Goal: Task Accomplishment & Management: Use online tool/utility

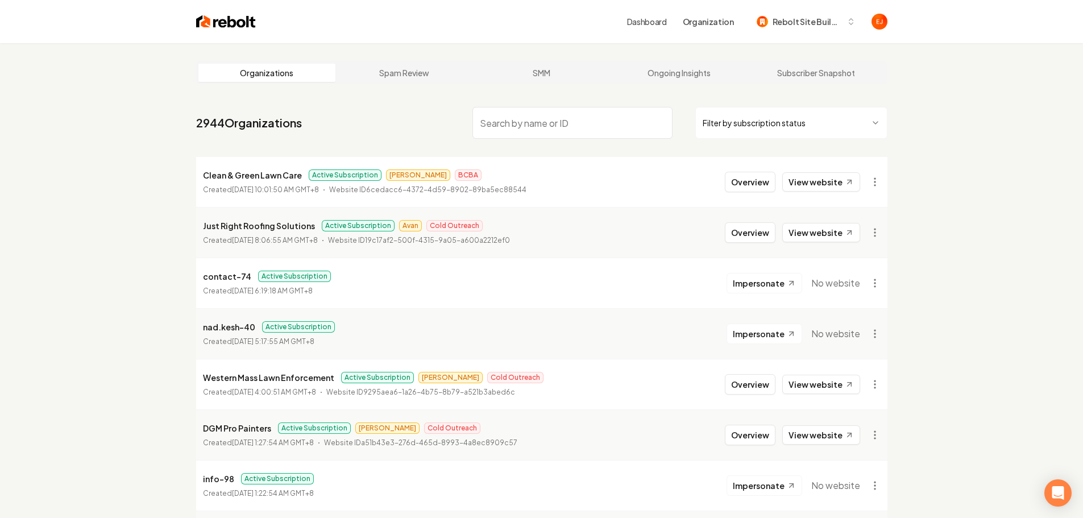
click at [539, 117] on input "search" at bounding box center [572, 123] width 200 height 32
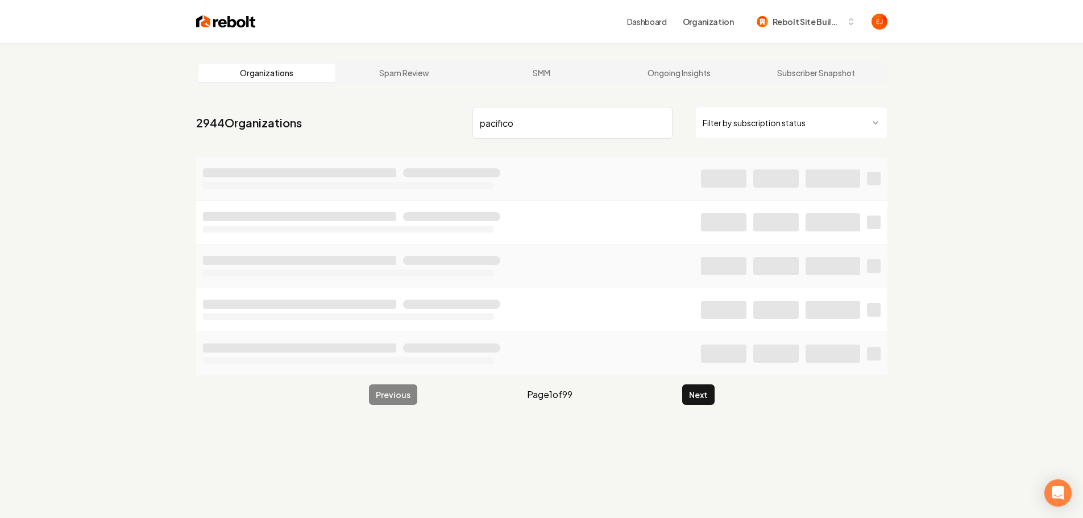
type input "pacifico"
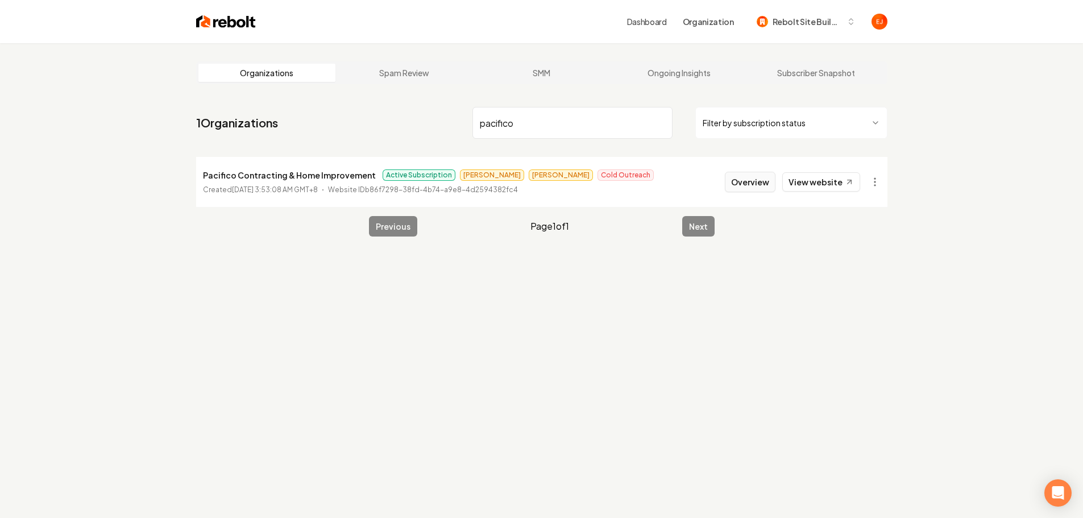
click at [742, 180] on button "Overview" at bounding box center [750, 182] width 51 height 20
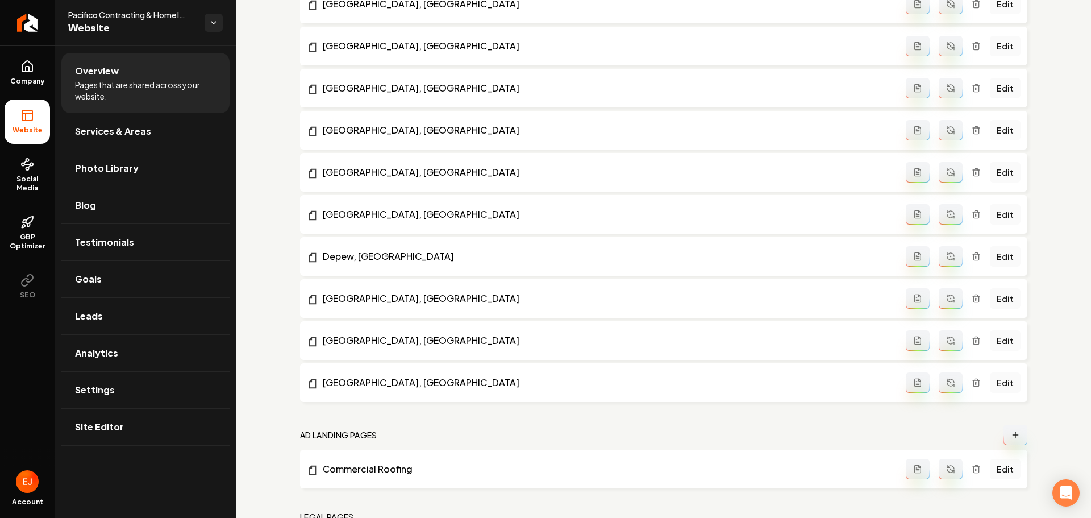
scroll to position [1150, 0]
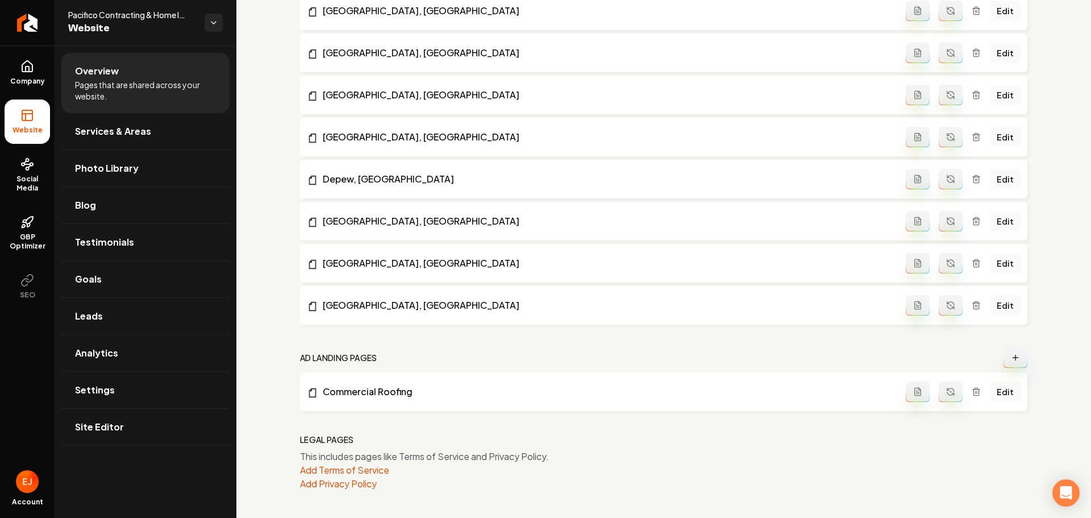
click at [1013, 360] on button "Main content area" at bounding box center [1016, 357] width 24 height 20
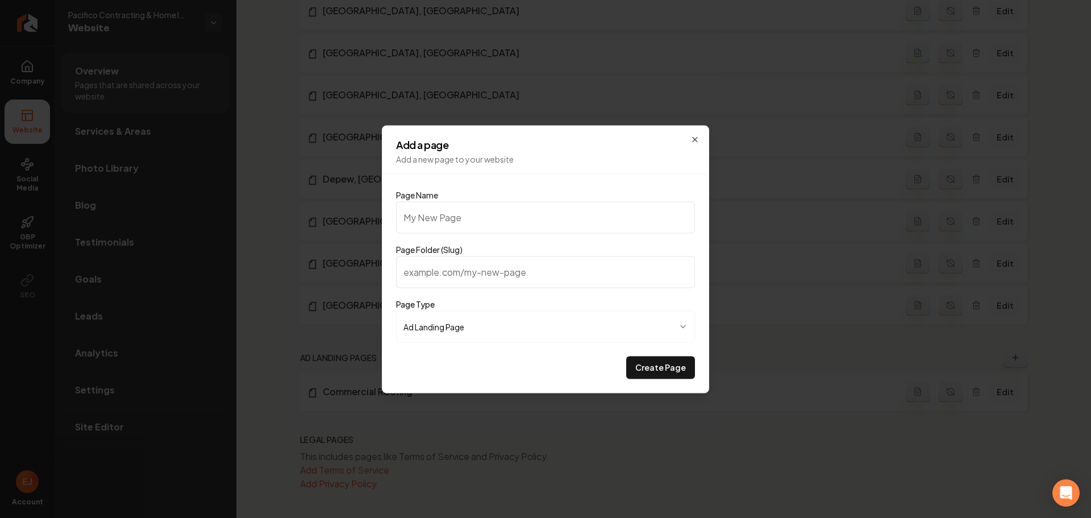
type input "R"
type input "r"
type input "Re"
type input "re"
type input "Res"
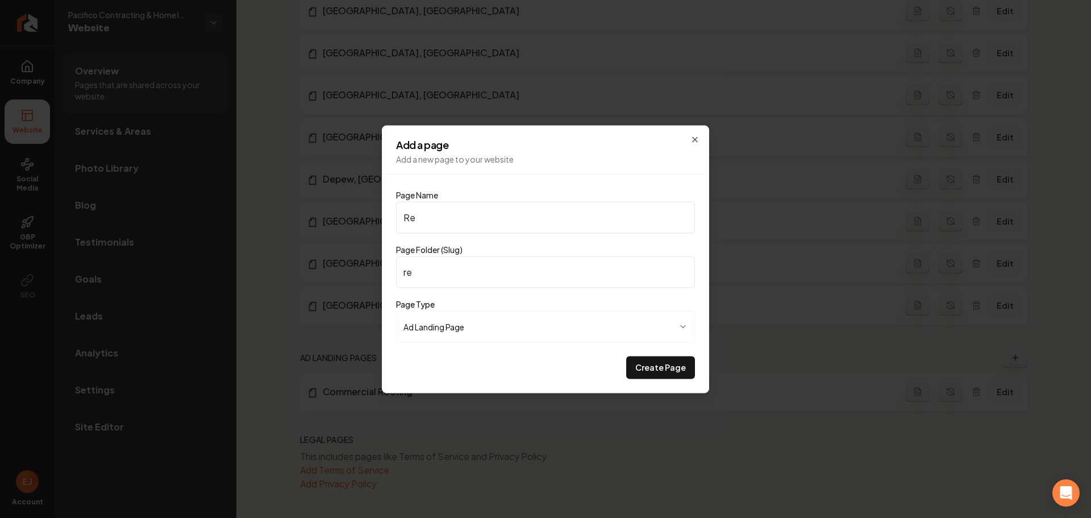
type input "res"
type input "Resi"
type input "resi"
type input "Resid"
type input "resid"
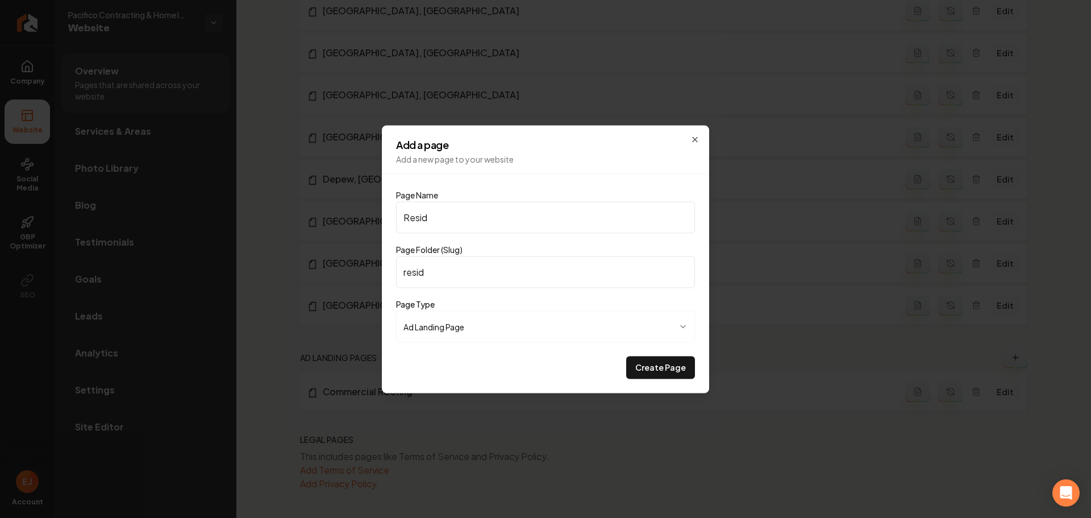
type input "Reside"
type input "reside"
type input "Residen"
type input "residen"
type input "Residend"
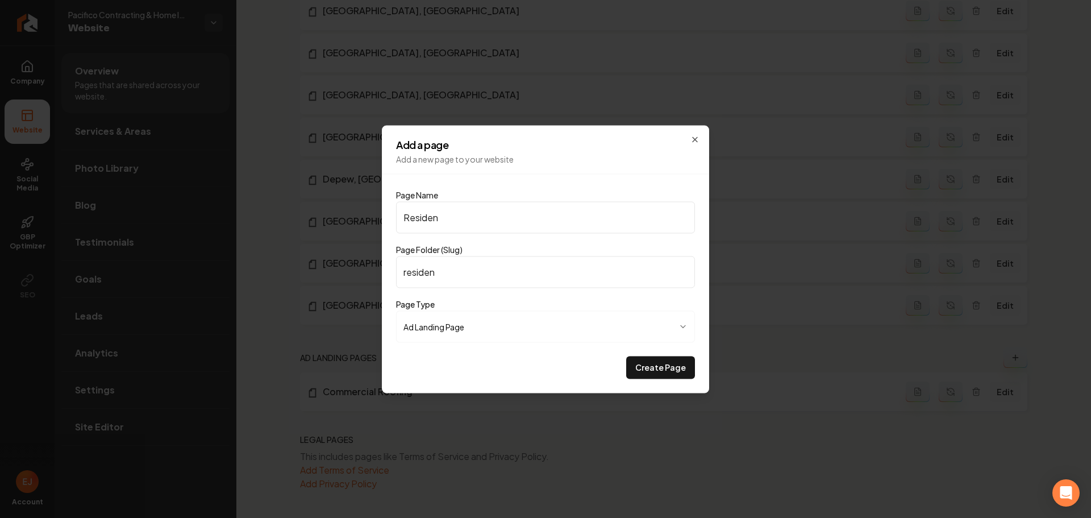
type input "residend"
type input "Residen"
type input "residen"
type input "Resident"
type input "resident"
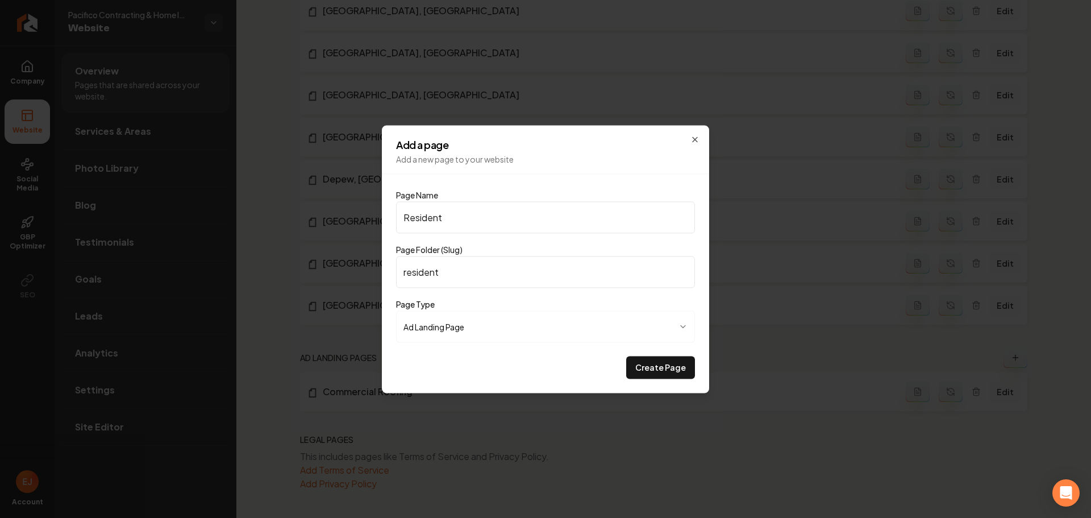
type input "Residenti"
type input "residenti"
type input "Residentia"
type input "residentia"
type input "Residential"
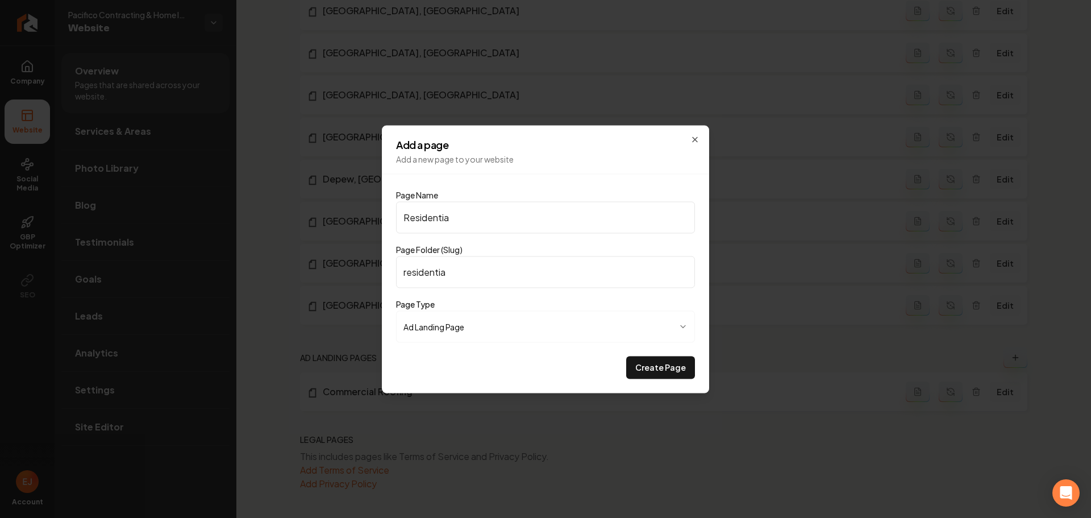
type input "residential"
type input "Residential R"
type input "residential-r"
type input "Residential Ro"
type input "residential-ro"
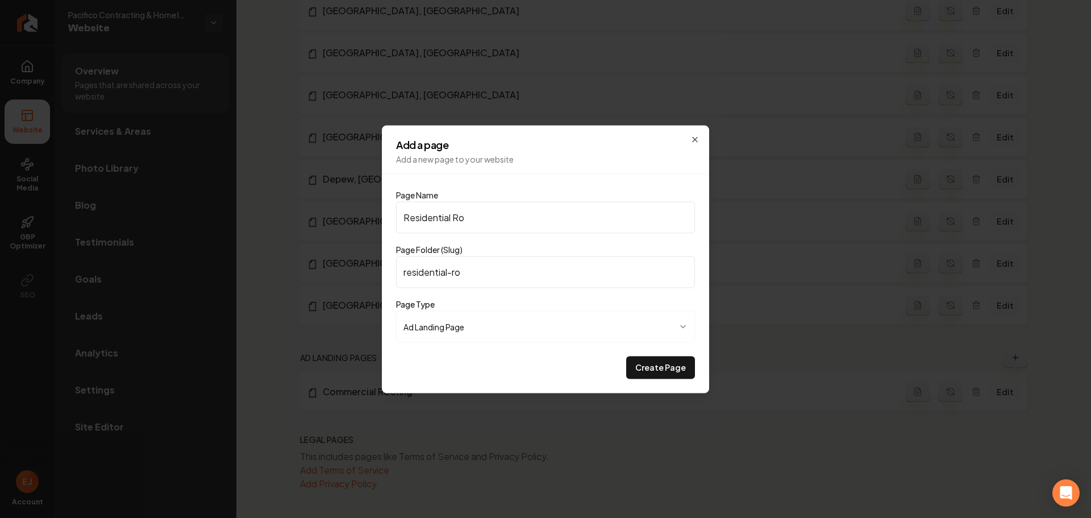
type input "Residential Roo"
type input "residential-roo"
type input "Residential Roof"
type input "residential-roof"
type input "Residential Roofi"
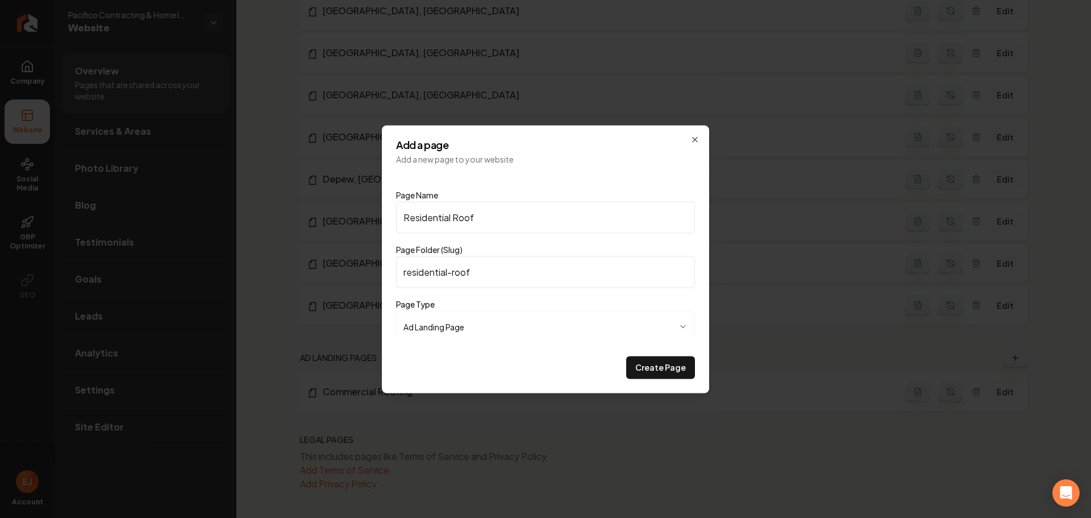
type input "residential-roofi"
type input "Residential Roofin"
type input "residential-roofin"
type input "Residential Roofinf"
type input "residential-roofinf"
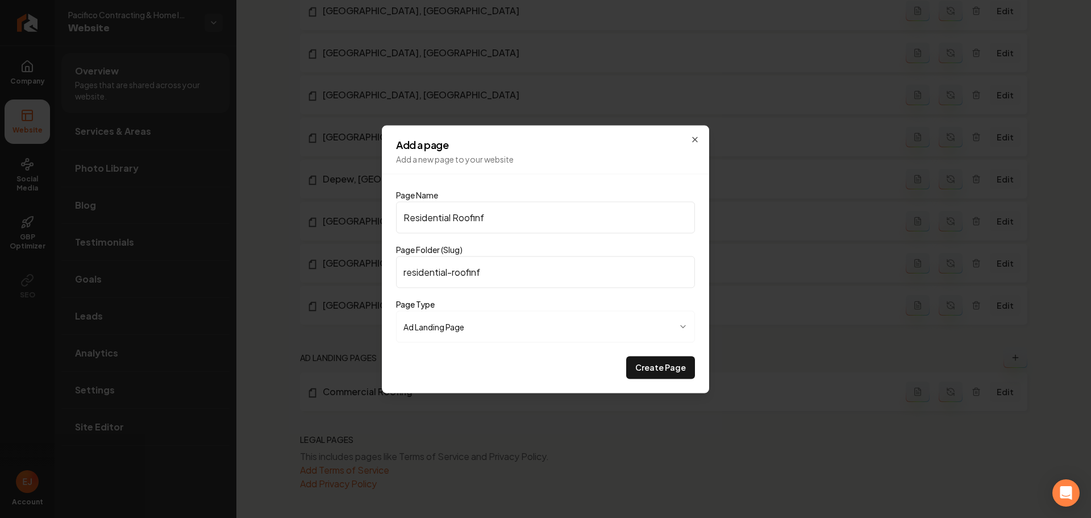
type input "Residential Roofin"
type input "residential-roofin"
type input "Residential Roofing"
type input "residential-roofing"
type input "Residential Roofing"
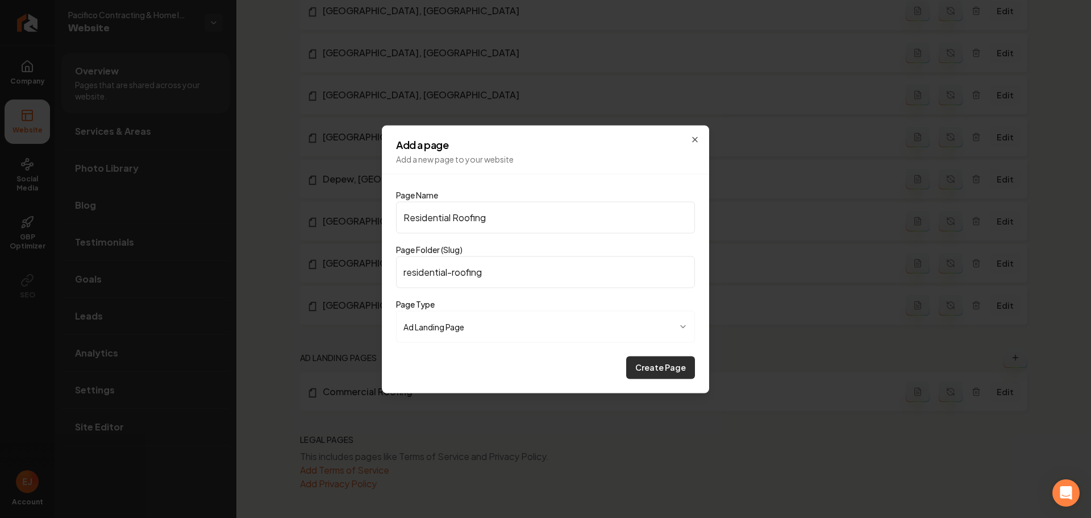
click at [657, 371] on button "Create Page" at bounding box center [660, 367] width 69 height 23
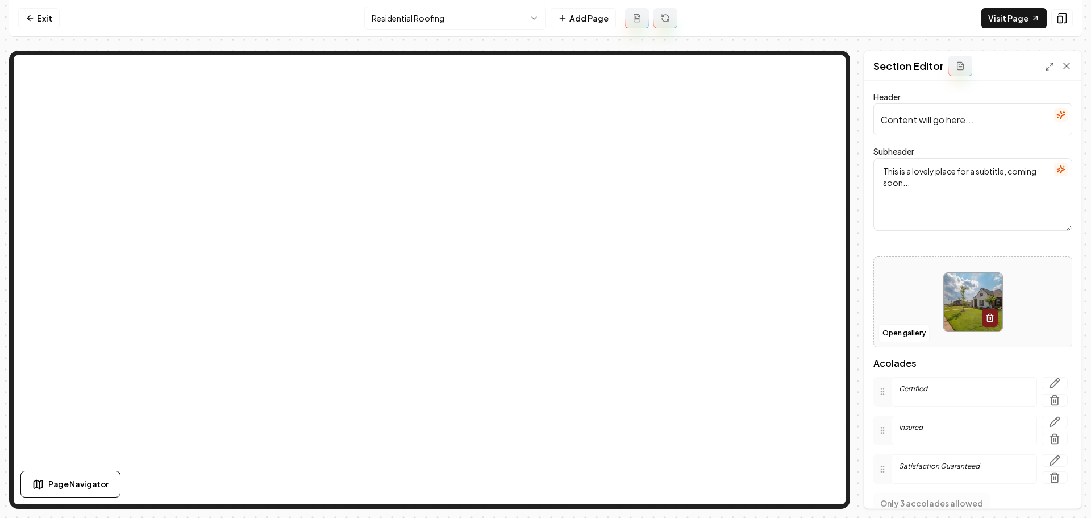
drag, startPoint x: 986, startPoint y: 124, endPoint x: 865, endPoint y: 124, distance: 120.5
click at [865, 124] on div "Header Content will go here... Subheader This is a lovely place for a subtitle,…" at bounding box center [972, 294] width 217 height 427
paste input "Protect Your Home with Expert Residential Roofing You Can Trust"
type input "Protect Your Home with Expert Residential Roofing You Can Trust"
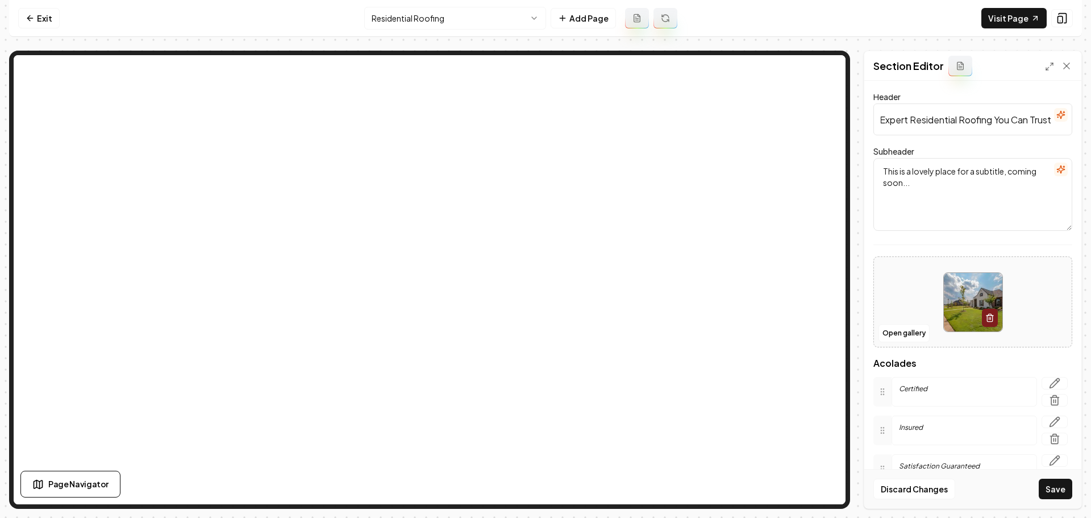
click at [913, 192] on textarea "This is a lovely place for a subtitle, coming soon..." at bounding box center [972, 194] width 199 height 73
click at [969, 162] on textarea "This is a lovely place for a subtitle, coming soon..." at bounding box center [972, 194] width 199 height 73
paste textarea "20+ years of family-owned craftsmanship, premium materials, and reliable roofin…"
type textarea "20+ years of family-owned craftsmanship, premium materials, and reliable roofin…"
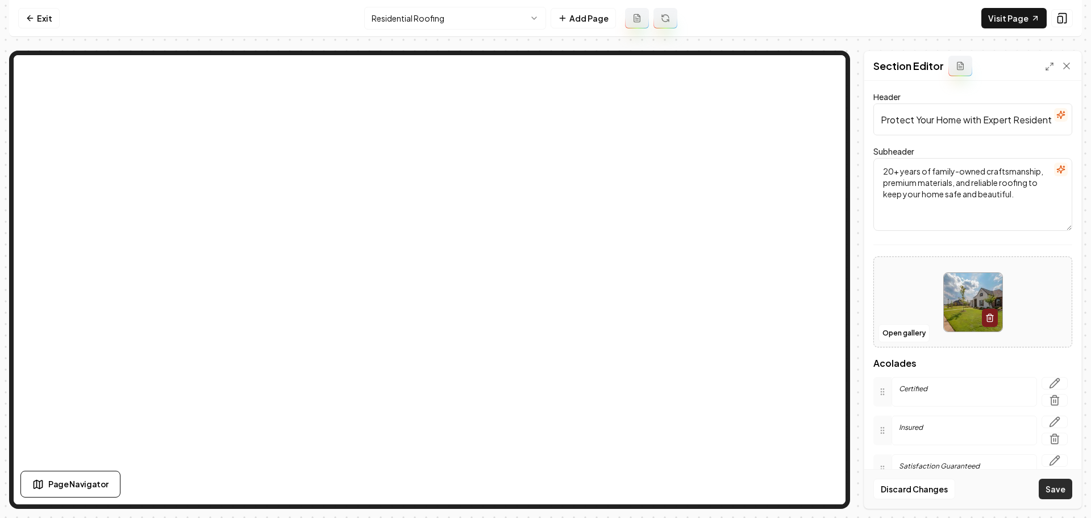
click at [1051, 491] on button "Save" at bounding box center [1056, 488] width 34 height 20
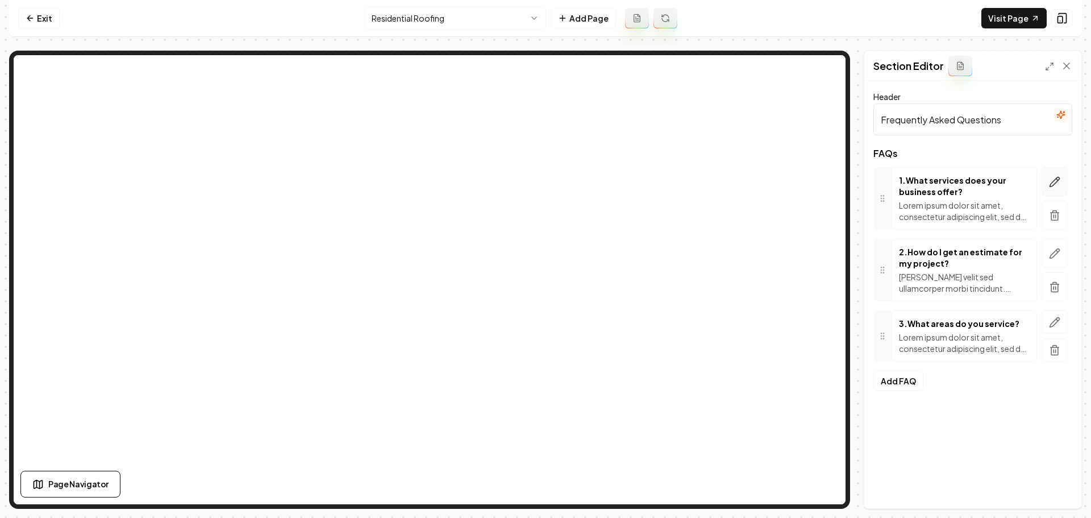
click at [1054, 184] on icon "button" at bounding box center [1055, 182] width 10 height 10
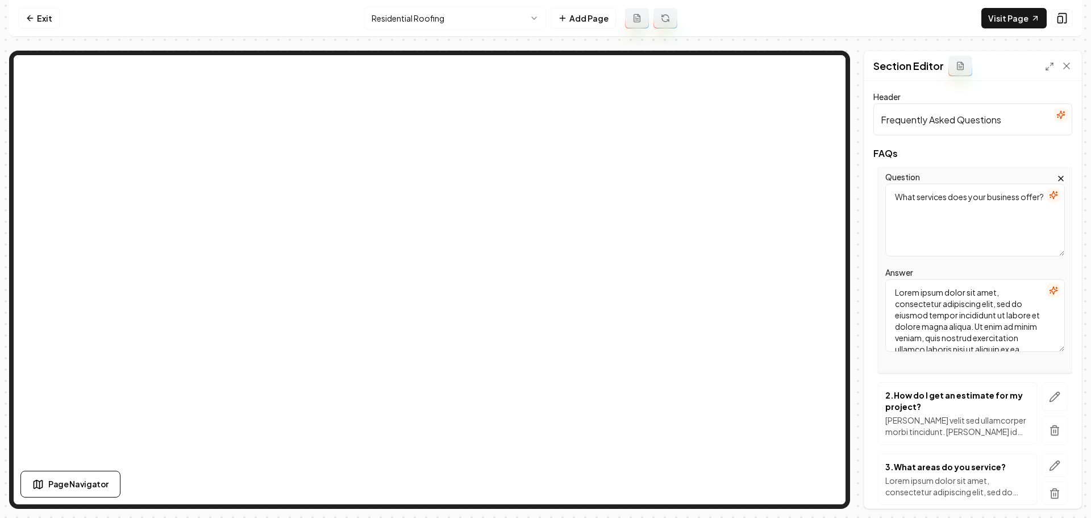
click at [943, 313] on textarea "Lorem ipsum dolor sit amet, consectetur adipiscing elit, sed do eiusmod tempor …" at bounding box center [975, 315] width 180 height 73
paste textarea "We specialize in residential roofing, including roof replacements, repairs, and…"
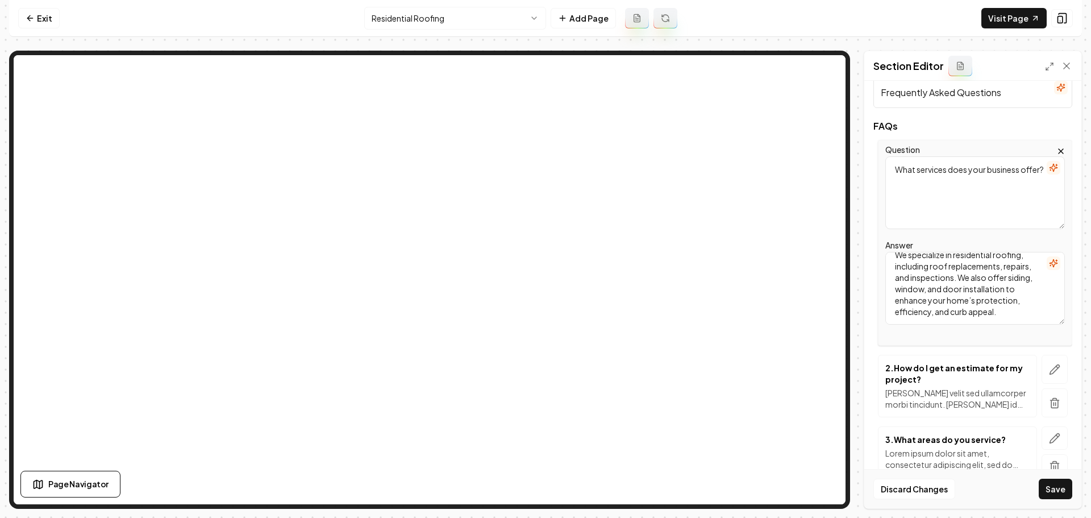
scroll to position [79, 0]
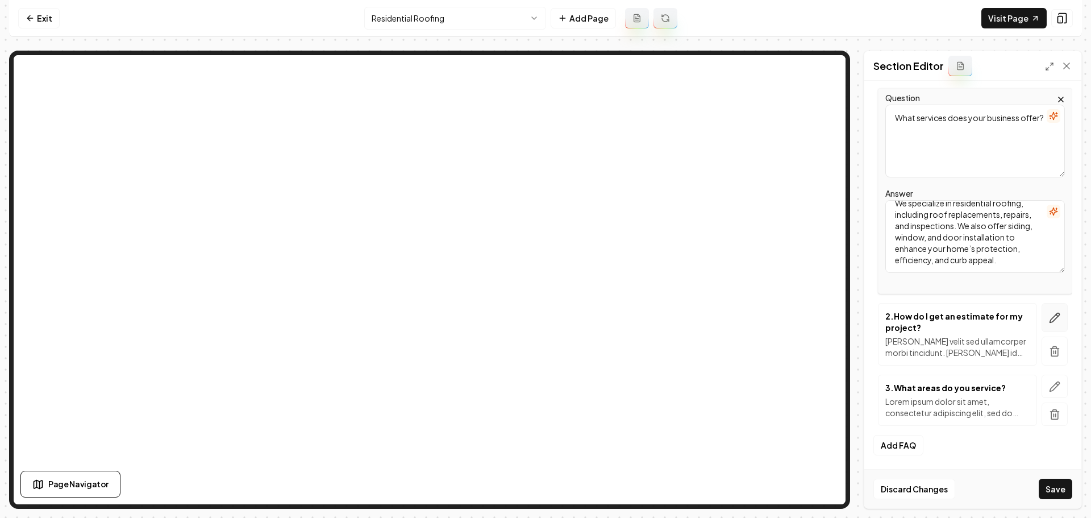
type textarea "We specialize in residential roofing, including roof replacements, repairs, and…"
click at [1043, 311] on button "button" at bounding box center [1055, 317] width 26 height 29
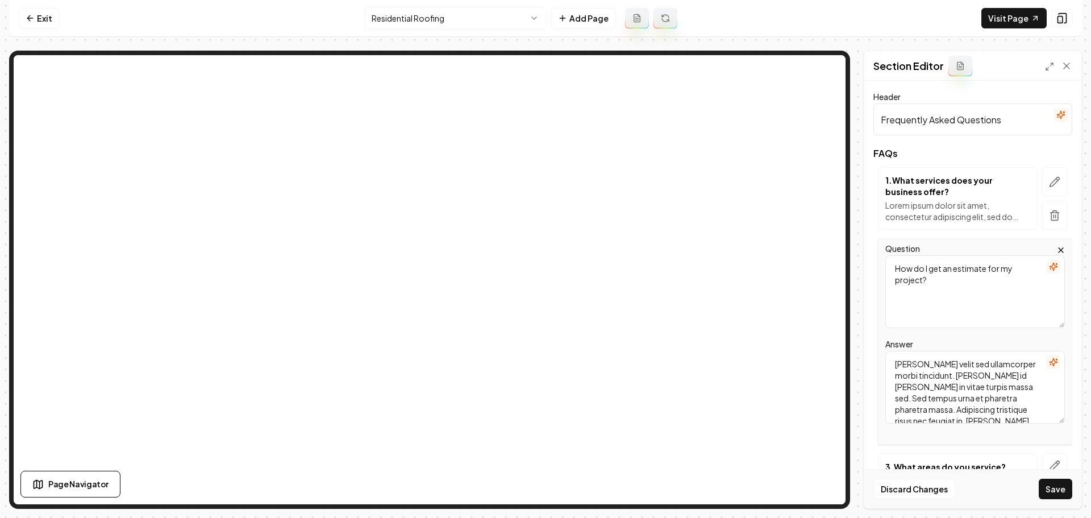
click at [923, 362] on textarea "Mattis ullamcorper velit sed ullamcorper morbi tincidunt. Quam id leo in vitae …" at bounding box center [975, 387] width 180 height 73
paste textarea "Simply contact us through our website or call us directly to schedule a free, n…"
type textarea "Simply contact us through our website or call us directly to schedule a free, n…"
click at [1048, 456] on button "button" at bounding box center [1055, 464] width 26 height 23
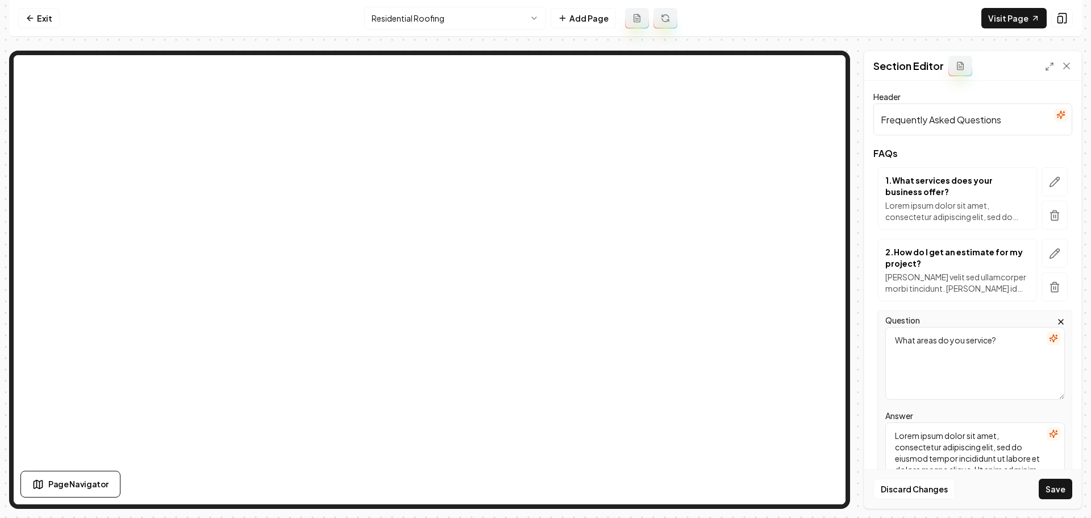
click at [933, 450] on textarea "Lorem ipsum dolor sit amet, consectetur adipiscing elit, sed do eiusmod tempor …" at bounding box center [975, 458] width 180 height 73
paste textarea "We proudly serve homeowners throughout [list key service areas — e.g., New Jers…"
type textarea "We proudly serve homeowners throughout [list key service areas — e.g., New Jers…"
click at [1056, 489] on button "Save" at bounding box center [1056, 488] width 34 height 20
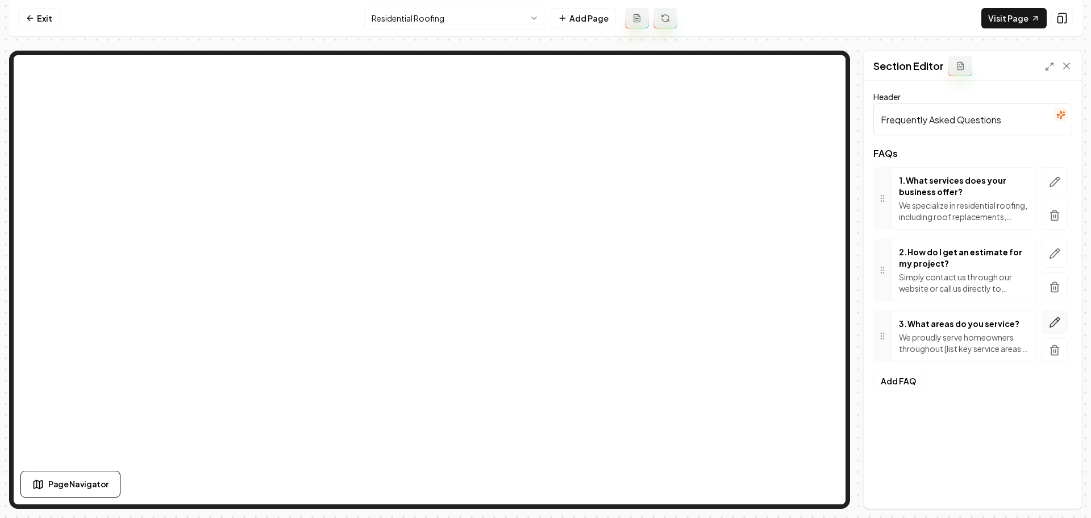
click at [1053, 326] on icon "button" at bounding box center [1055, 322] width 10 height 10
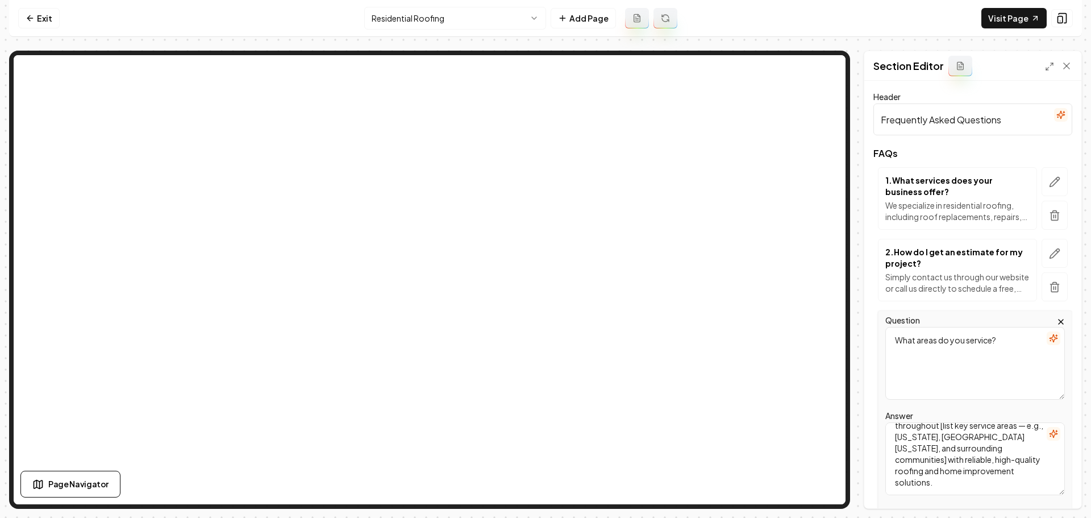
scroll to position [0, 0]
drag, startPoint x: 980, startPoint y: 469, endPoint x: 973, endPoint y: 477, distance: 10.1
click at [979, 471] on textarea "We proudly serve homeowners throughout [list key service areas — e.g., New Jers…" at bounding box center [975, 458] width 180 height 73
paste textarea "across Western New York, including Amherst, Armor, Cheektowaga, Clarence, Depew…"
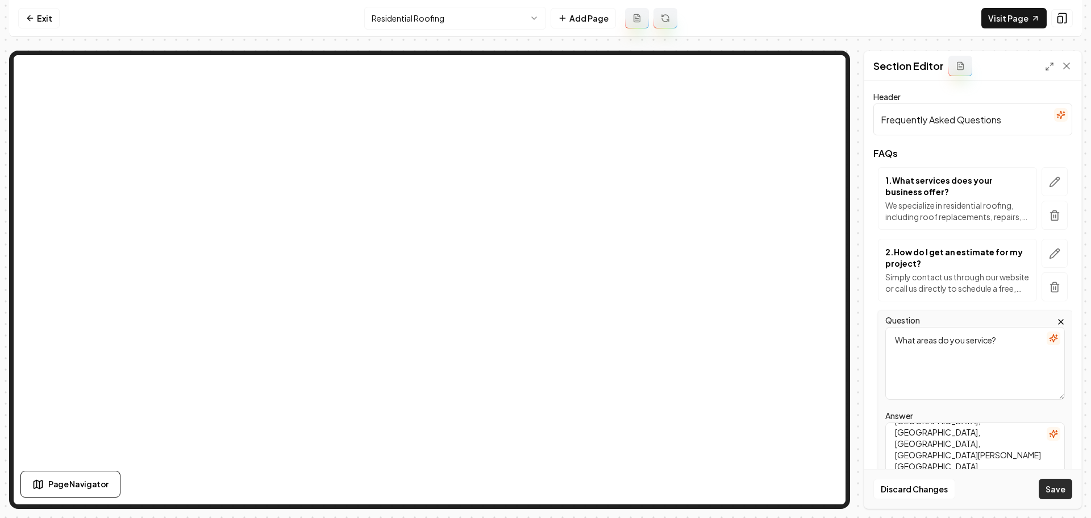
type textarea "We proudly serve homeowners across Western New York, including Amherst, Armor, …"
drag, startPoint x: 1055, startPoint y: 493, endPoint x: 1040, endPoint y: 502, distance: 16.9
click at [1054, 493] on button "Save" at bounding box center [1056, 488] width 34 height 20
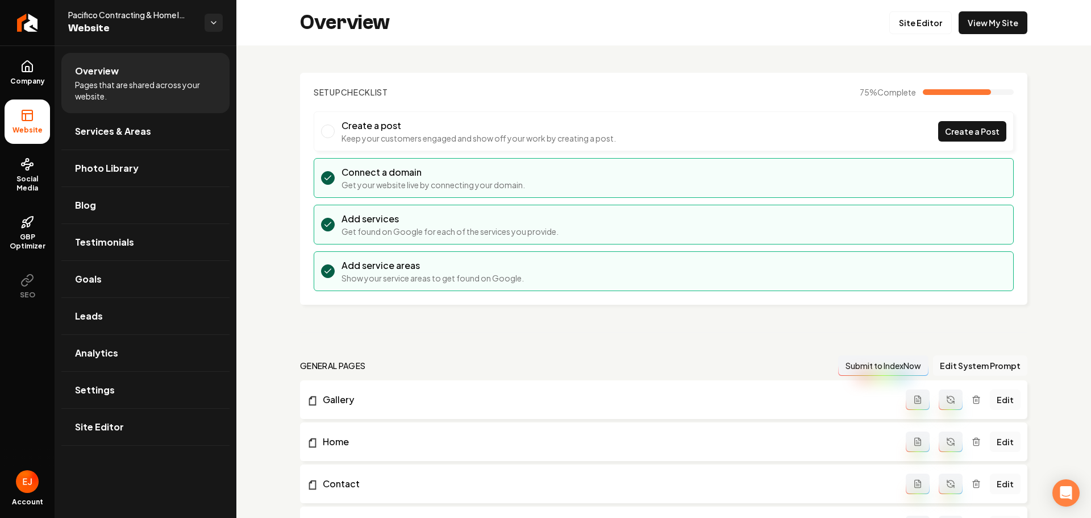
click at [968, 364] on button "Edit System Prompt" at bounding box center [980, 365] width 94 height 20
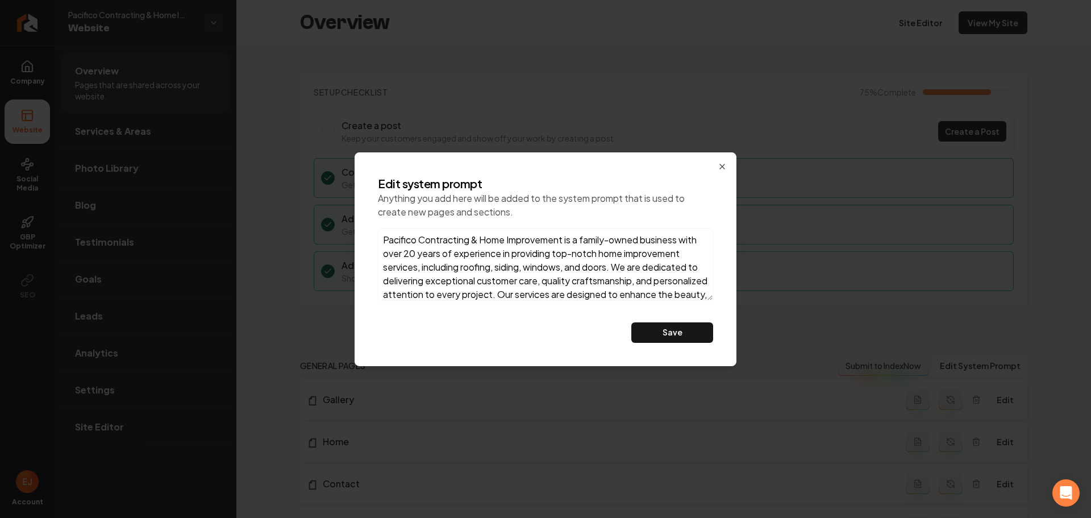
scroll to position [33, 0]
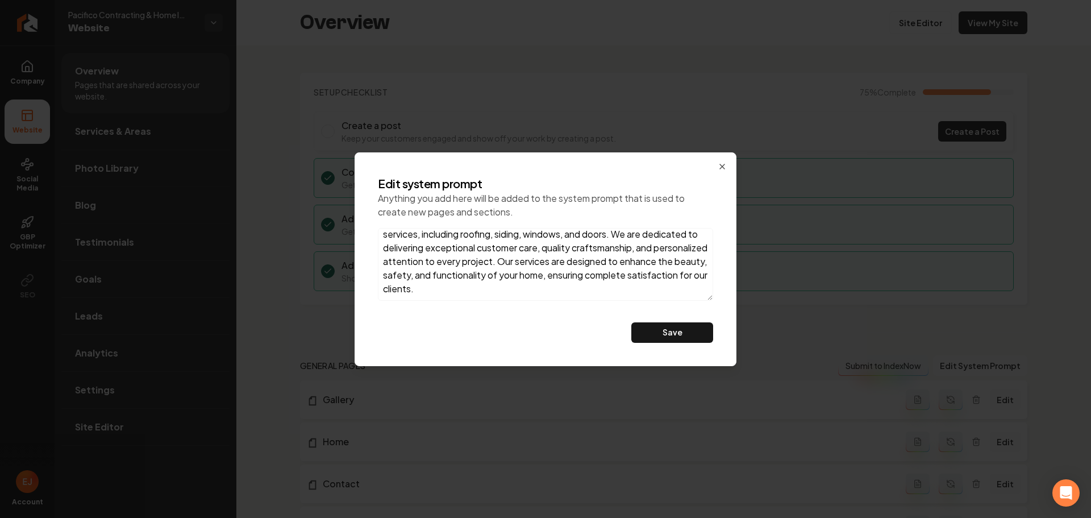
drag, startPoint x: 418, startPoint y: 245, endPoint x: 671, endPoint y: 297, distance: 257.5
click at [671, 297] on textarea "Pacifico Contracting & Home Improvement is a family-owned business with over 20…" at bounding box center [545, 264] width 335 height 73
click at [725, 167] on icon "button" at bounding box center [722, 166] width 9 height 9
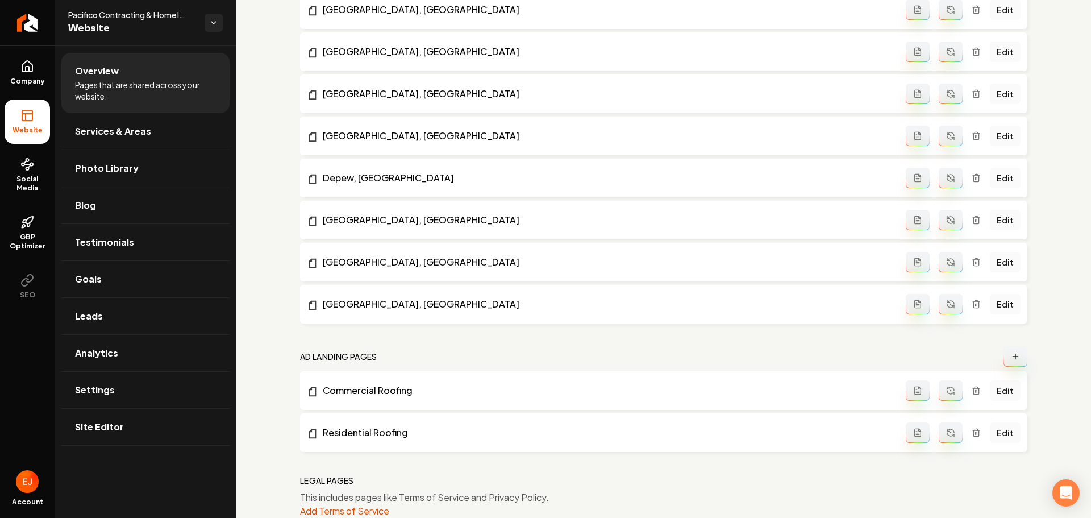
scroll to position [1192, 0]
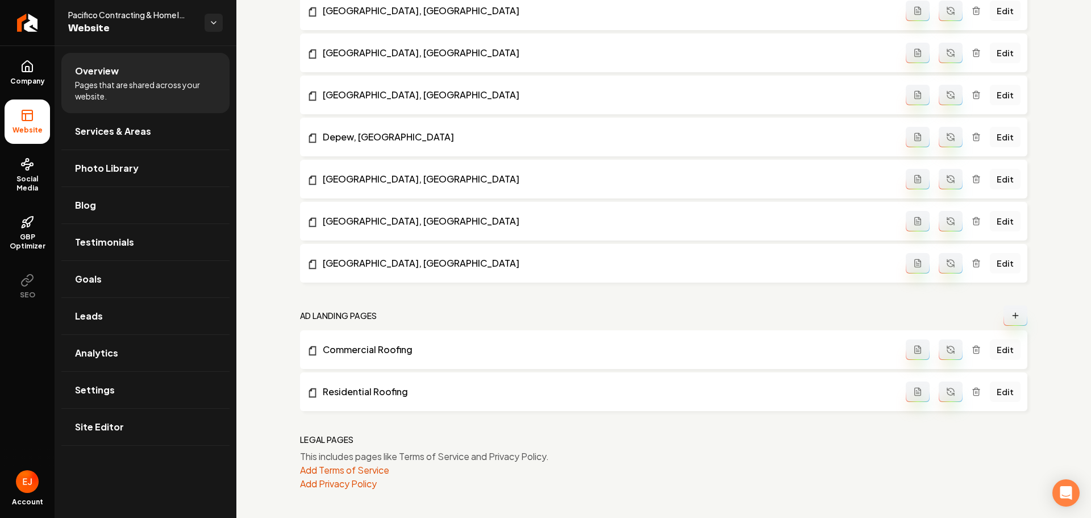
click at [1011, 317] on icon "Main content area" at bounding box center [1015, 315] width 9 height 9
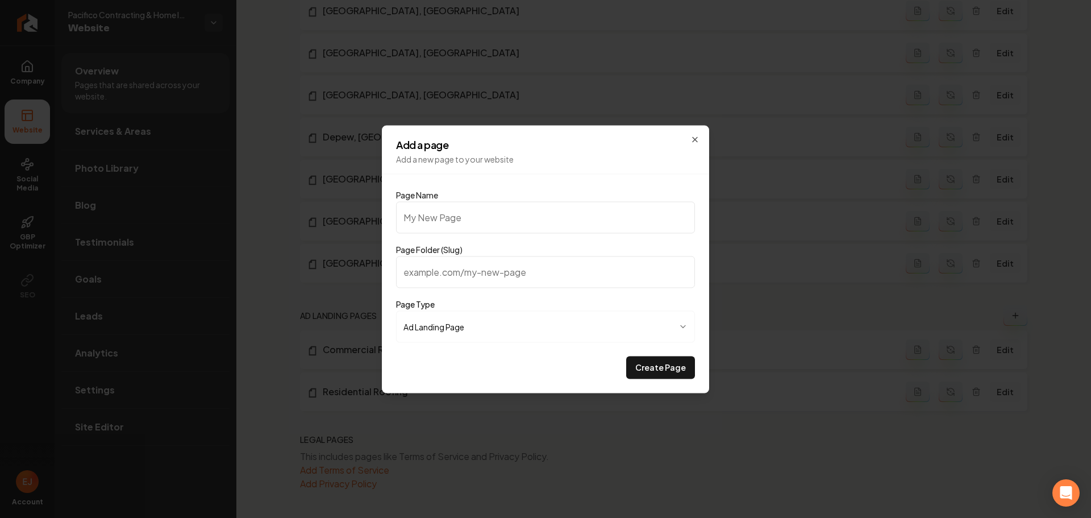
click at [488, 212] on input "Page Name" at bounding box center [545, 217] width 299 height 32
type input "R"
type input "r"
type input "Ro"
type input "ro"
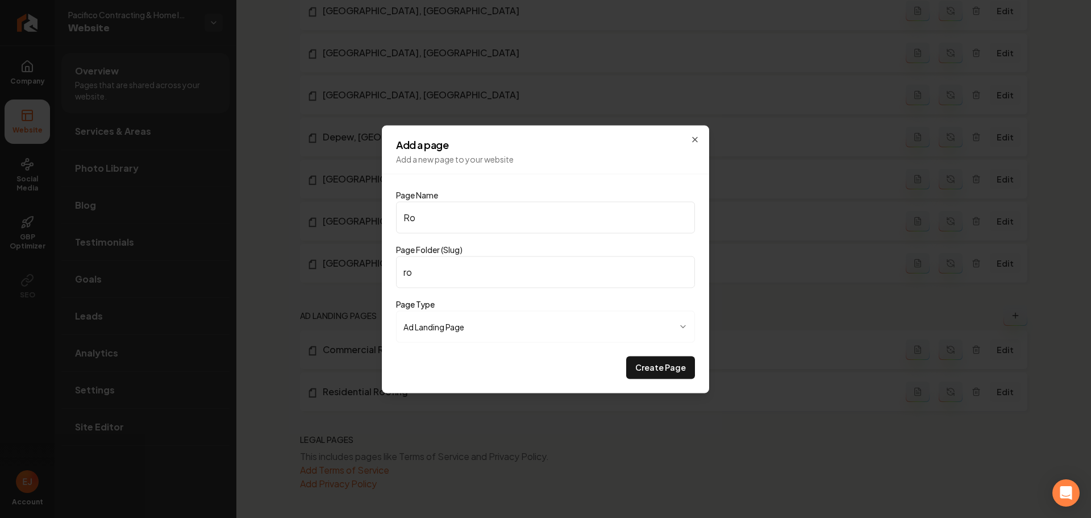
type input "Roo"
type input "roo"
type input "Roof"
type input "roof"
type input "Roofi"
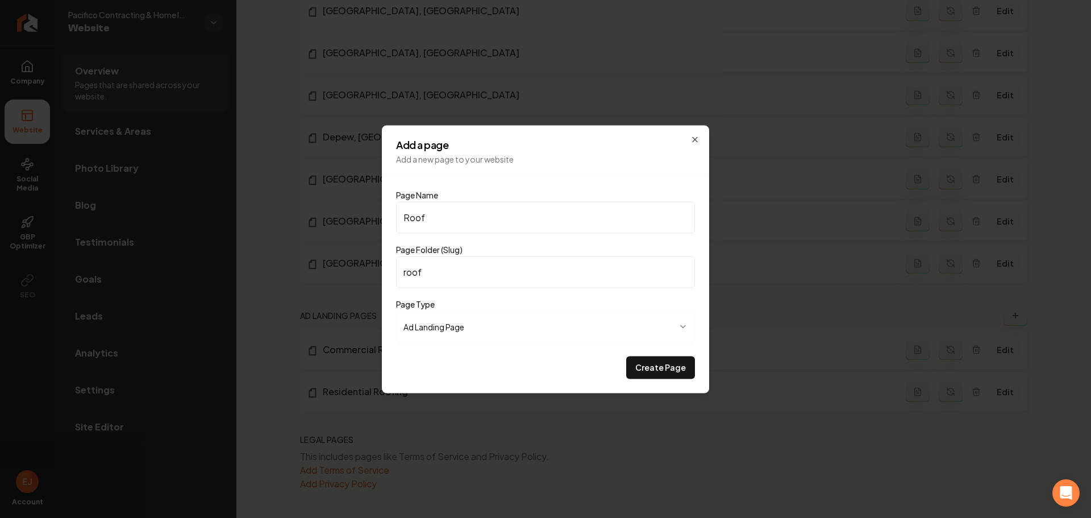
type input "roofi"
type input "Roofin"
type input "roofin"
type input "Roofing"
type input "roofing"
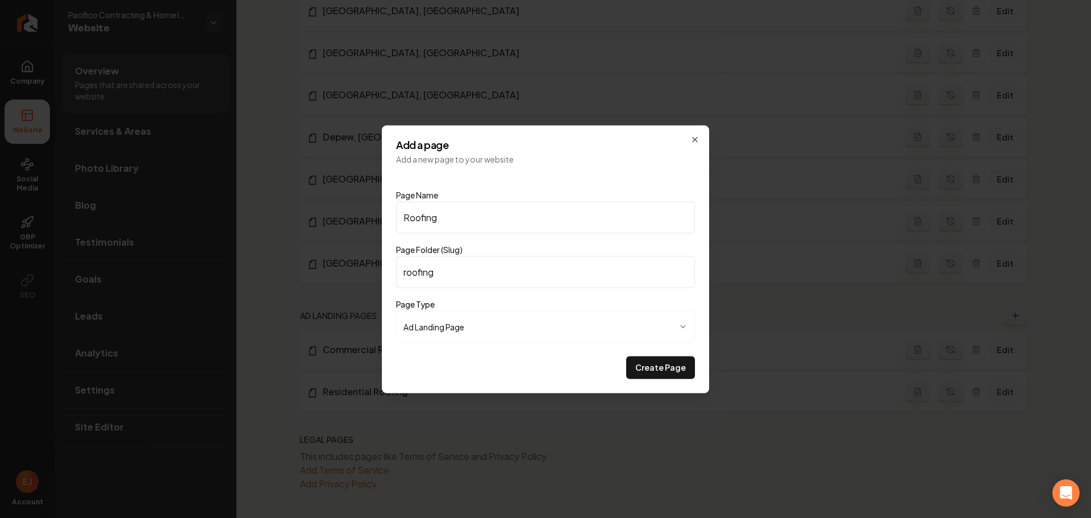
type input "Roofing S"
type input "roofing-s"
type input "Roofing Se"
type input "roofing-se"
type input "Roofing Ser"
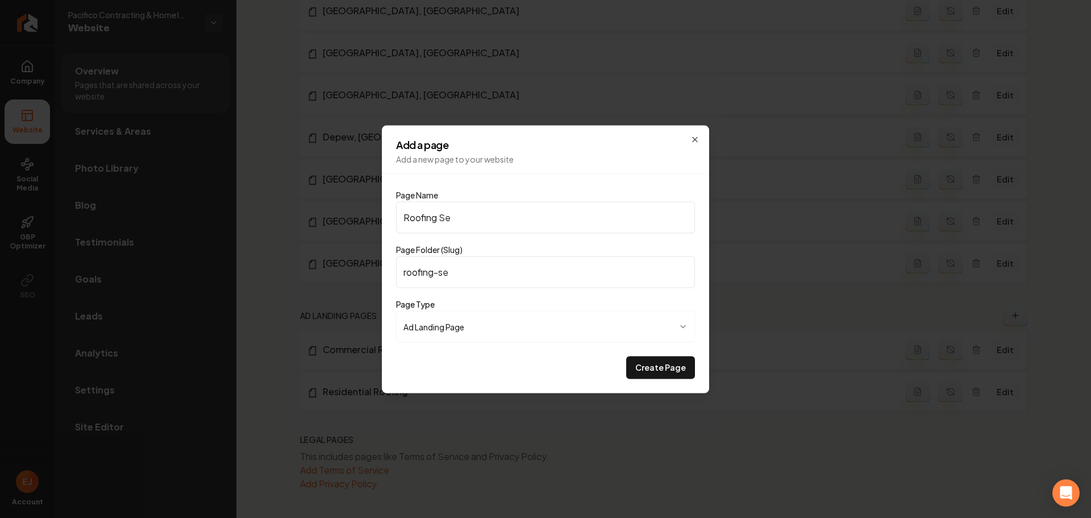
type input "roofing-ser"
type input "Roofing Serv"
type input "roofing-serv"
type input "Roofing Servi"
type input "roofing-servi"
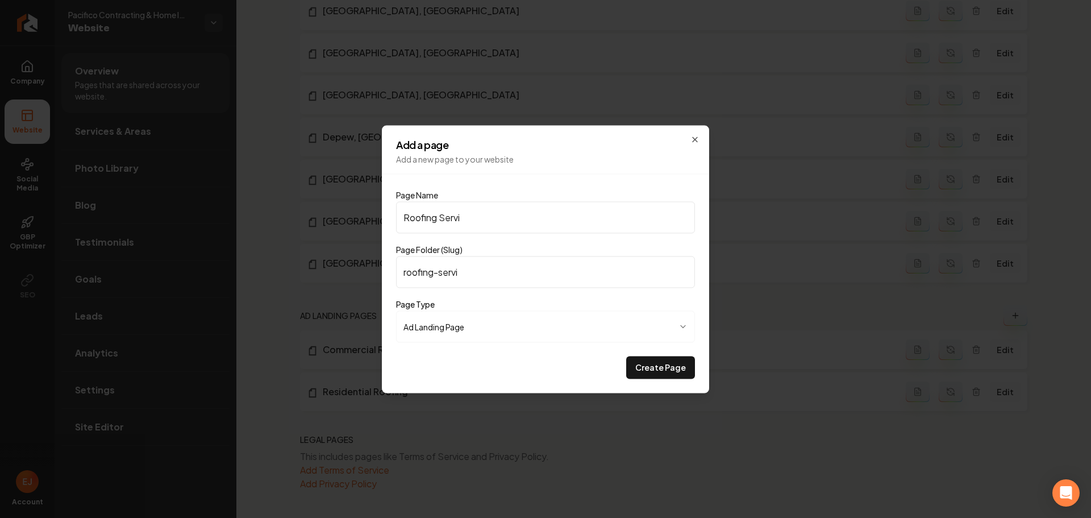
type input "Roofing Servic"
type input "roofing-servic"
type input "Roofing Service"
type input "roofing-service"
type input "Roofing Services"
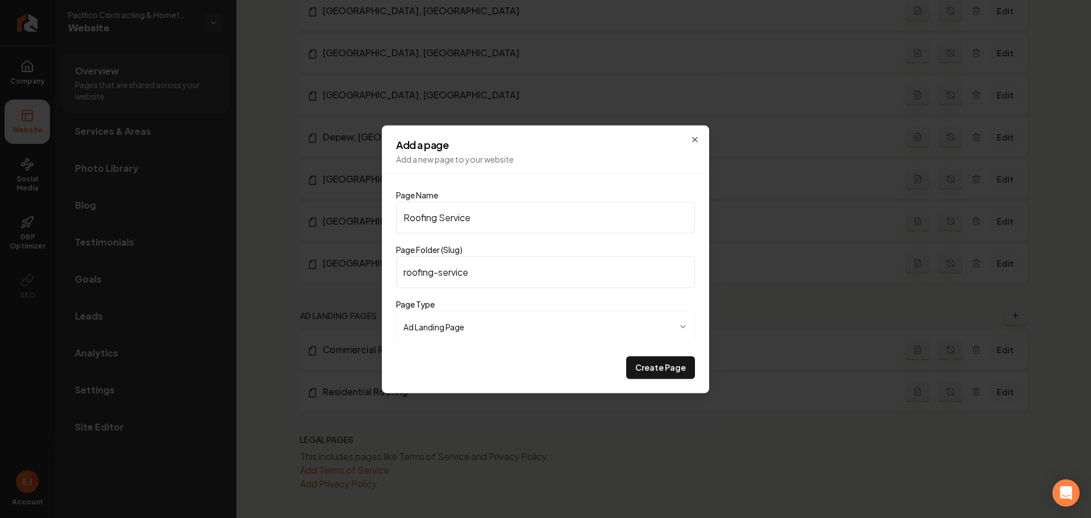
type input "roofing-services"
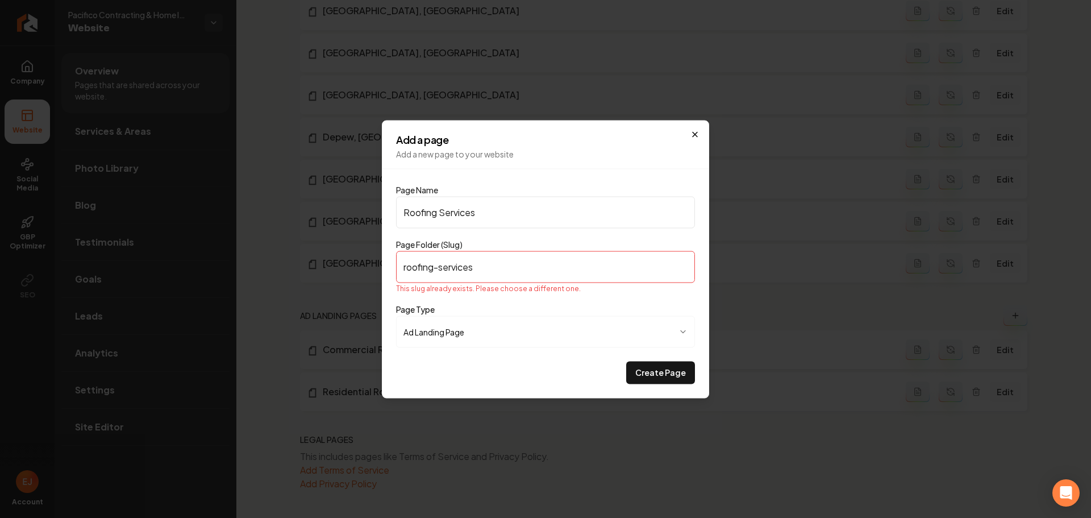
type input "Roofing Services"
click at [696, 134] on icon "button" at bounding box center [694, 134] width 9 height 9
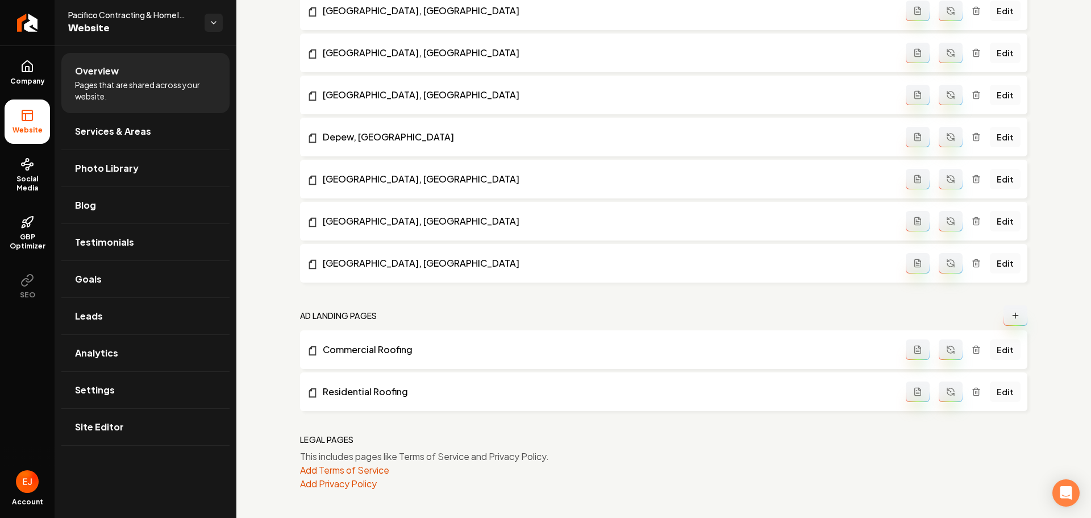
click at [576, 319] on nav "Ad landing pages" at bounding box center [663, 315] width 727 height 20
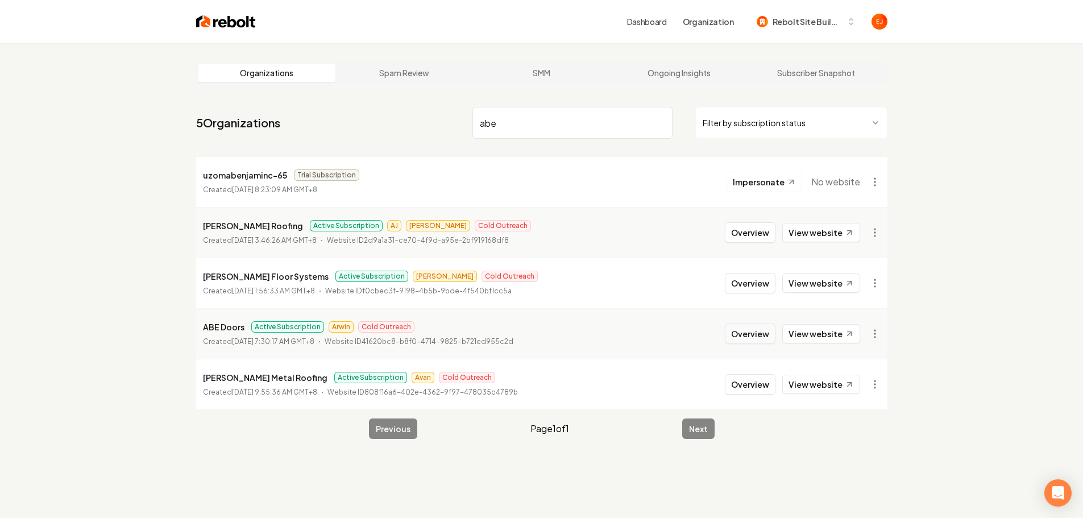
type input "abe"
click at [744, 338] on button "Overview" at bounding box center [750, 333] width 51 height 20
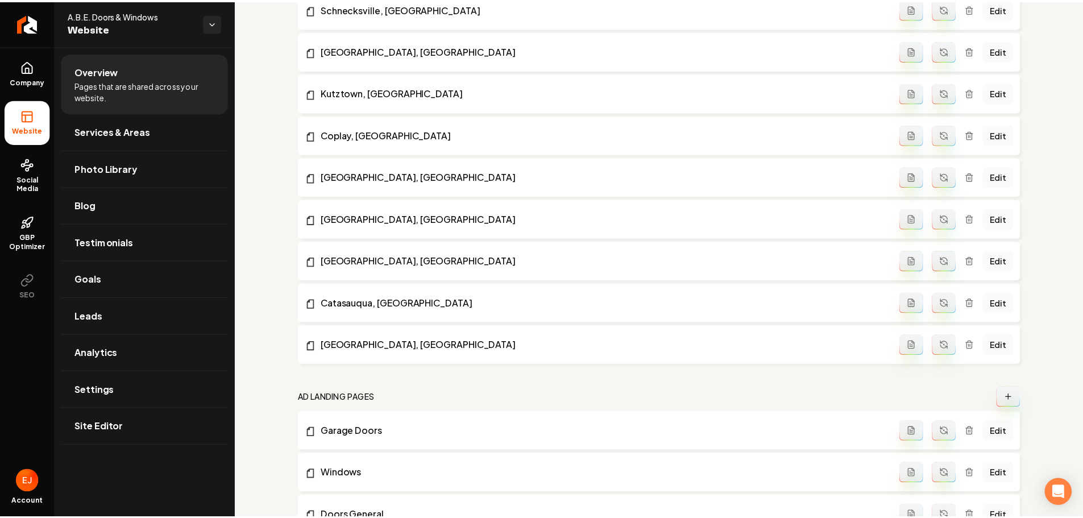
scroll to position [1521, 0]
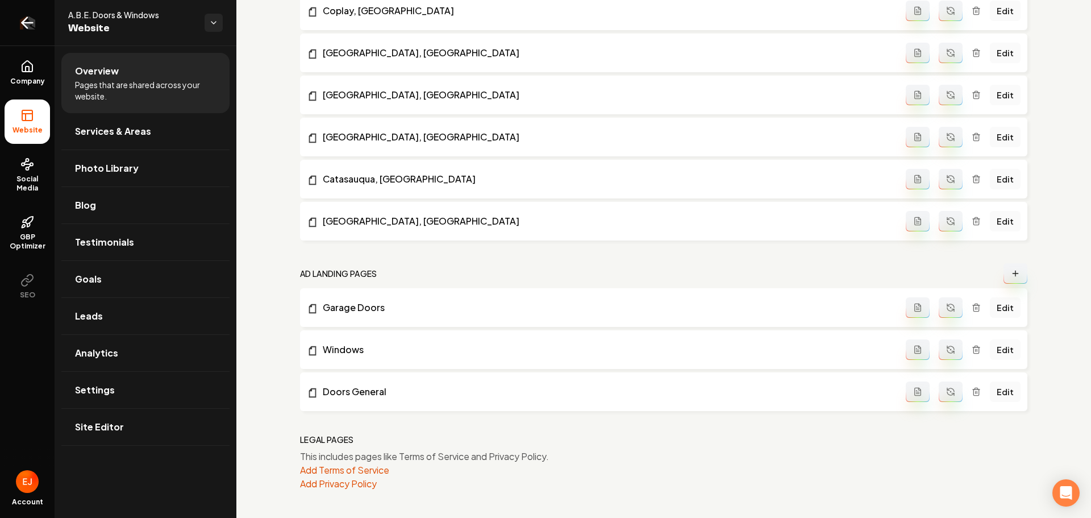
click at [35, 28] on icon "Return to dashboard" at bounding box center [27, 23] width 18 height 18
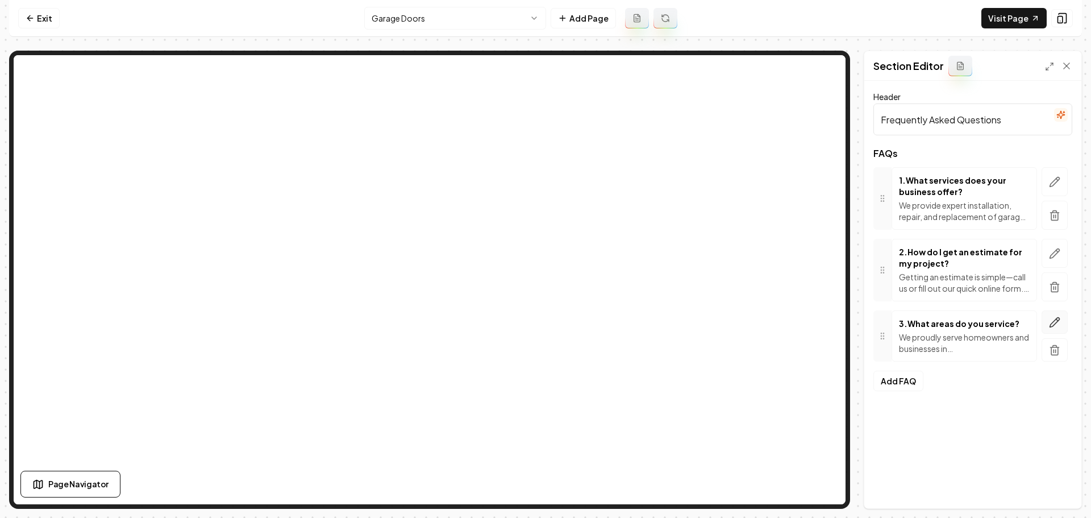
click at [1054, 323] on icon "button" at bounding box center [1054, 322] width 11 height 11
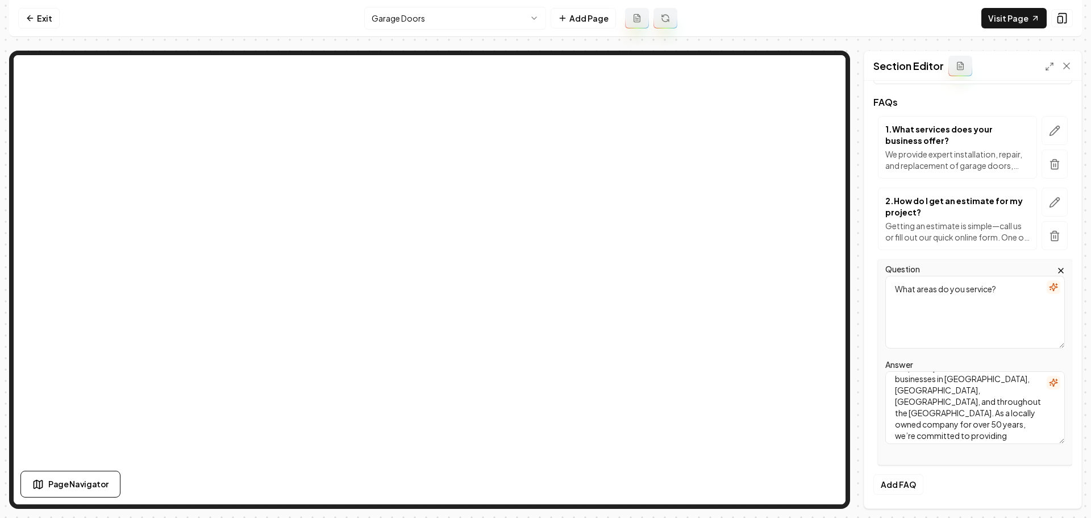
scroll to position [33, 0]
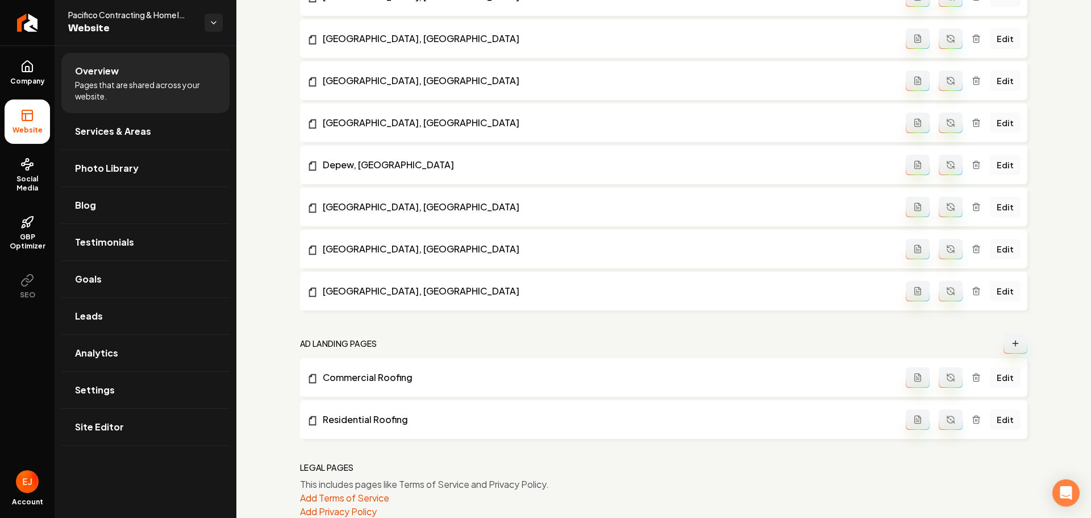
scroll to position [1192, 0]
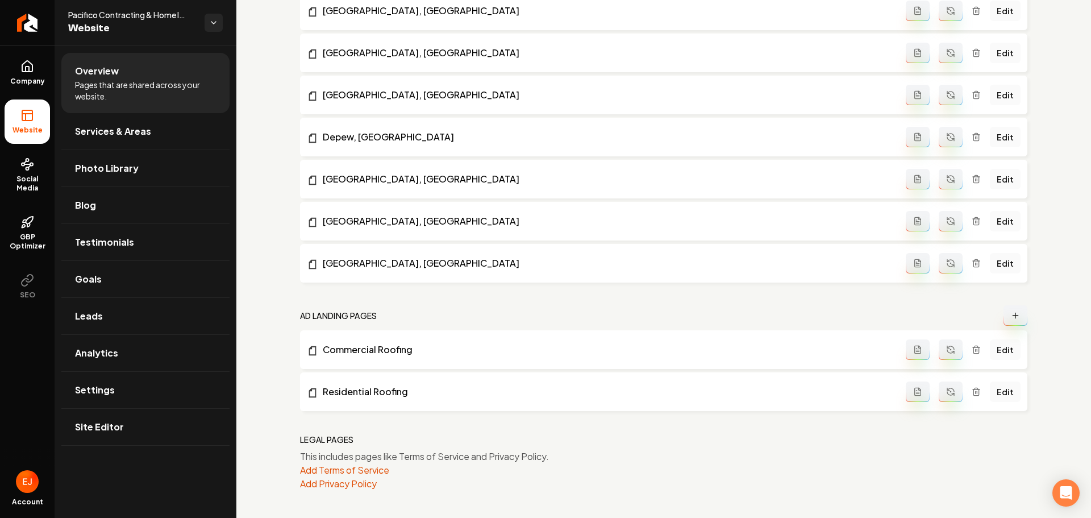
click at [1011, 318] on icon "Main content area" at bounding box center [1015, 315] width 9 height 9
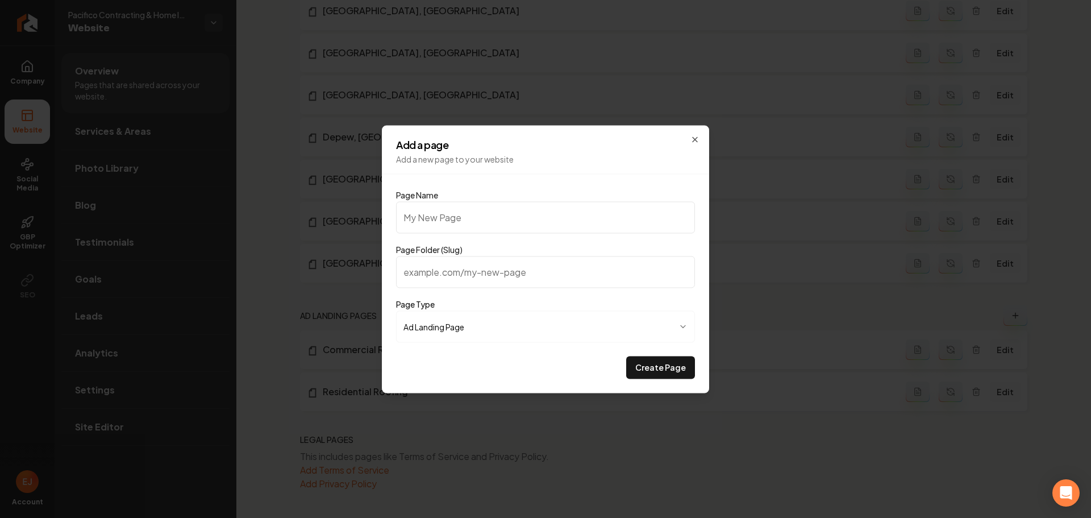
type input "R"
type input "r"
type input "Ro"
type input "ro"
type input "Roo"
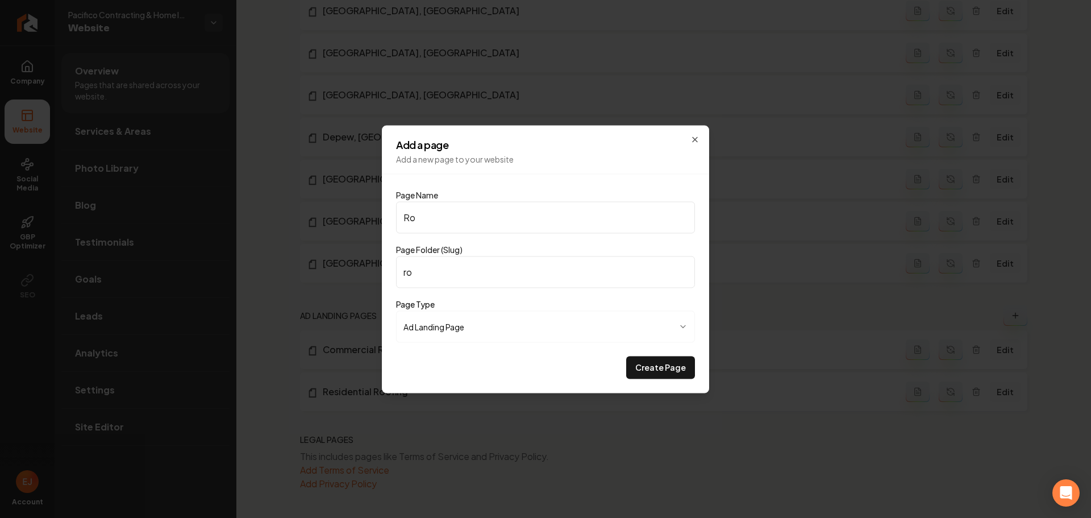
type input "roo"
type input "Roof"
type input "roof"
type input "Roofi"
type input "roofi"
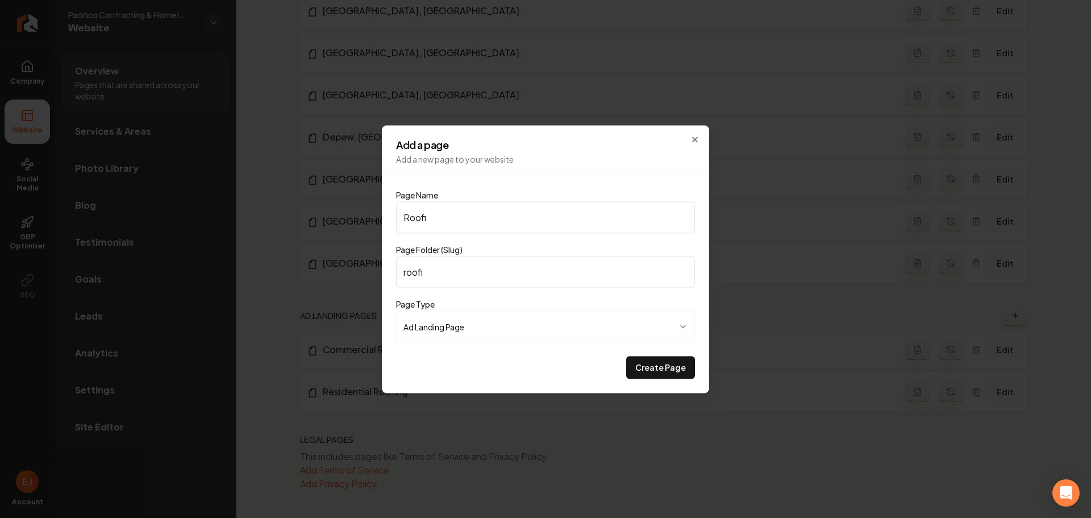
type input "Roofin"
type input "roofin"
type input "Roofing"
type input "roofing"
type input "Roofing S"
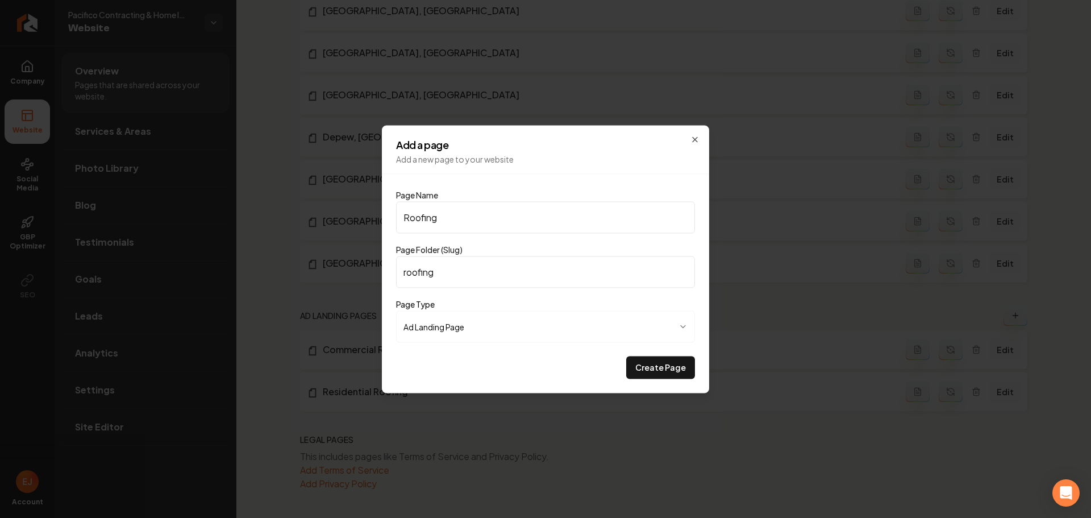
type input "roofing-s"
type input "Roofing Se"
type input "roofing-se"
type input "Roofing Ser"
type input "roofing-ser"
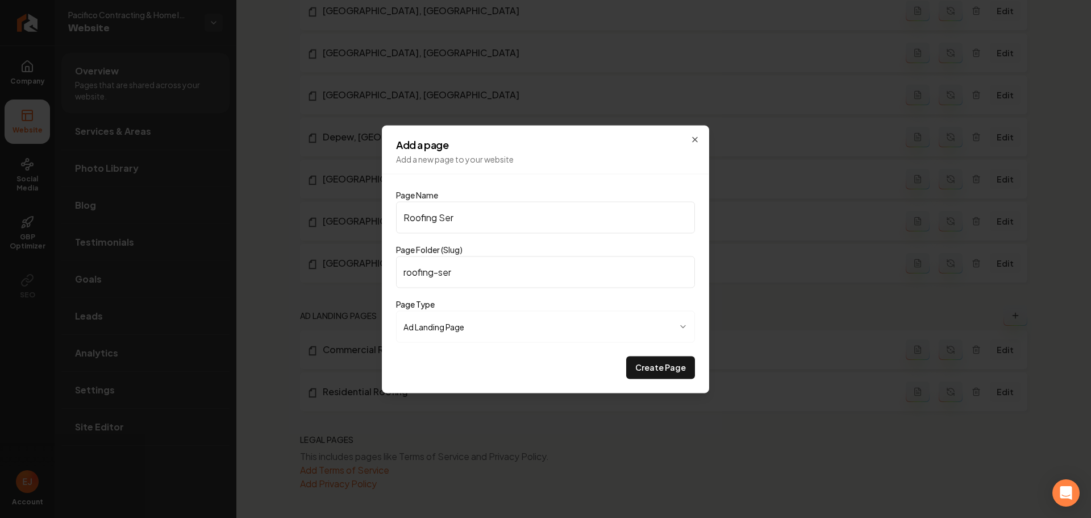
type input "Roofing Serv"
type input "roofing-serv"
type input "Roofing Servi"
type input "roofing-servi"
type input "Roofing Servic"
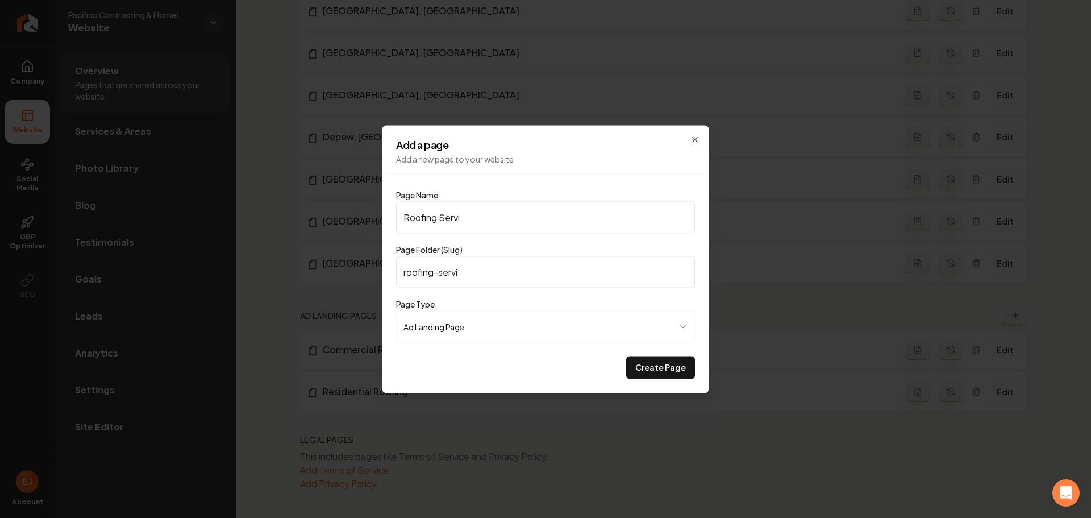
type input "roofing-servic"
type input "Roofing Service"
type input "roofing-service"
type input "Roofing Services"
type input "roofing-services"
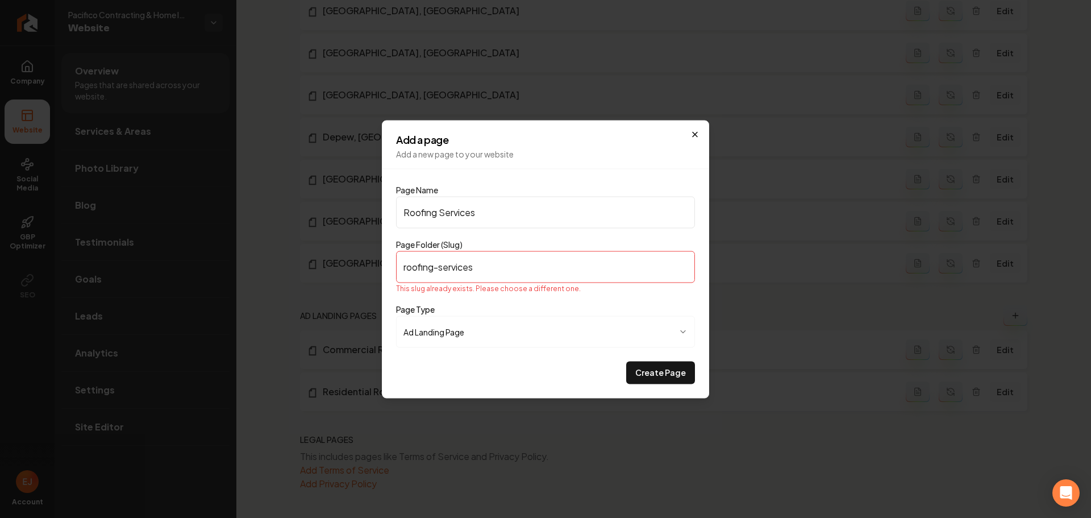
type input "Roofing Services"
click at [696, 132] on icon "button" at bounding box center [694, 134] width 9 height 9
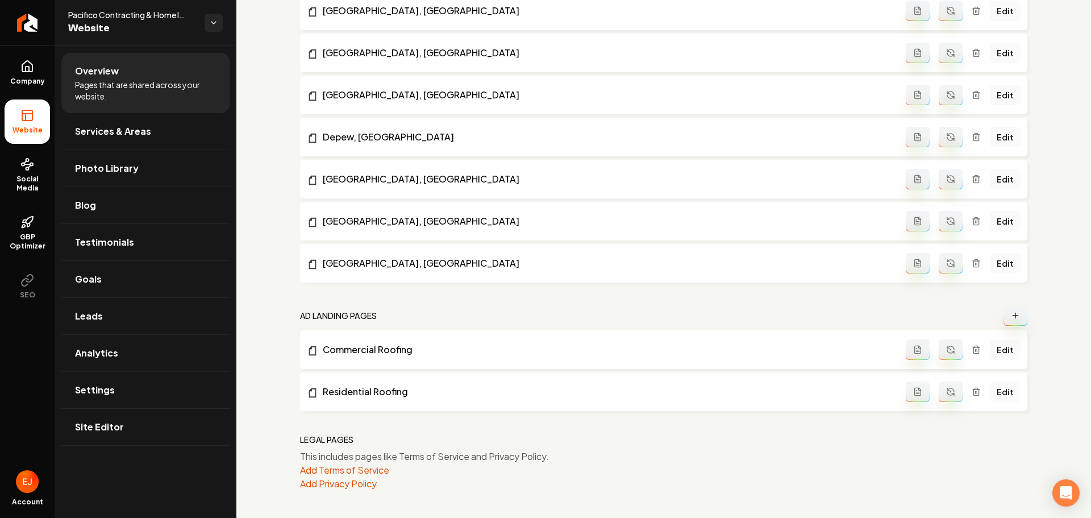
click at [1006, 399] on link "Edit" at bounding box center [1005, 391] width 31 height 20
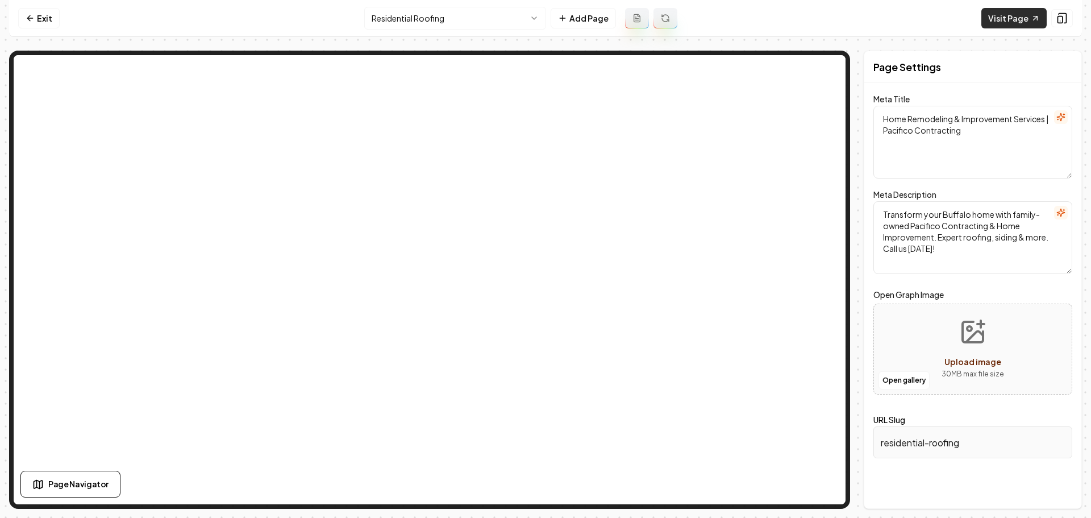
click at [1001, 18] on link "Visit Page" at bounding box center [1013, 18] width 65 height 20
click at [538, 18] on html "Computer Required This feature is only available on a computer. Please switch t…" at bounding box center [545, 259] width 1091 height 518
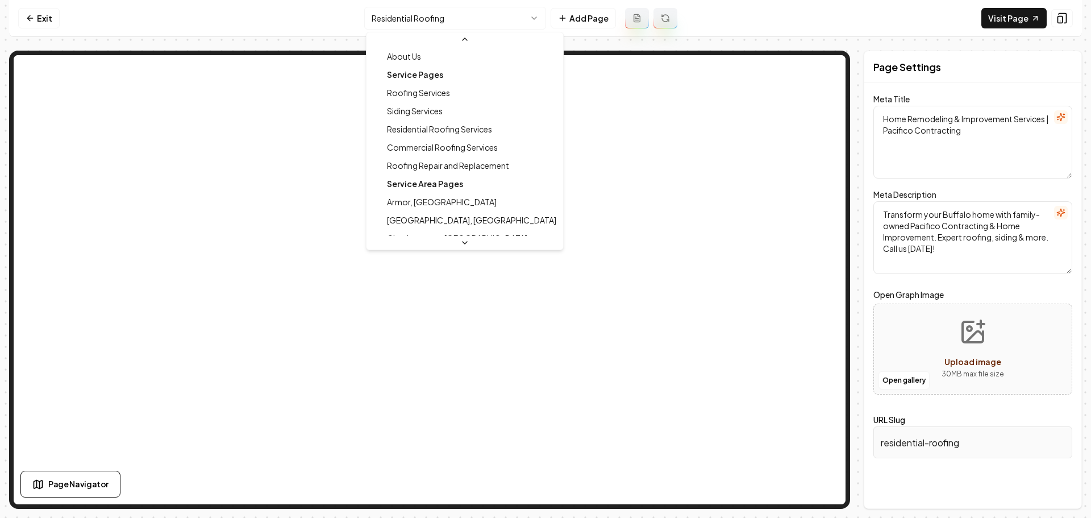
scroll to position [56, 0]
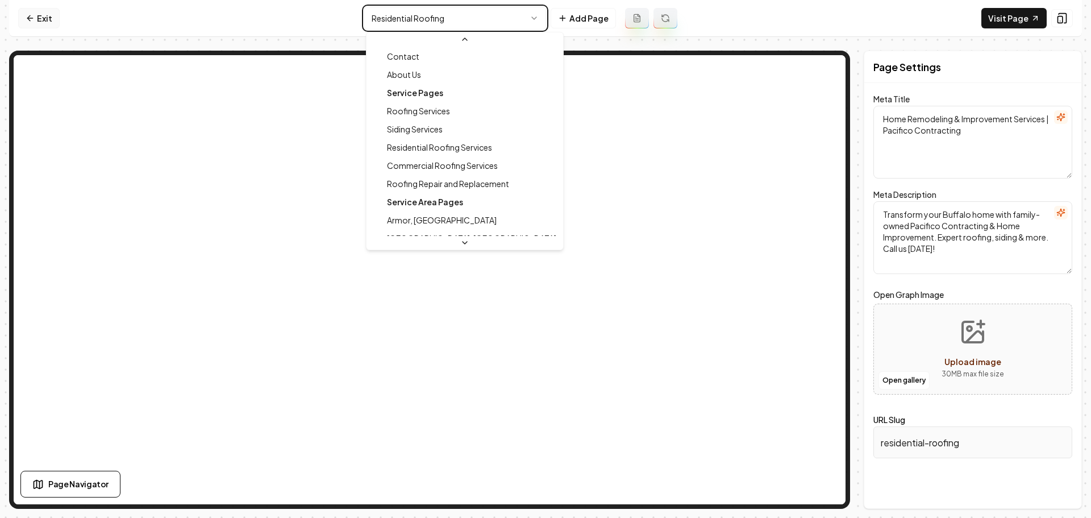
click at [52, 15] on html "Computer Required This feature is only available on a computer. Please switch t…" at bounding box center [545, 259] width 1091 height 518
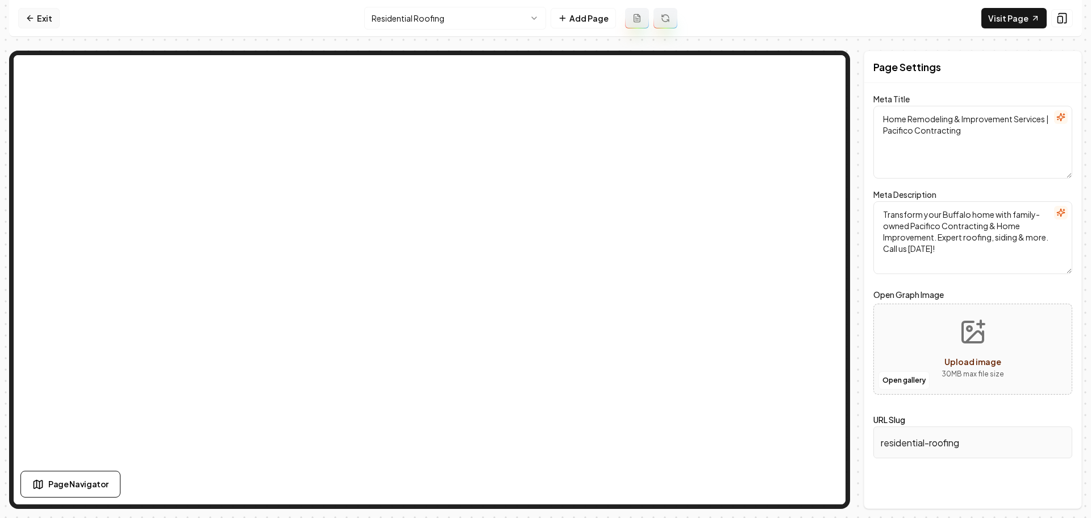
click at [34, 21] on icon at bounding box center [30, 18] width 9 height 9
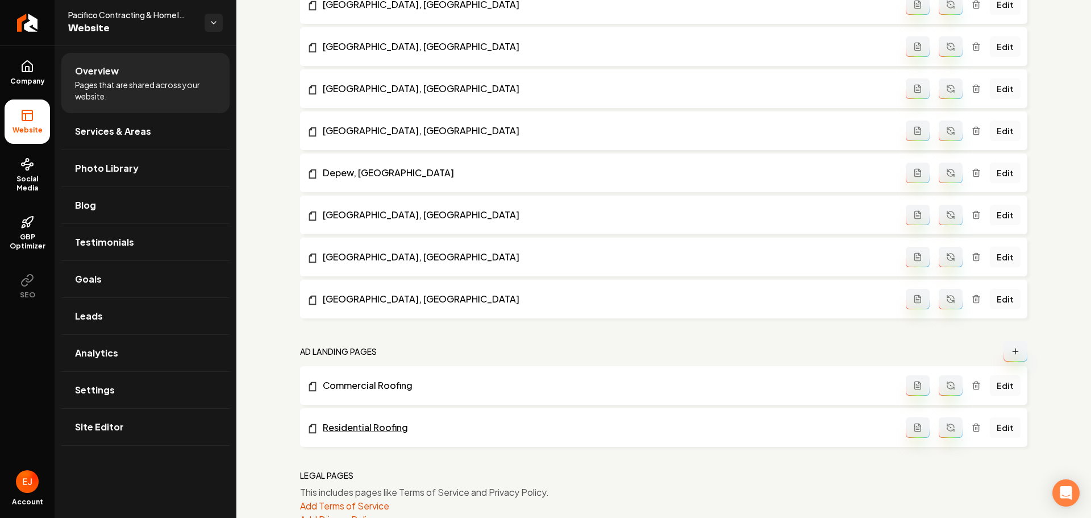
scroll to position [1192, 0]
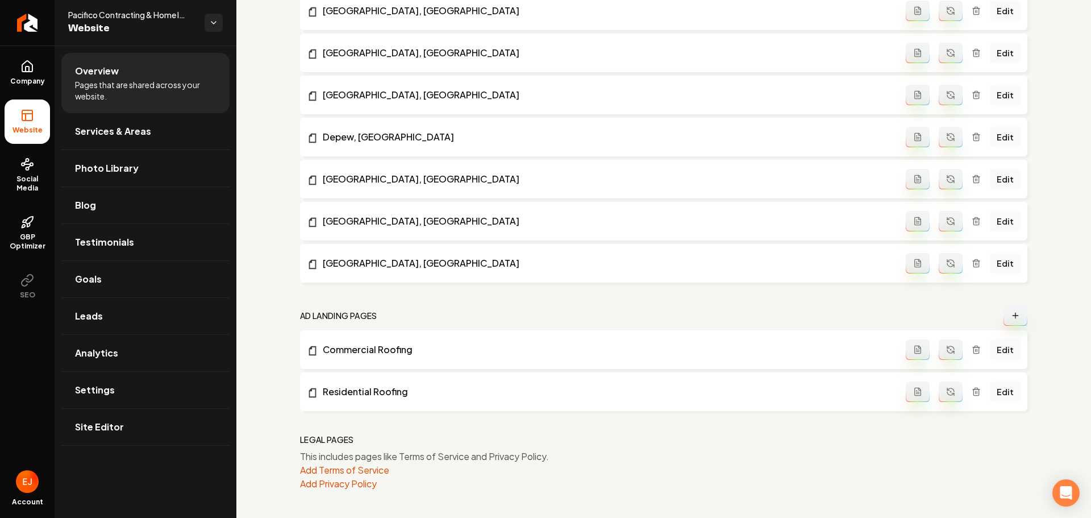
click at [1011, 319] on icon "Main content area" at bounding box center [1015, 315] width 9 height 9
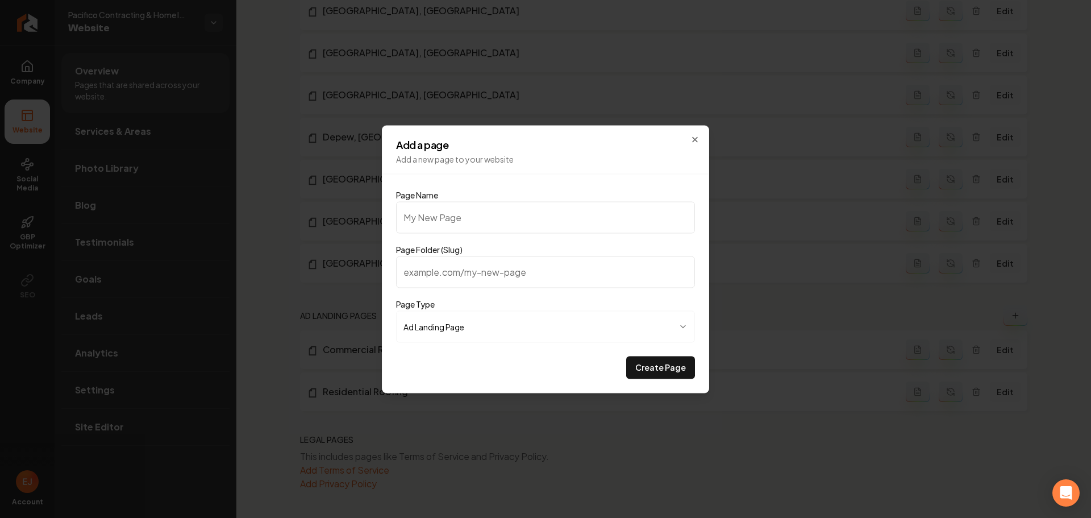
type input "R"
type input "r"
type input "Ro"
type input "ro"
type input "Roo"
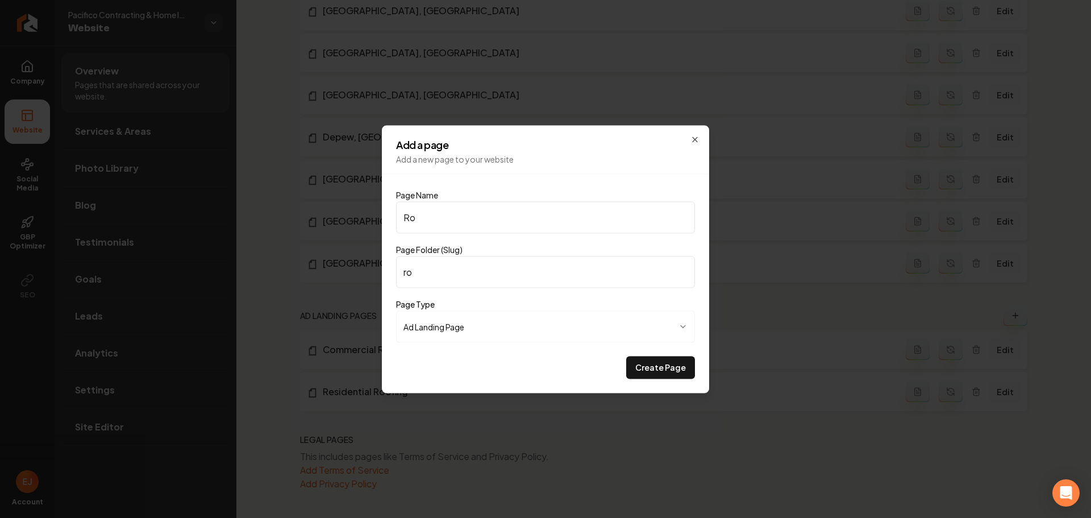
type input "roo"
type input "Roof"
type input "roof"
type input "Roofi"
type input "roofi"
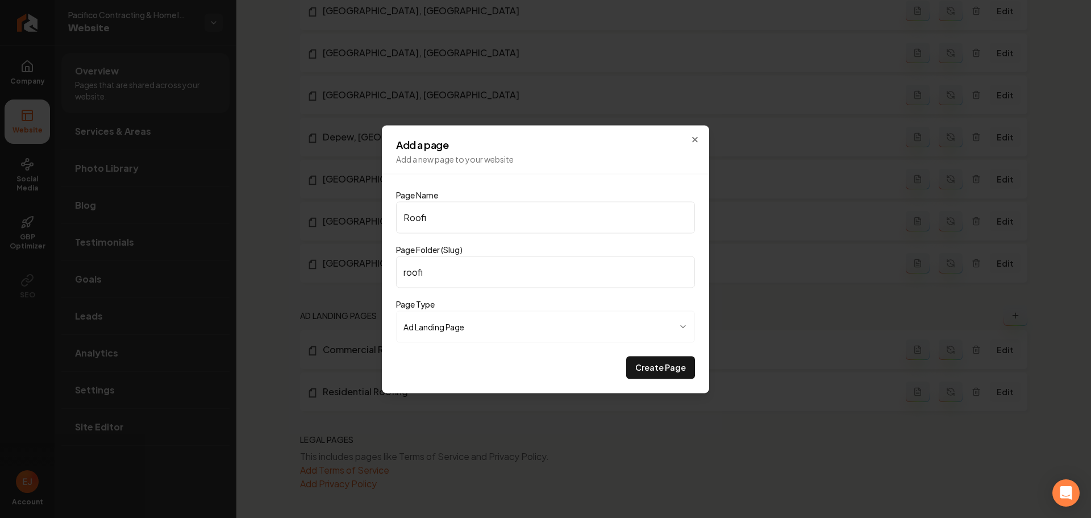
type input "Roofin"
type input "roofin"
type input "Roofing"
type input "roofing"
type input "Roofing S"
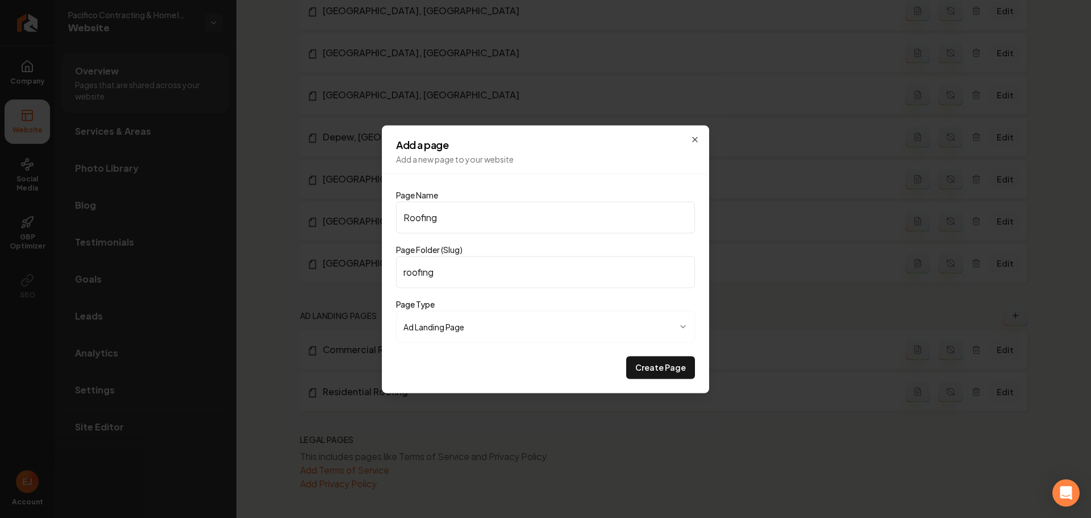
type input "roofing-s"
type input "Roofing Se"
type input "roofing-se"
type input "Roofing Ser"
type input "roofing-ser"
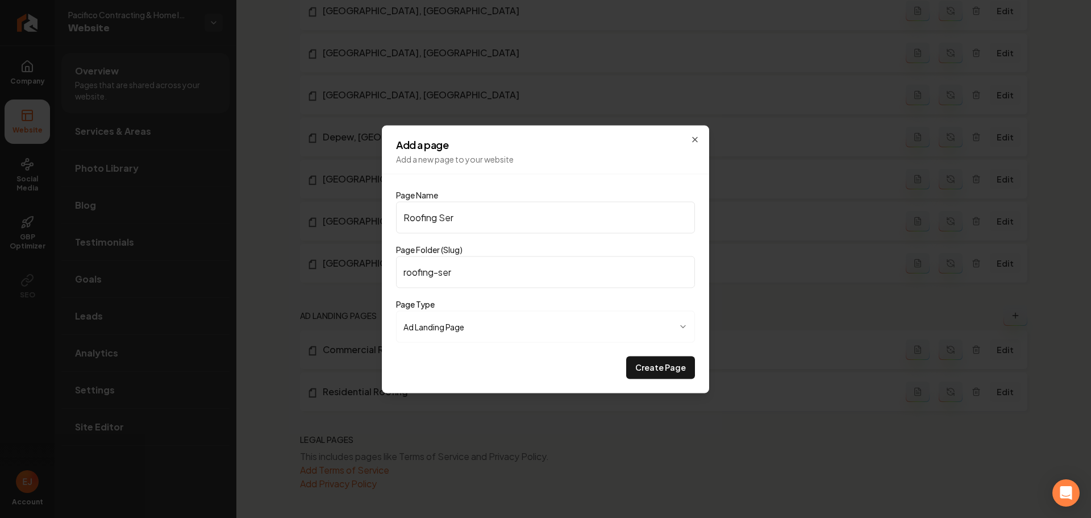
type input "Roofing Serv"
type input "roofing-serv"
type input "Roofing Servi"
type input "roofing-servi"
type input "Roofing Servic"
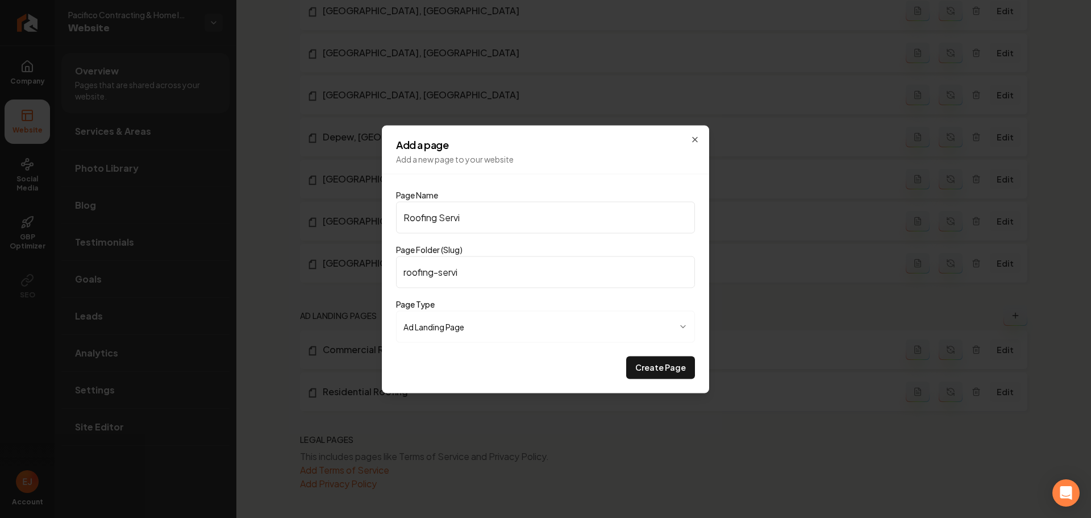
type input "roofing-servic"
type input "Roofing Service"
type input "roofing-service"
type input "Roofing Services"
type input "roofing-services"
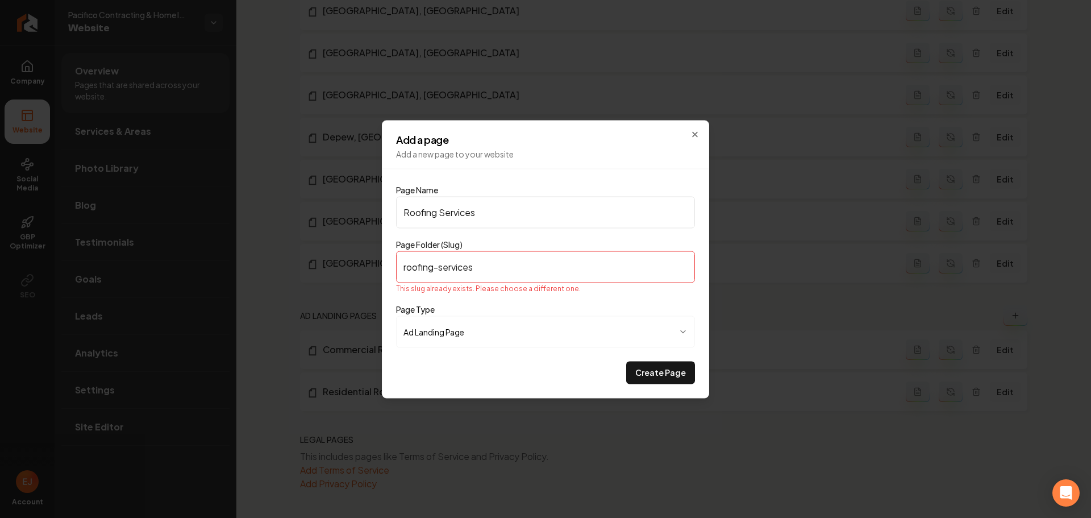
type input "Roofing Services"
click at [516, 263] on input "roofing-services" at bounding box center [545, 267] width 299 height 32
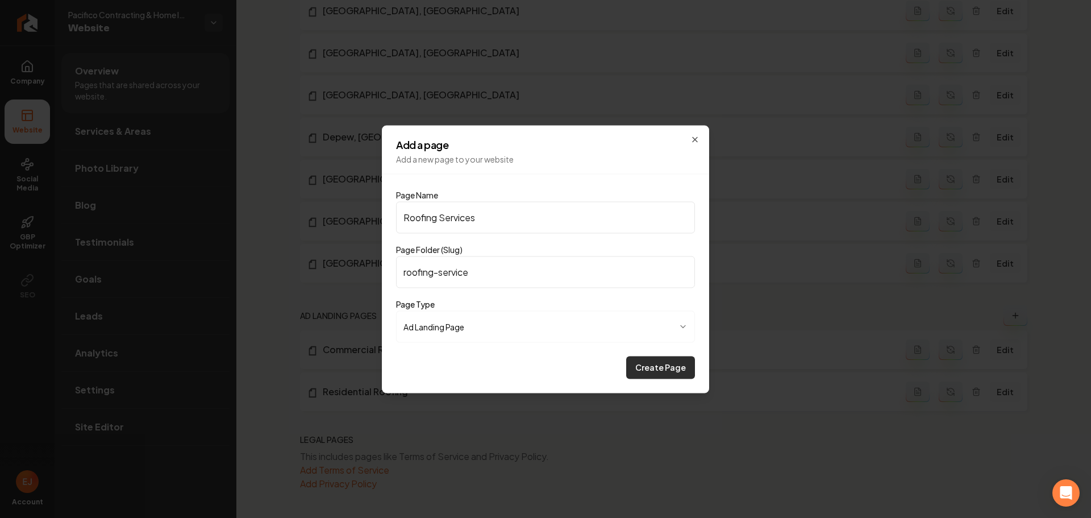
type input "roofing-service"
click at [668, 367] on button "Create Page" at bounding box center [660, 367] width 69 height 23
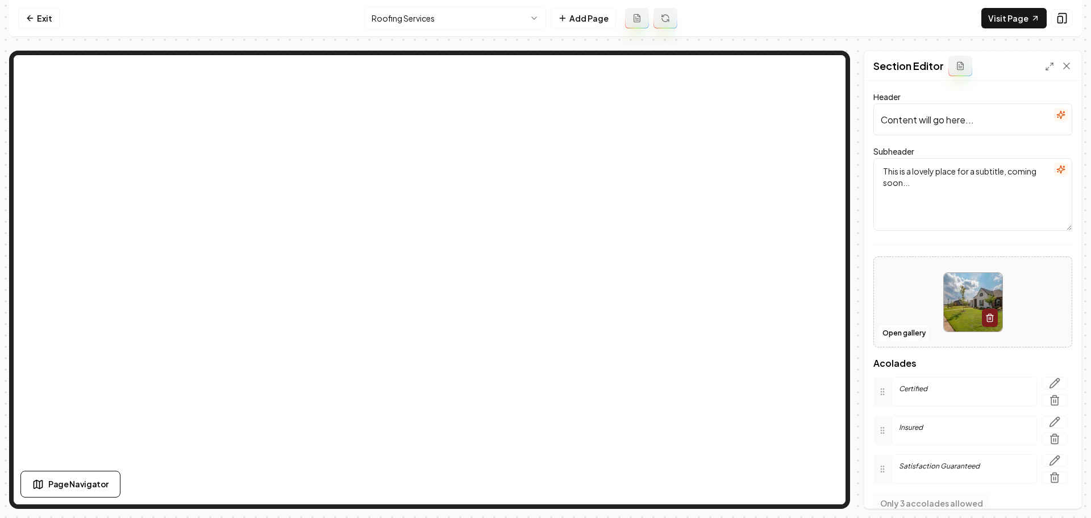
click at [951, 123] on input "Content will go here..." at bounding box center [972, 119] width 199 height 32
paste input "Reliable Roofing Services to Protect and Beautify Your Home"
type input "Reliable Roofing Services to Protect and Beautify Your Home"
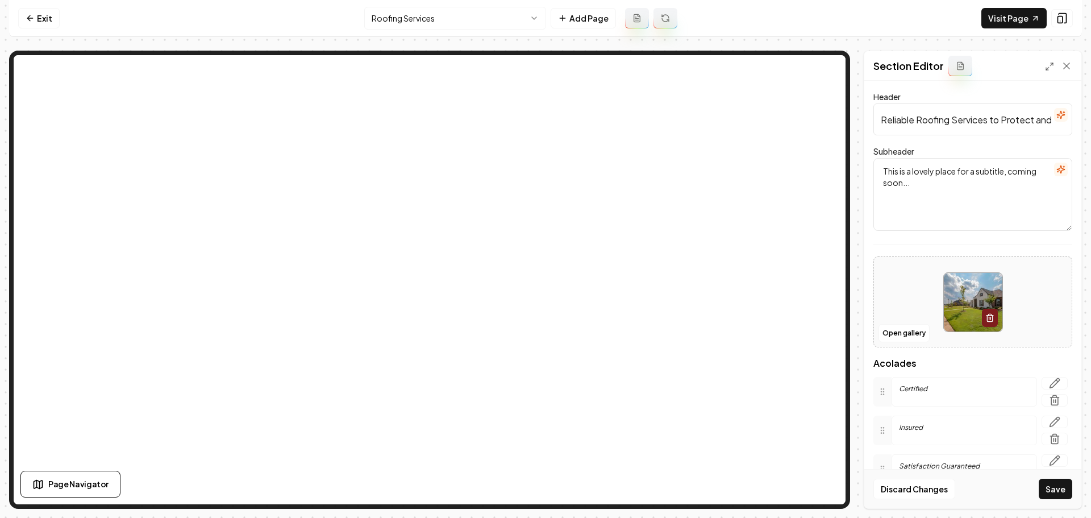
click at [919, 203] on textarea "This is a lovely place for a subtitle, coming soon..." at bounding box center [972, 194] width 199 height 73
paste textarea "20+ years of expert, family-owned roofing to keep your home safe, stylish, and …"
type textarea "20+ years of expert, family-owned roofing to keep your home safe, stylish, and …"
click at [1071, 495] on button "Save" at bounding box center [1056, 488] width 34 height 20
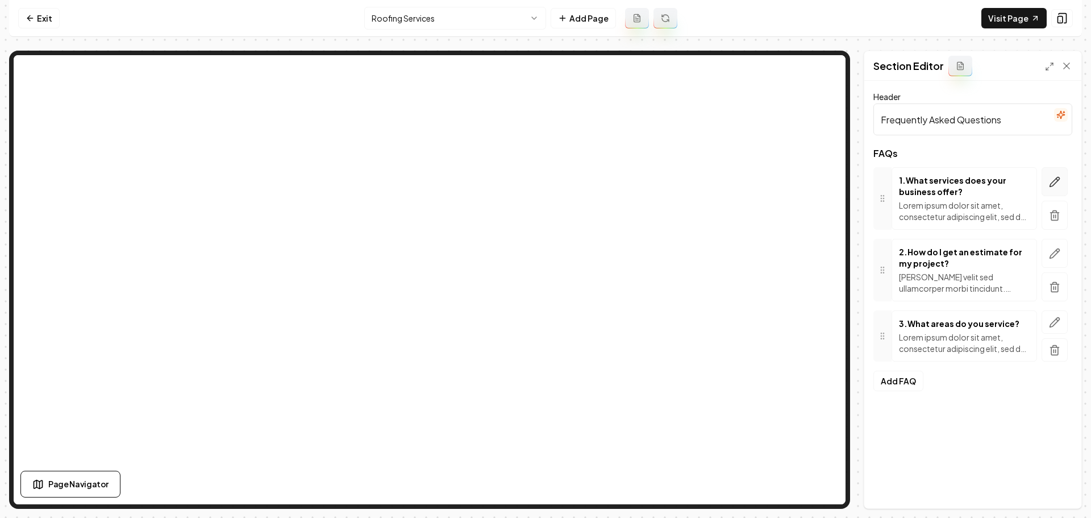
click at [1060, 181] on icon "button" at bounding box center [1054, 181] width 11 height 11
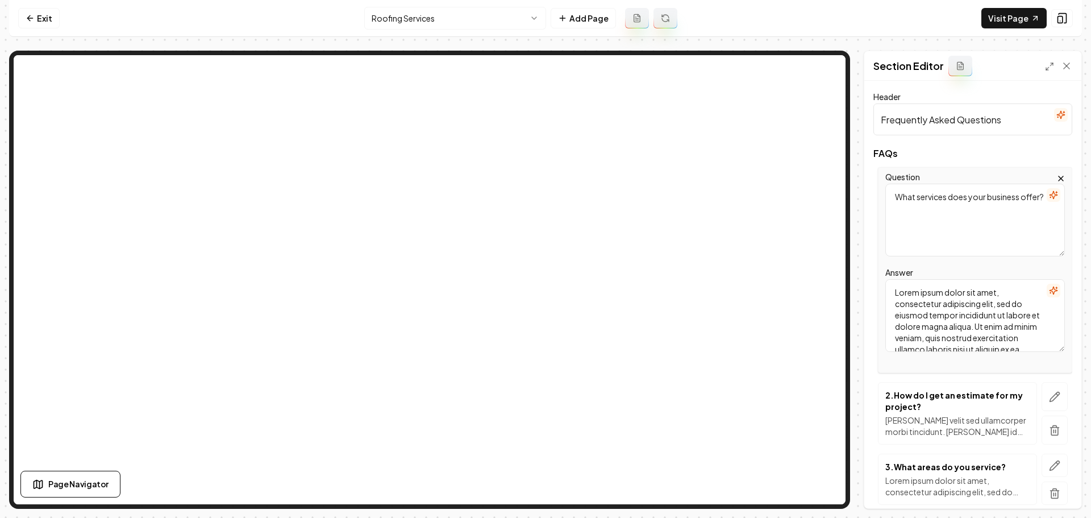
click at [972, 309] on textarea "Lorem ipsum dolor sit amet, consectetur adipiscing elit, sed do eiusmod tempor …" at bounding box center [975, 315] width 180 height 73
paste textarea "We provide expert roofing services, including roof replacements, repairs, and i…"
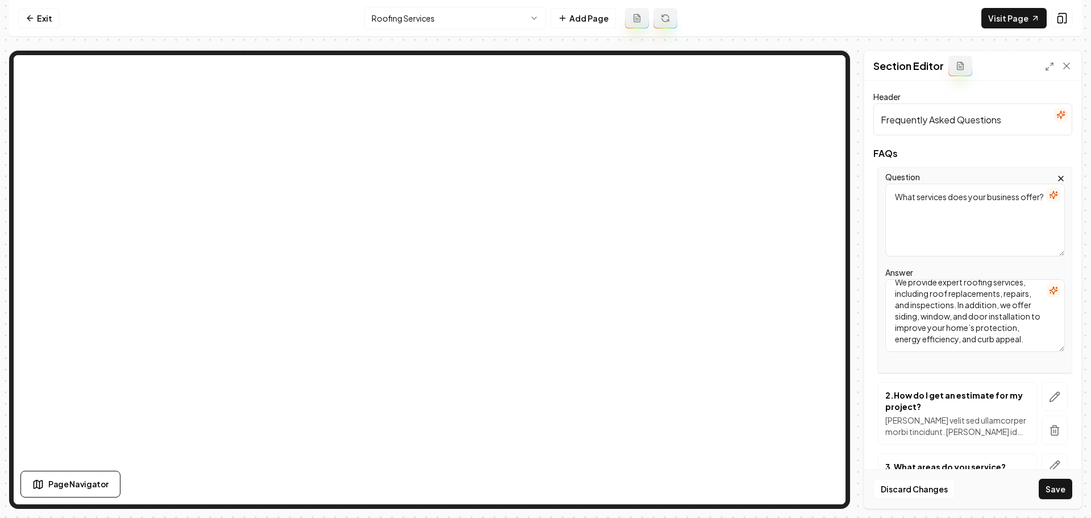
type textarea "We provide expert roofing services, including roof replacements, repairs, and i…"
click at [1053, 402] on button "button" at bounding box center [1055, 396] width 26 height 29
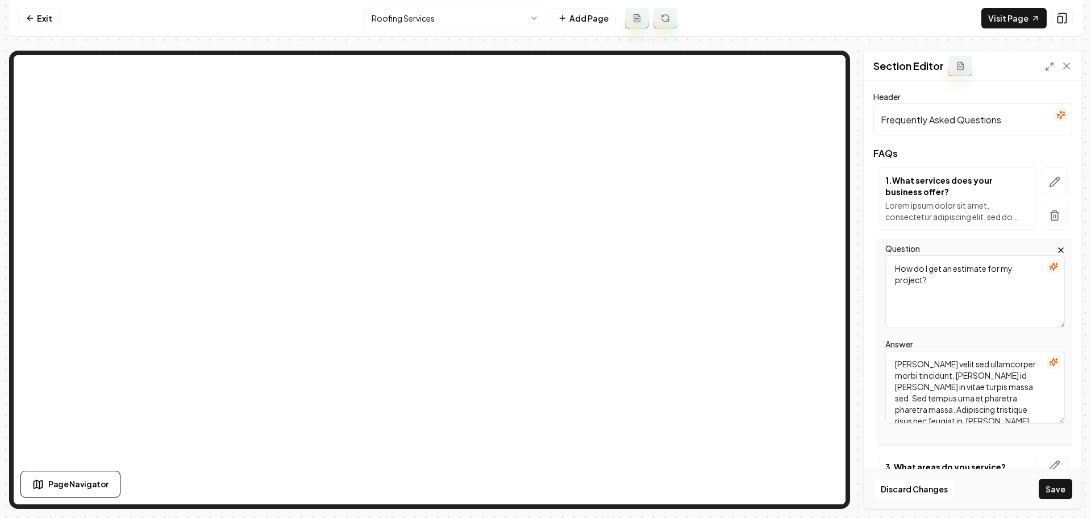
click at [973, 399] on textarea "Mattis ullamcorper velit sed ullamcorper morbi tincidunt. Quam id leo in vitae …" at bounding box center [975, 387] width 180 height 73
paste textarea "Getting an estimate is simple — contact us through our website or call us direc…"
type textarea "Getting an estimate is simple — contact us through our website or call us direc…"
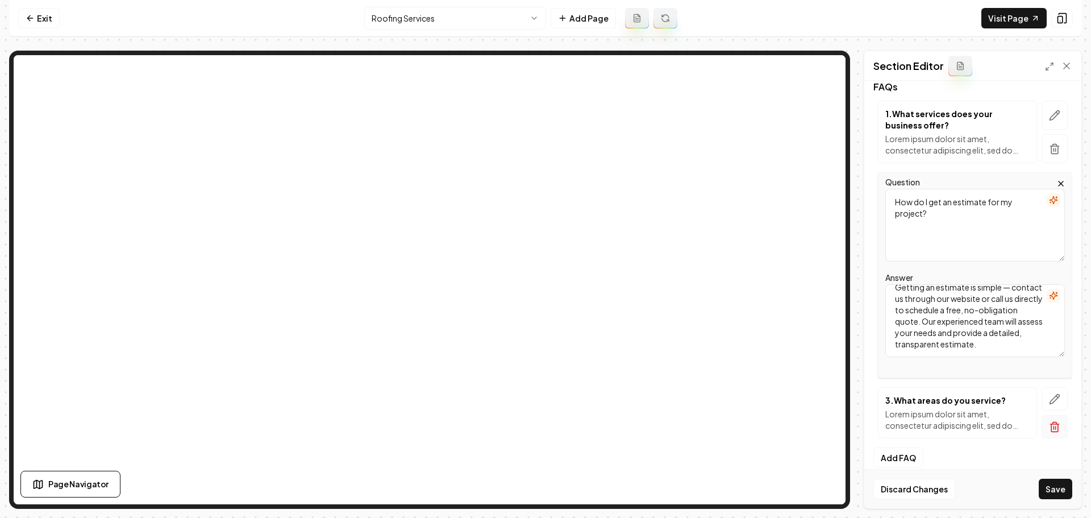
scroll to position [79, 0]
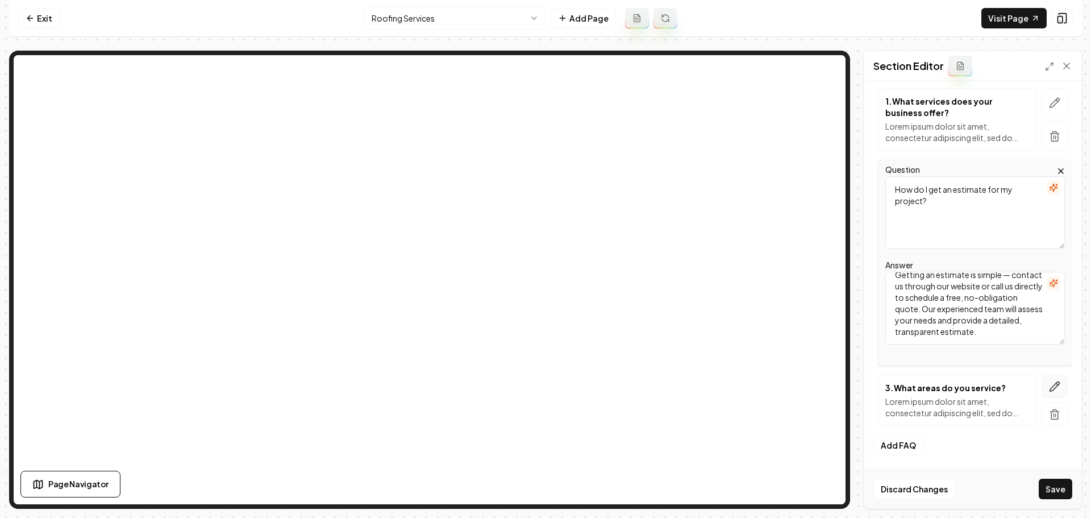
click at [1053, 388] on button "button" at bounding box center [1055, 385] width 26 height 23
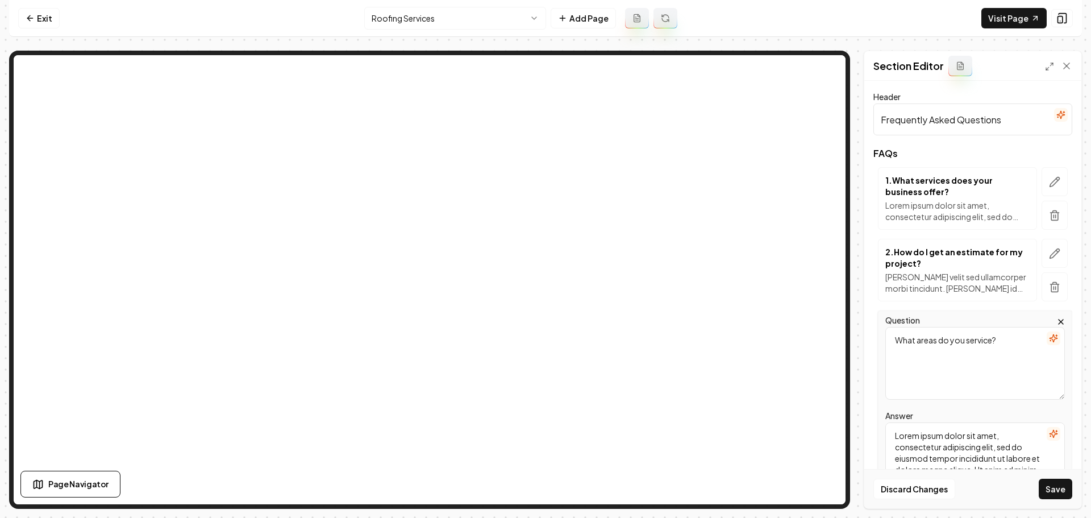
click at [963, 440] on textarea "Lorem ipsum dolor sit amet, consectetur adipiscing elit, sed do eiusmod tempor …" at bounding box center [975, 458] width 180 height 73
paste textarea "We proudly serve homeowners across Western New York, including Amherst, Armor, …"
type textarea "We proudly serve homeowners across Western New York, including Amherst, Armor, …"
click at [1048, 489] on button "Save" at bounding box center [1056, 488] width 34 height 20
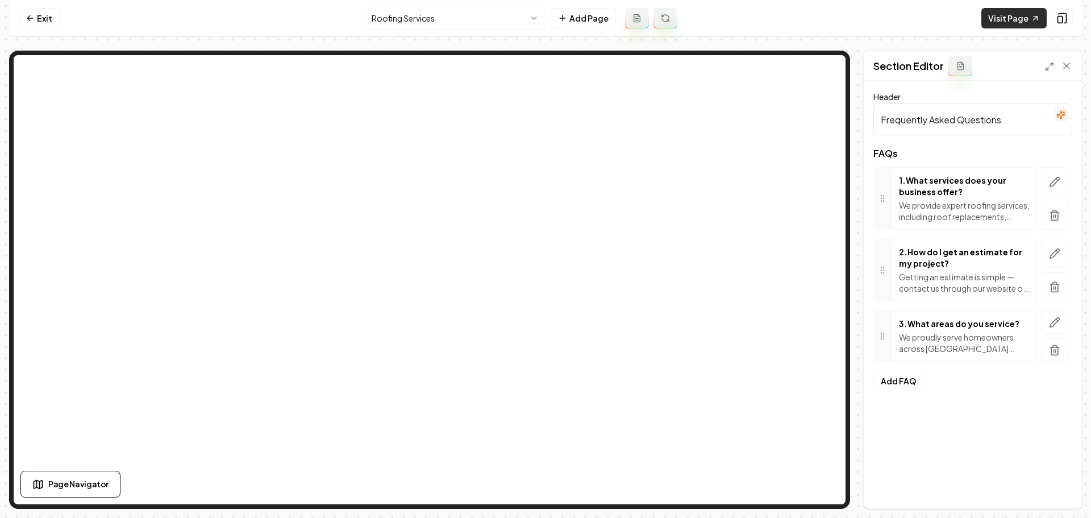
click at [1014, 24] on link "Visit Page" at bounding box center [1013, 18] width 65 height 20
click at [51, 18] on link "Exit" at bounding box center [38, 18] width 41 height 20
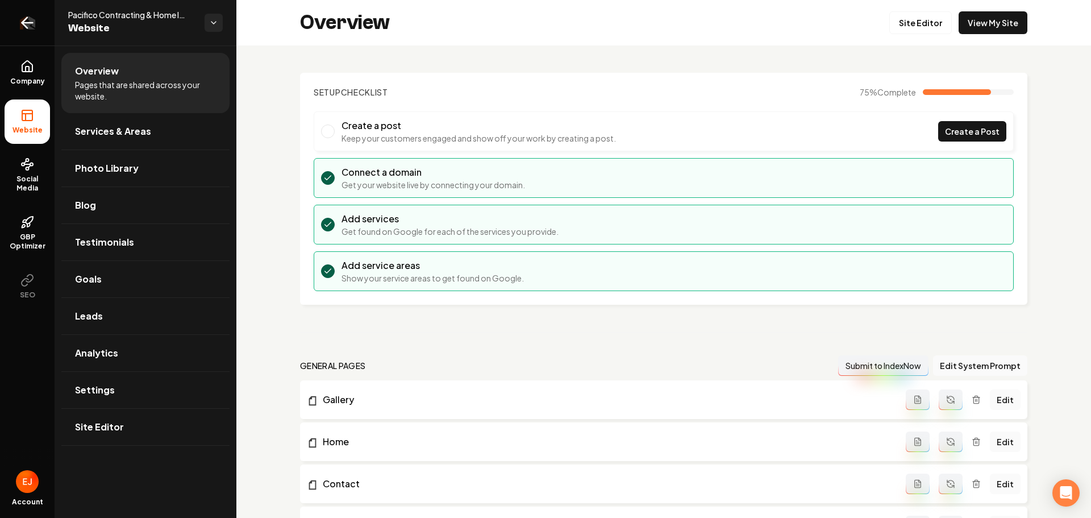
click at [32, 20] on icon "Return to dashboard" at bounding box center [27, 23] width 18 height 18
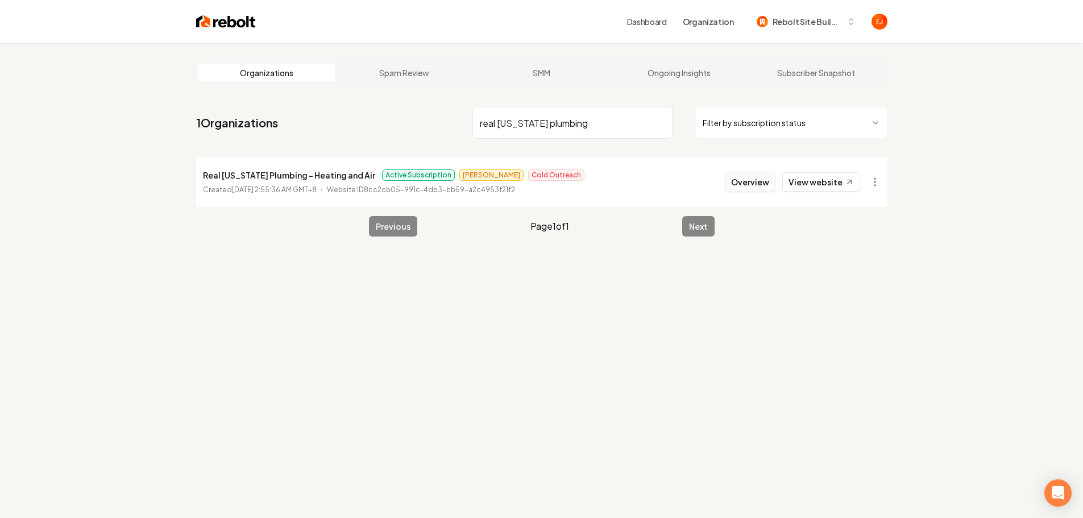
type input "real texas plumbing"
click at [772, 190] on button "Overview" at bounding box center [750, 182] width 51 height 20
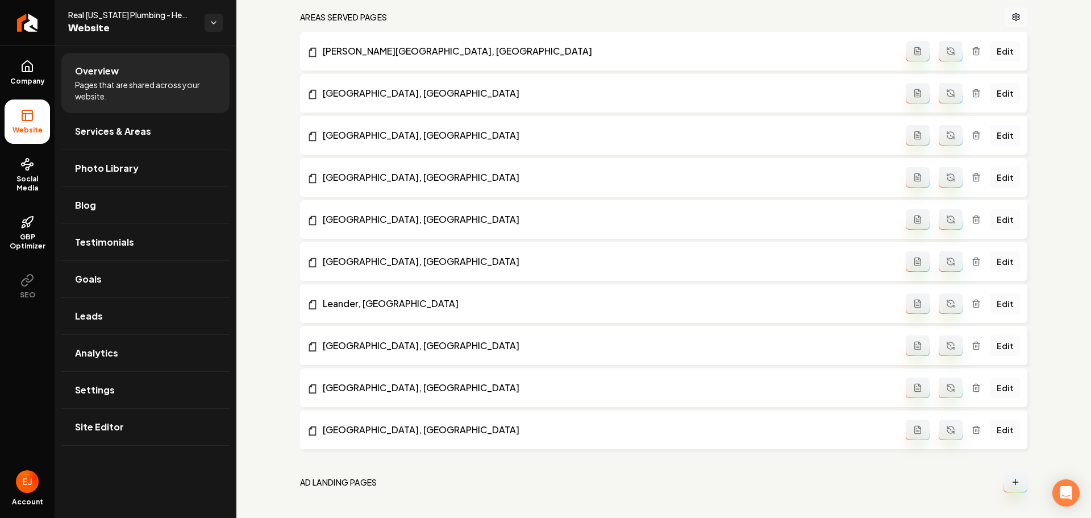
scroll to position [763, 0]
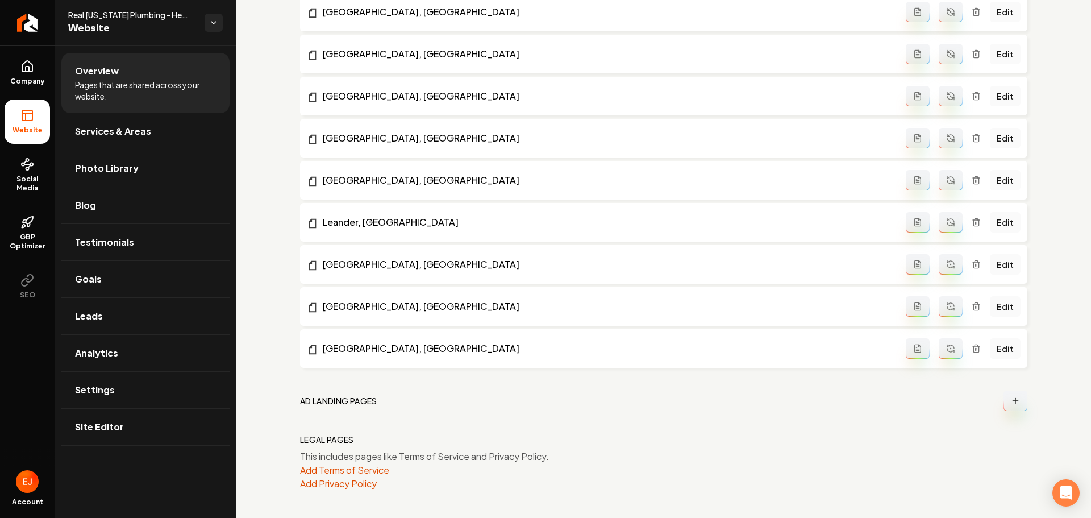
click at [1004, 402] on button "Main content area" at bounding box center [1016, 400] width 24 height 20
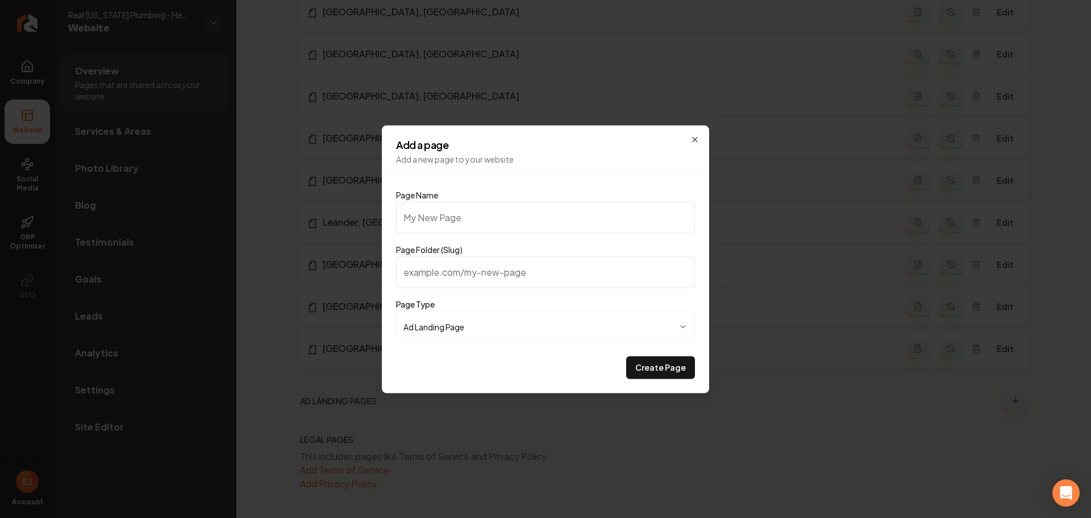
type input "G"
type input "g"
type input "Gr"
type input "gr"
type input "Gri"
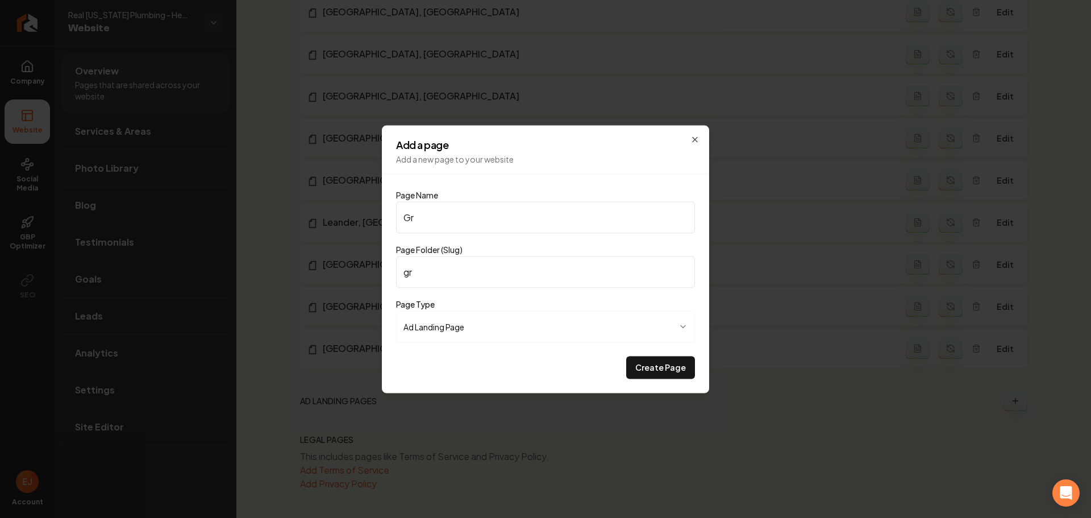
type input "gri"
type input "Grin"
type input "grin"
type input "Grind"
type input "grind"
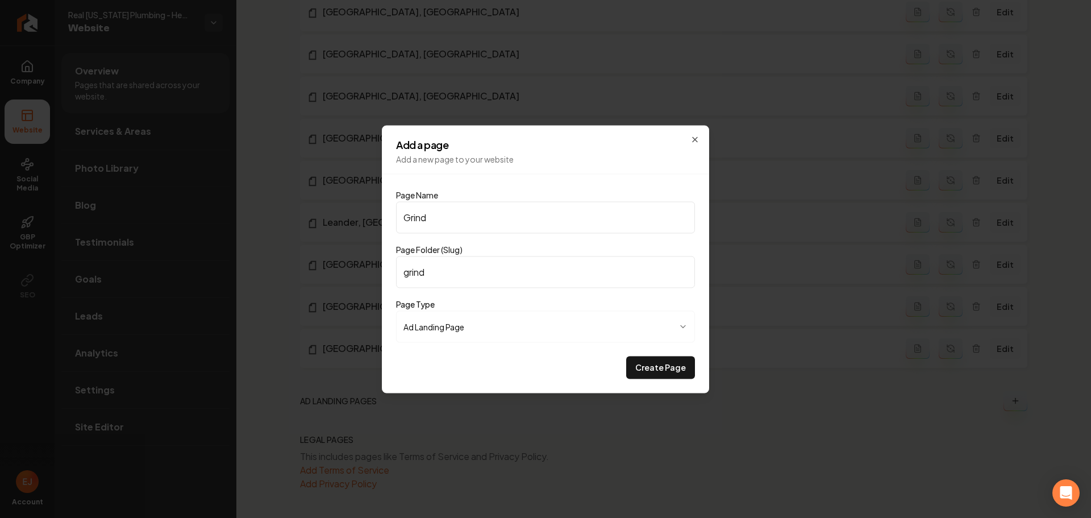
type input "Grinde"
type input "grinde"
type input "Grinder"
type input "grinder"
type input "Grinder P"
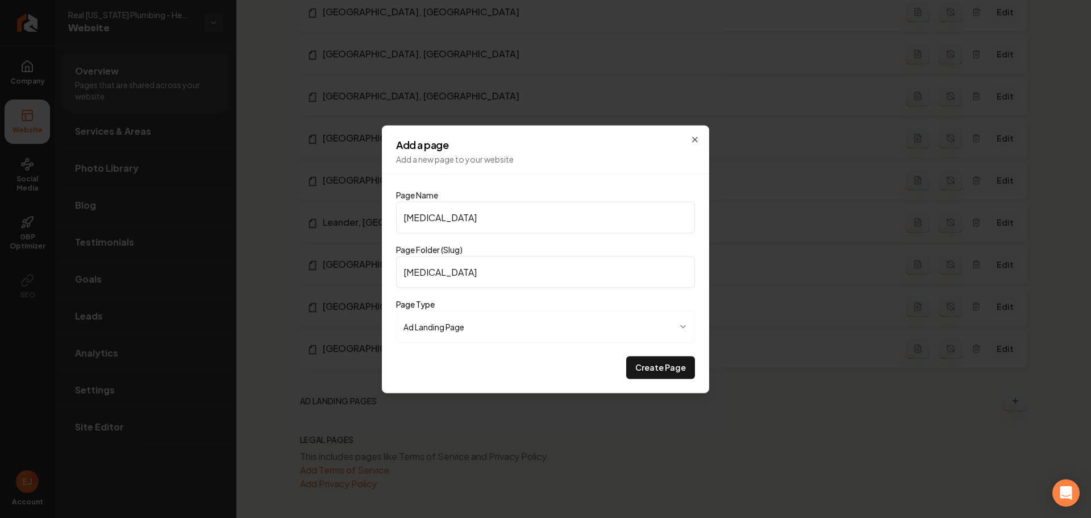
type input "grinder-p"
type input "Grinder Pu"
type input "grinder-pu"
type input "Grinder Pum"
type input "grinder-pum"
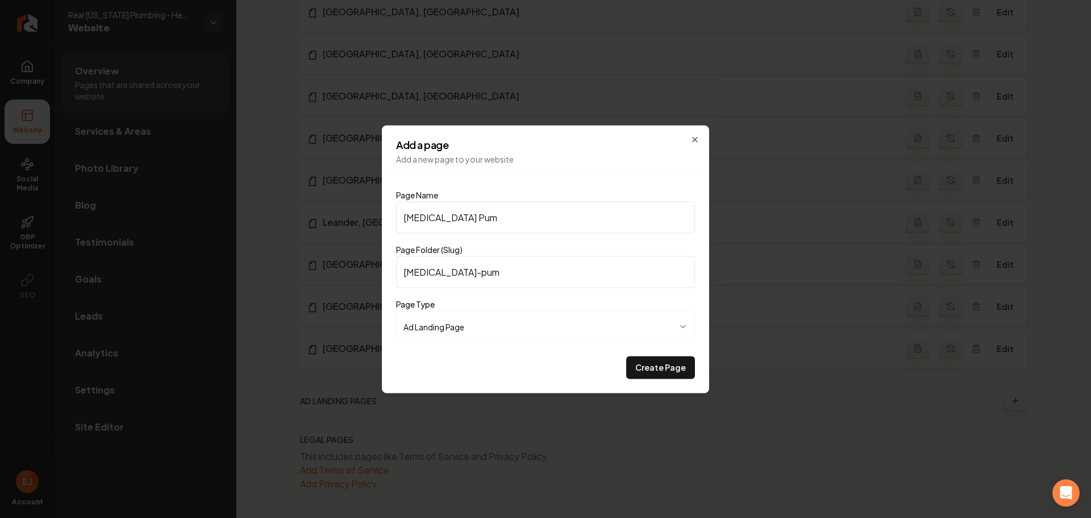
type input "Grinder Pumo"
type input "grinder-pumo"
type input "Grinder Pum"
type input "grinder-pum"
type input "Grinder Pump"
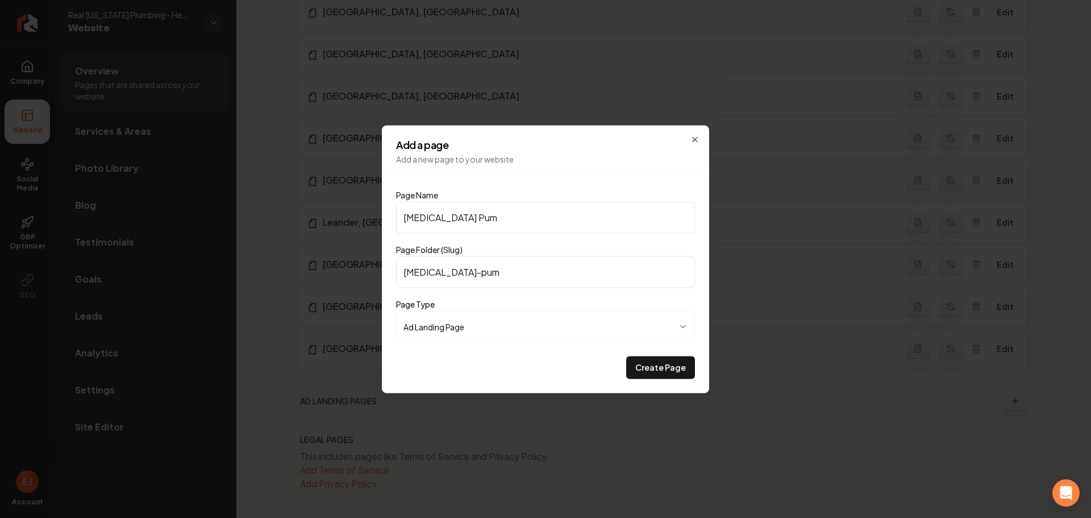
type input "grinder-pump"
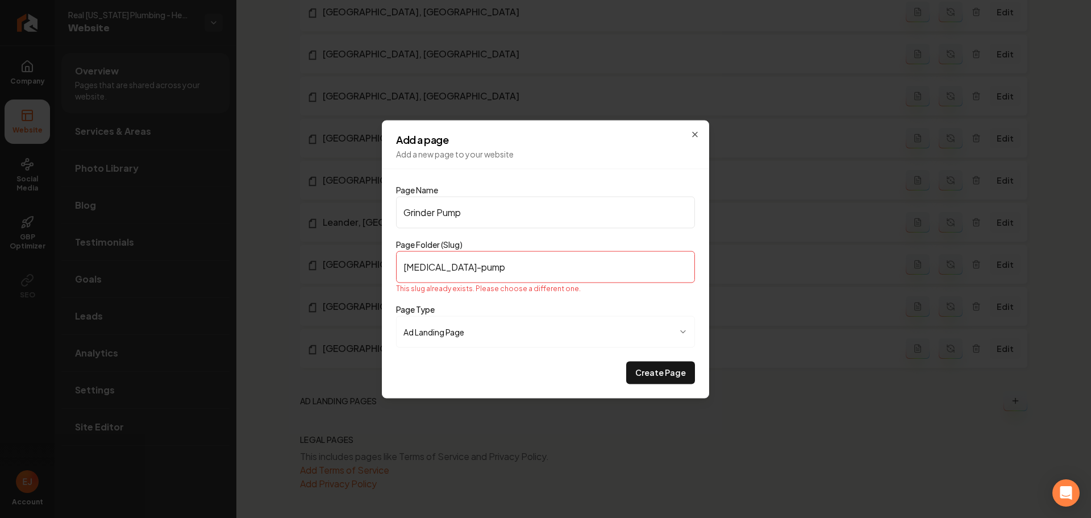
type input "Grinder Pump"
click at [489, 262] on input "grinder-pump" at bounding box center [545, 267] width 299 height 32
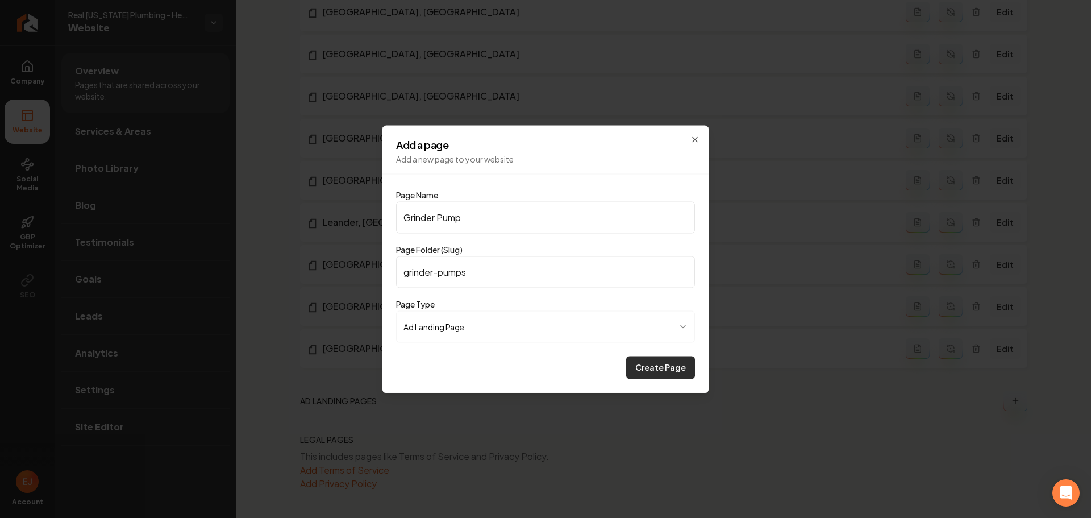
type input "grinder-pumps"
click at [684, 372] on button "Create Page" at bounding box center [660, 367] width 69 height 23
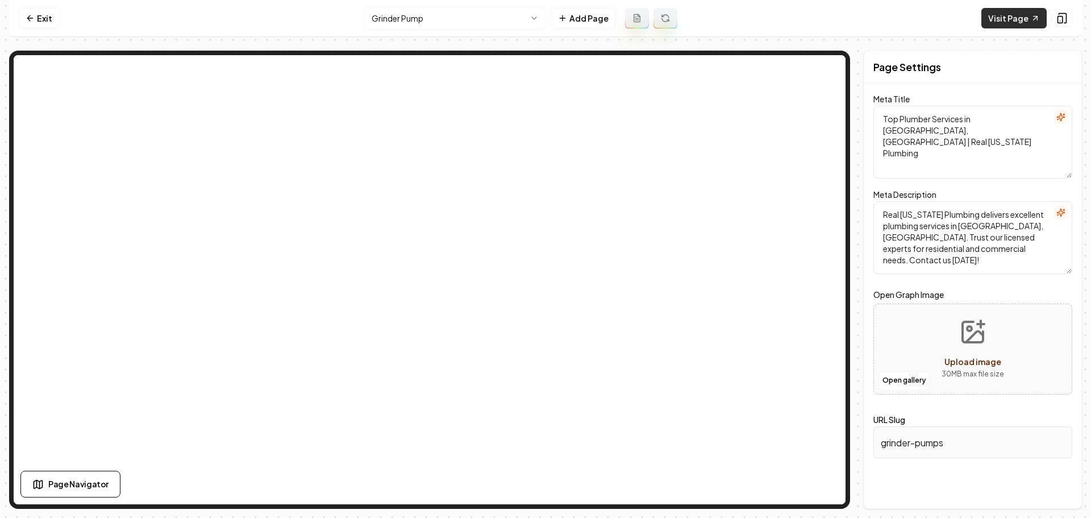
click at [1010, 22] on link "Visit Page" at bounding box center [1013, 18] width 65 height 20
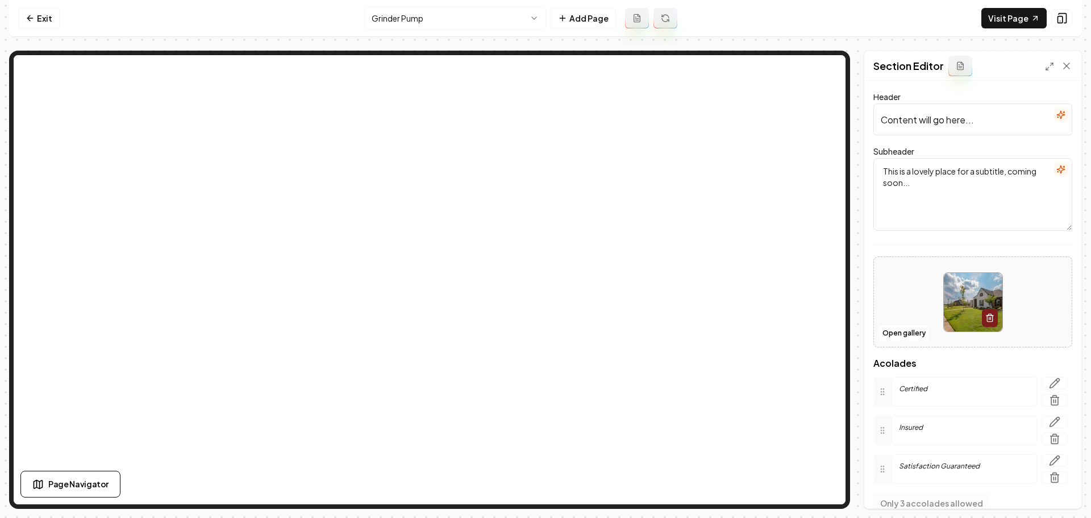
click at [984, 126] on input "Content will go here..." at bounding box center [972, 119] width 199 height 32
paste input "Expert Grinder Pump Services in Lago Vista & Greater Austin"
type input "Expert Grinder Pump Services in Lago Vista & Greater Austin"
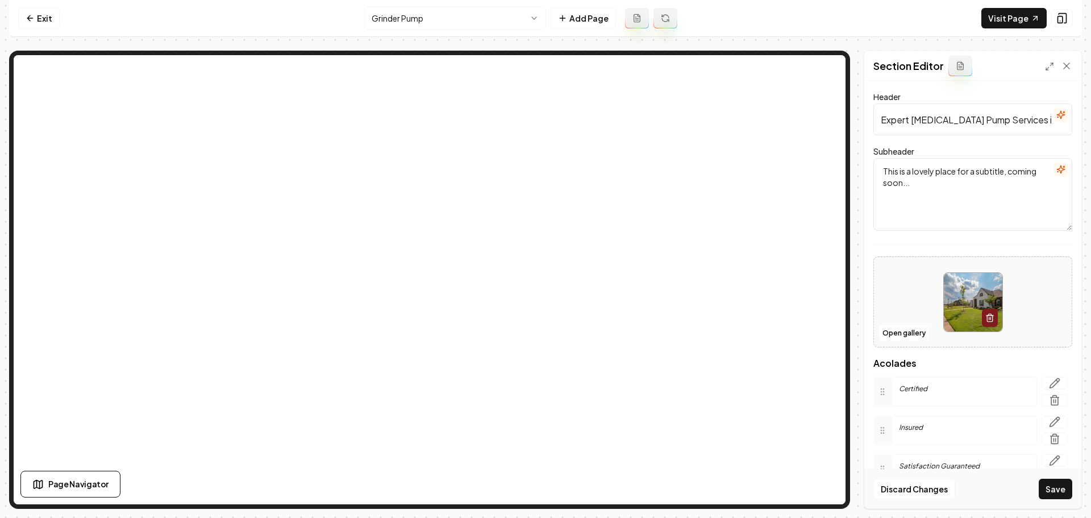
click at [935, 186] on textarea "This is a lovely place for a subtitle, coming soon..." at bounding box center [972, 194] width 199 height 73
paste textarea "Licensed, reliable grinder pump installation and repair — with honest pricing a…"
type textarea "Licensed, reliable grinder pump installation and repair — with honest pricing a…"
click at [1046, 490] on button "Save" at bounding box center [1056, 488] width 34 height 20
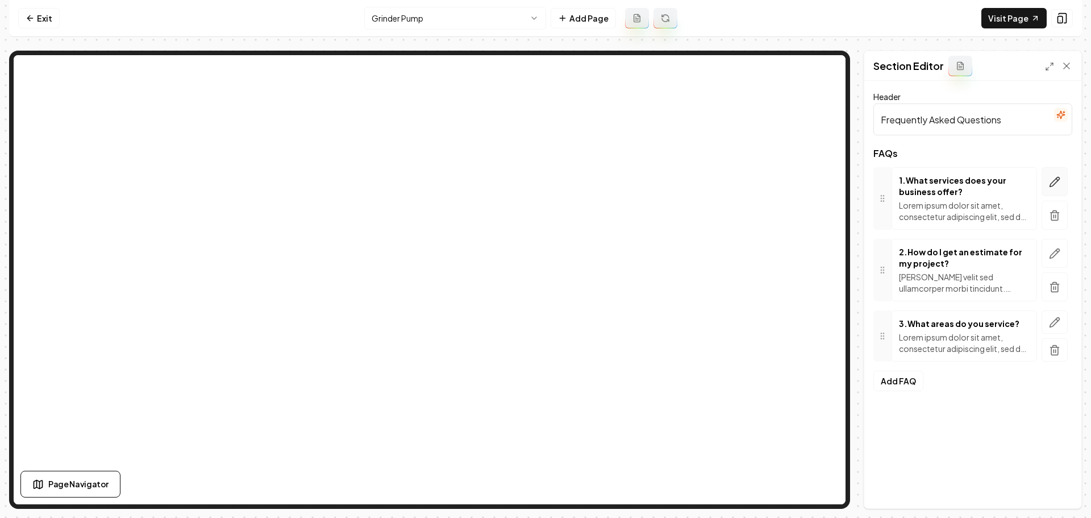
click at [1056, 184] on icon "button" at bounding box center [1054, 181] width 11 height 11
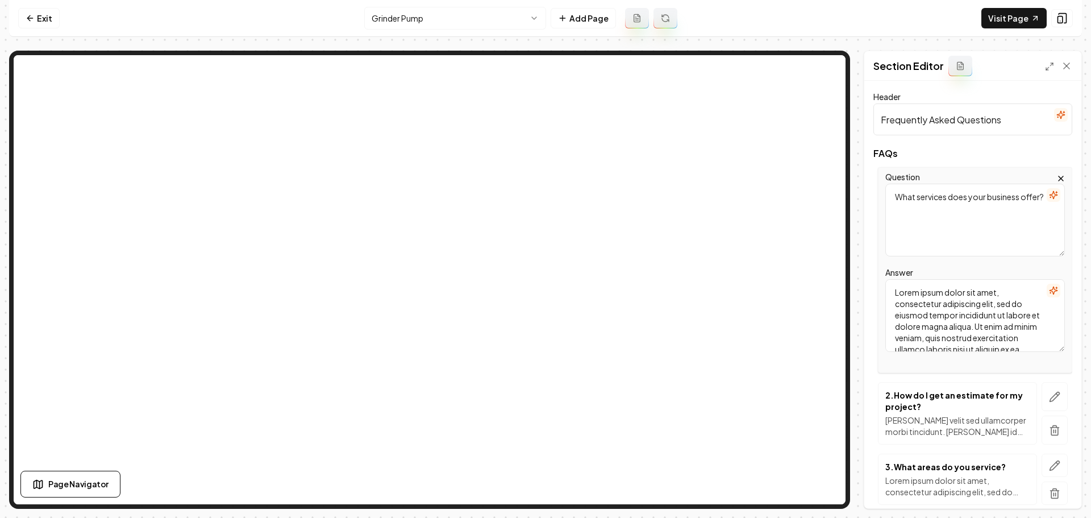
click at [944, 328] on textarea "Lorem ipsum dolor sit amet, consectetur adipiscing elit, sed do eiusmod tempor …" at bounding box center [975, 315] width 180 height 73
paste textarea "We provide a full range of plumbing solutions for residential and commercial cu…"
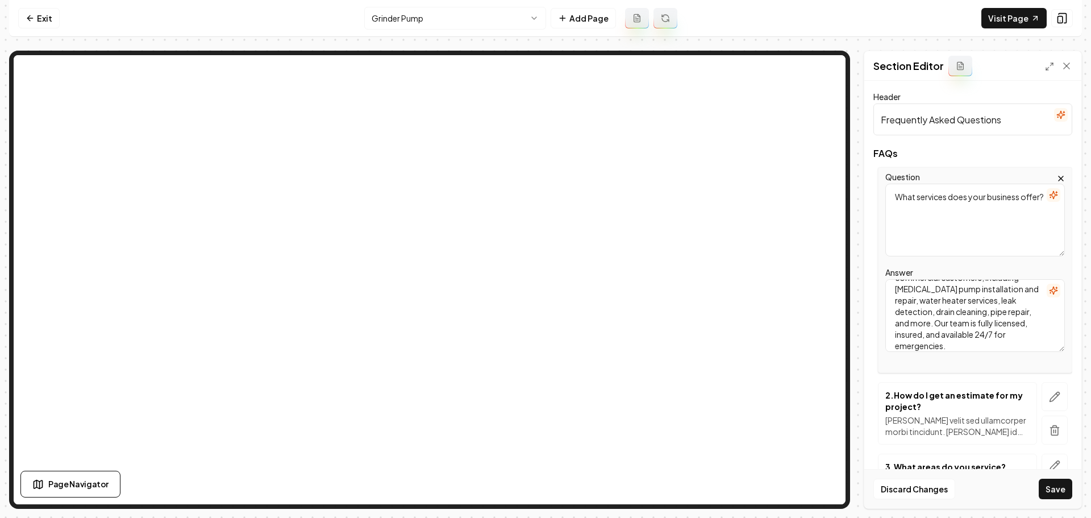
type textarea "We provide a full range of plumbing solutions for residential and commercial cu…"
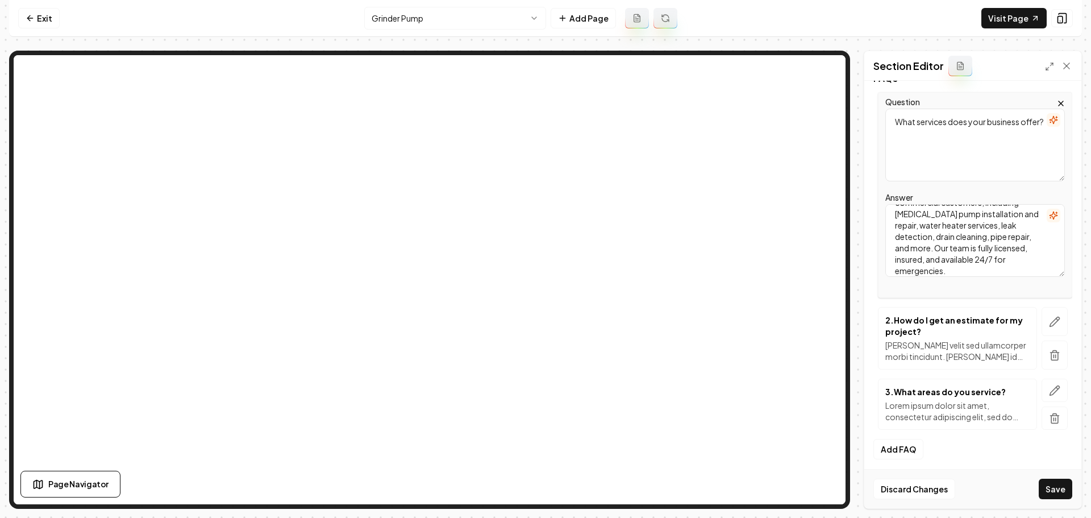
scroll to position [79, 0]
click at [1051, 314] on icon "button" at bounding box center [1055, 318] width 10 height 10
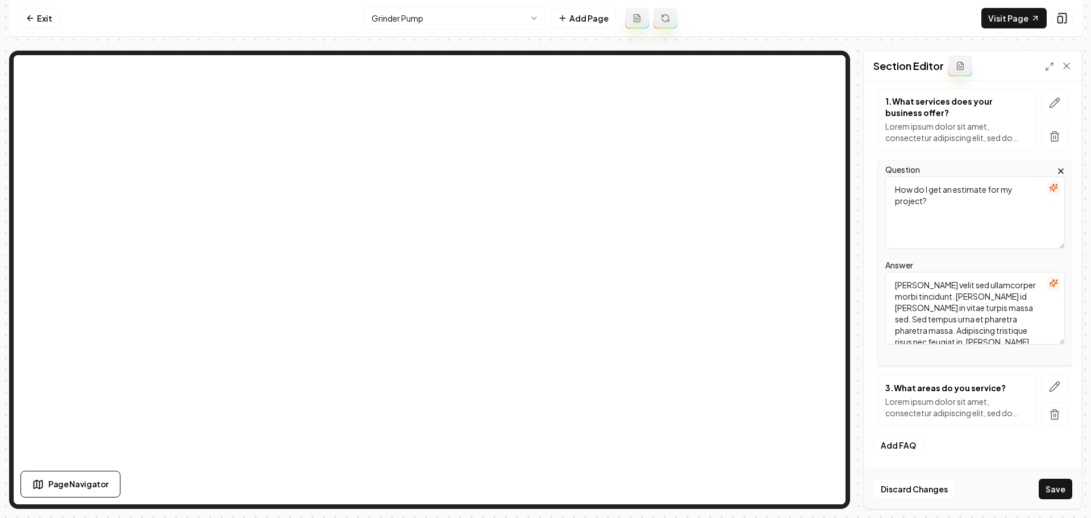
scroll to position [0, 0]
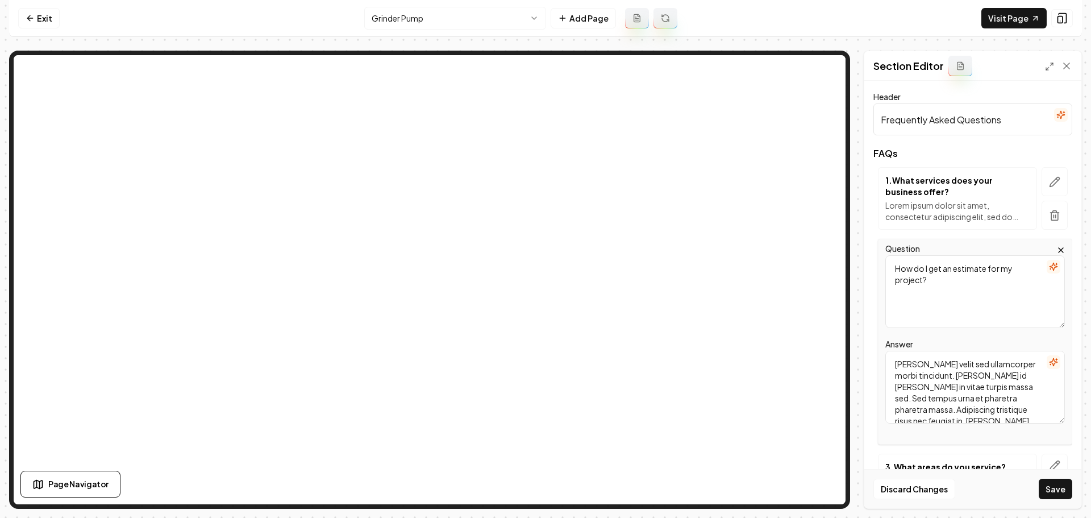
click at [981, 381] on textarea "Mattis ullamcorper velit sed ullamcorper morbi tincidunt. Quam id leo in vitae …" at bounding box center [975, 387] width 180 height 73
paste textarea "You can call us or fill out our online contact form to request a free, no-oblig…"
type textarea "You can call us or fill out our online contact form to request a free, no-oblig…"
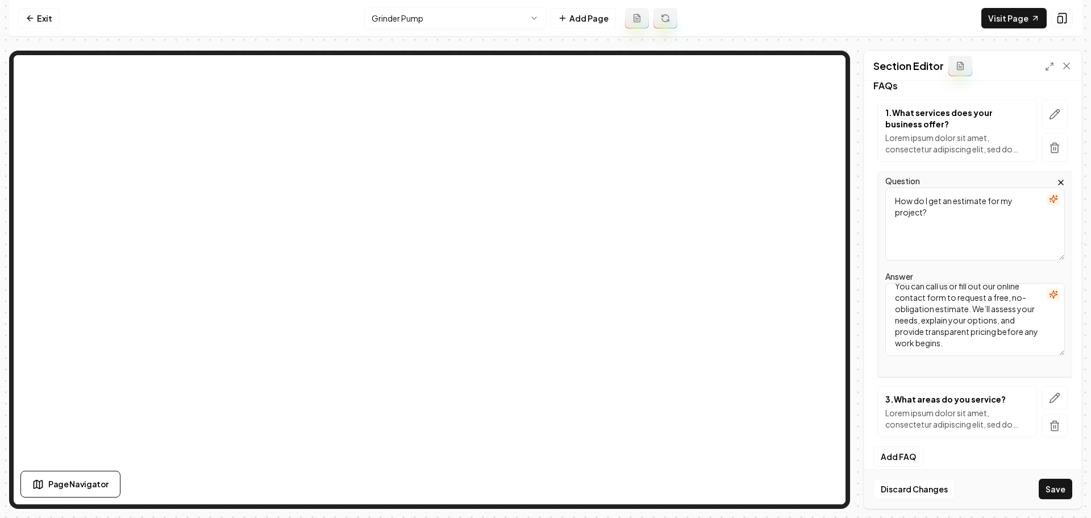
scroll to position [79, 0]
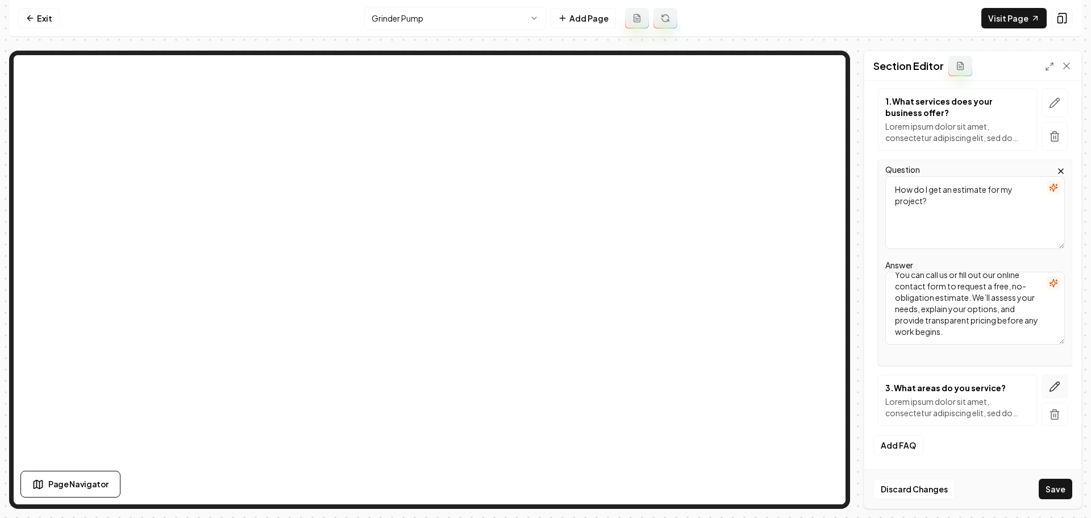
click at [1049, 386] on icon "button" at bounding box center [1054, 386] width 11 height 11
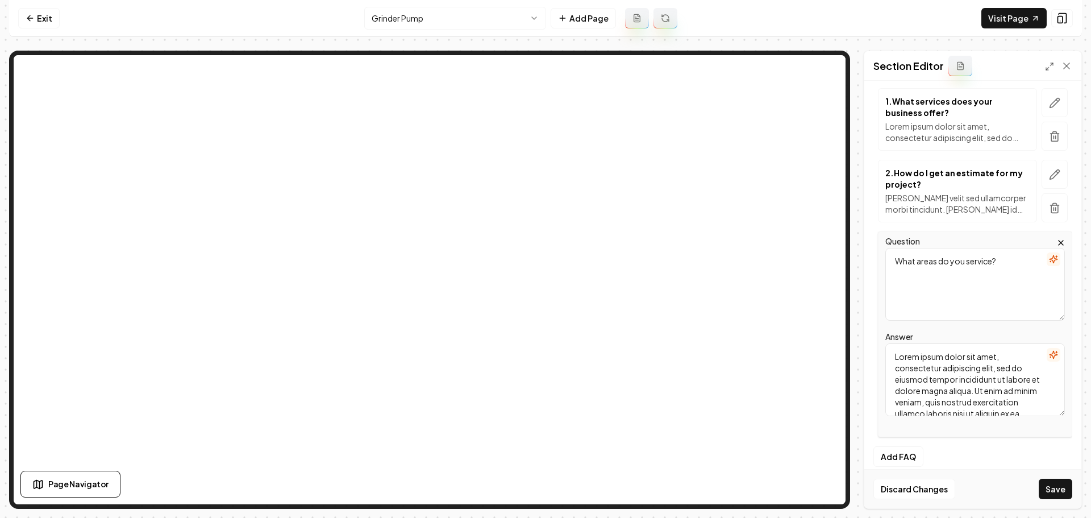
scroll to position [0, 0]
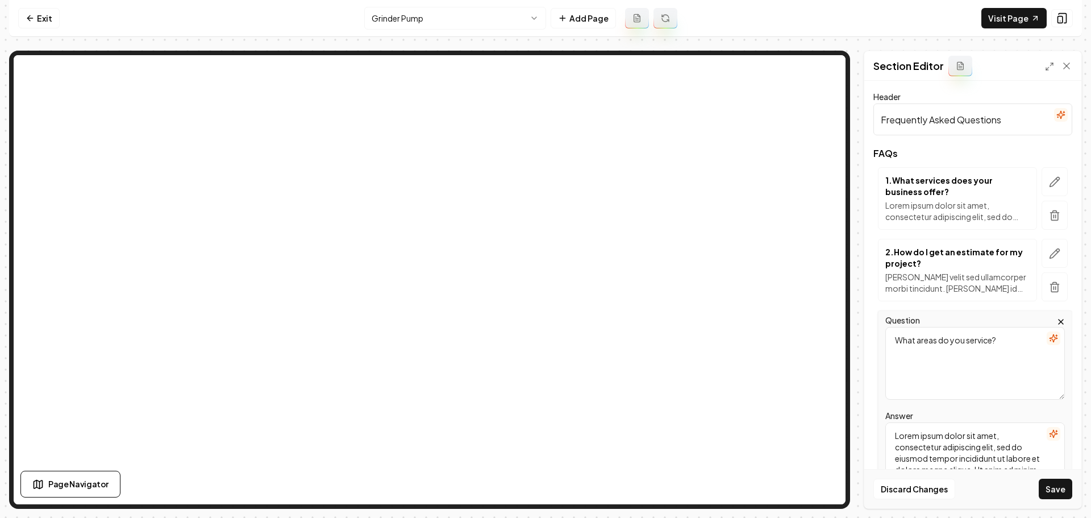
click at [977, 444] on textarea "Lorem ipsum dolor sit amet, consectetur adipiscing elit, sed do eiusmod tempor …" at bounding box center [975, 458] width 180 height 73
paste textarea "We proudly serve Anderson Mill, Austin, Cedar Park, Crystal Falls Parkway, Geor…"
type textarea "We proudly serve Anderson Mill, Austin, Cedar Park, Crystal Falls Parkway, Geor…"
click at [1044, 484] on button "Save" at bounding box center [1056, 488] width 34 height 20
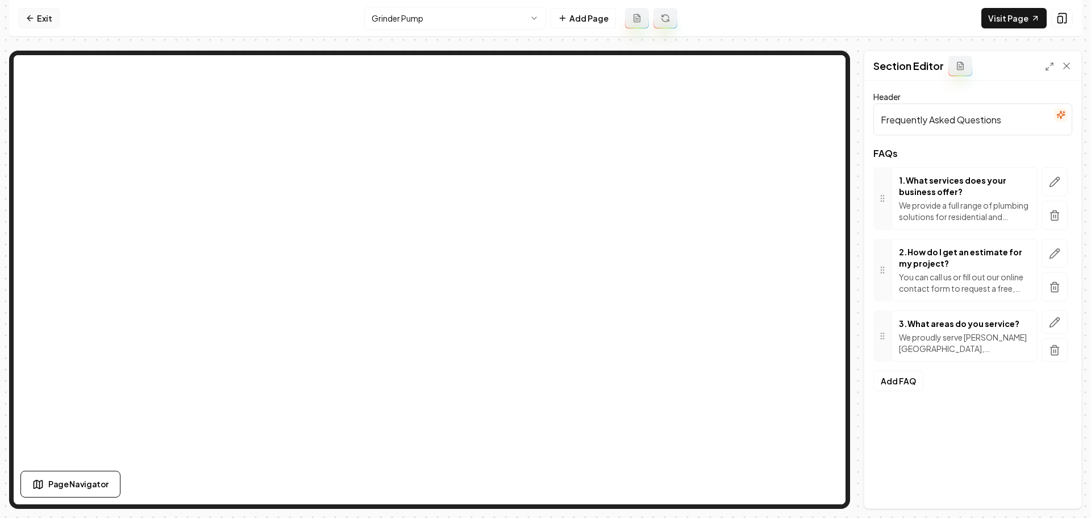
click at [53, 18] on link "Exit" at bounding box center [38, 18] width 41 height 20
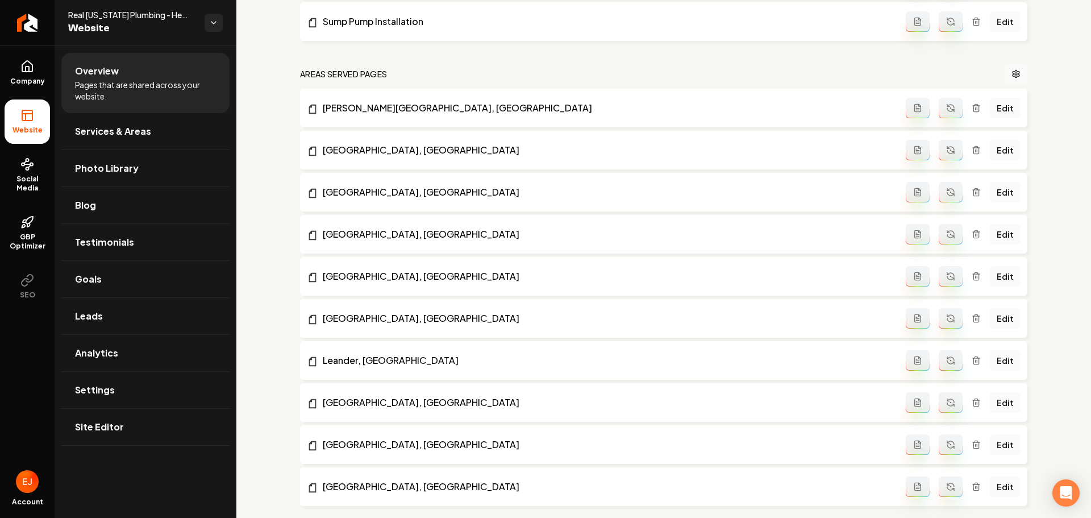
scroll to position [806, 0]
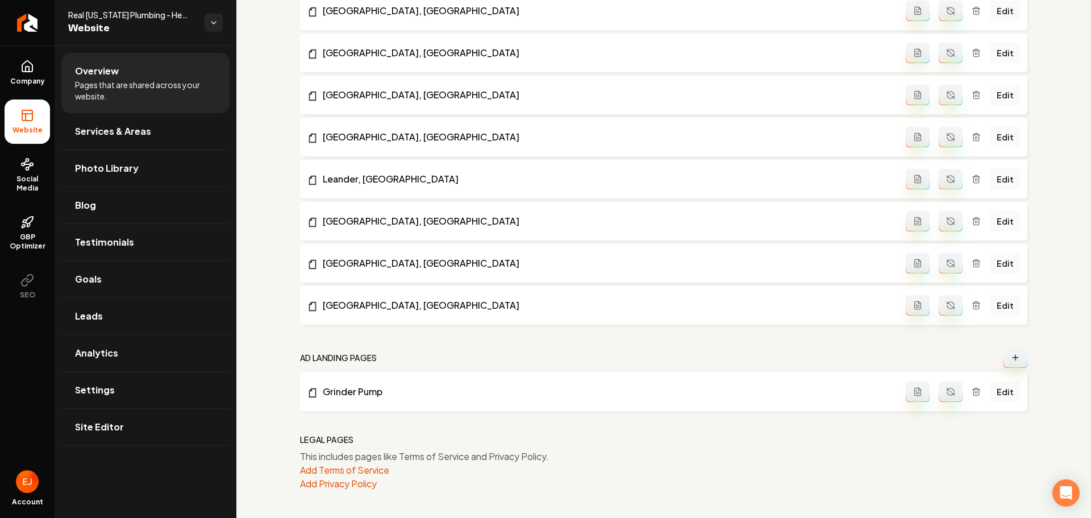
click at [1004, 361] on button "Main content area" at bounding box center [1016, 357] width 24 height 20
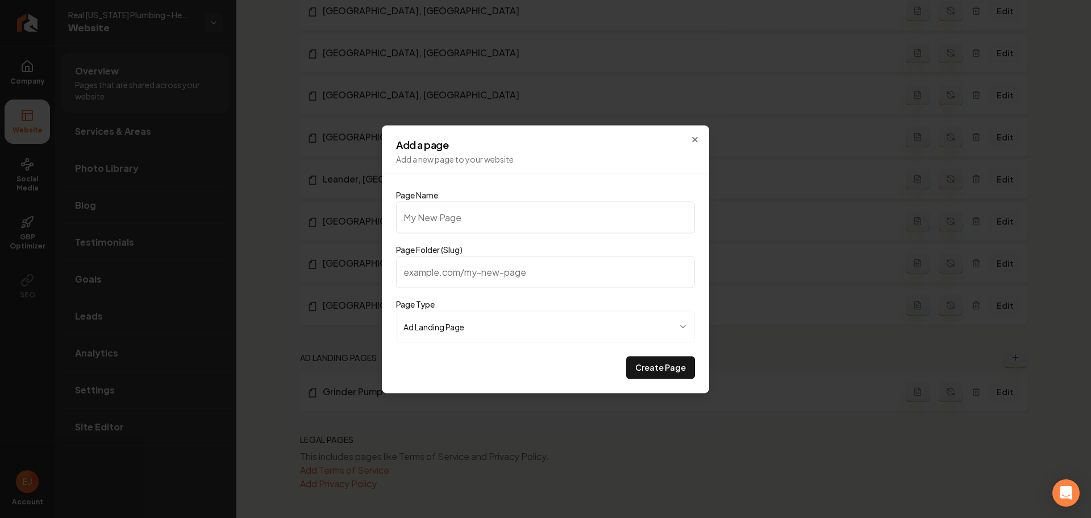
click at [556, 212] on input "Page Name" at bounding box center [545, 217] width 299 height 32
type input "S"
type input "s"
type input "Ssu"
type input "ssu"
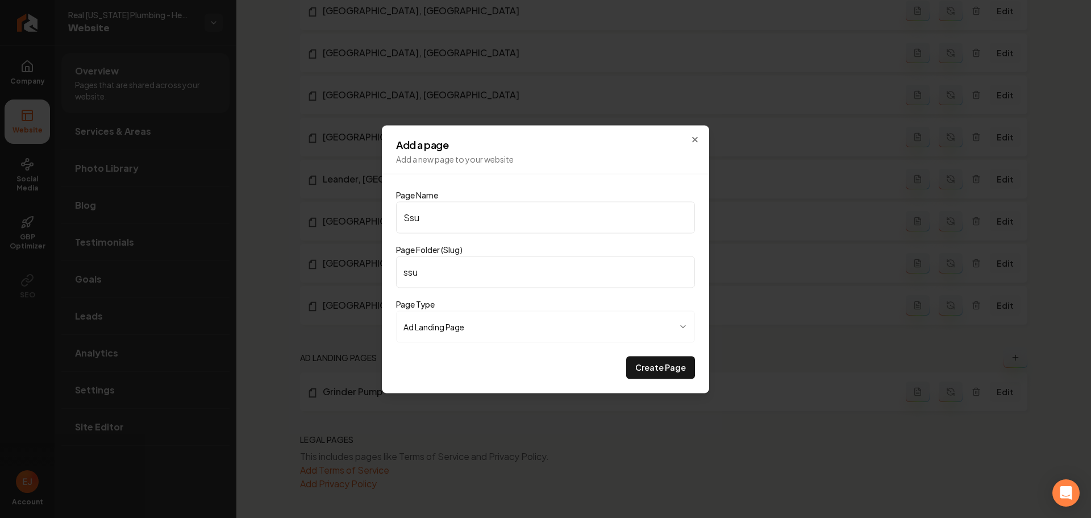
type input "Ss"
type input "ss"
type input "S"
type input "s"
type input "Su"
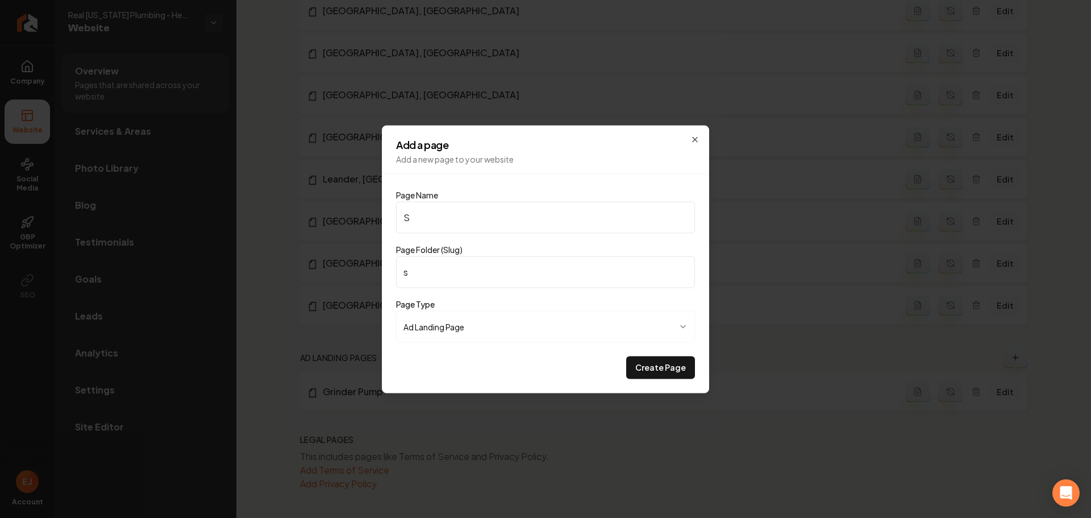
type input "su"
type input "Sum"
type input "sum"
type input "Sumo"
type input "sumo"
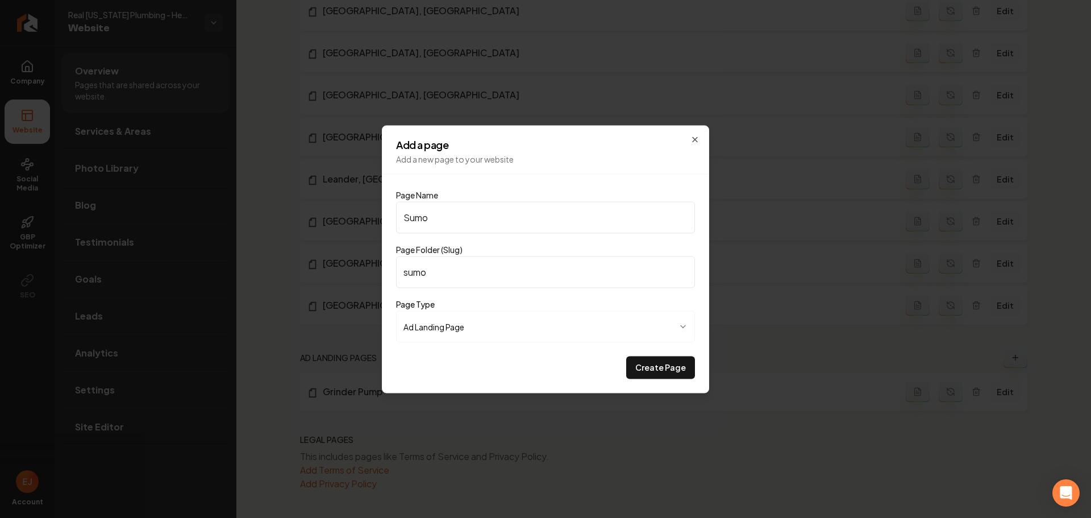
type input "Sum"
type input "sum"
type input "Sump"
type input "sump"
type input "Sump P"
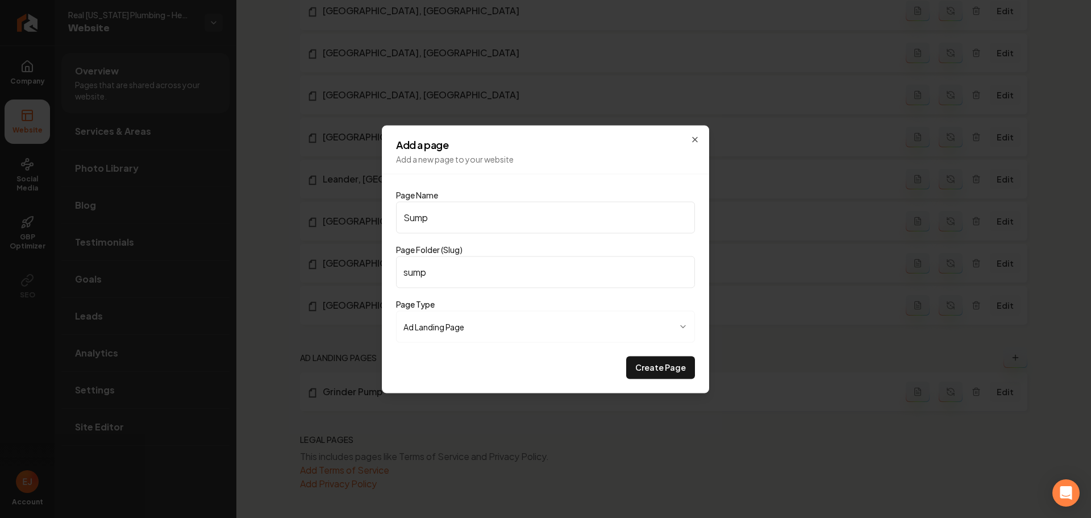
type input "sump-p"
type input "Sump Pu"
type input "sump-pu"
type input "Sump Pum"
type input "sump-pum"
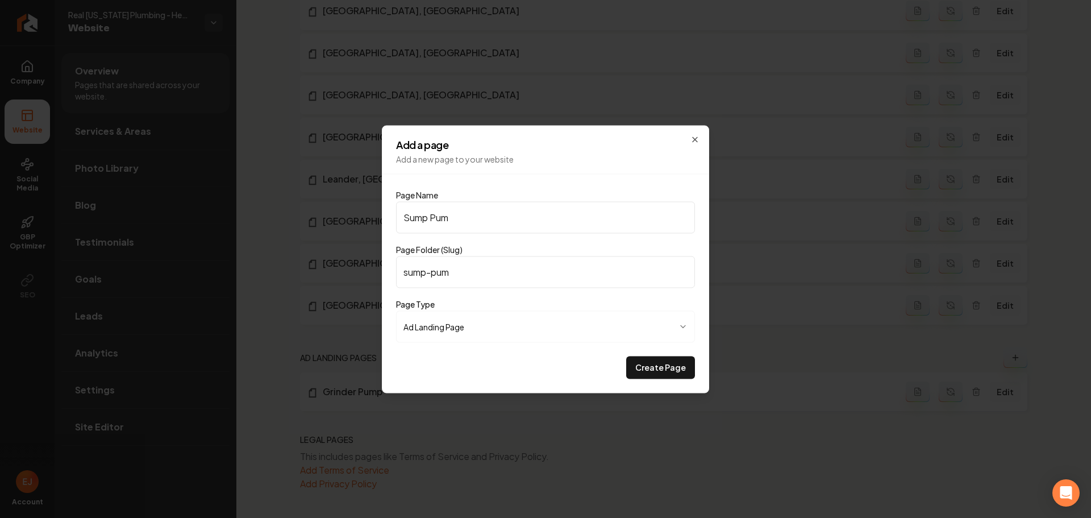
type input "Sump Pump"
type input "sump-pump"
type input "Sump Pump"
click at [671, 361] on button "Create Page" at bounding box center [660, 367] width 69 height 23
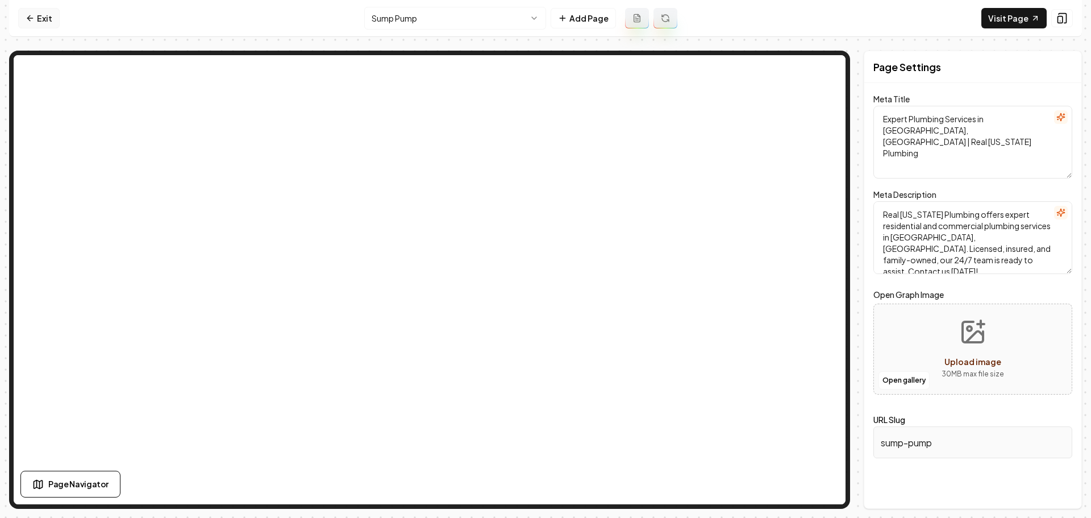
click at [42, 23] on link "Exit" at bounding box center [38, 18] width 41 height 20
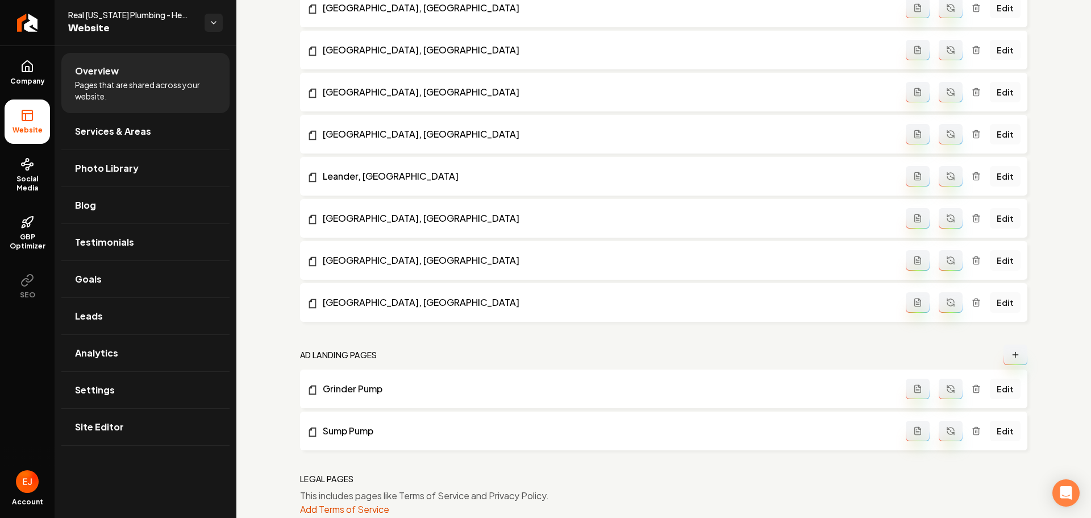
scroll to position [848, 0]
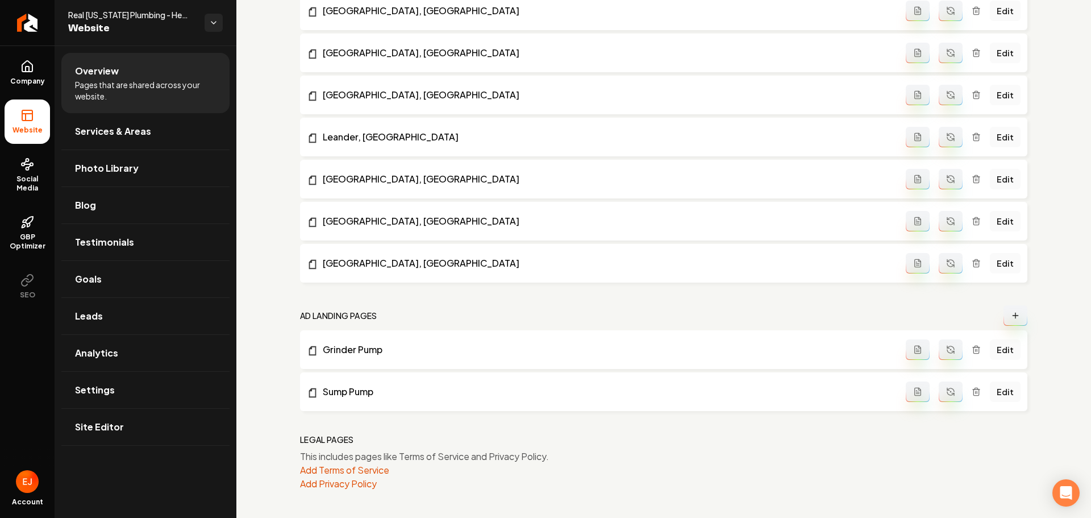
click at [1011, 317] on icon "Main content area" at bounding box center [1015, 315] width 9 height 9
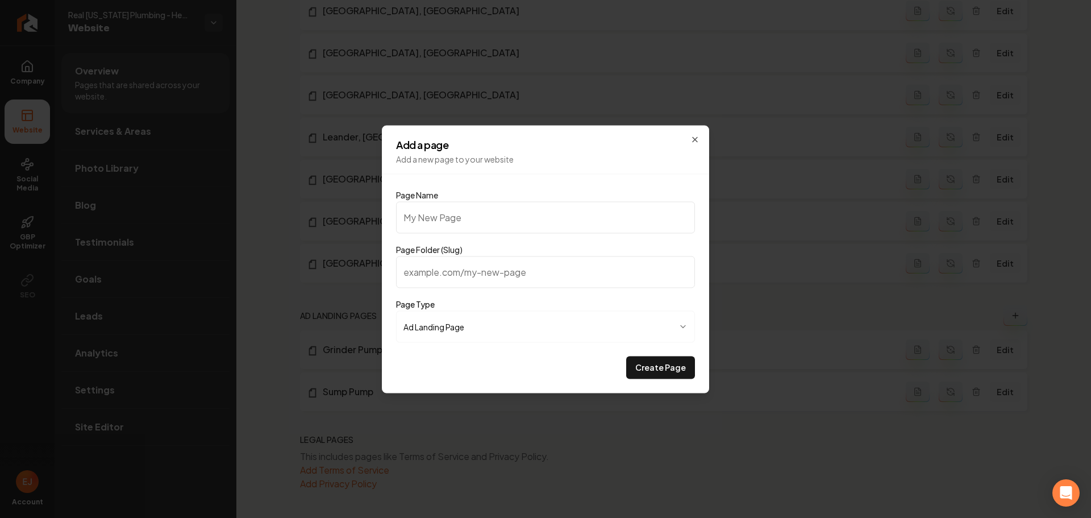
click at [423, 281] on input "Page Folder (Slug)" at bounding box center [545, 272] width 299 height 32
click at [480, 210] on input "Page Name" at bounding box center [545, 217] width 299 height 32
type input "G"
type input "g"
type input "Gr"
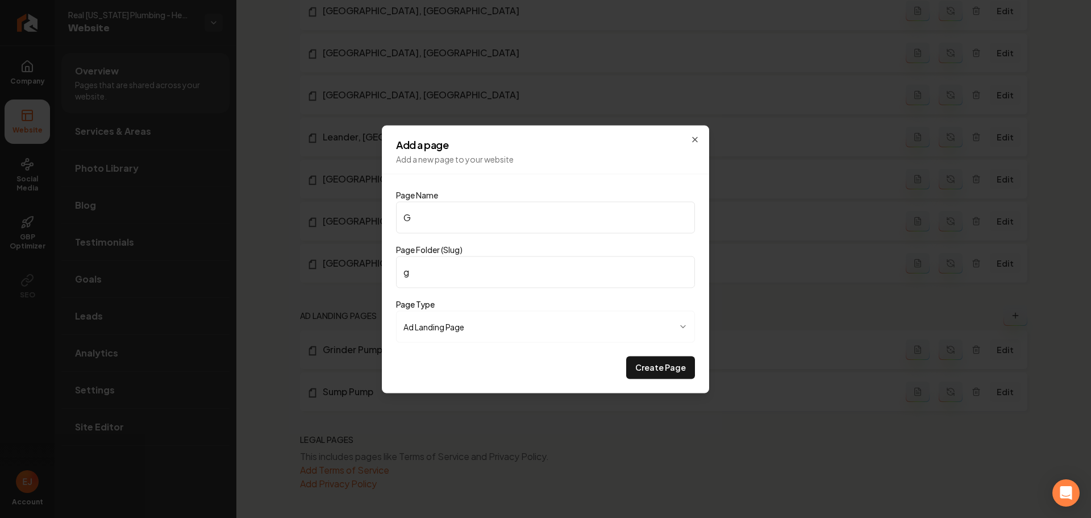
type input "gr"
type input "Gri"
type input "gri"
type input "Grin"
type input "grin"
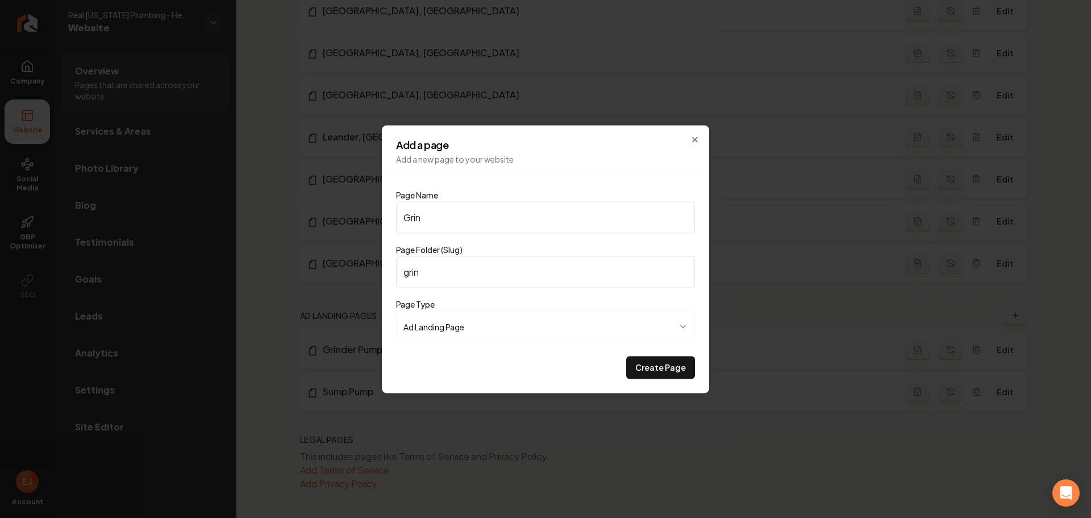
type input "Grind"
type input "grind"
type input "Grinde"
type input "grinde"
type input "Grinder"
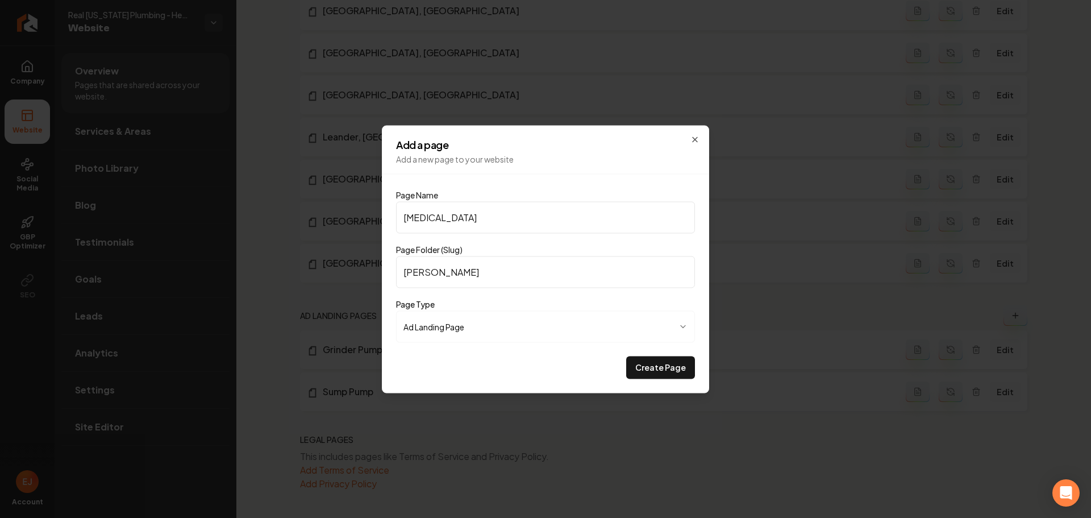
type input "grinder"
type input "Grinder P"
type input "grinder-p"
type input "Grinder Pu"
type input "grinder-pu"
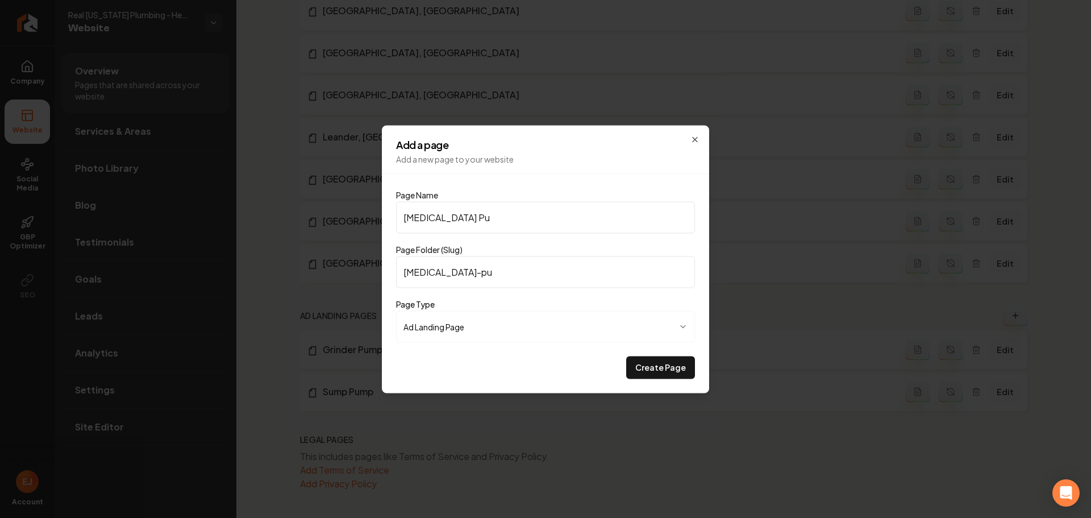
type input "Grinder Pum"
type input "grinder-pum"
type input "Grinder Pumo"
type input "grinder-pumo"
type input "Grinder Pum"
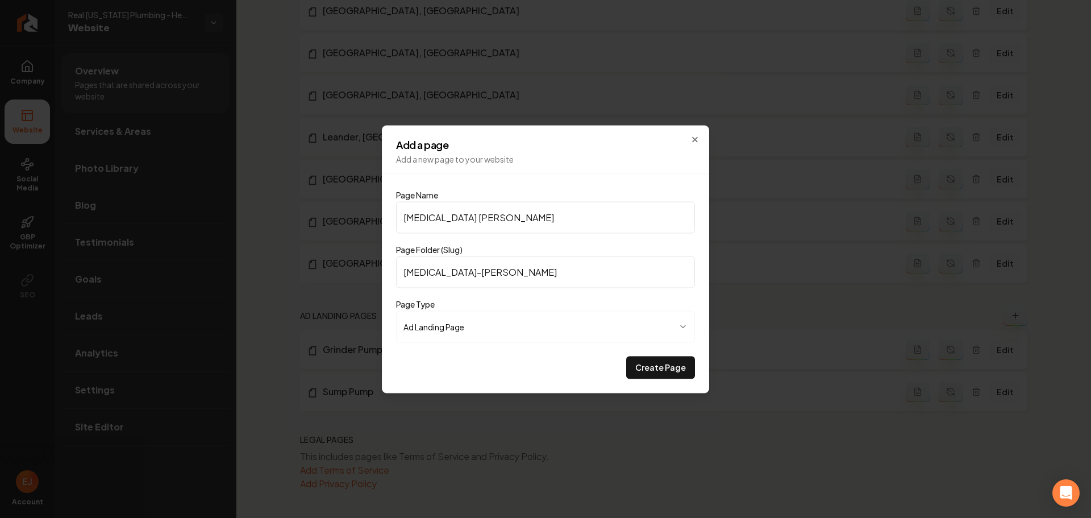
type input "grinder-pum"
type input "Grinder Pump"
type input "grinder-pump"
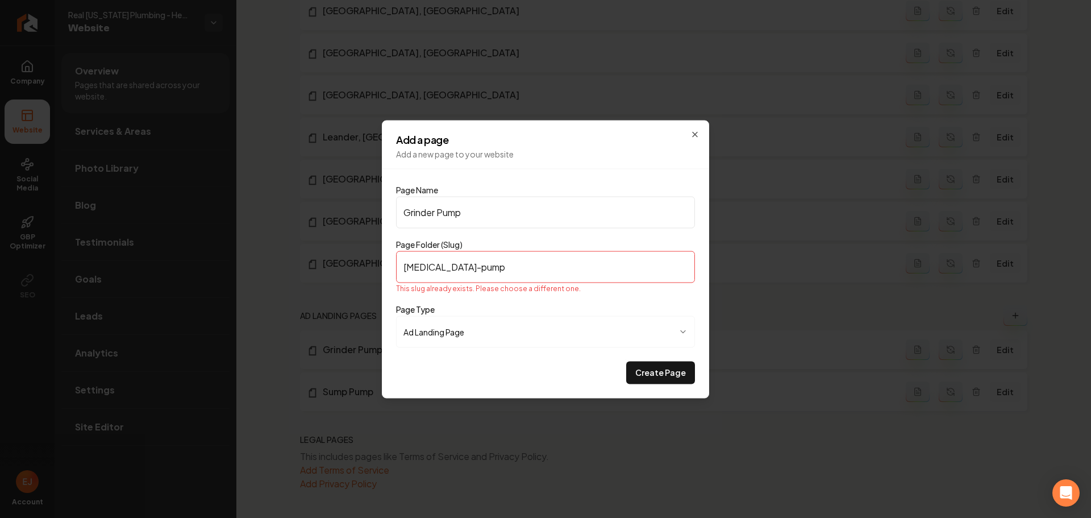
type input "Grinder Pump"
drag, startPoint x: 466, startPoint y: 267, endPoint x: 409, endPoint y: 272, distance: 57.0
click at [401, 272] on input "grinder-pump" at bounding box center [545, 267] width 299 height 32
click at [692, 135] on icon "button" at bounding box center [694, 134] width 9 height 9
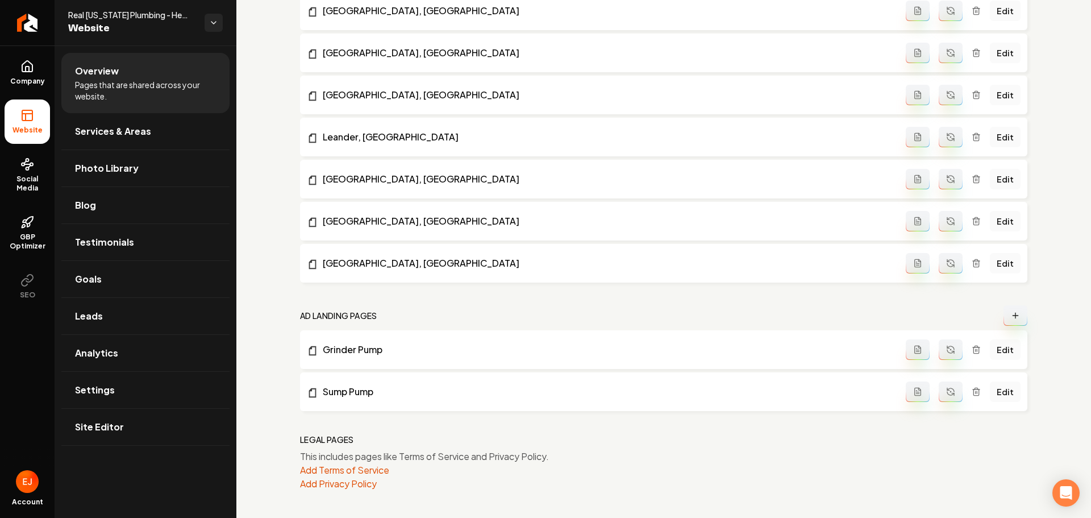
click at [1015, 317] on button "Main content area" at bounding box center [1016, 315] width 24 height 20
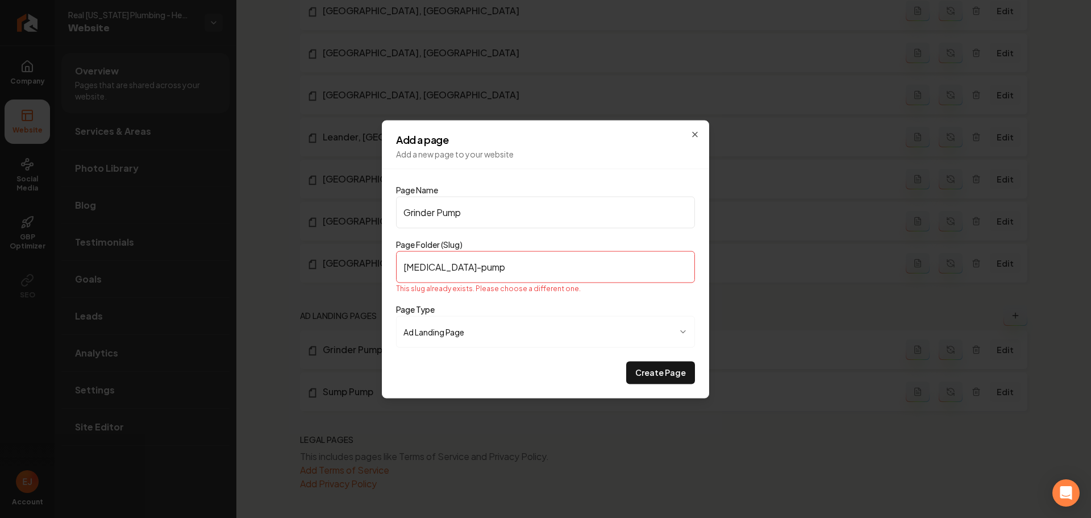
type input "D"
type input "d"
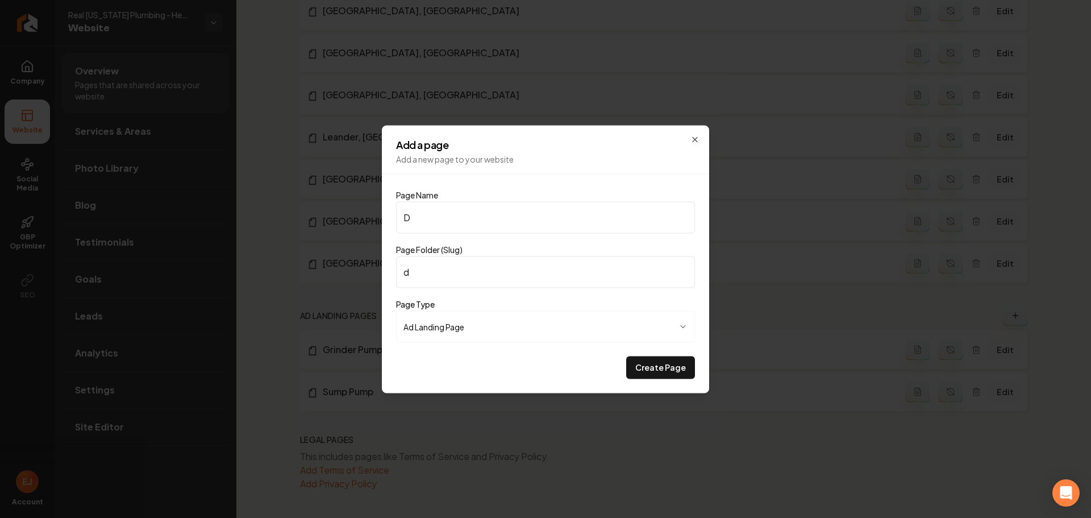
type input "Dr"
type input "dr"
type input "Dra"
type input "dra"
type input "Drai"
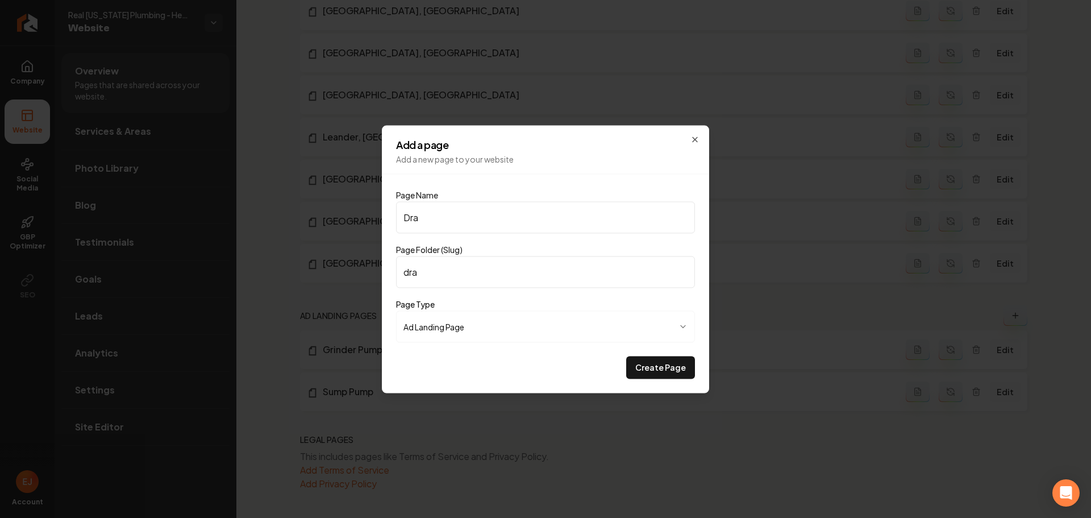
type input "drai"
type input "Drain"
type input "drain"
type input "Drain C"
type input "drain-c"
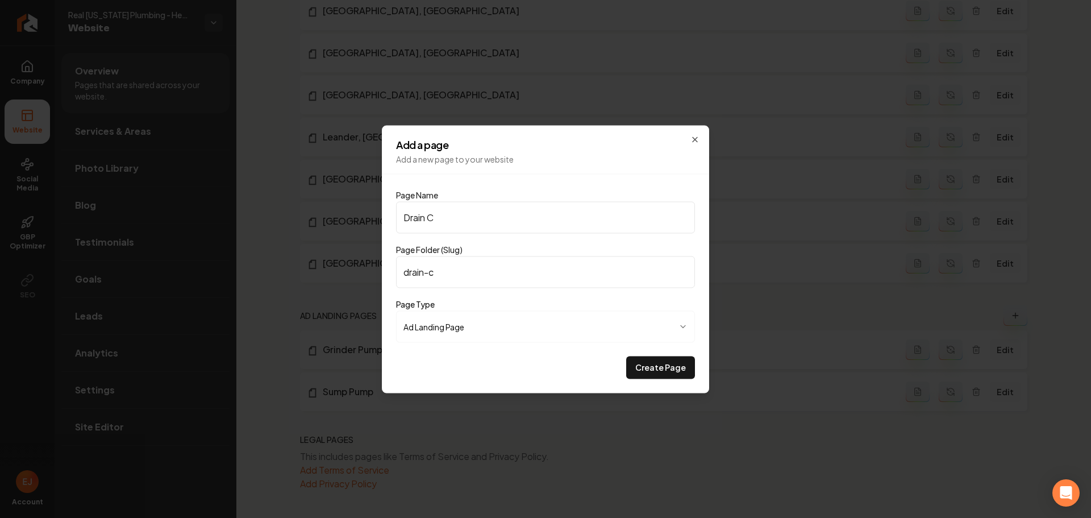
type input "Drain Cl"
type input "drain-cl"
type input "Drain Cle"
type input "drain-cle"
type input "Drain Clea"
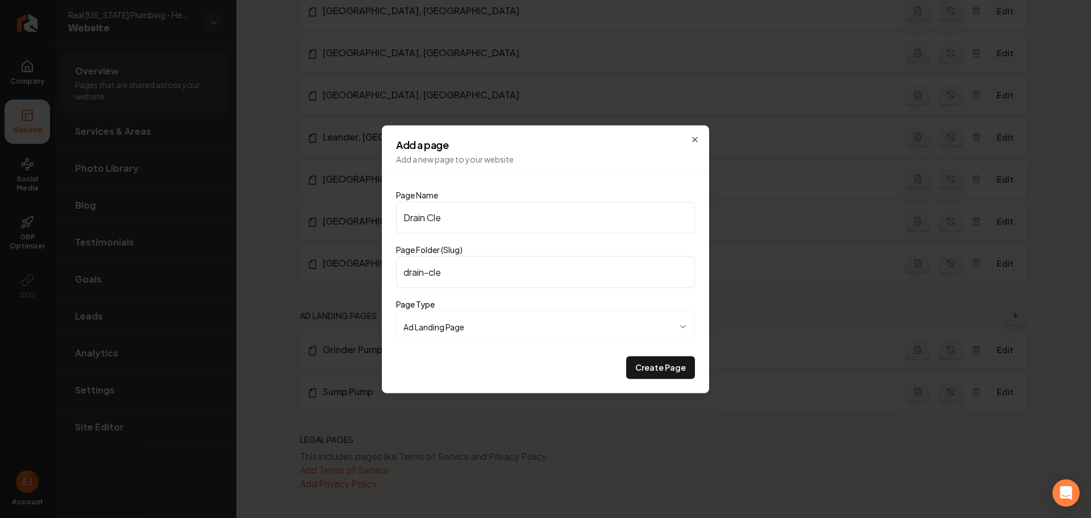
type input "drain-clea"
type input "Drain Clean"
type input "drain-clean"
type input "Drain Cleani"
type input "drain-cleani"
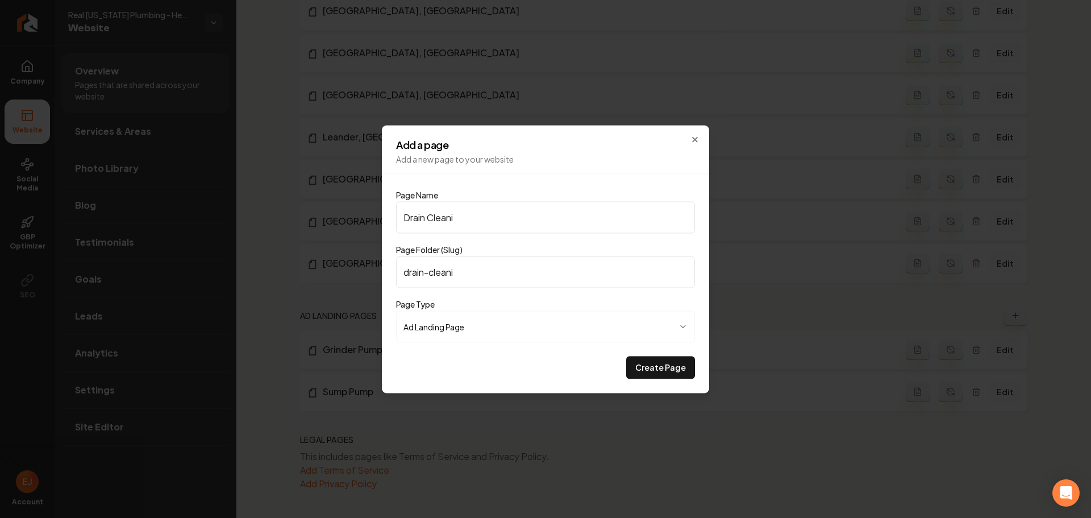
type input "Drain Cleanin"
type input "drain-cleanin"
type input "Drain Cleaning"
type input "drain-cleaning"
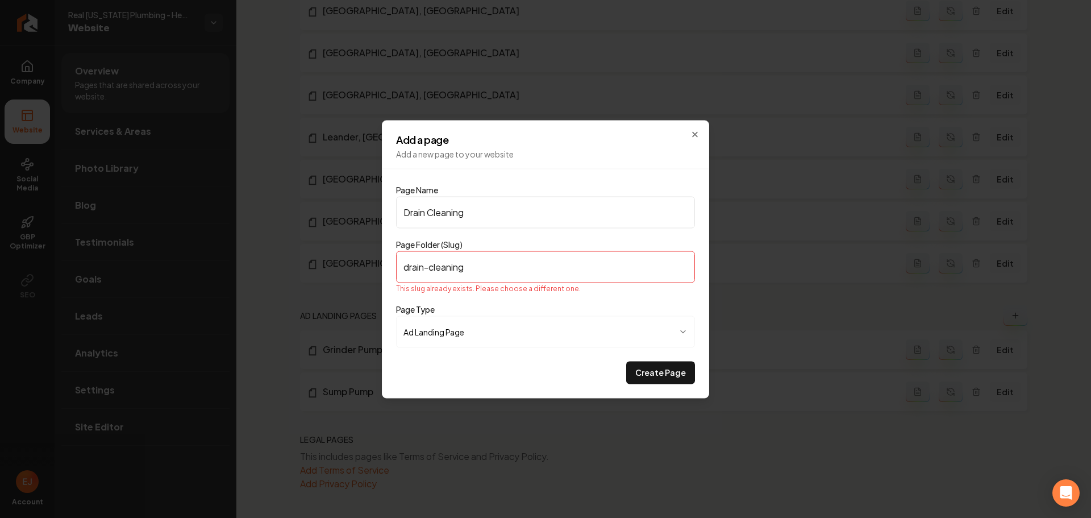
type input "Drain Cleaning"
click at [688, 135] on h2 "Add a page" at bounding box center [545, 139] width 299 height 10
click at [695, 135] on icon "button" at bounding box center [694, 134] width 9 height 9
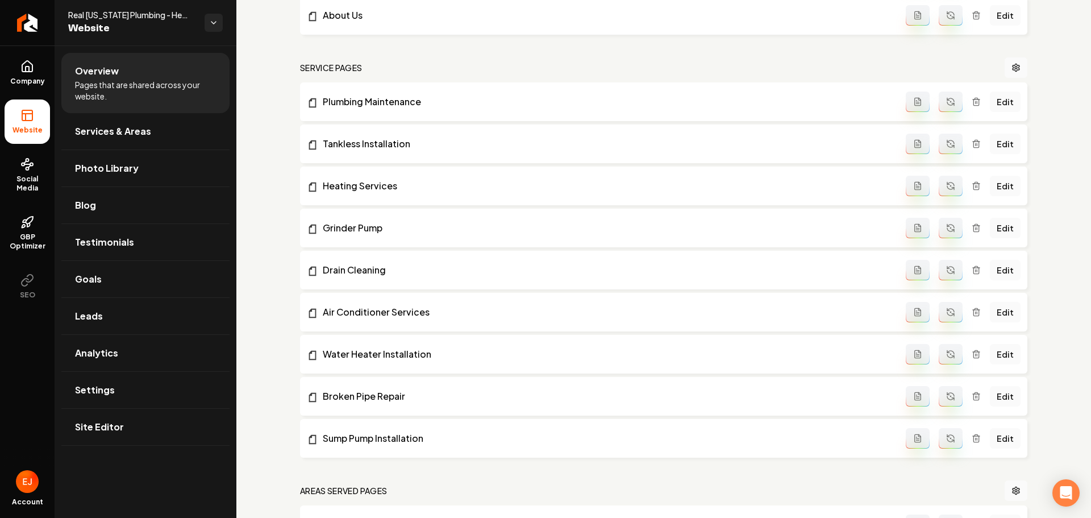
scroll to position [227, 0]
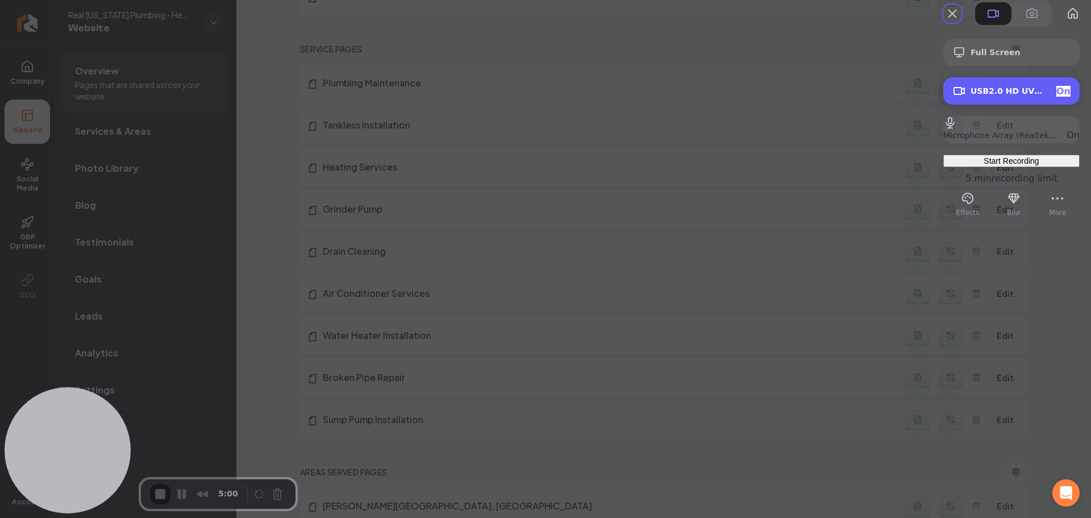
click at [991, 95] on span "USB2.0 HD UVC WebCam (13d3:5463)" at bounding box center [1009, 90] width 77 height 9
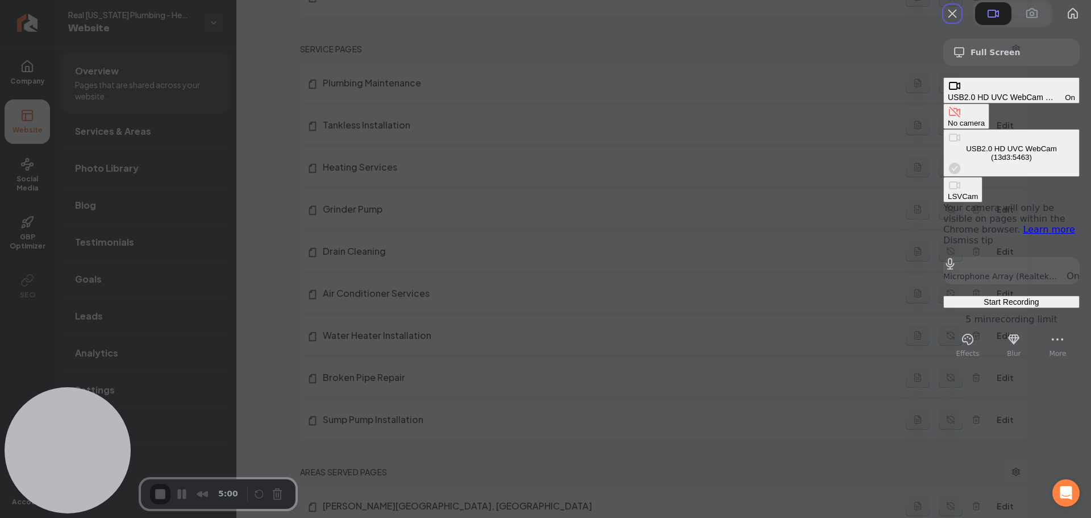
click at [1065, 102] on div "On" at bounding box center [1070, 97] width 10 height 9
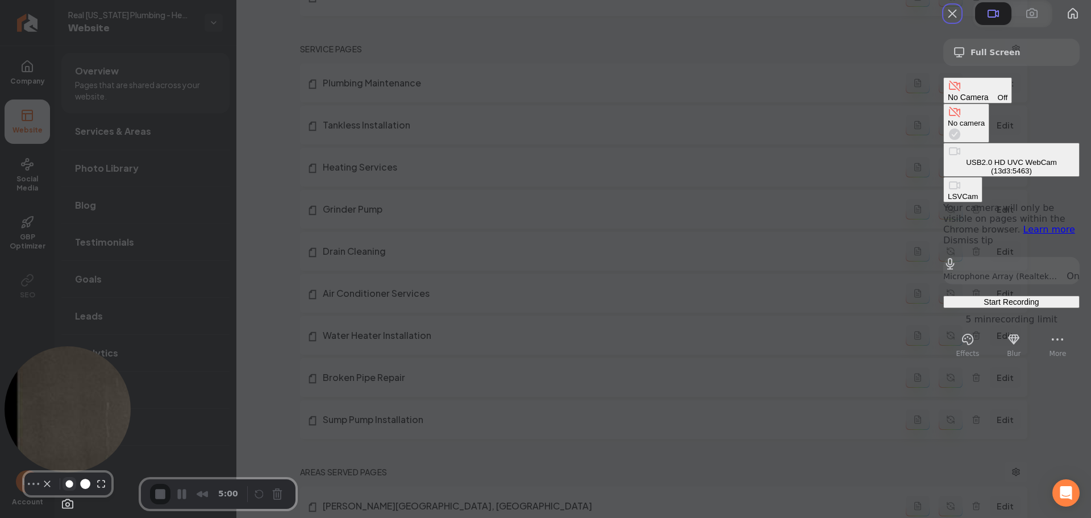
click at [63, 490] on button "Resize small" at bounding box center [70, 484] width 14 height 14
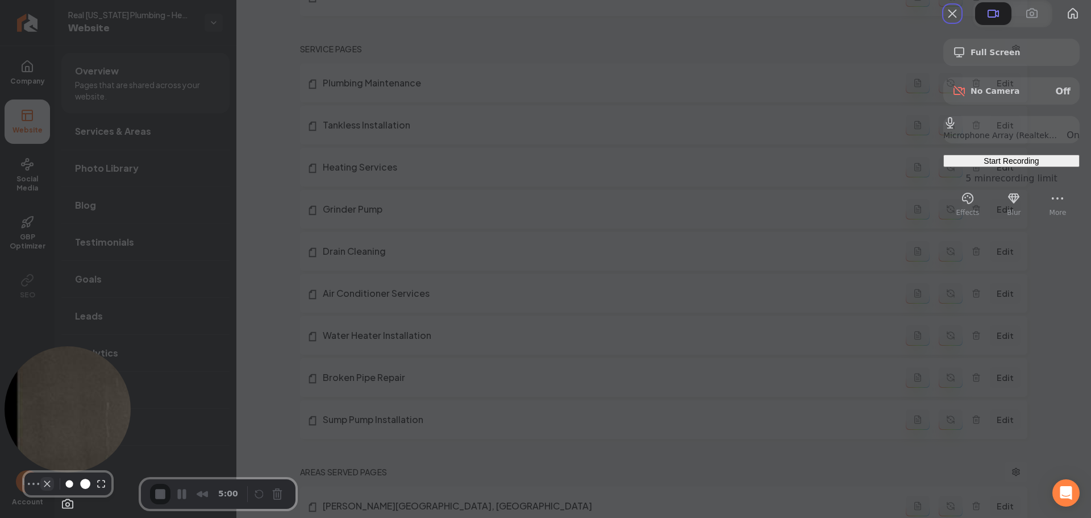
click at [41, 490] on button "Camera off" at bounding box center [47, 484] width 14 height 14
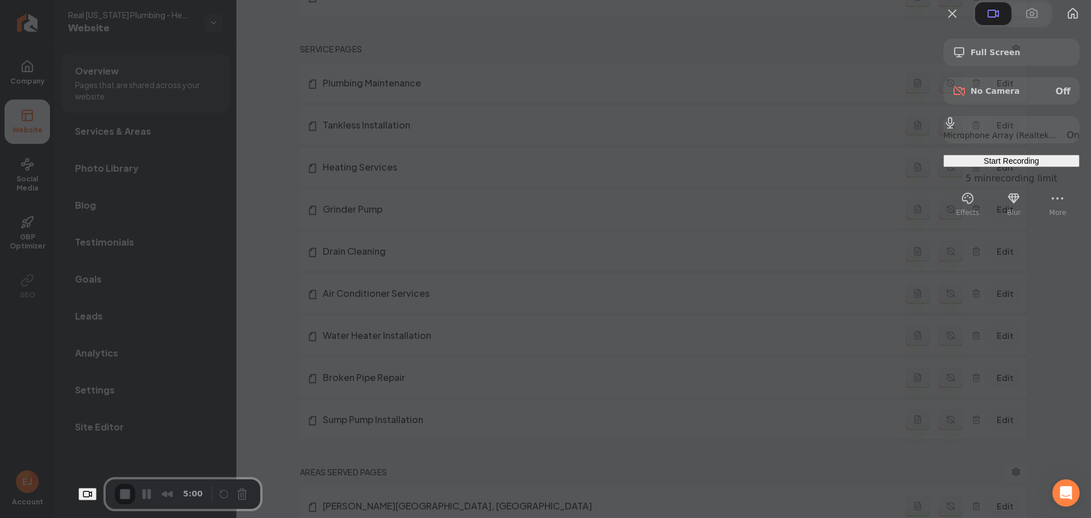
click at [1010, 165] on div "Start Recording" at bounding box center [1011, 160] width 127 height 9
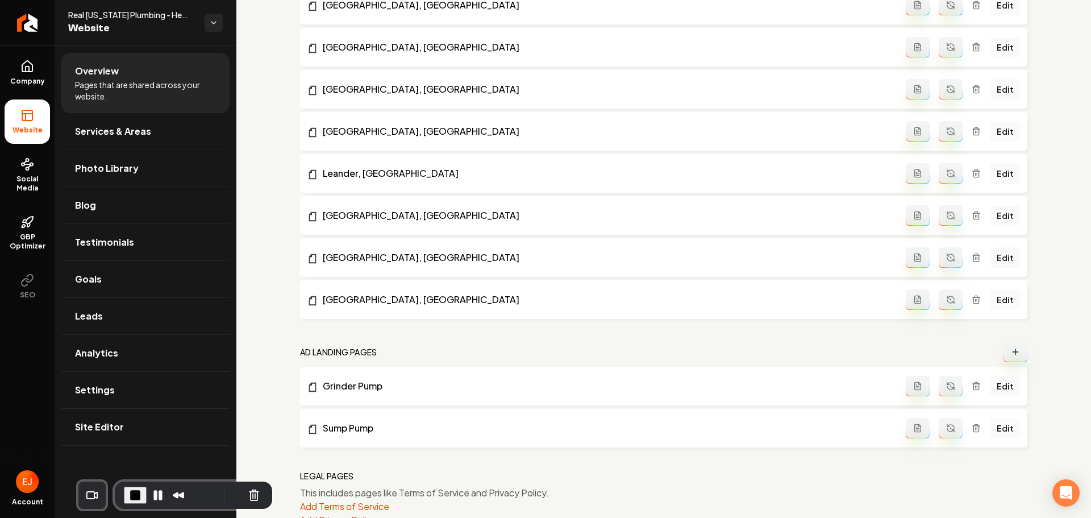
scroll to position [848, 0]
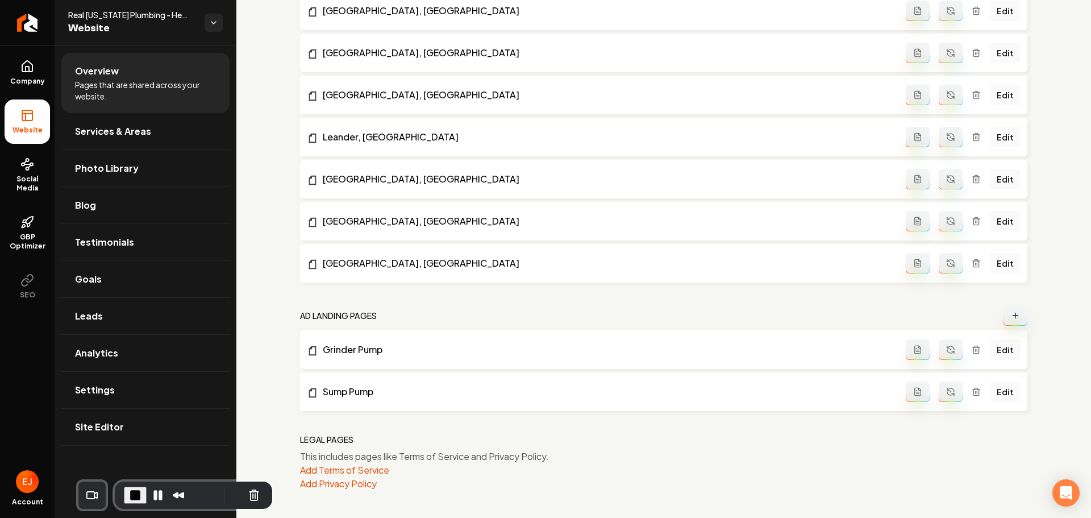
click at [1011, 317] on icon "Main content area" at bounding box center [1015, 315] width 9 height 9
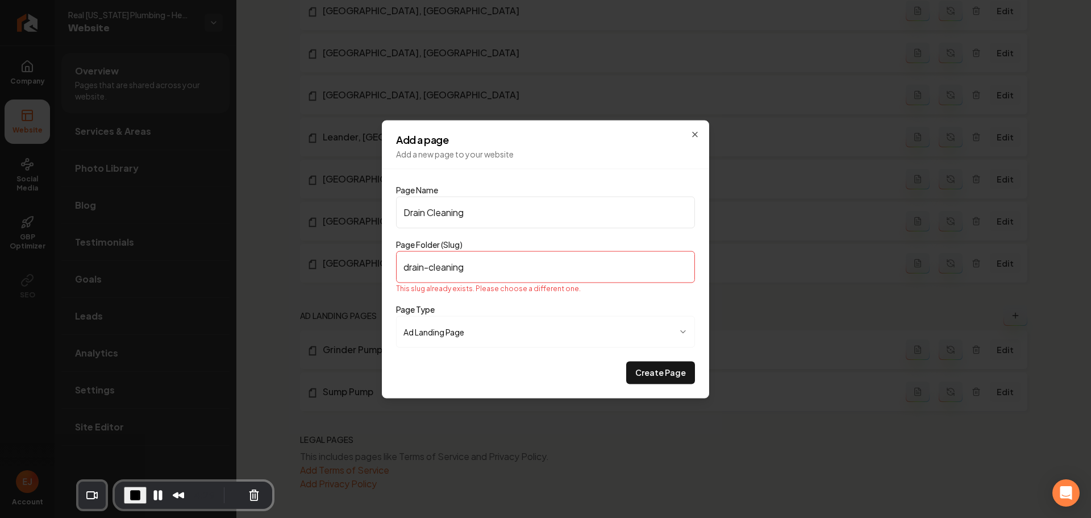
click at [480, 215] on input "Drain Cleaning" at bounding box center [545, 212] width 299 height 32
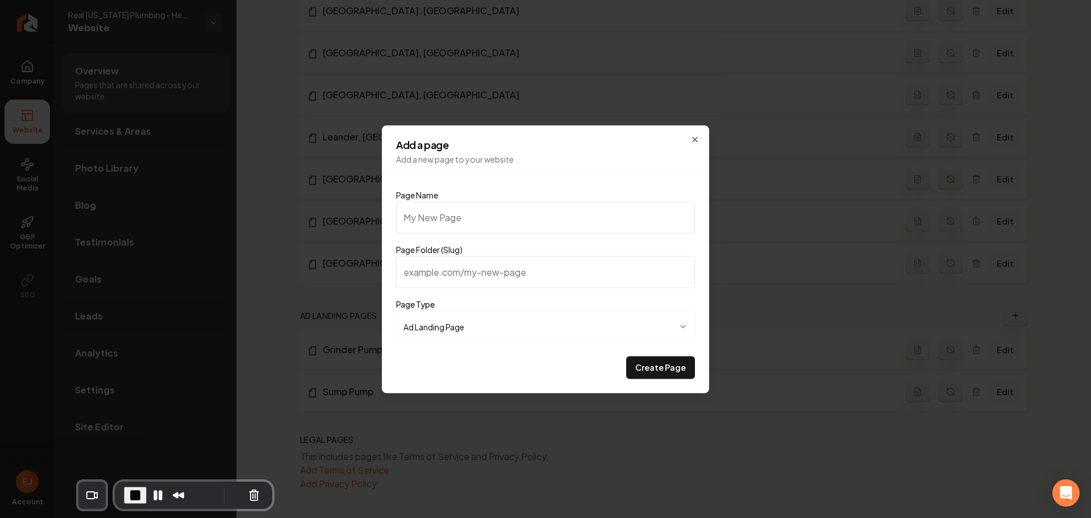
type input "D"
type input "d"
type input "Dr"
type input "dr"
type input "Dra"
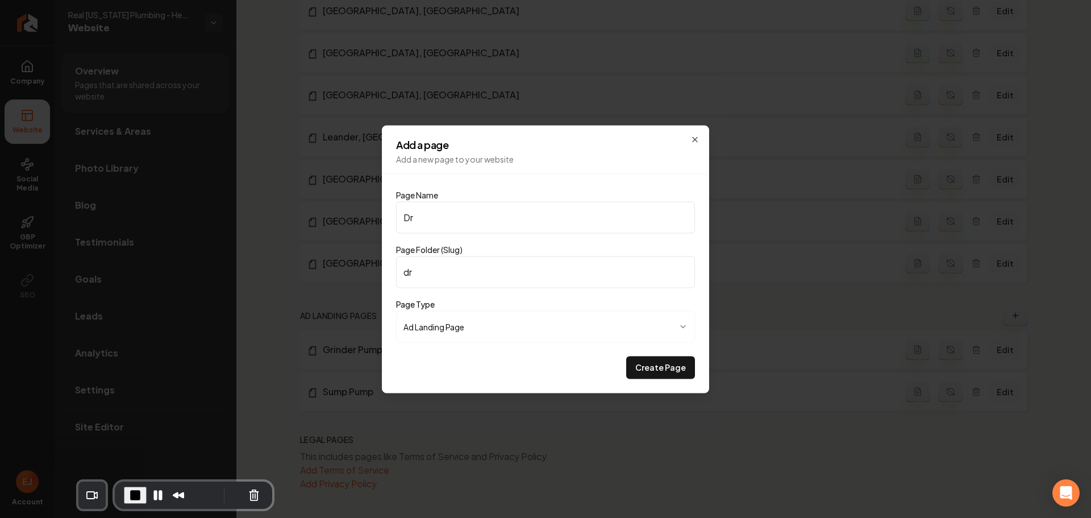
type input "dra"
type input "Drai"
type input "drai"
type input "Drain"
type input "drain"
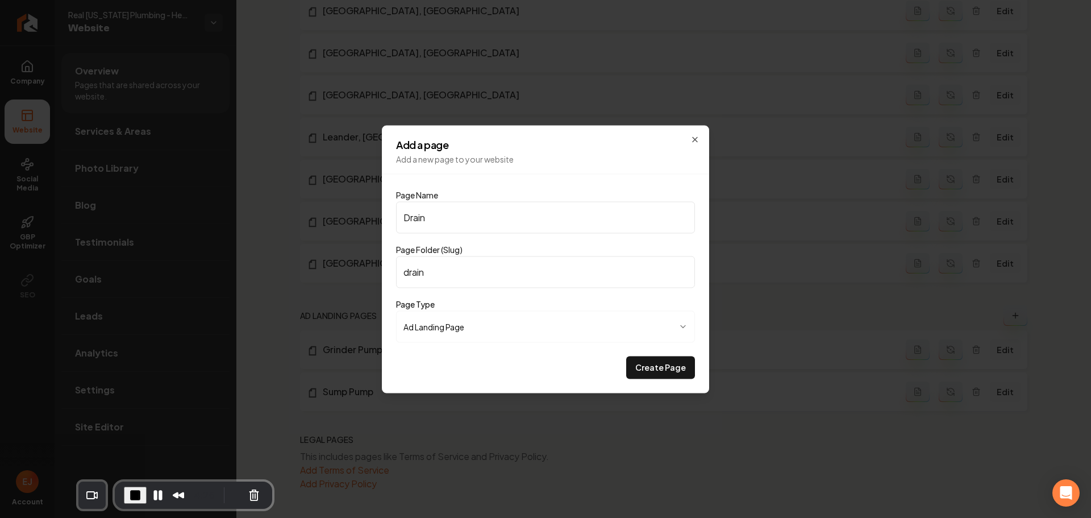
type input "Drain C"
type input "drain-c"
type input "Drain Cl"
type input "drain-cl"
type input "Drain Cle"
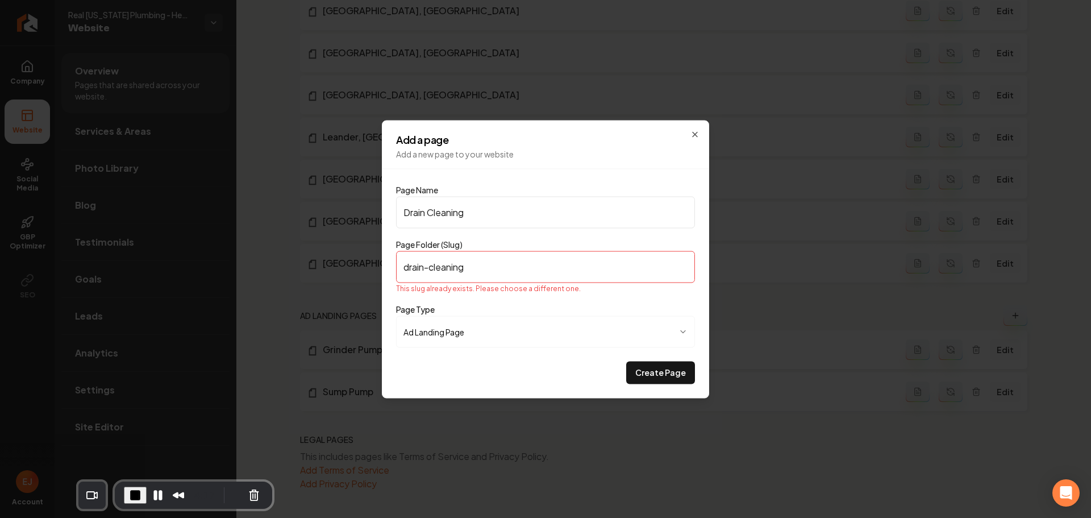
drag, startPoint x: 471, startPoint y: 274, endPoint x: 402, endPoint y: 272, distance: 69.4
click at [402, 272] on input "drain-cleaning" at bounding box center [545, 267] width 299 height 32
click at [696, 134] on icon "button" at bounding box center [694, 134] width 9 height 9
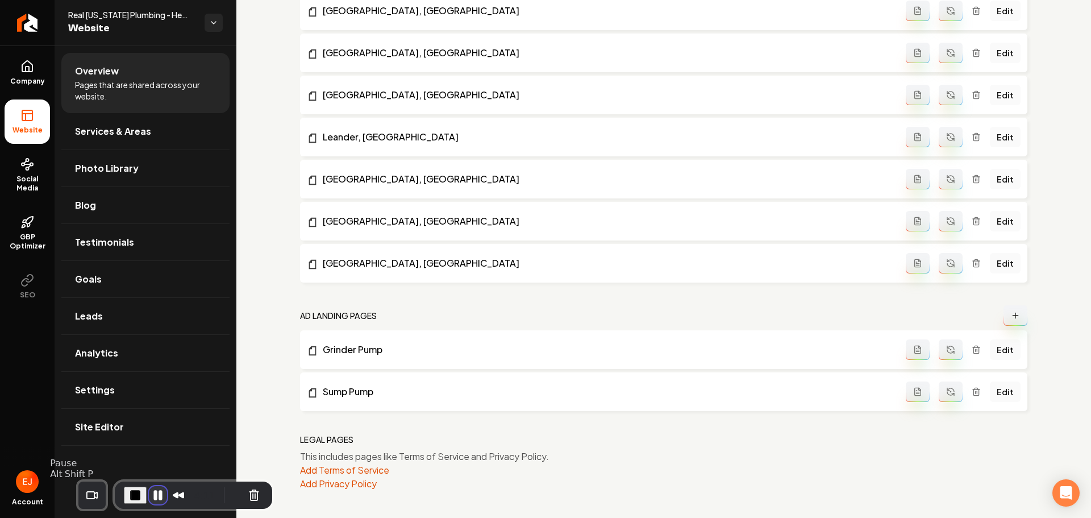
click at [149, 493] on button "Pause Recording" at bounding box center [158, 495] width 18 height 18
click at [244, 498] on button "Cancel Recording" at bounding box center [253, 495] width 18 height 18
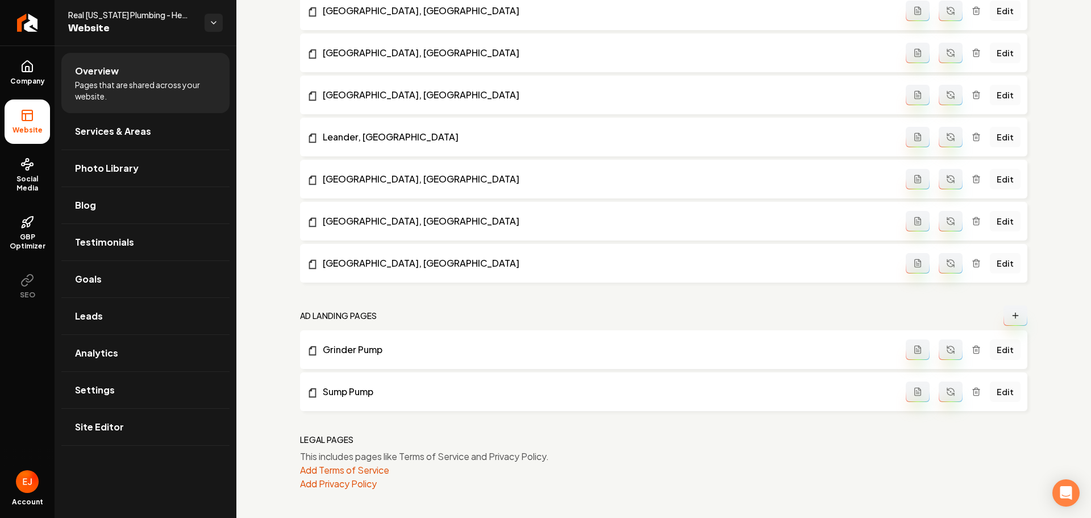
click at [1006, 320] on button "Main content area" at bounding box center [1016, 315] width 24 height 20
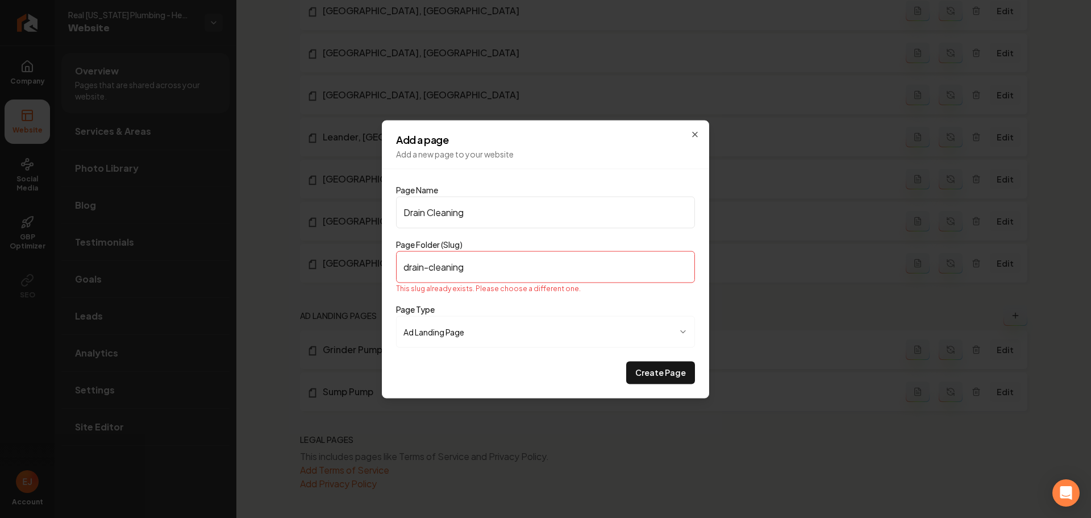
click at [513, 221] on input "Drain Cleaning" at bounding box center [545, 212] width 299 height 32
click at [507, 215] on input "Drain Cleaning" at bounding box center [545, 212] width 299 height 32
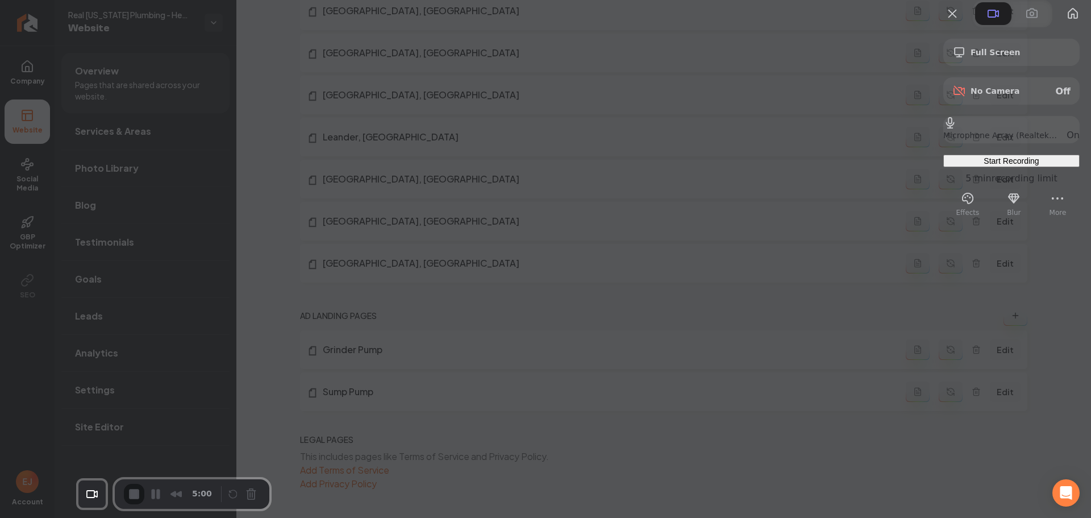
click at [1003, 165] on div "Start Recording" at bounding box center [1011, 160] width 127 height 9
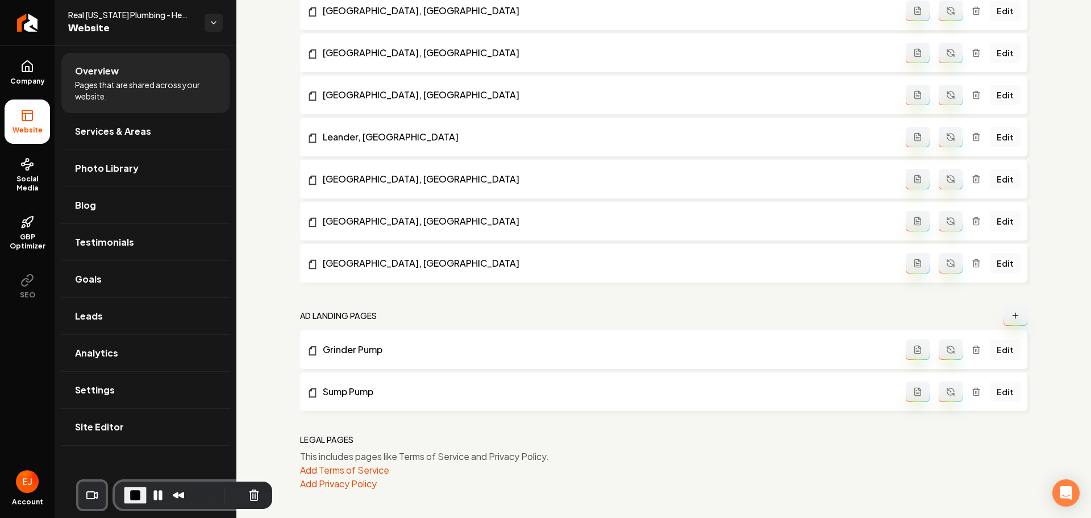
click at [1013, 315] on button "Main content area" at bounding box center [1016, 315] width 24 height 20
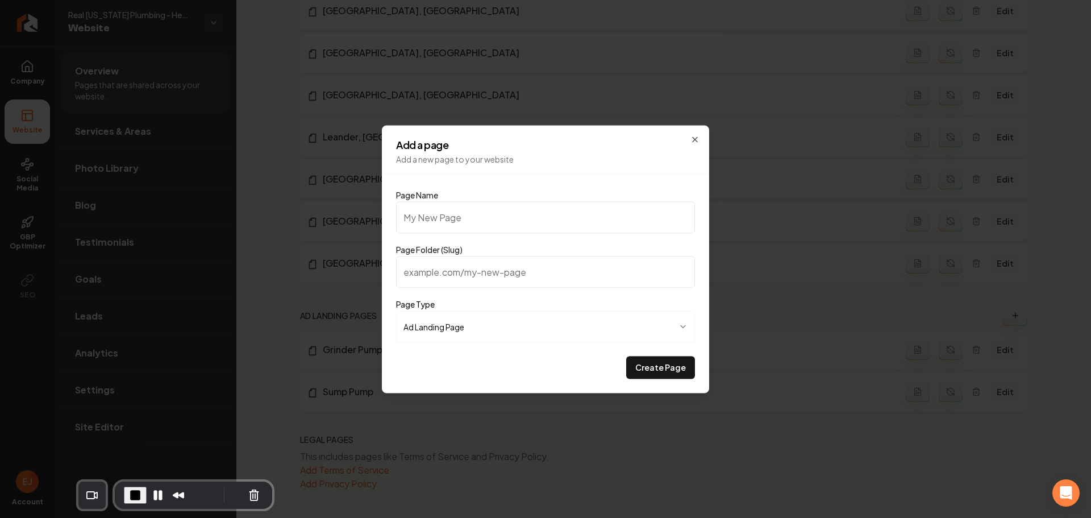
click at [572, 225] on input "Page Name" at bounding box center [545, 217] width 299 height 32
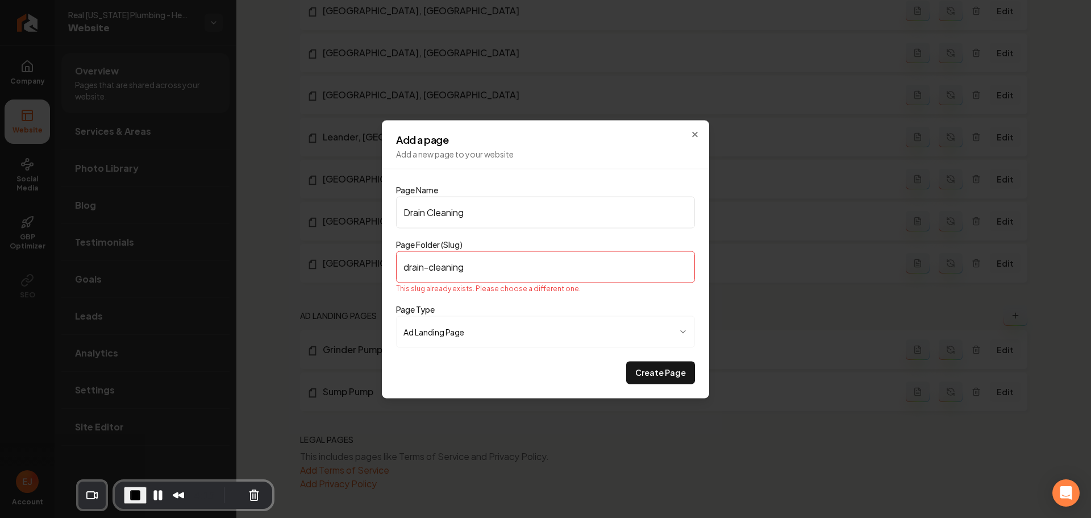
drag, startPoint x: 479, startPoint y: 267, endPoint x: 403, endPoint y: 274, distance: 76.5
click at [403, 274] on input "drain-cleaning" at bounding box center [545, 267] width 299 height 32
click at [534, 272] on input "drain-cleaning" at bounding box center [545, 267] width 299 height 32
click at [497, 263] on input "drain-cleaning" at bounding box center [545, 267] width 299 height 32
click at [695, 136] on icon "button" at bounding box center [694, 134] width 9 height 9
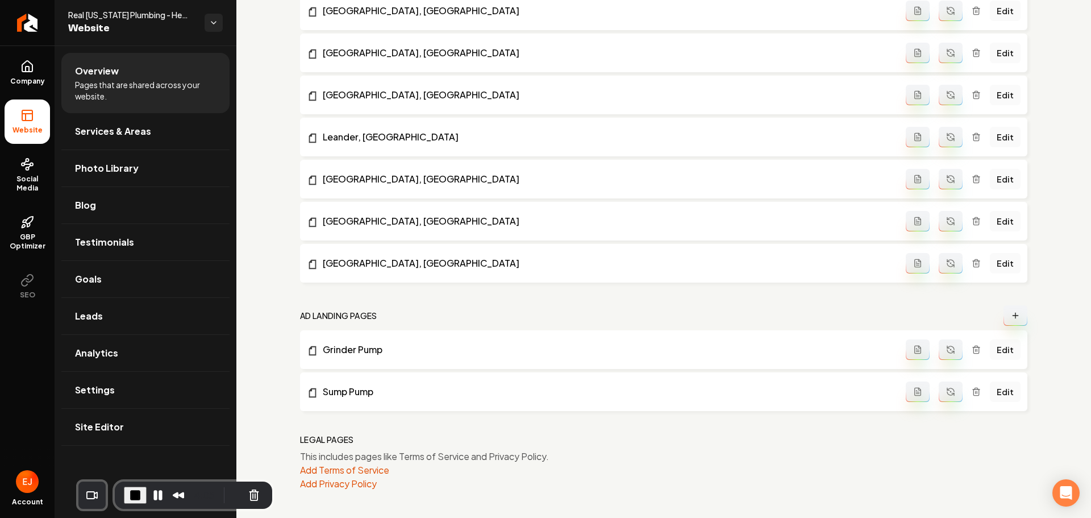
click at [128, 493] on span "End Recording" at bounding box center [135, 495] width 14 height 14
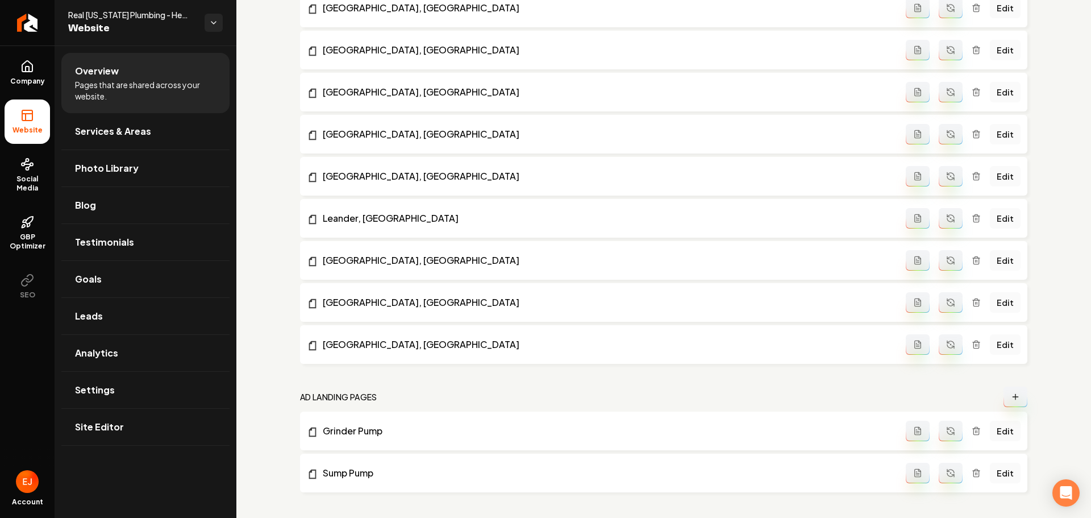
scroll to position [792, 0]
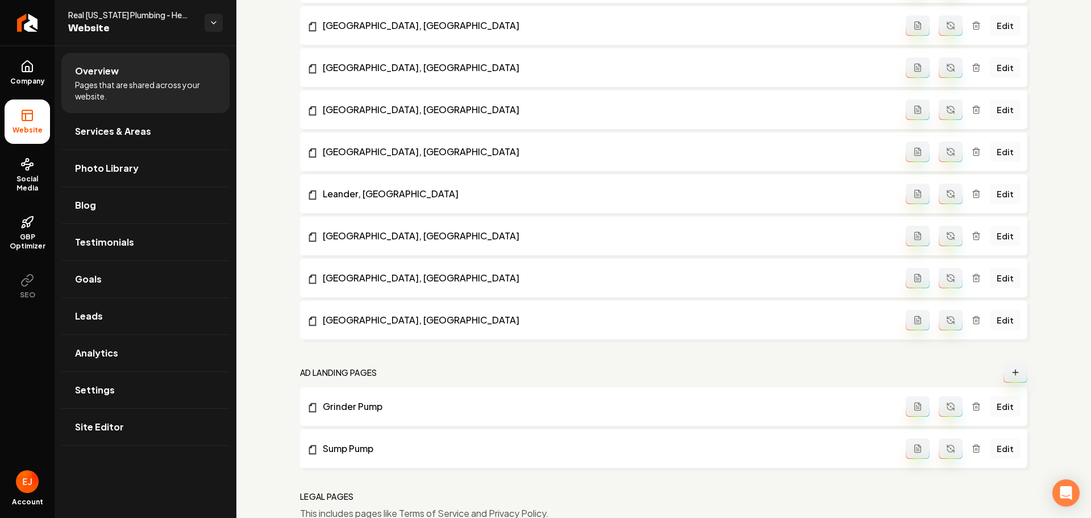
click at [1004, 373] on button "Main content area" at bounding box center [1016, 372] width 24 height 20
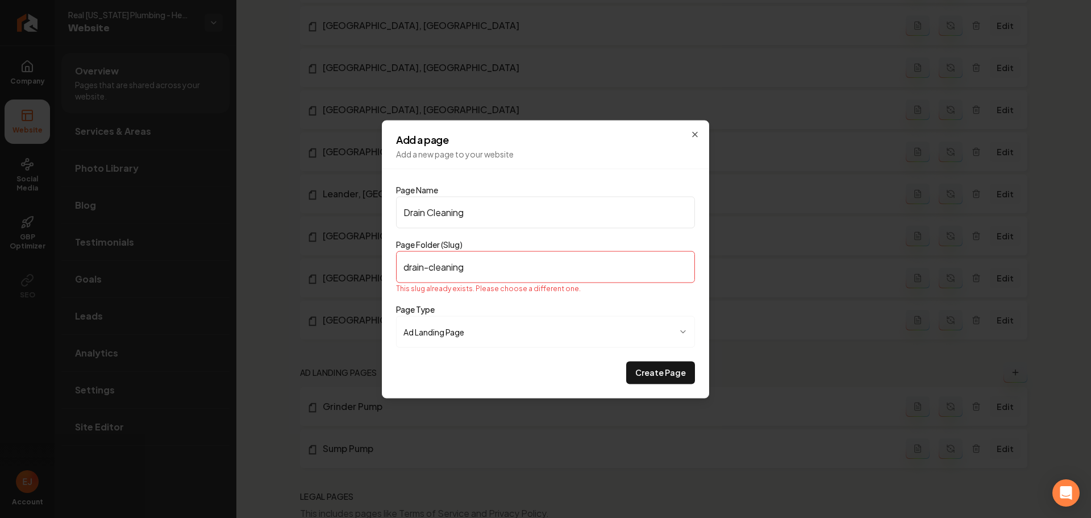
click at [485, 222] on input "Drain Cleaning" at bounding box center [545, 212] width 299 height 32
click at [499, 211] on input "Drain Cleaning" at bounding box center [545, 212] width 299 height 32
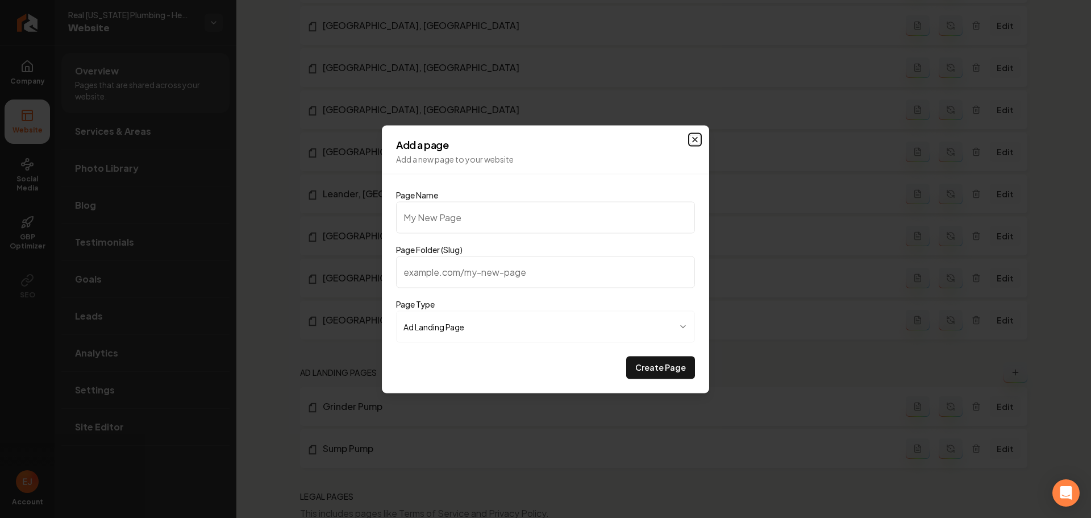
click at [693, 143] on icon "button" at bounding box center [694, 139] width 9 height 9
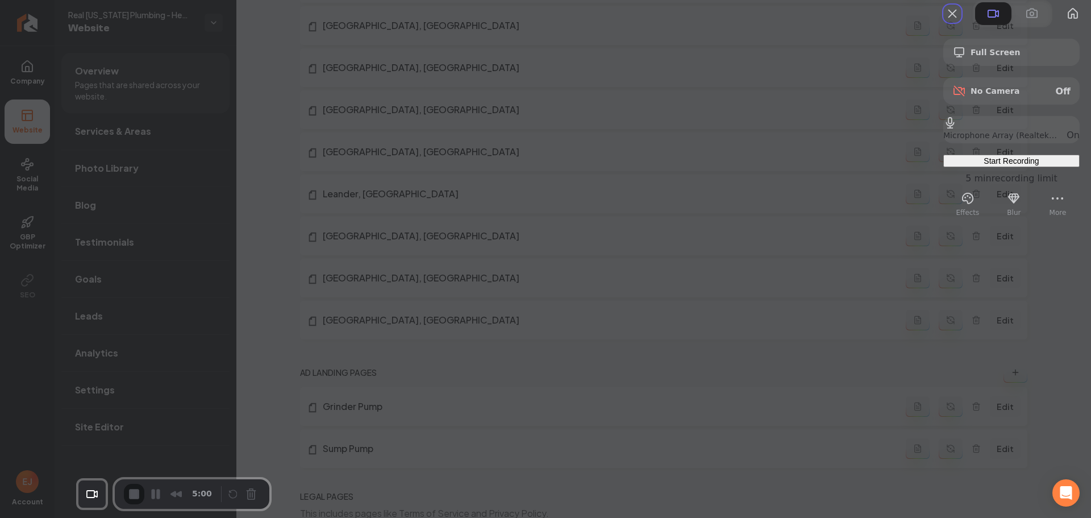
click at [969, 165] on div "Start Recording" at bounding box center [1011, 160] width 127 height 9
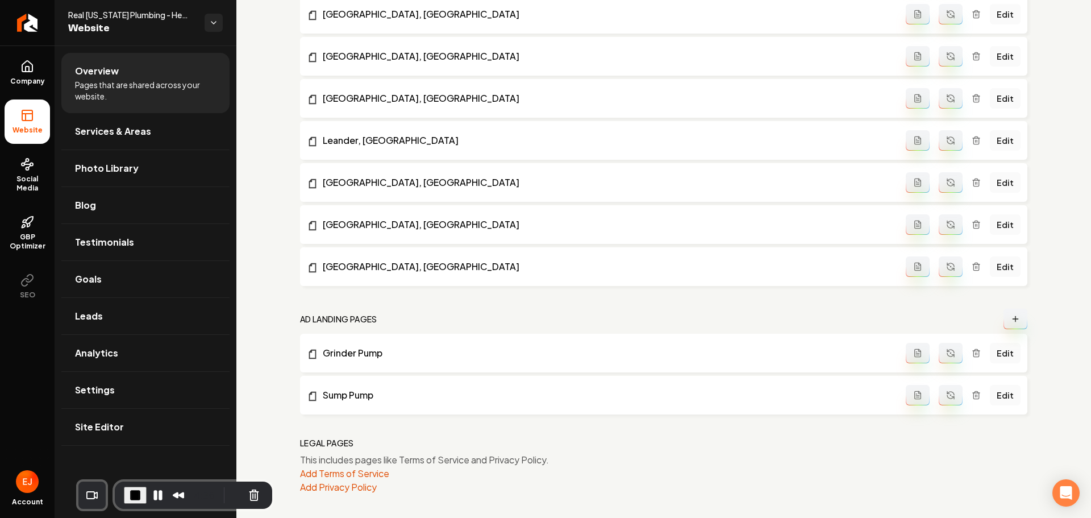
scroll to position [848, 0]
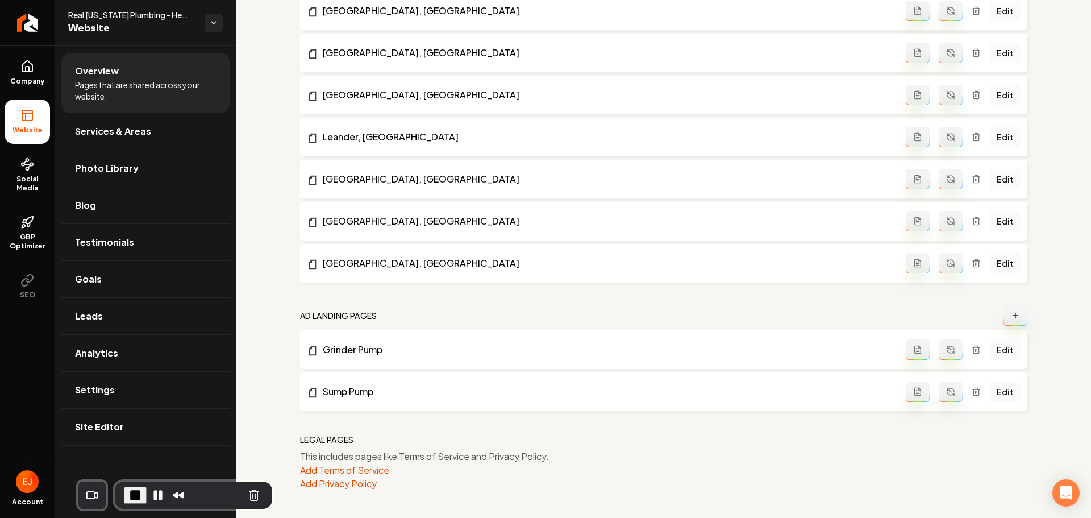
click at [1004, 317] on button "Main content area" at bounding box center [1016, 315] width 24 height 20
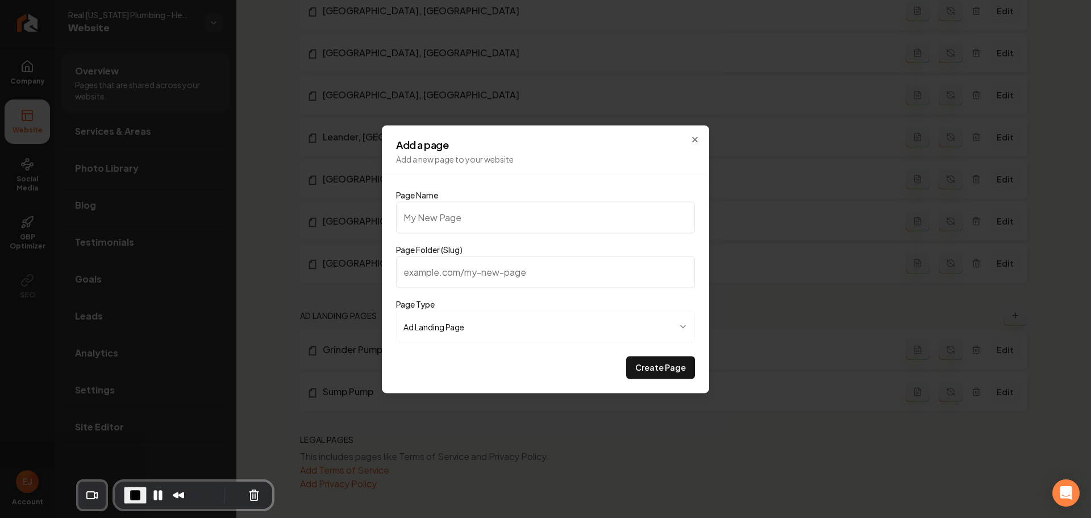
click at [570, 213] on input "Page Name" at bounding box center [545, 217] width 299 height 32
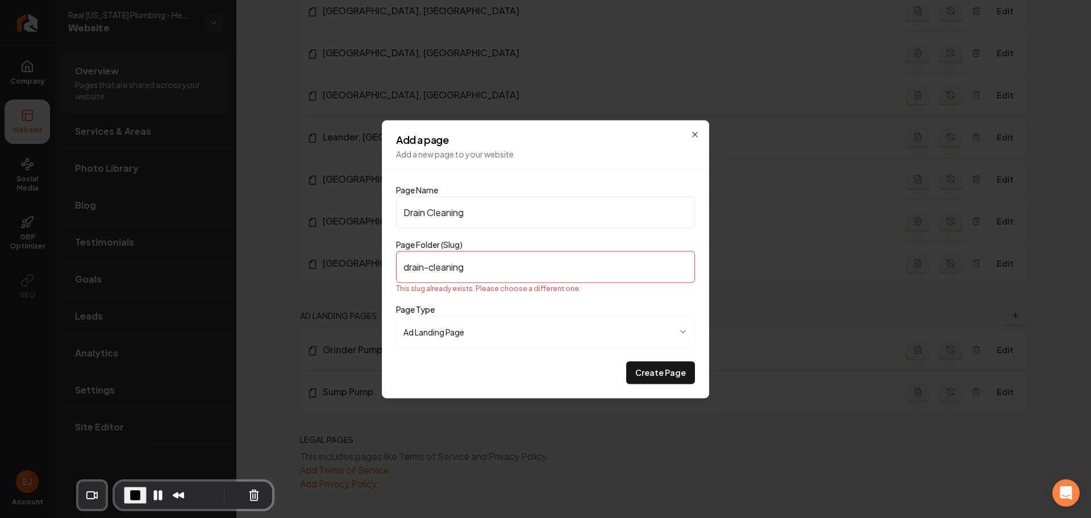
drag, startPoint x: 476, startPoint y: 268, endPoint x: 398, endPoint y: 263, distance: 78.6
click at [398, 263] on input "drain-cleaning" at bounding box center [545, 267] width 299 height 32
click at [128, 498] on span "End Recording" at bounding box center [135, 495] width 14 height 14
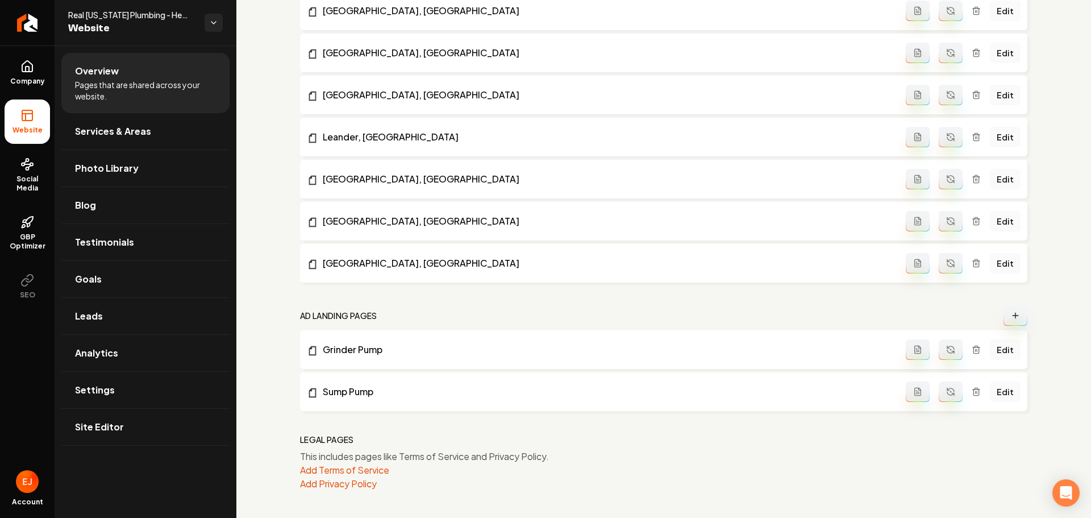
click at [1015, 318] on button "Main content area" at bounding box center [1016, 315] width 24 height 20
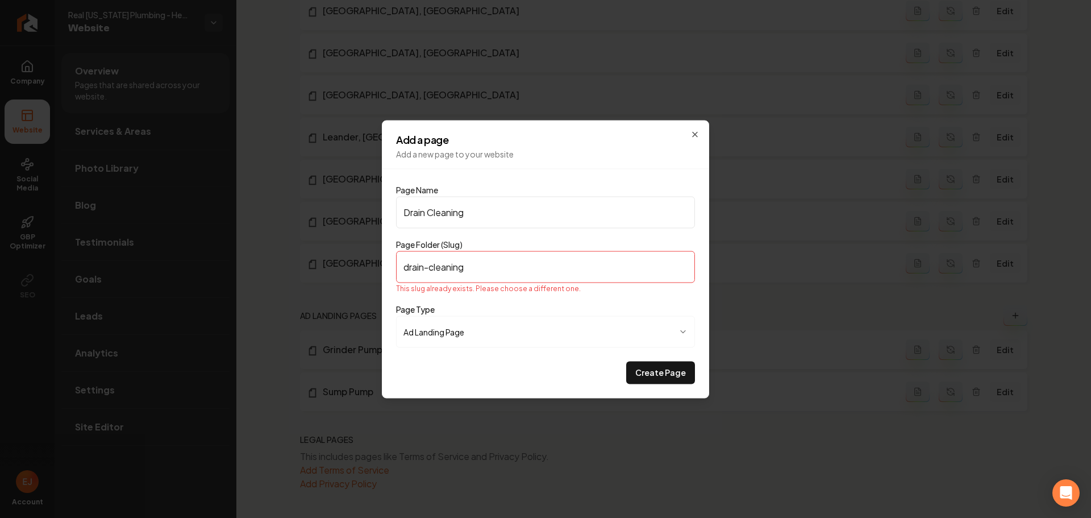
click at [490, 200] on input "Drain Cleaning" at bounding box center [545, 212] width 299 height 32
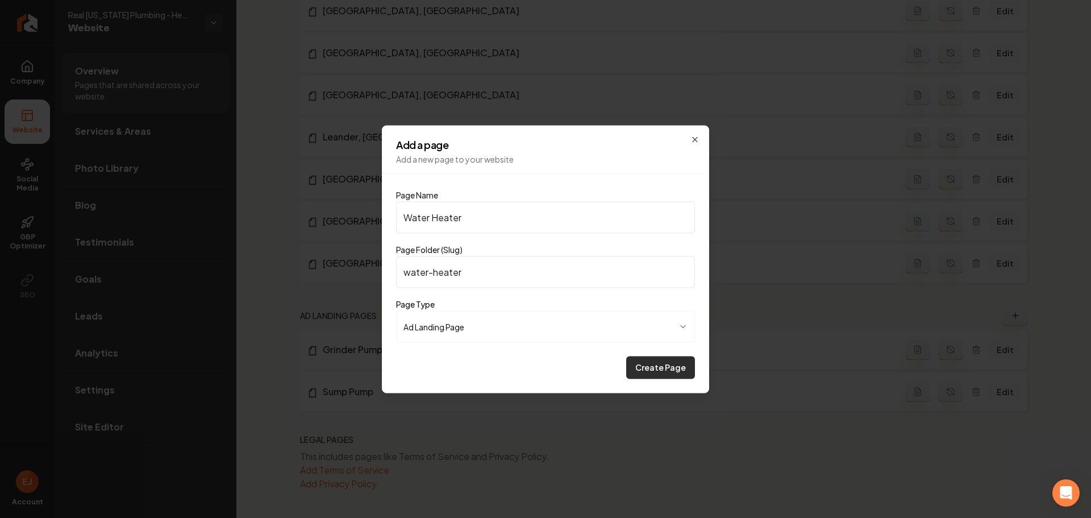
click at [675, 367] on button "Create Page" at bounding box center [660, 367] width 69 height 23
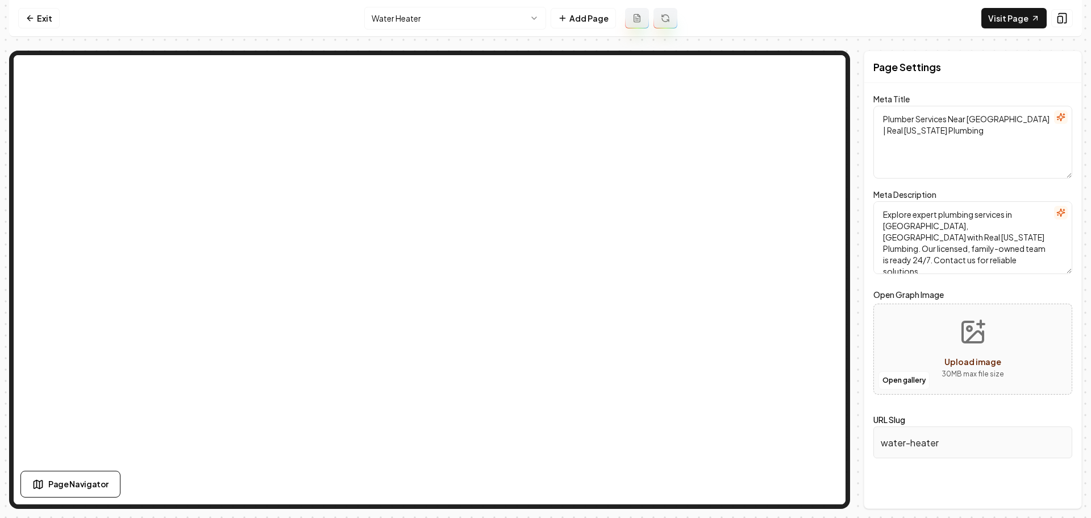
click at [960, 153] on textarea "Plumber Services Near Lago Vista | Real Texas Plumbing" at bounding box center [972, 142] width 199 height 73
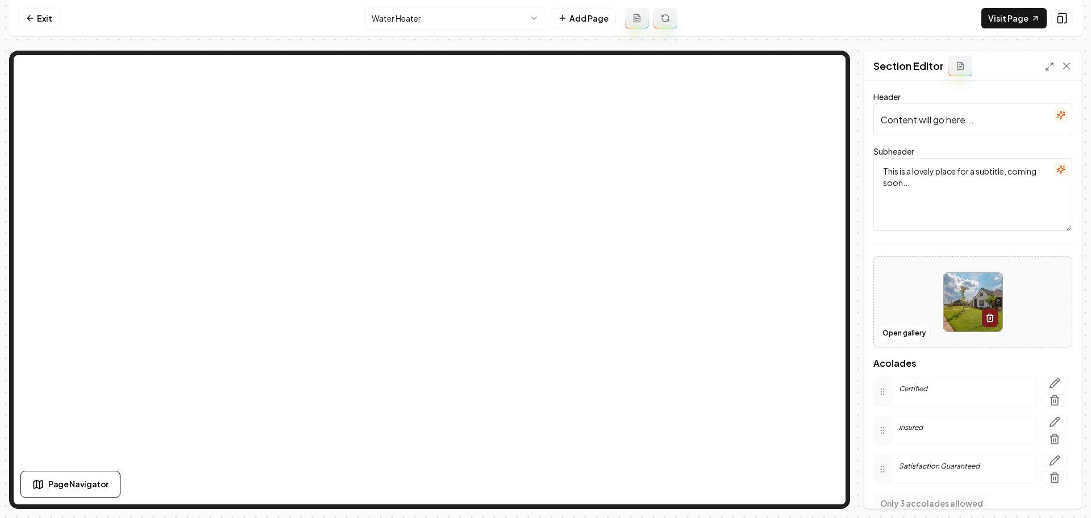
click at [946, 115] on input "Content will go here..." at bounding box center [972, 119] width 199 height 32
paste input "Fast, Reliable Water Heater Services"
drag, startPoint x: 943, startPoint y: 206, endPoint x: 936, endPoint y: 211, distance: 8.5
click at [943, 206] on textarea "This is a lovely place for a subtitle, coming soon..." at bounding box center [972, 194] width 199 height 73
paste textarea "Expert repair, replacement, and installation across Lago Vista & Greater Austin"
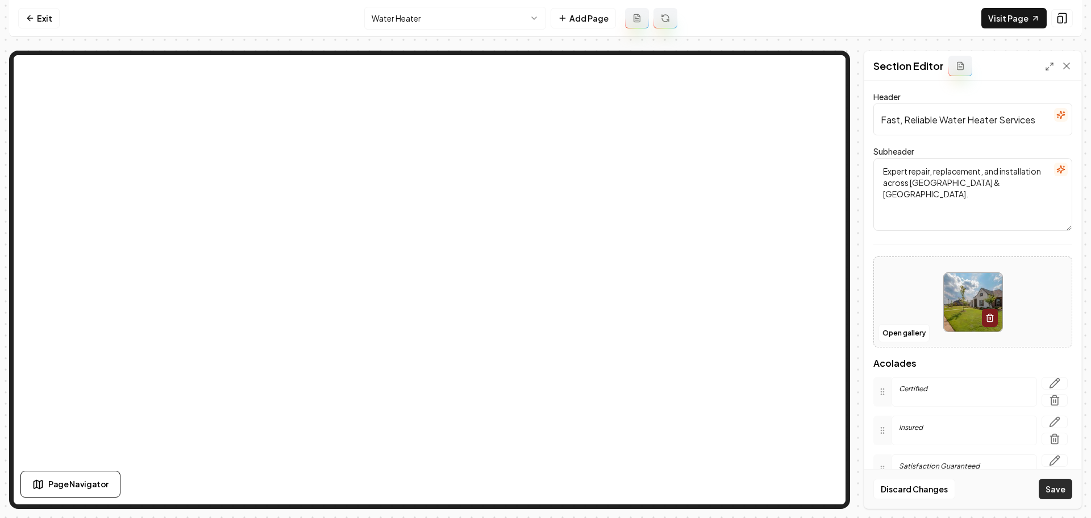
click at [1057, 493] on button "Save" at bounding box center [1056, 488] width 34 height 20
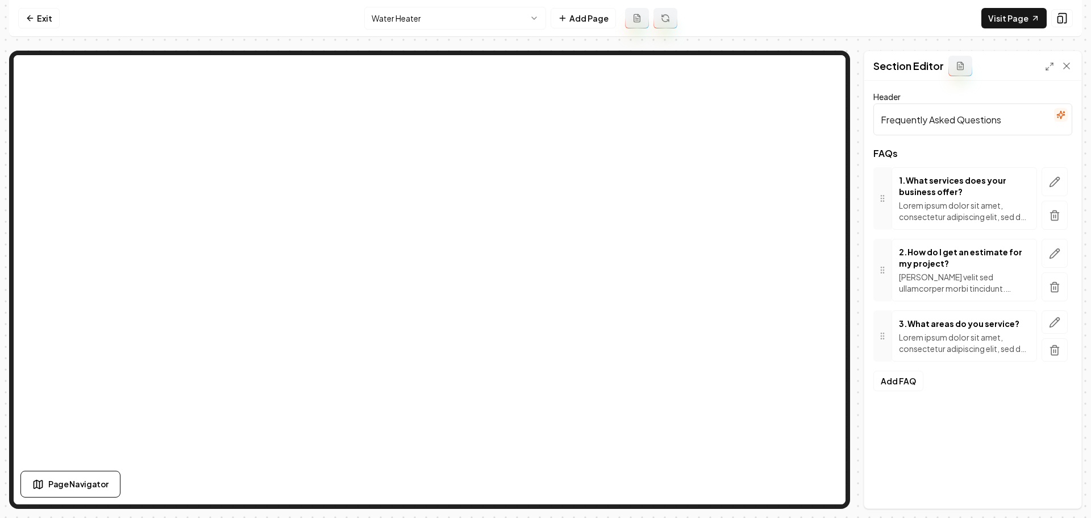
click at [951, 217] on p "Lorem ipsum dolor sit amet, consectetur adipiscing elit, sed do eiusmod tempor …" at bounding box center [964, 210] width 131 height 23
click at [1053, 177] on icon "button" at bounding box center [1054, 181] width 11 height 11
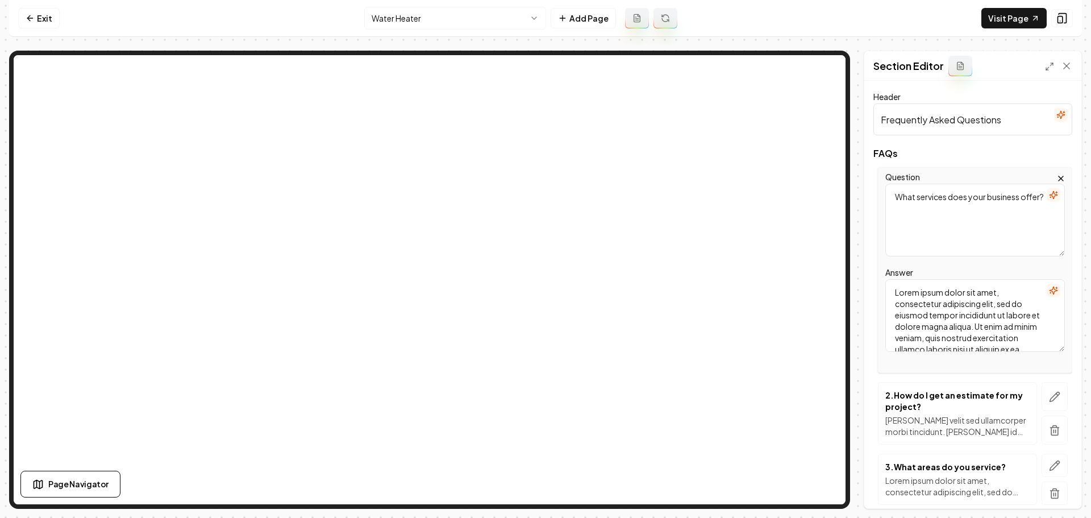
click at [956, 313] on textarea "Lorem ipsum dolor sit amet, consectetur adipiscing elit, sed do eiusmod tempor …" at bounding box center [975, 315] width 180 height 73
paste textarea "We provide a full range of plumbing solutions for residential and commercial cu…"
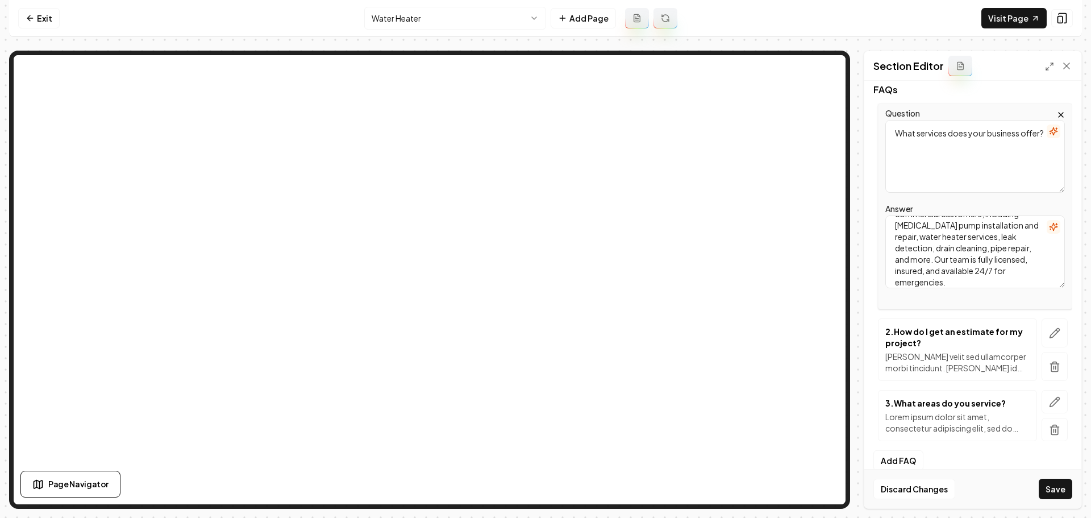
scroll to position [79, 0]
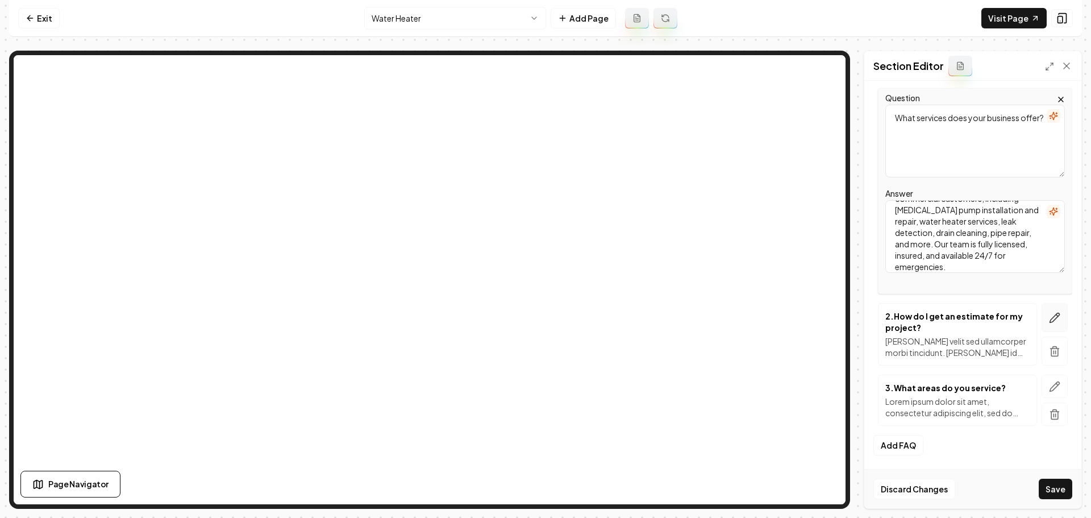
click at [1049, 323] on icon "button" at bounding box center [1054, 317] width 11 height 11
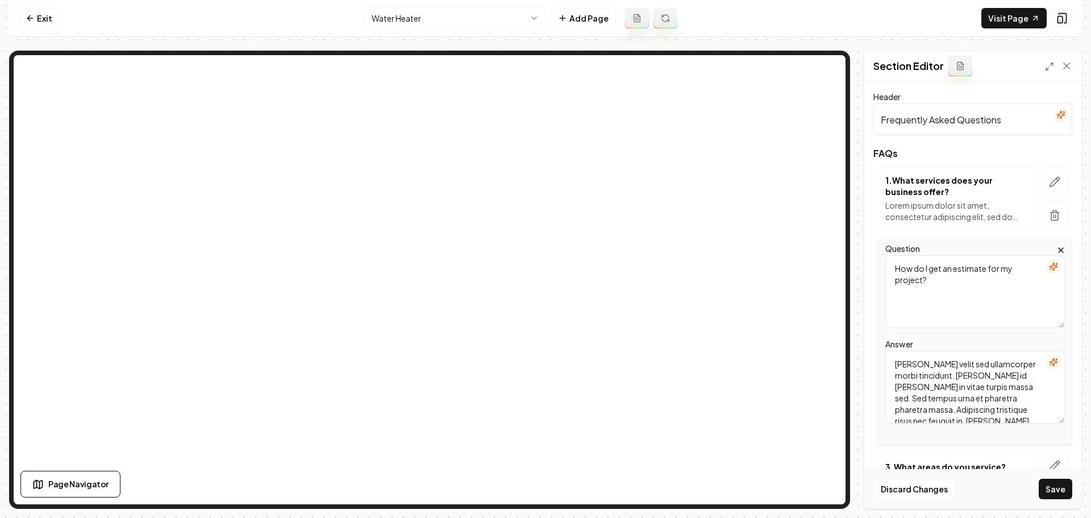
click at [950, 380] on textarea "Mattis ullamcorper velit sed ullamcorper morbi tincidunt. Quam id leo in vitae …" at bounding box center [975, 387] width 180 height 73
paste textarea "You can call us or fill out our online contact form to request a free, no-oblig…"
click at [1049, 460] on icon "button" at bounding box center [1054, 465] width 11 height 11
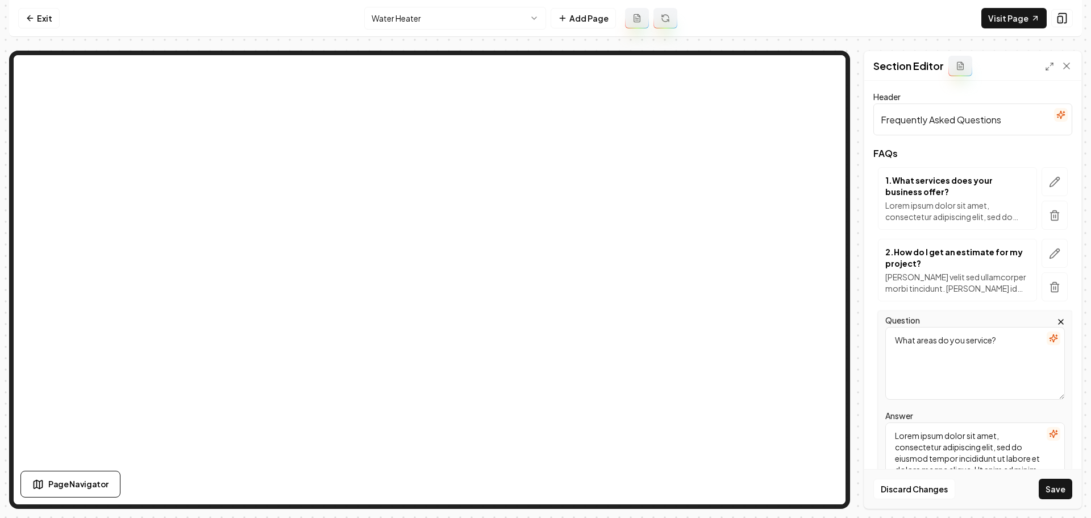
click at [925, 439] on textarea "Lorem ipsum dolor sit amet, consectetur adipiscing elit, sed do eiusmod tempor …" at bounding box center [975, 458] width 180 height 73
paste textarea "We proudly serve Anderson Mill, Austin, Cedar Park, Crystal Falls Parkway, Geor…"
click at [1050, 489] on button "Save" at bounding box center [1056, 488] width 34 height 20
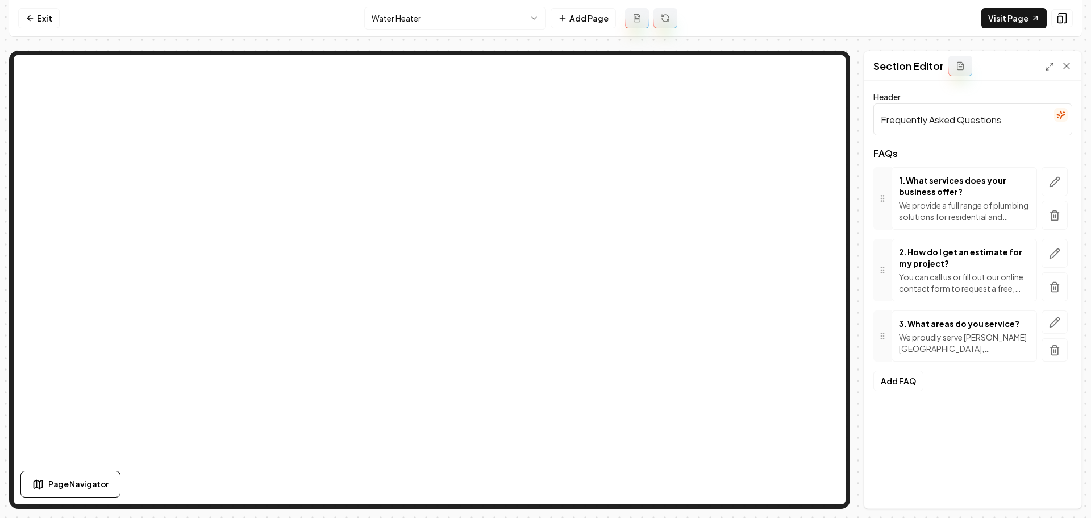
click at [1026, 30] on nav "Exit Water Heater Add Page Visit Page" at bounding box center [545, 18] width 1073 height 37
click at [1012, 20] on link "Visit Page" at bounding box center [1013, 18] width 65 height 20
click at [35, 13] on link "Exit" at bounding box center [38, 18] width 41 height 20
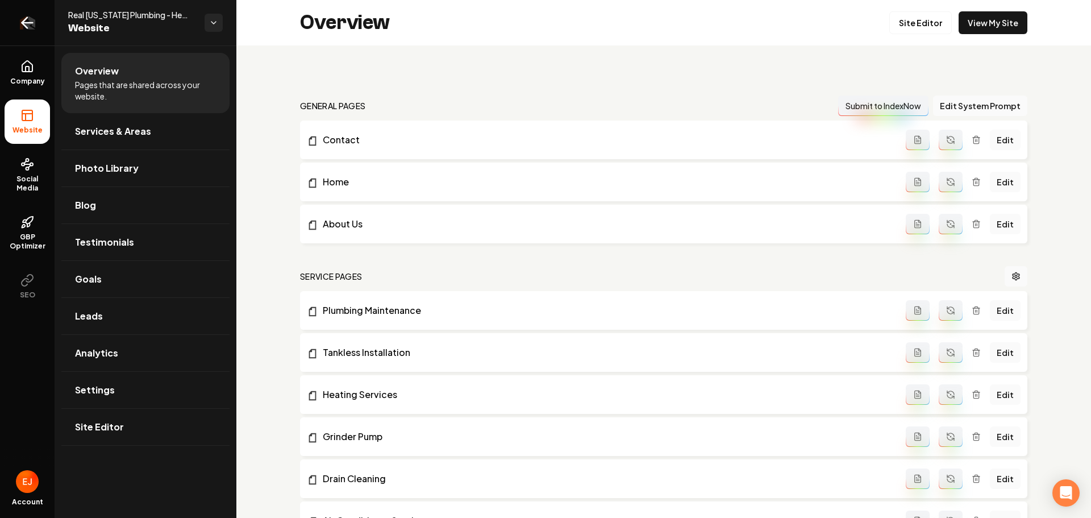
click at [36, 26] on icon "Return to dashboard" at bounding box center [27, 23] width 18 height 18
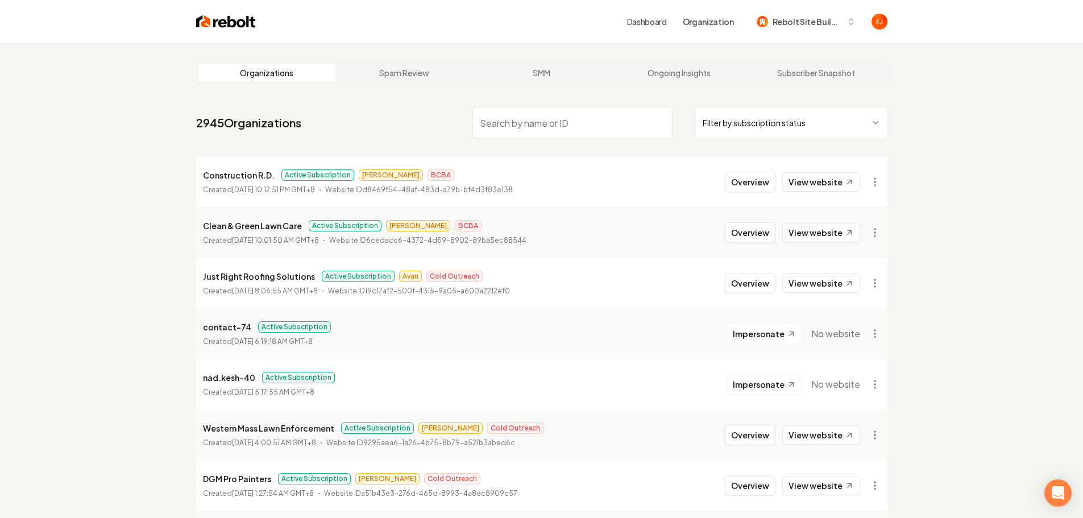
click at [556, 131] on input "search" at bounding box center [572, 123] width 200 height 32
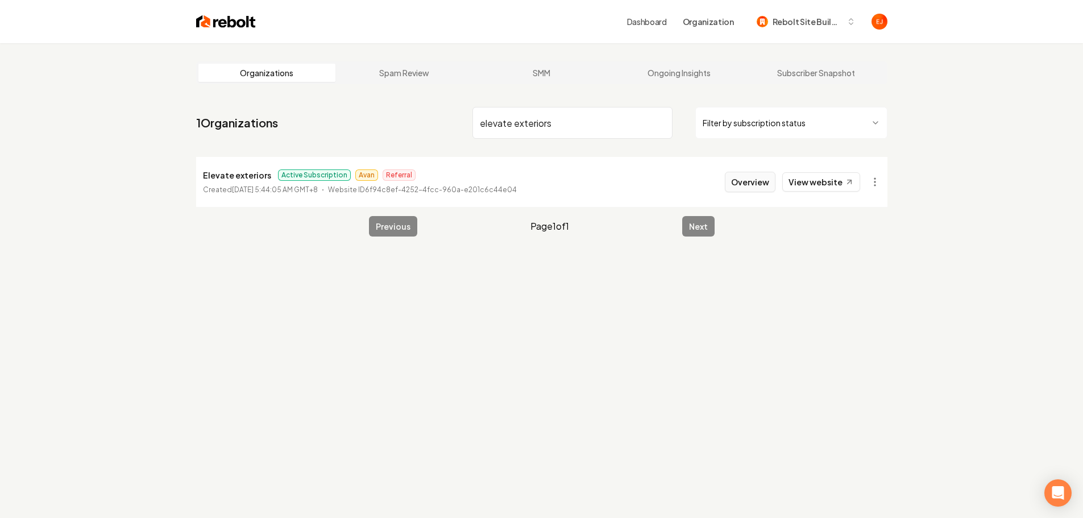
click at [744, 185] on button "Overview" at bounding box center [750, 182] width 51 height 20
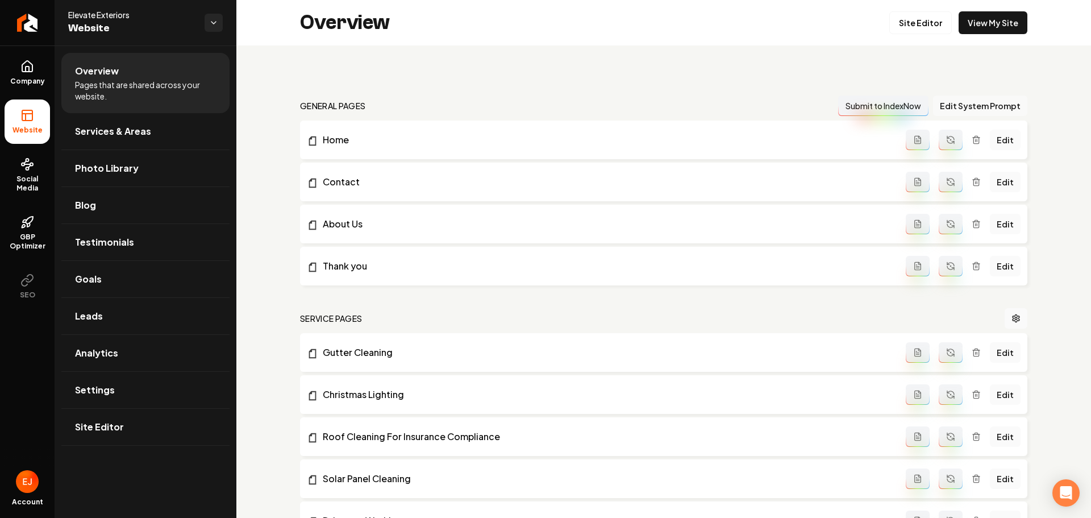
click at [975, 110] on button "Edit System Prompt" at bounding box center [980, 105] width 94 height 20
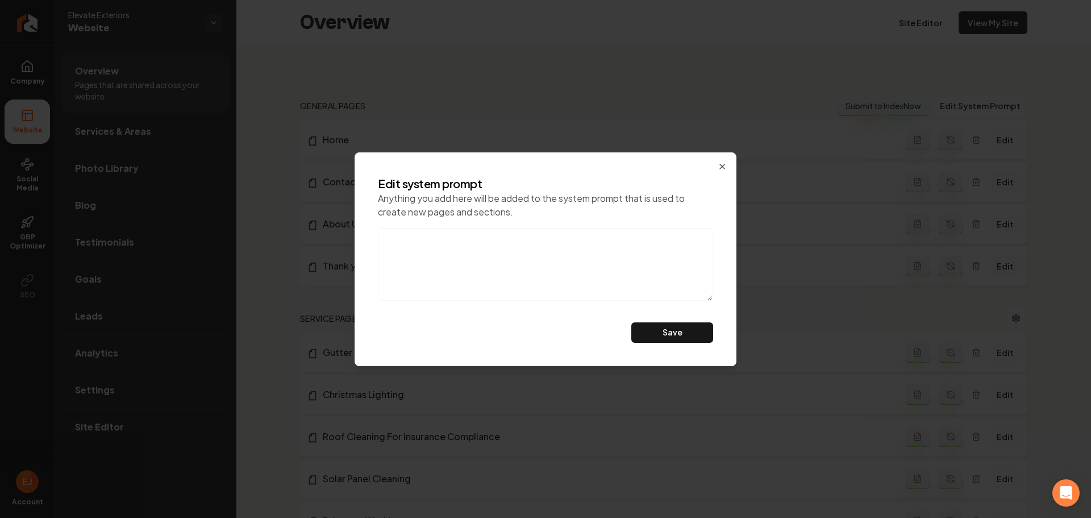
drag, startPoint x: 536, startPoint y: 275, endPoint x: 542, endPoint y: 277, distance: 5.9
click at [536, 275] on textarea at bounding box center [545, 264] width 335 height 73
click at [726, 160] on div "Edit system prompt Anything you add here will be added to the system prompt tha…" at bounding box center [546, 259] width 382 height 214
click at [726, 169] on icon "button" at bounding box center [722, 166] width 9 height 9
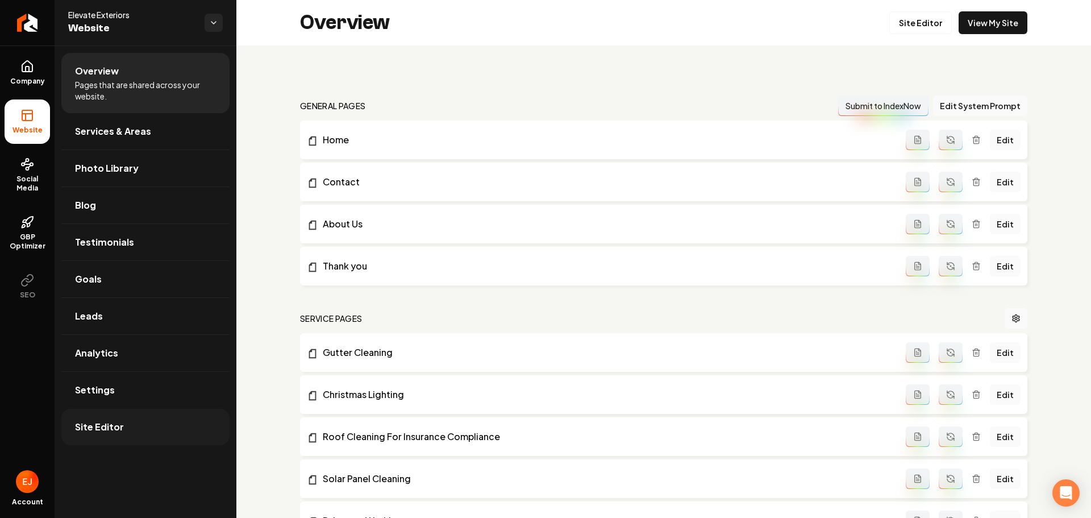
click at [134, 428] on link "Site Editor" at bounding box center [145, 427] width 168 height 36
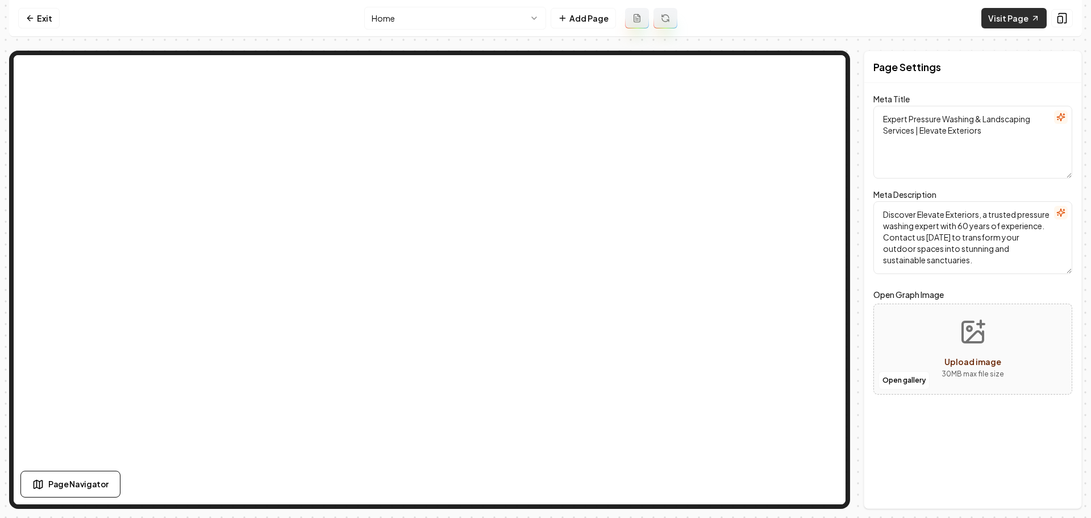
click at [999, 20] on link "Visit Page" at bounding box center [1013, 18] width 65 height 20
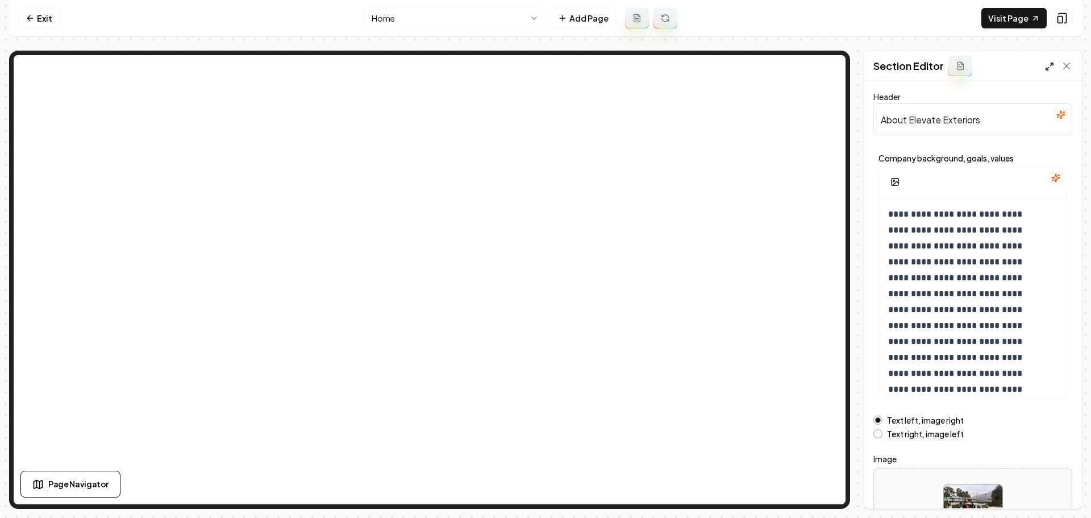
click at [1047, 66] on icon at bounding box center [1049, 66] width 9 height 9
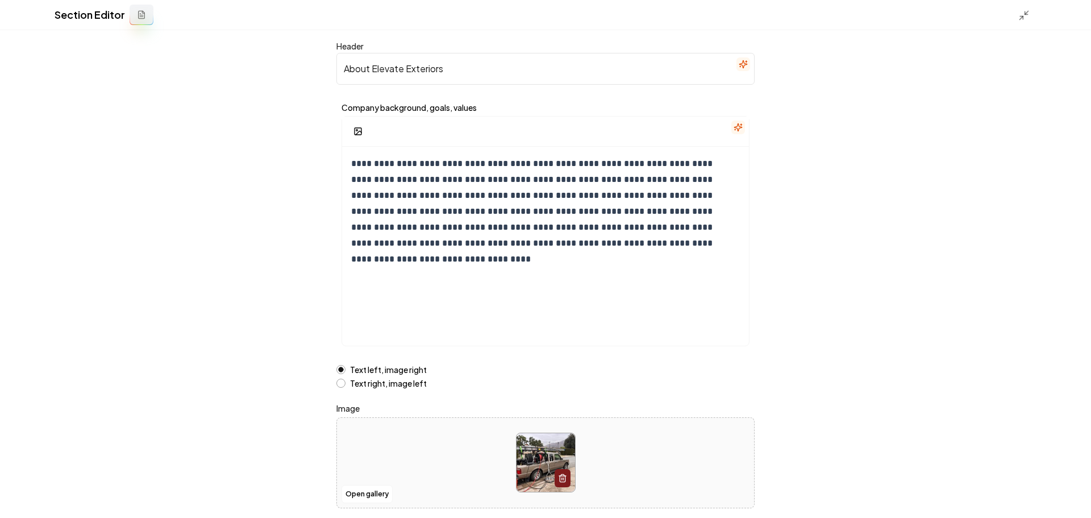
click at [143, 22] on button at bounding box center [142, 15] width 24 height 20
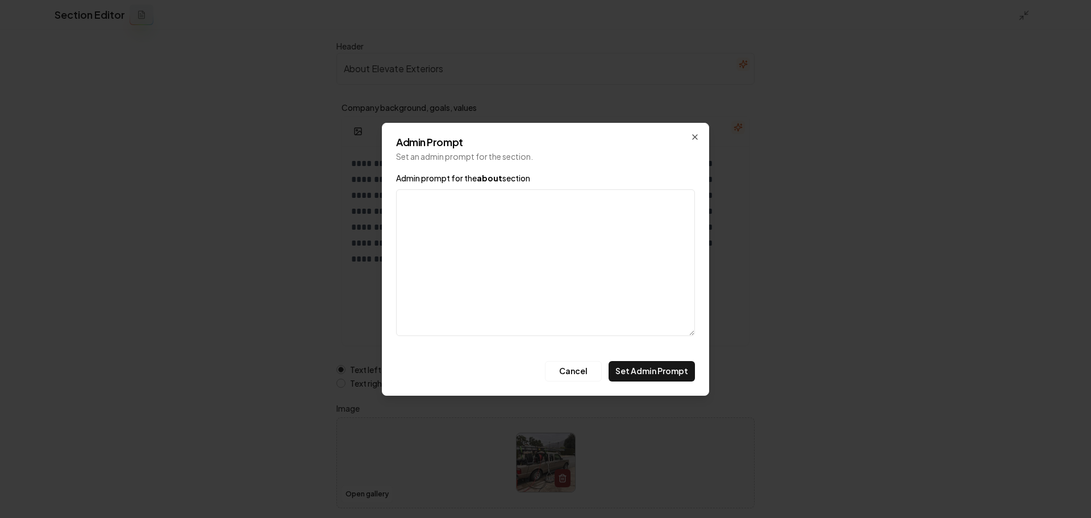
click at [696, 141] on div "Admin Prompt Set an admin prompt for the section. Admin prompt for the about se…" at bounding box center [545, 259] width 327 height 273
click at [695, 136] on icon "button" at bounding box center [695, 137] width 5 height 5
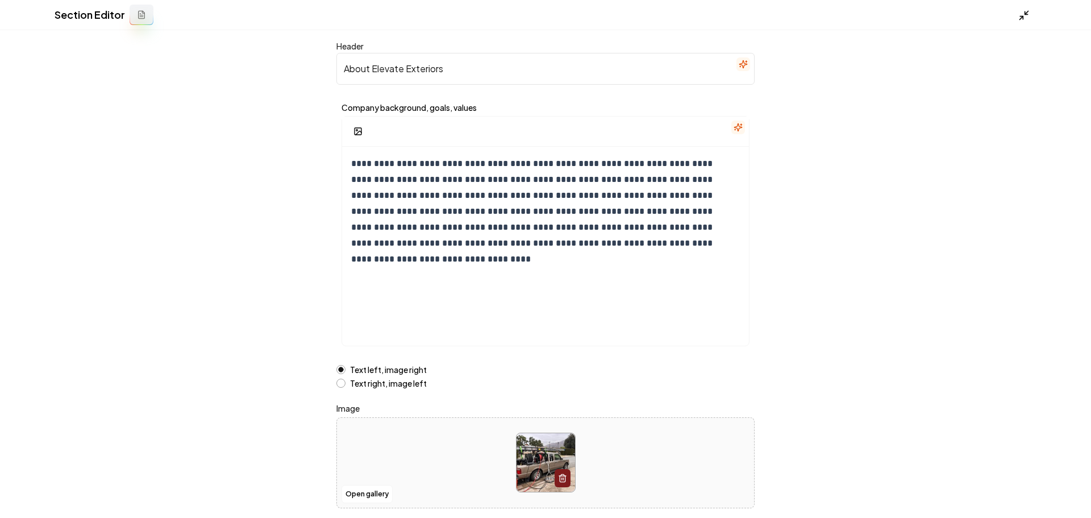
click at [1022, 20] on icon at bounding box center [1023, 15] width 11 height 11
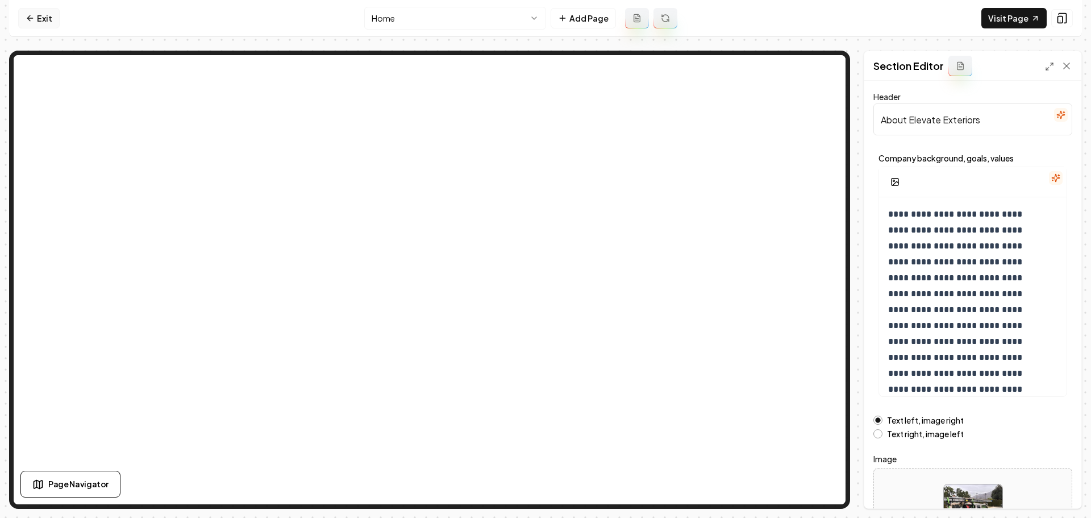
click at [39, 16] on link "Exit" at bounding box center [38, 18] width 41 height 20
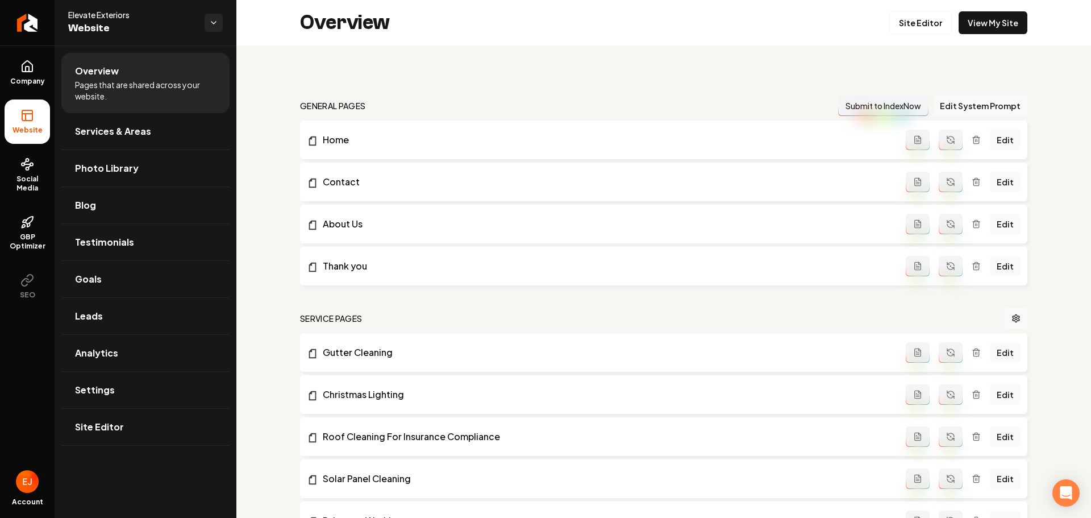
click at [1001, 104] on button "Edit System Prompt" at bounding box center [980, 105] width 94 height 20
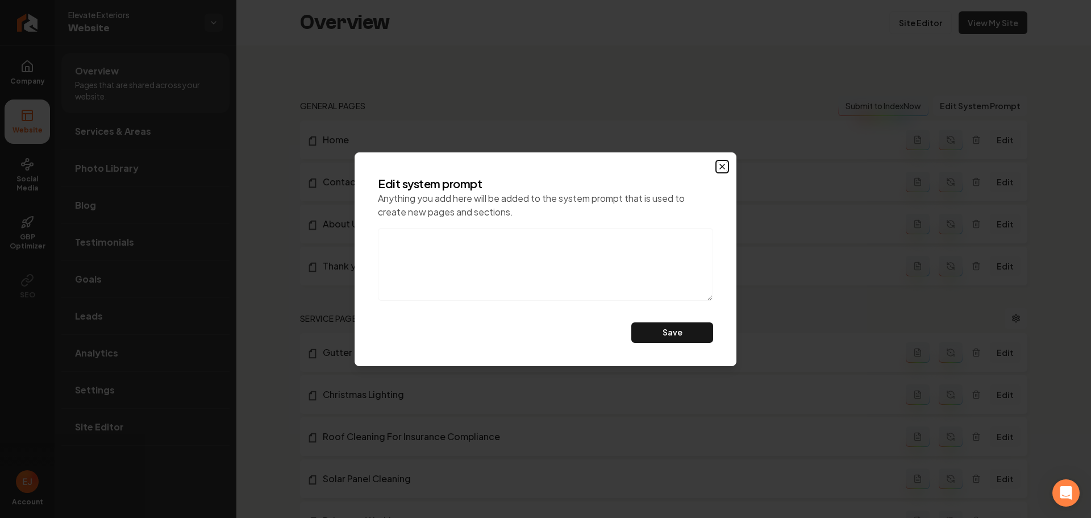
click at [722, 164] on icon "button" at bounding box center [722, 166] width 9 height 9
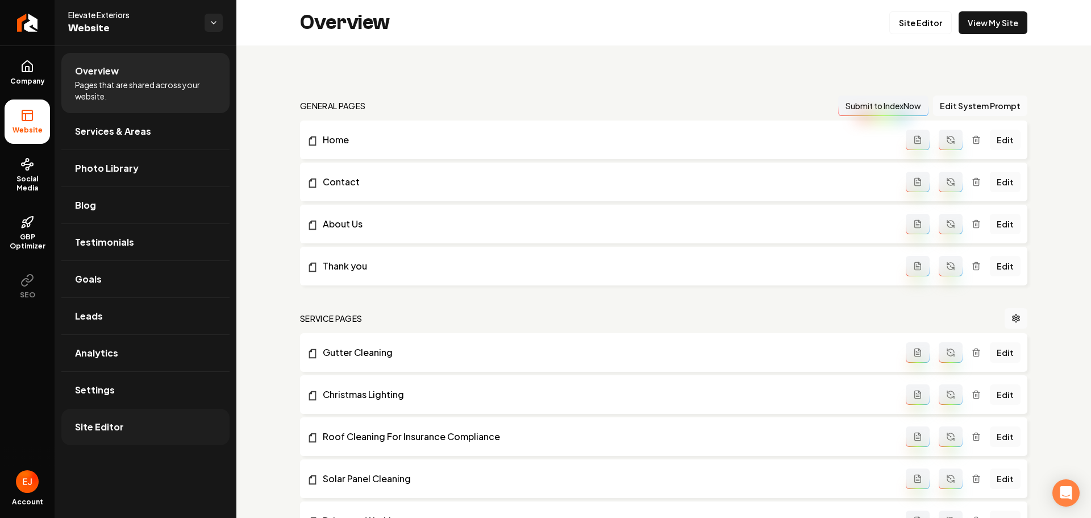
click at [116, 435] on link "Site Editor" at bounding box center [145, 427] width 168 height 36
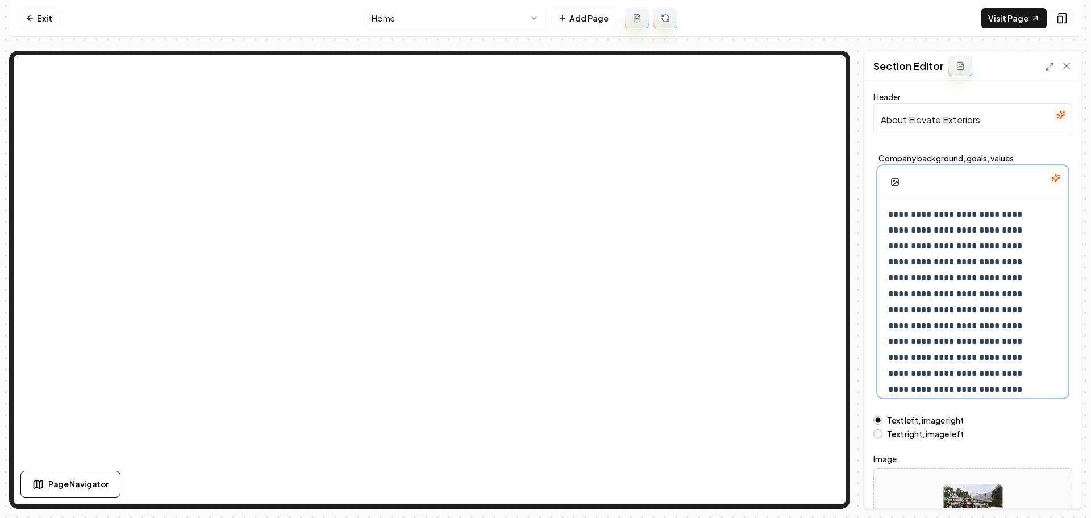
click at [959, 302] on p "**********" at bounding box center [964, 333] width 152 height 255
click at [975, 367] on p "**********" at bounding box center [964, 333] width 152 height 255
click at [49, 17] on link "Exit" at bounding box center [38, 18] width 41 height 20
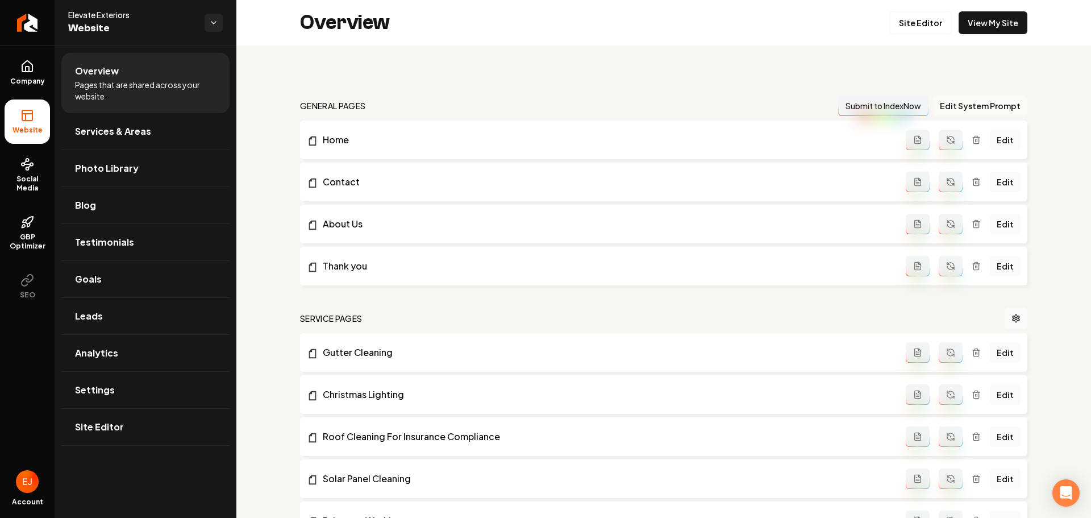
click at [981, 104] on button "Edit System Prompt" at bounding box center [980, 105] width 94 height 20
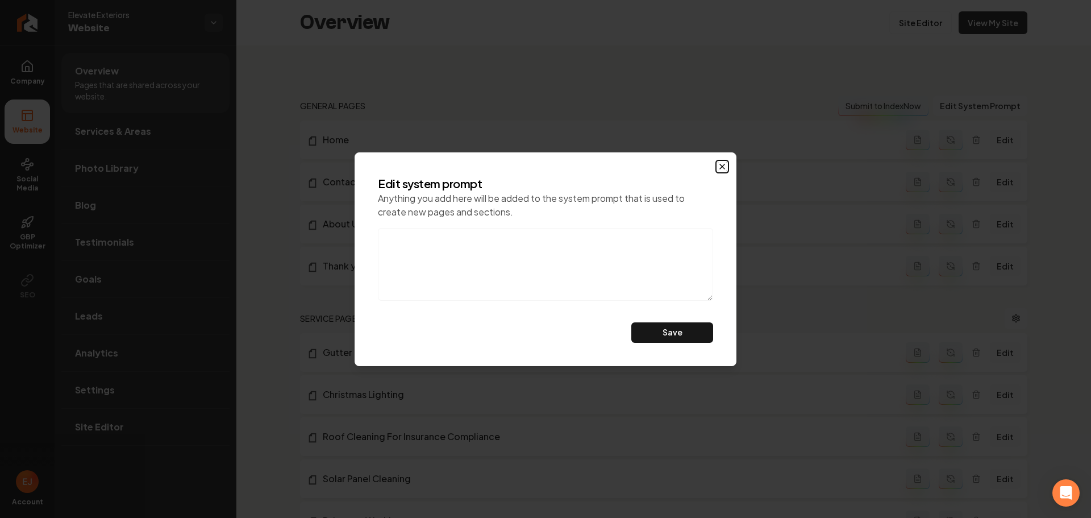
click at [722, 170] on icon "button" at bounding box center [722, 166] width 9 height 9
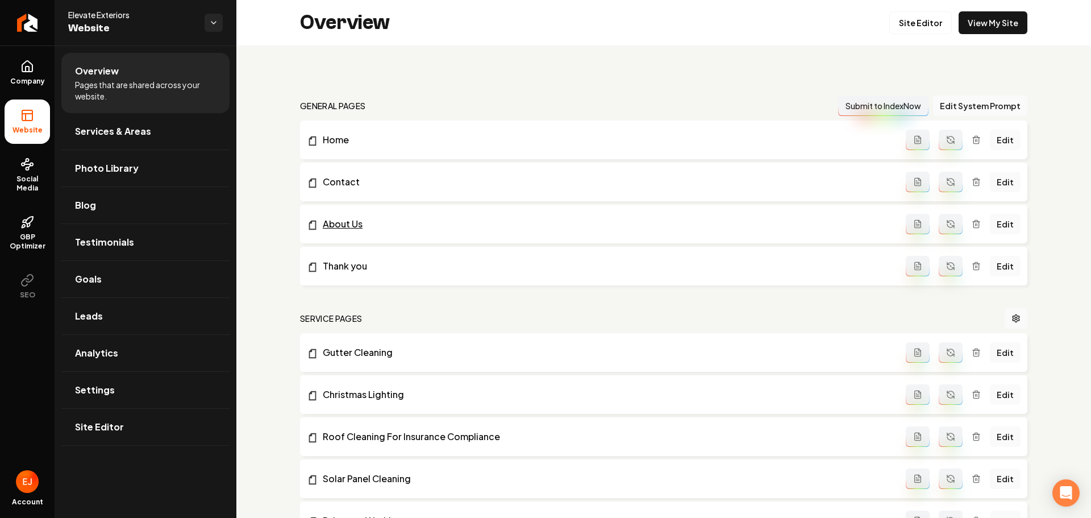
click at [351, 224] on link "About Us" at bounding box center [606, 224] width 599 height 14
click at [334, 138] on link "Home" at bounding box center [606, 140] width 599 height 14
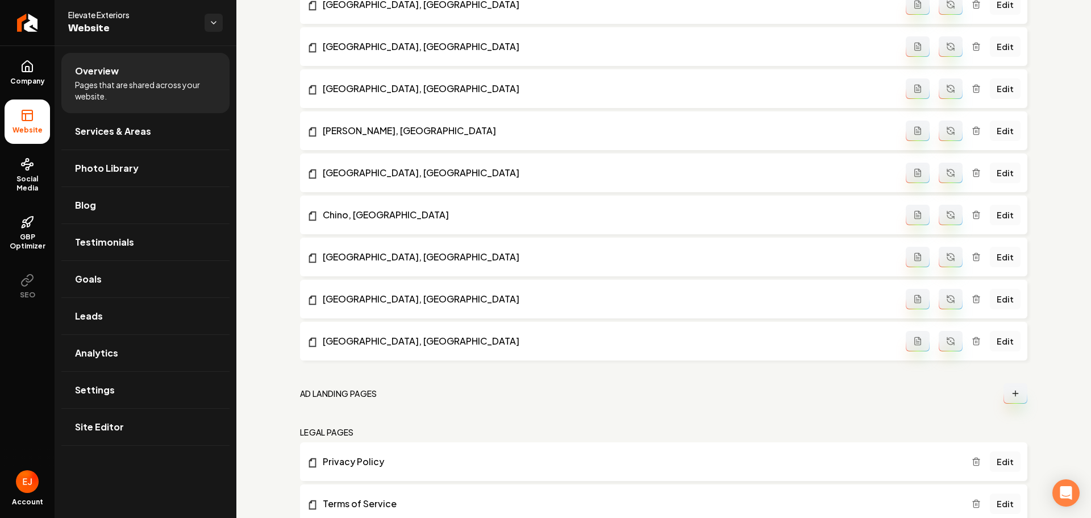
scroll to position [1731, 0]
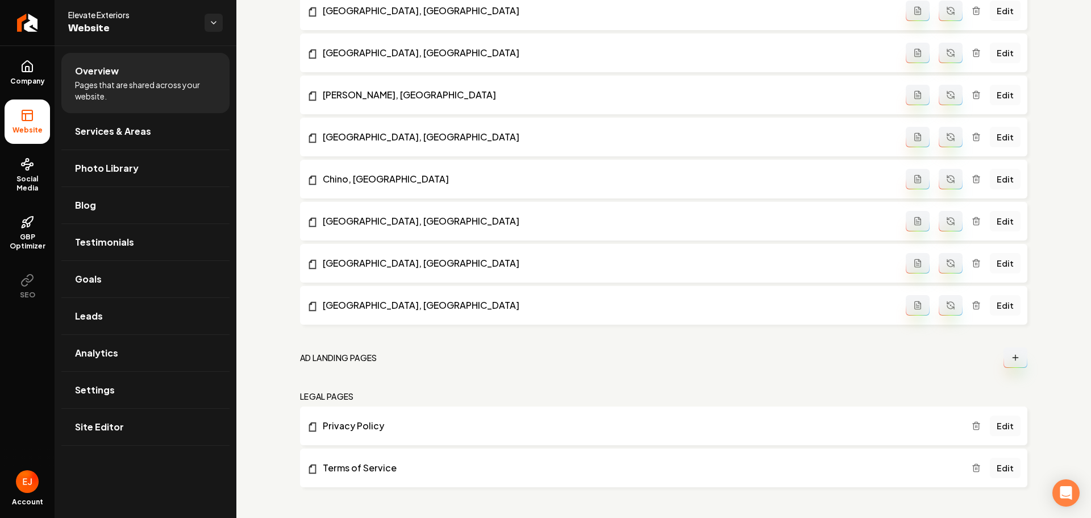
click at [1011, 361] on icon "Main content area" at bounding box center [1015, 357] width 9 height 9
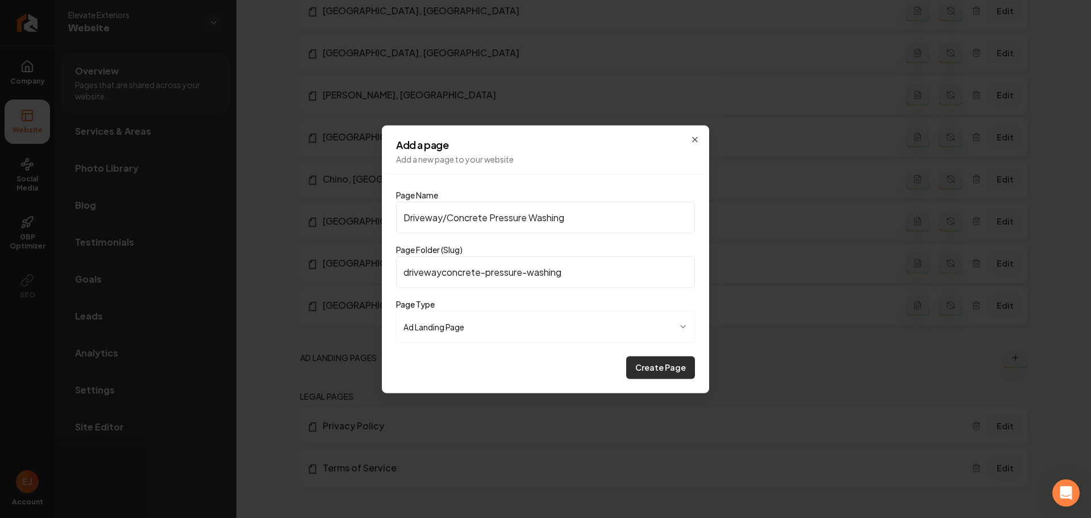
click at [652, 374] on button "Create Page" at bounding box center [660, 367] width 69 height 23
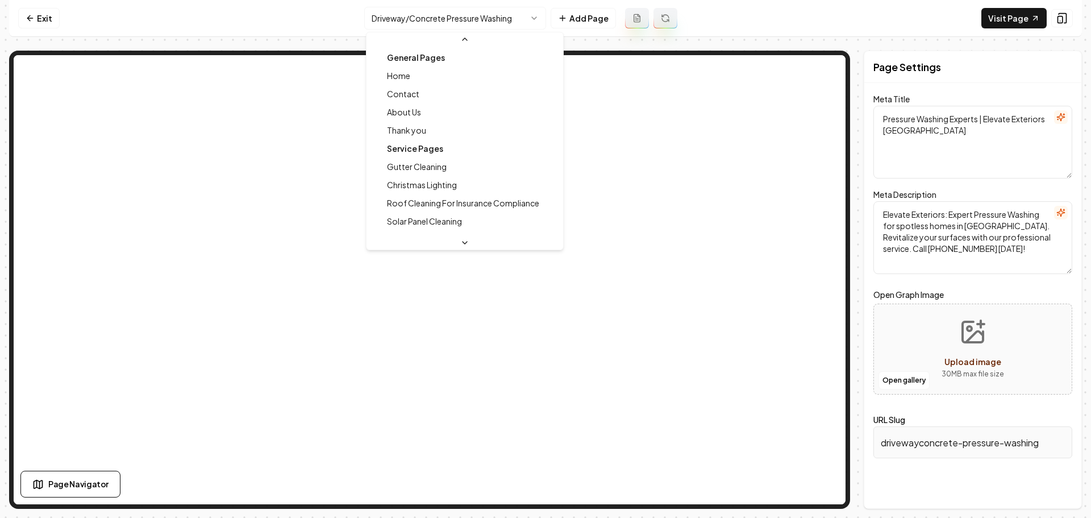
click at [458, 24] on html "Computer Required This feature is only available on a computer. Please switch t…" at bounding box center [545, 259] width 1091 height 518
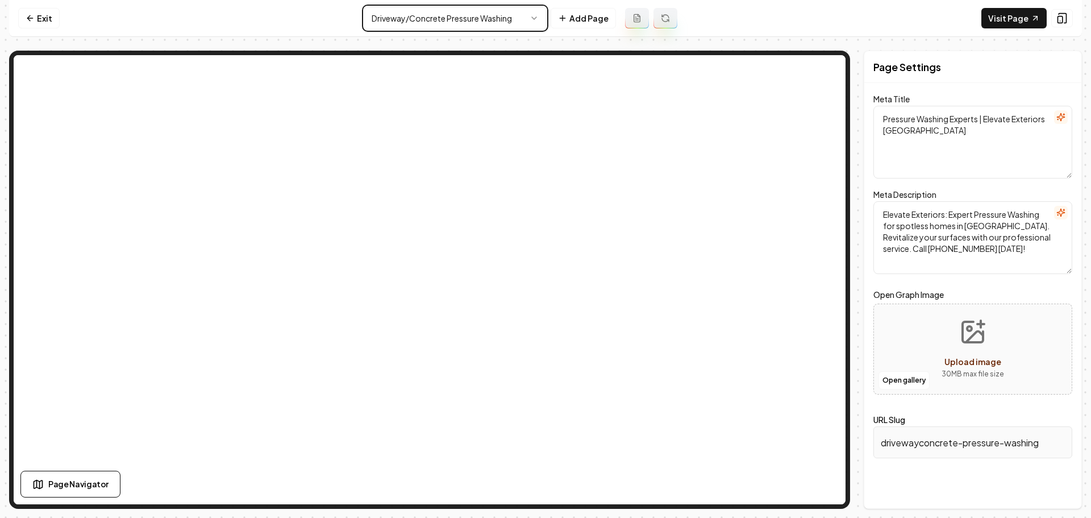
click at [458, 24] on html "Computer Required This feature is only available on a computer. Please switch t…" at bounding box center [545, 259] width 1091 height 518
click at [30, 17] on icon at bounding box center [30, 18] width 9 height 9
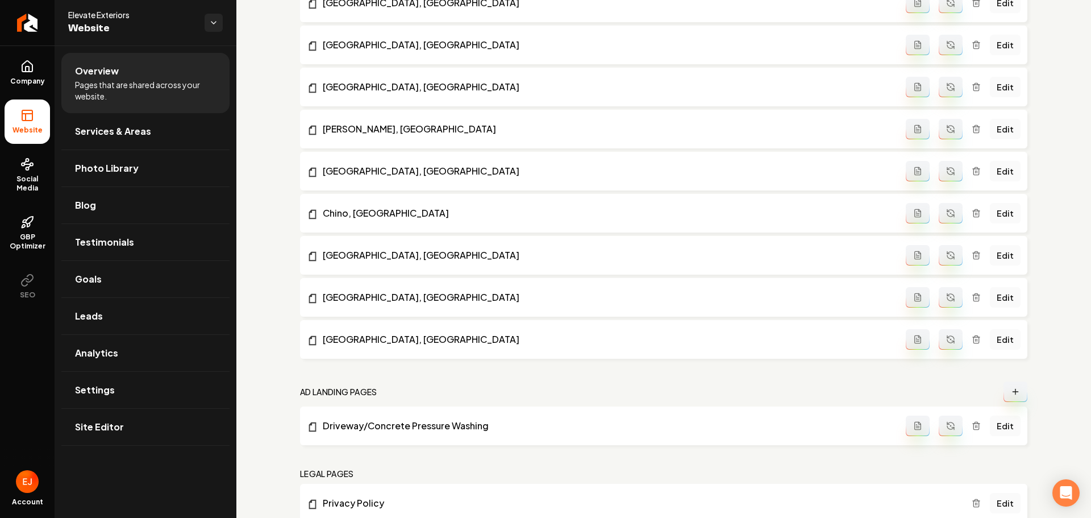
scroll to position [1775, 0]
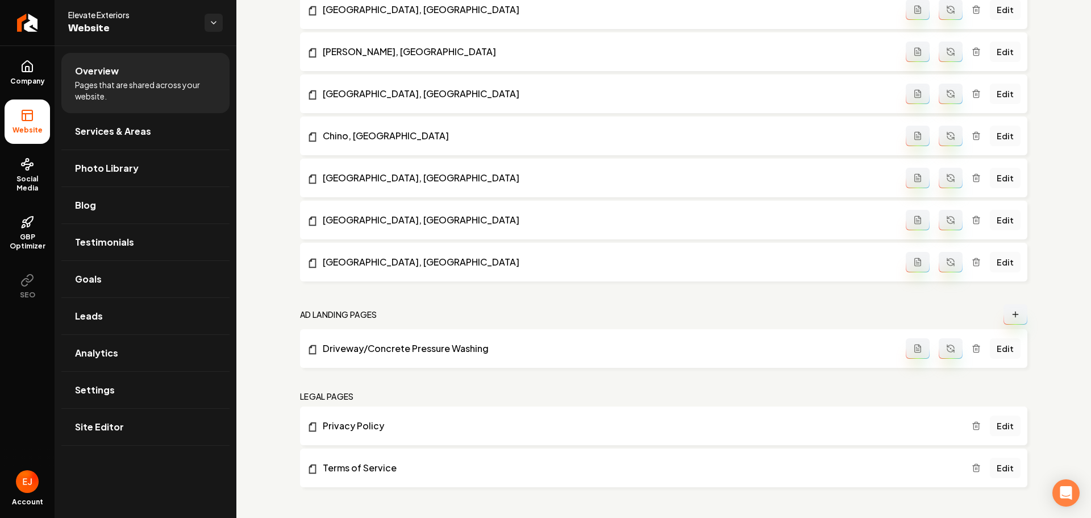
click at [977, 349] on line "Main content area" at bounding box center [977, 349] width 0 height 2
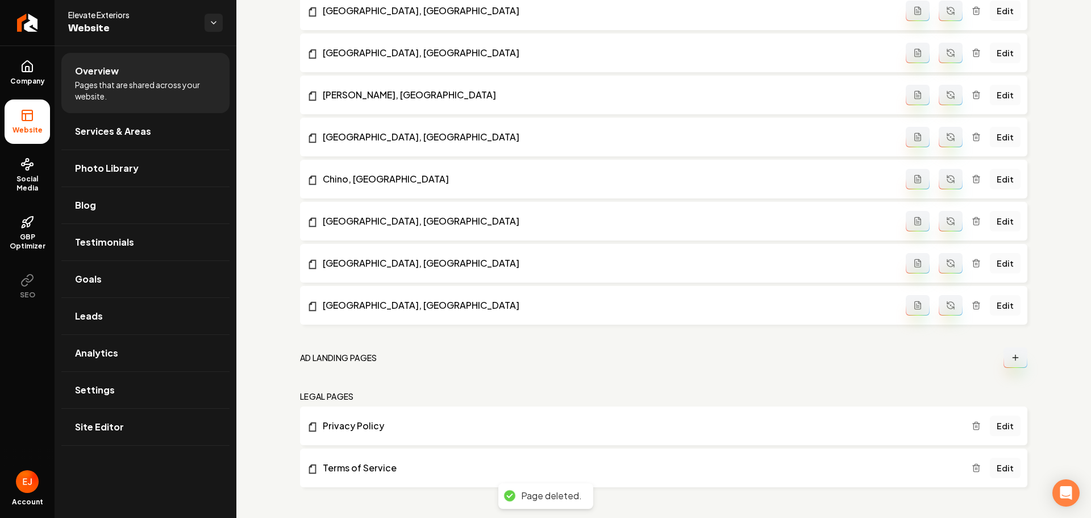
scroll to position [1731, 0]
click at [1015, 356] on button "Main content area" at bounding box center [1016, 357] width 24 height 20
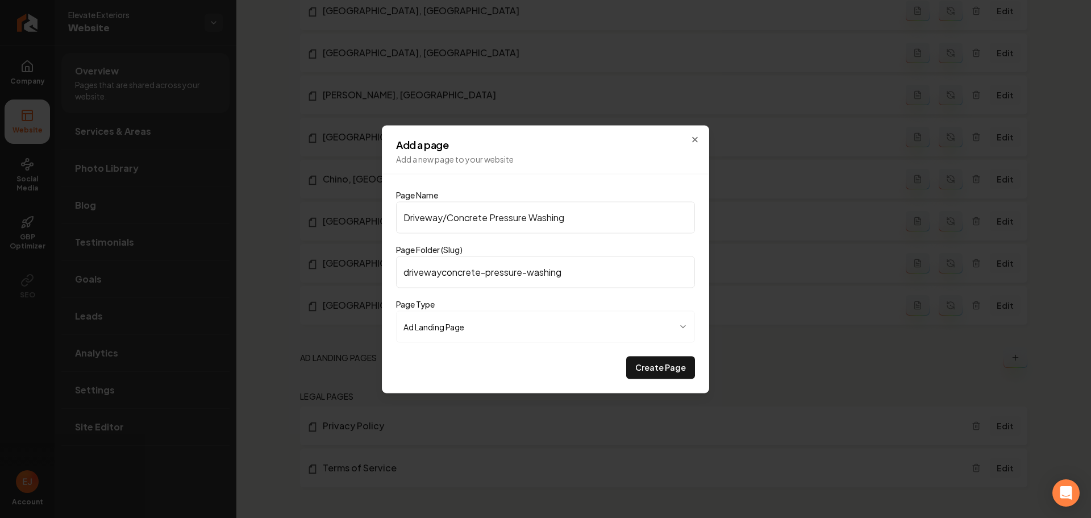
click at [440, 276] on input "drivewayconcrete-pressure-washing" at bounding box center [545, 272] width 299 height 32
click at [669, 372] on button "Create Page" at bounding box center [660, 367] width 69 height 23
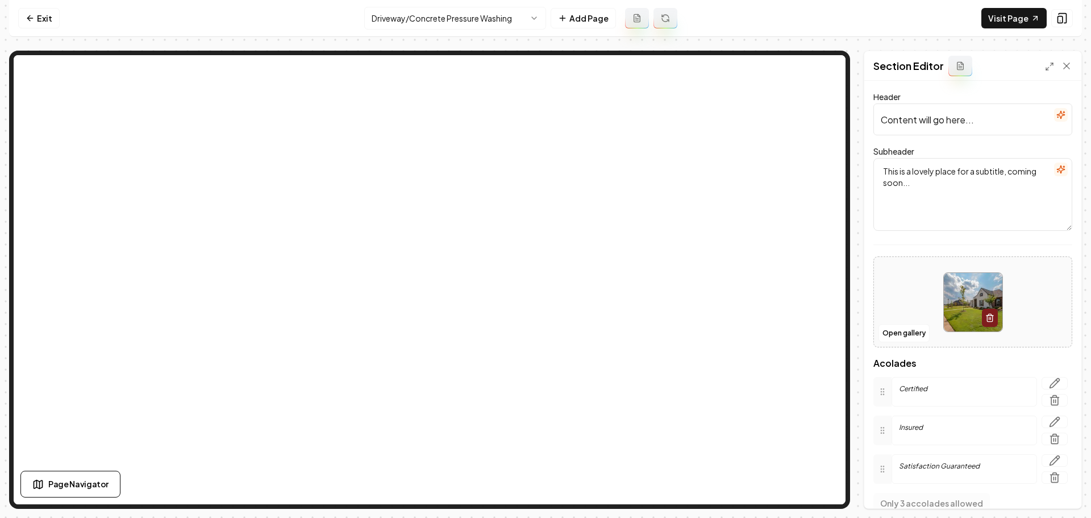
click at [926, 130] on input "Content will go here..." at bounding box center [972, 119] width 199 height 32
paste input "Restore Your Driveway’s Curb Appeal with Professional Pressure Washing"
click at [981, 191] on textarea "This is a lovely place for a subtitle, coming soon..." at bounding box center [972, 194] width 199 height 73
paste textarea "Fast, eco-friendly concrete cleaning that makes your home stand out"
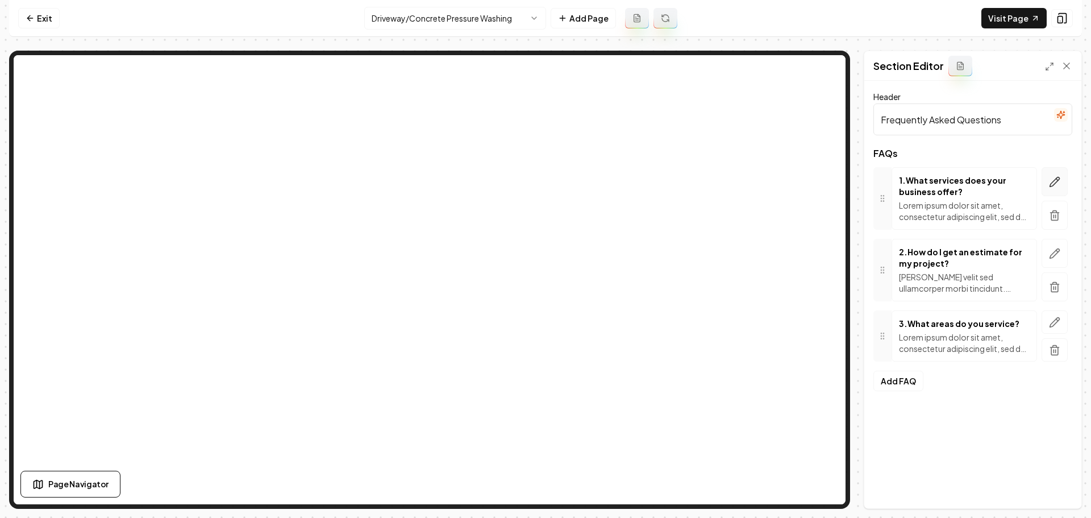
click at [1057, 181] on icon "button" at bounding box center [1055, 182] width 10 height 10
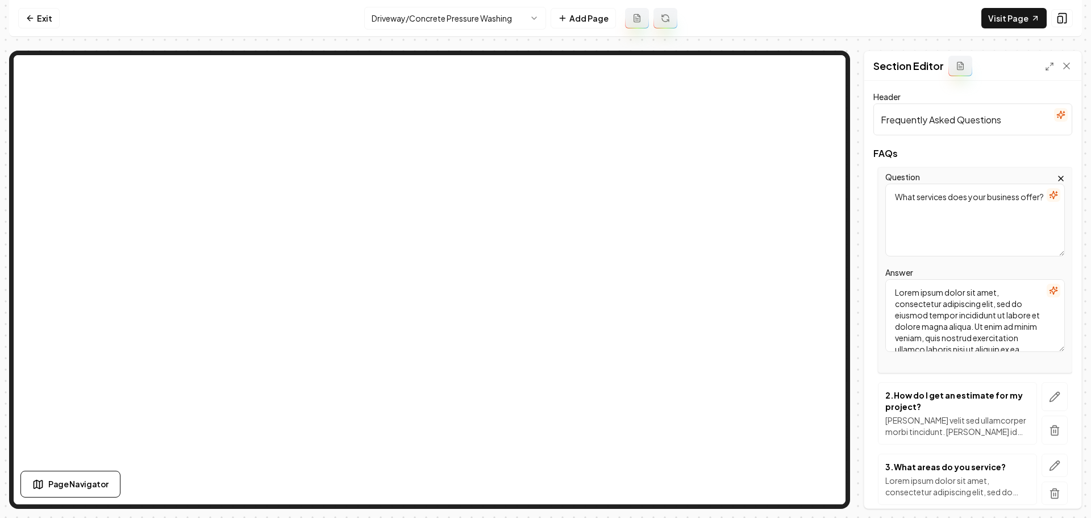
click at [951, 312] on textarea "Lorem ipsum dolor sit amet, consectetur adipiscing elit, sed do eiusmod tempor …" at bounding box center [975, 315] width 180 height 73
paste textarea "We specialize in professional exterior cleaning services designed to make your …"
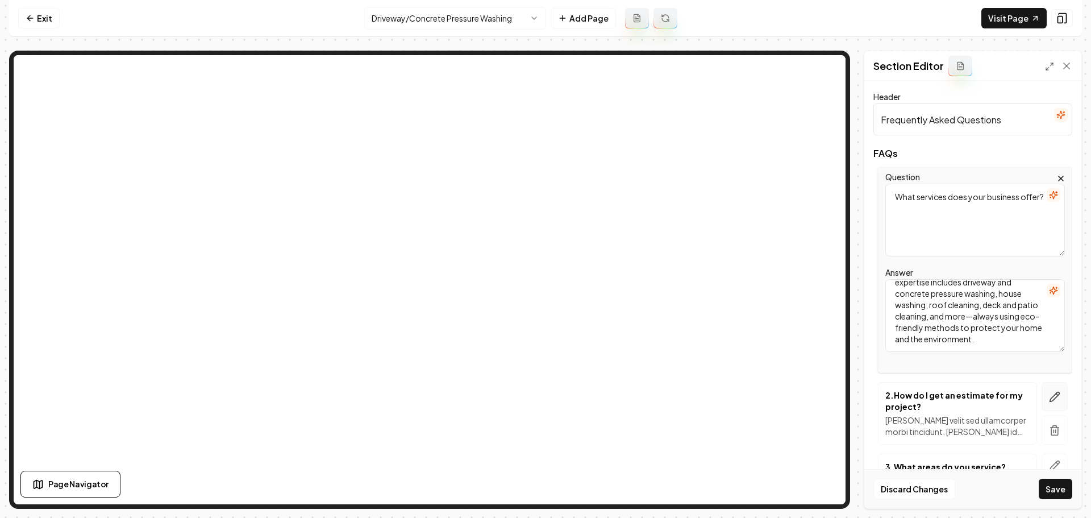
click at [1050, 397] on icon "button" at bounding box center [1055, 397] width 10 height 10
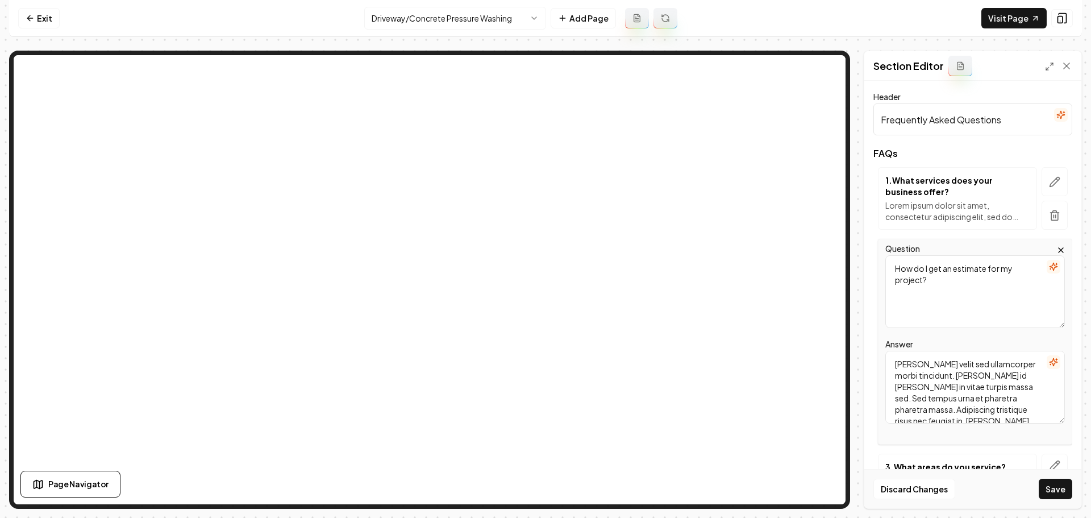
click at [921, 377] on textarea "Mattis ullamcorper velit sed ullamcorper morbi tincidunt. Quam id leo in vitae …" at bounding box center [975, 387] width 180 height 73
paste textarea "Getting your free estimate is quick and easy. Simply contact us through our web…"
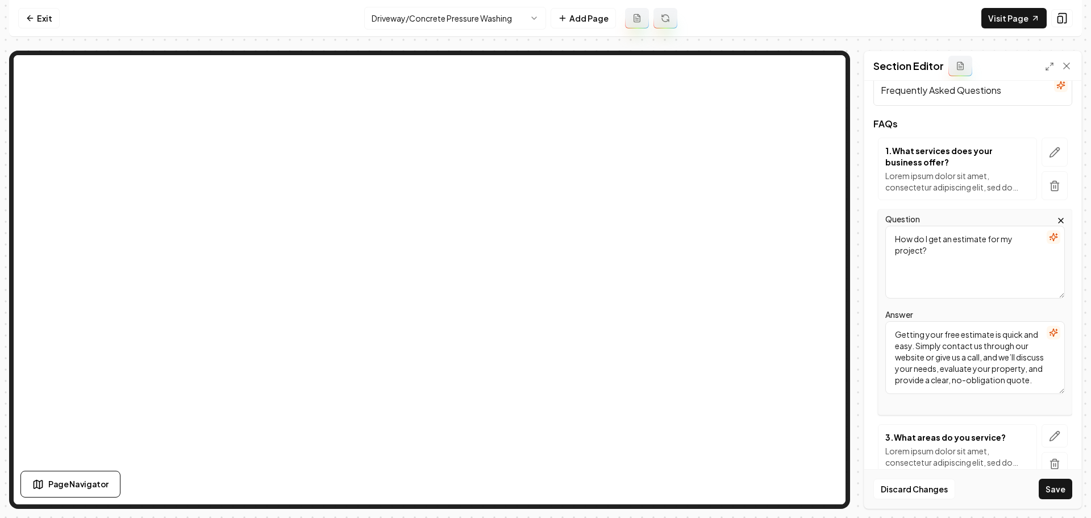
scroll to position [79, 0]
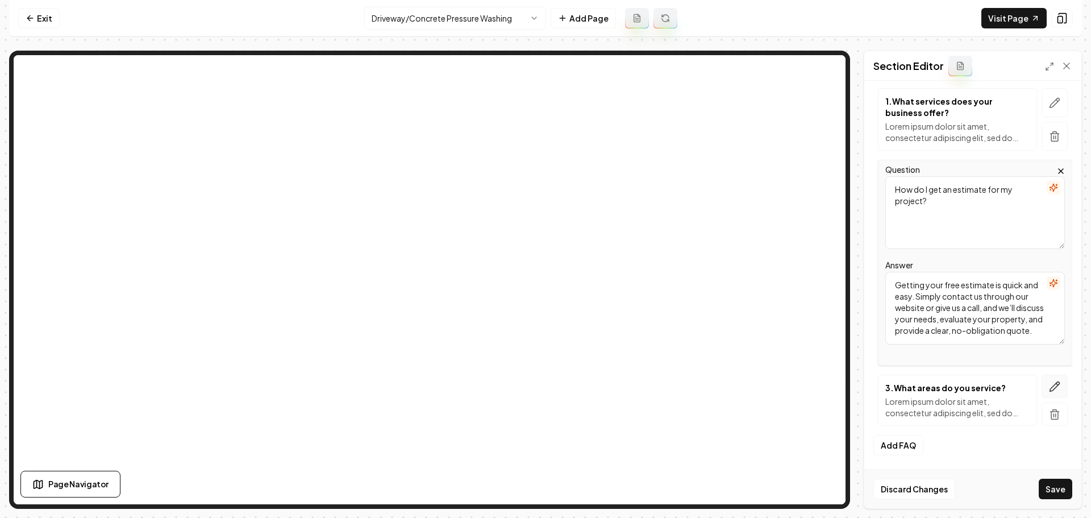
click at [1050, 387] on icon "button" at bounding box center [1055, 386] width 10 height 10
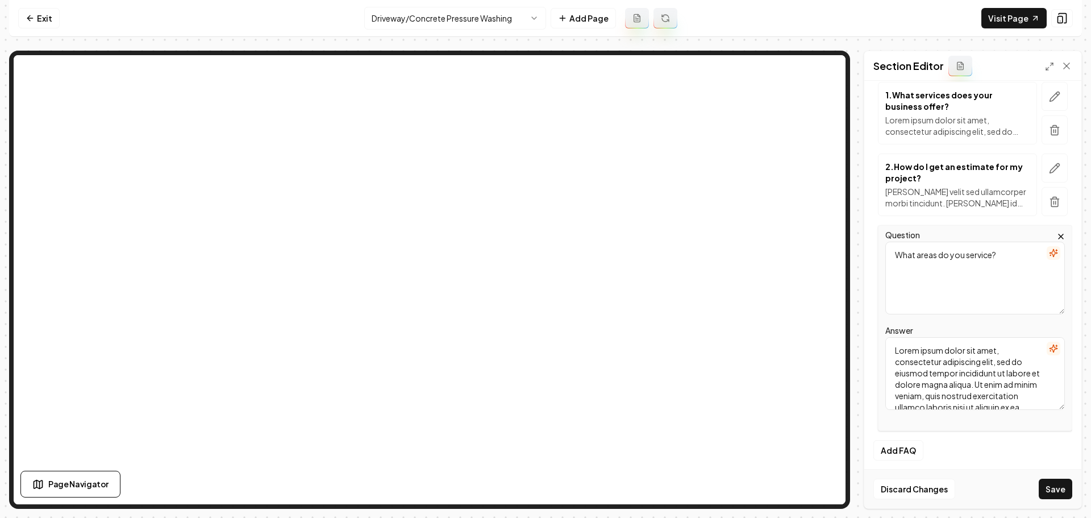
scroll to position [90, 0]
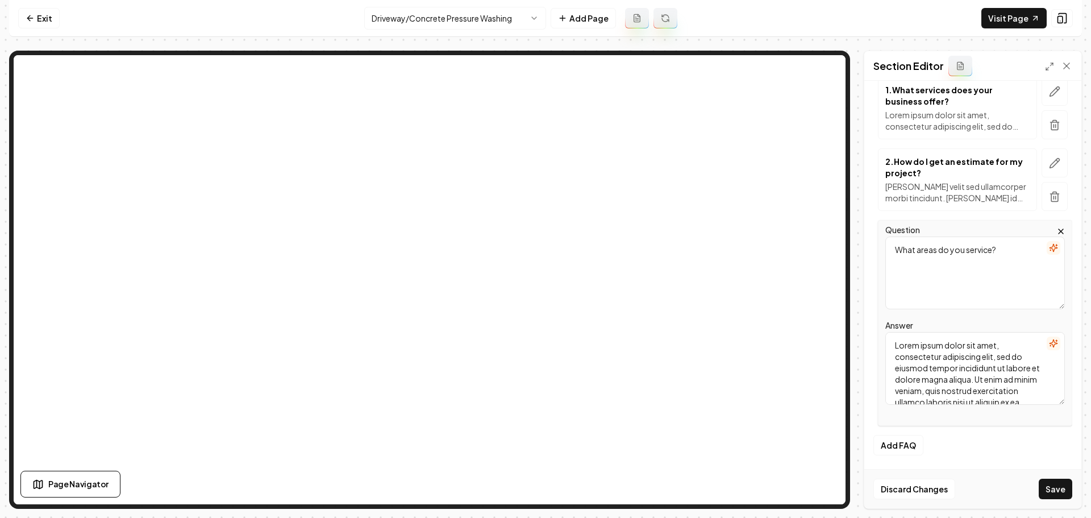
click at [952, 355] on textarea "Lorem ipsum dolor sit amet, consectetur adipiscing elit, sed do eiusmod tempor …" at bounding box center [975, 368] width 180 height 73
paste textarea "We provide professional driveway, concrete, and exterior pressure washing throu…"
click at [1056, 488] on button "Save" at bounding box center [1056, 488] width 34 height 20
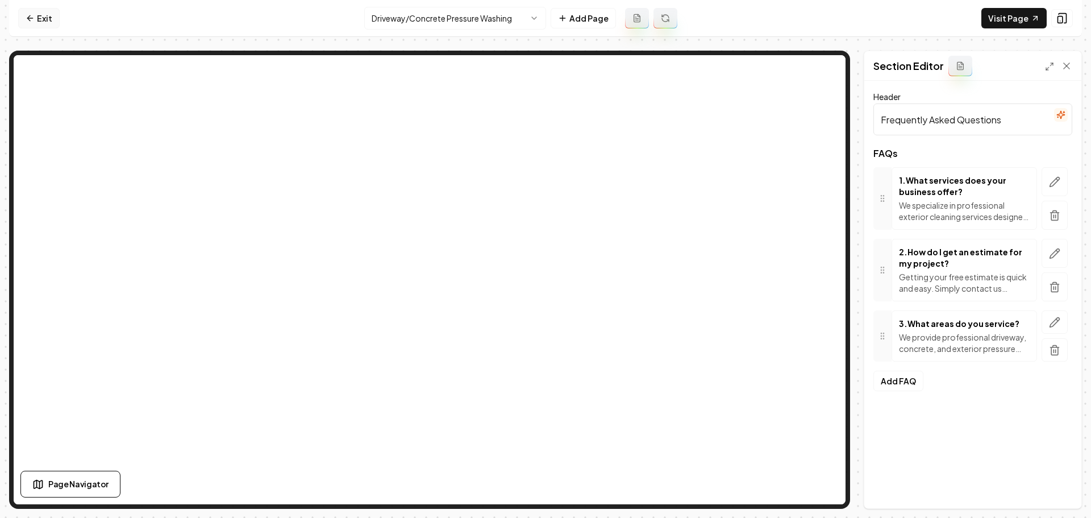
click at [44, 18] on link "Exit" at bounding box center [38, 18] width 41 height 20
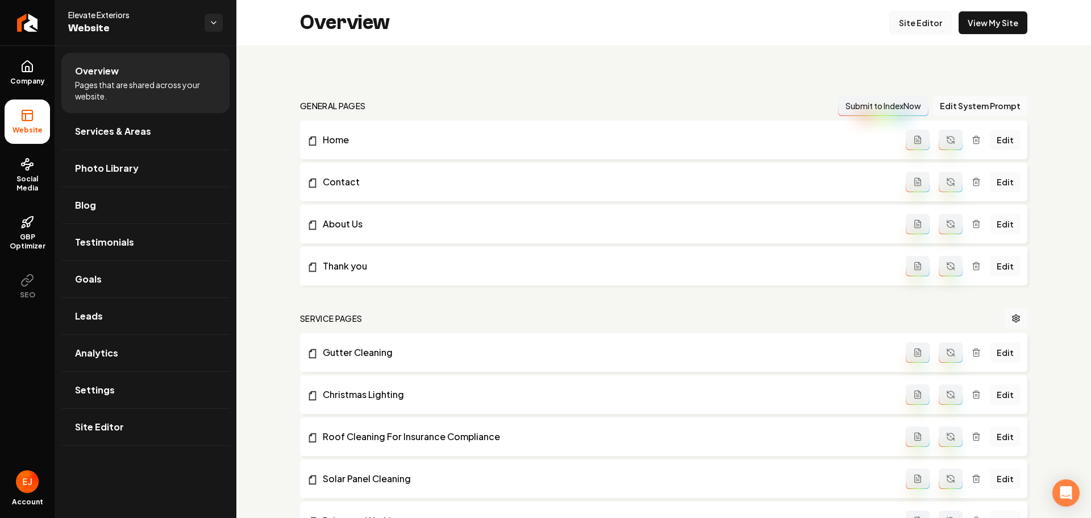
click at [936, 30] on link "Site Editor" at bounding box center [920, 22] width 63 height 23
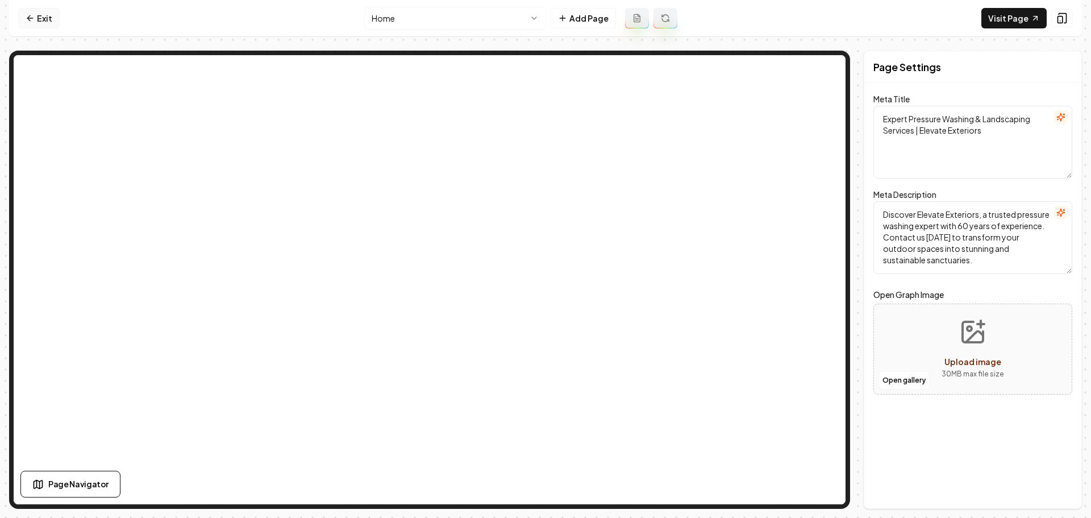
click at [41, 18] on link "Exit" at bounding box center [38, 18] width 41 height 20
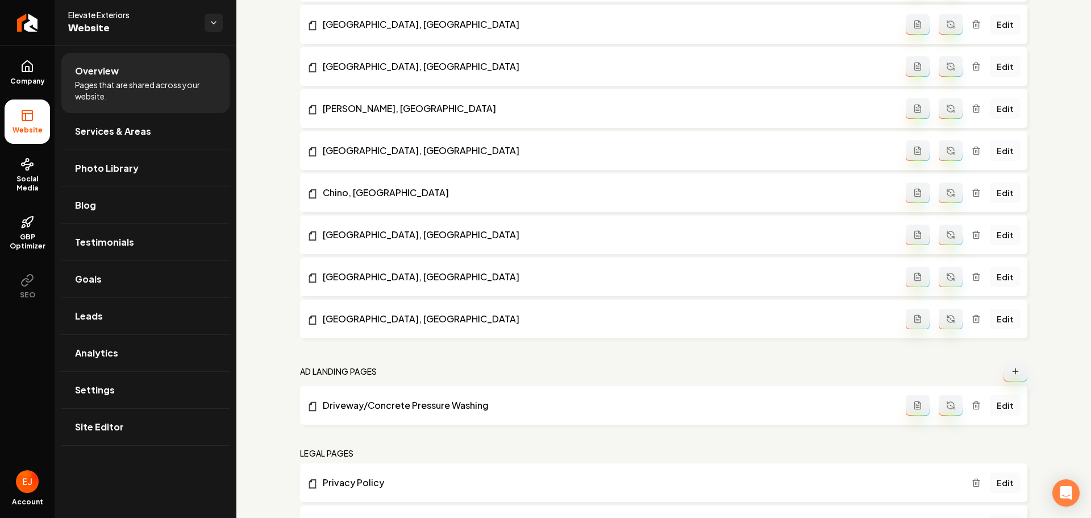
scroll to position [1775, 0]
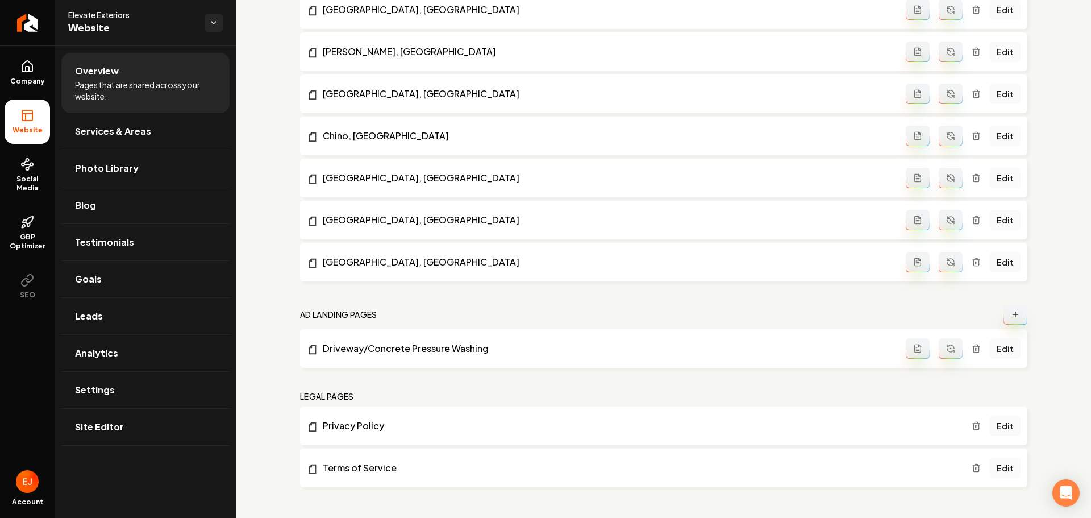
click at [1017, 314] on button "Main content area" at bounding box center [1016, 314] width 24 height 20
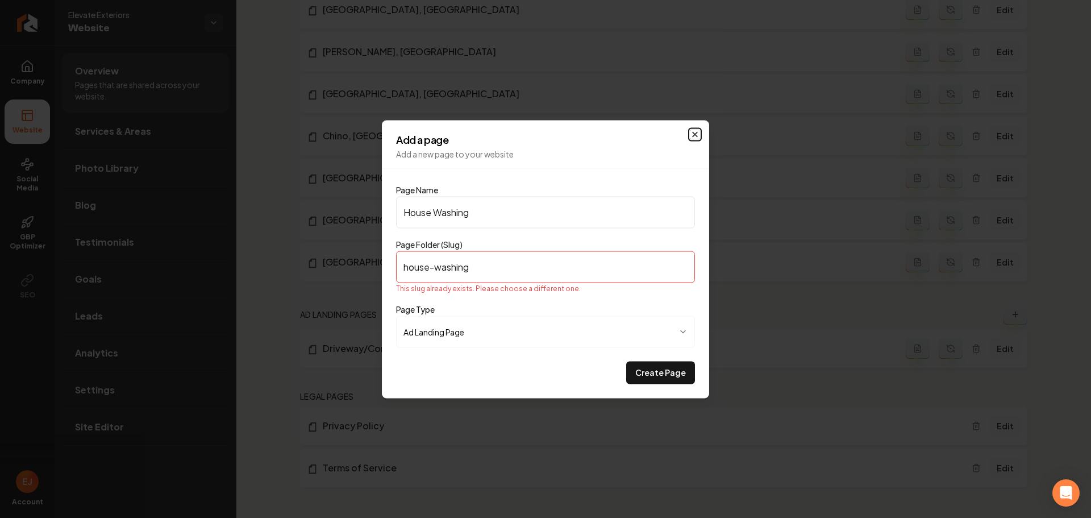
click at [694, 135] on icon "button" at bounding box center [695, 134] width 5 height 5
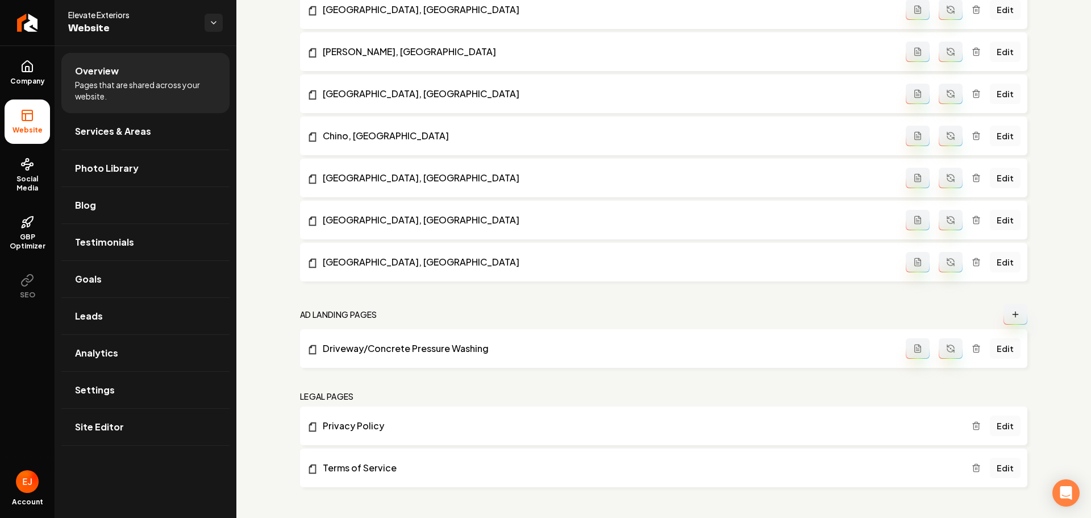
click at [1004, 309] on button "Main content area" at bounding box center [1016, 314] width 24 height 20
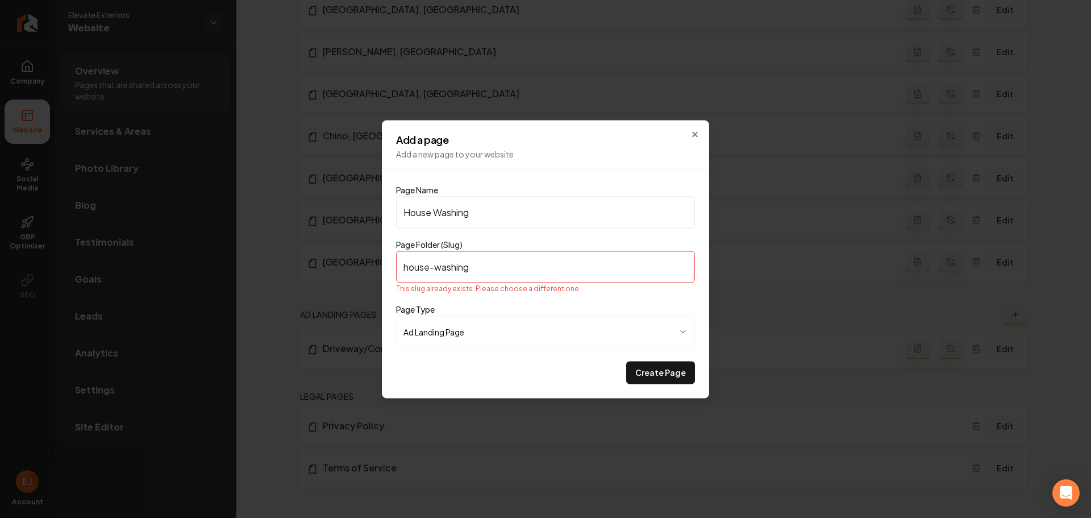
click at [485, 213] on input "House Washing" at bounding box center [545, 212] width 299 height 32
click at [483, 212] on input "House Washing" at bounding box center [545, 212] width 299 height 32
click at [476, 272] on input "house-washing" at bounding box center [545, 267] width 299 height 32
click at [515, 212] on input "House Washing" at bounding box center [545, 212] width 299 height 32
click at [488, 274] on input "house-washing" at bounding box center [545, 267] width 299 height 32
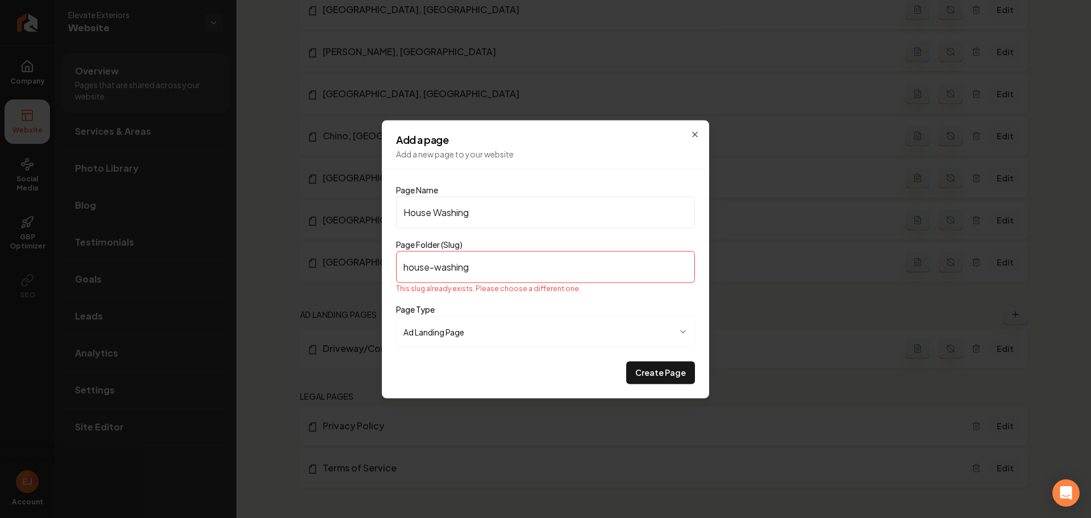
click at [499, 270] on input "house-washing" at bounding box center [545, 267] width 299 height 32
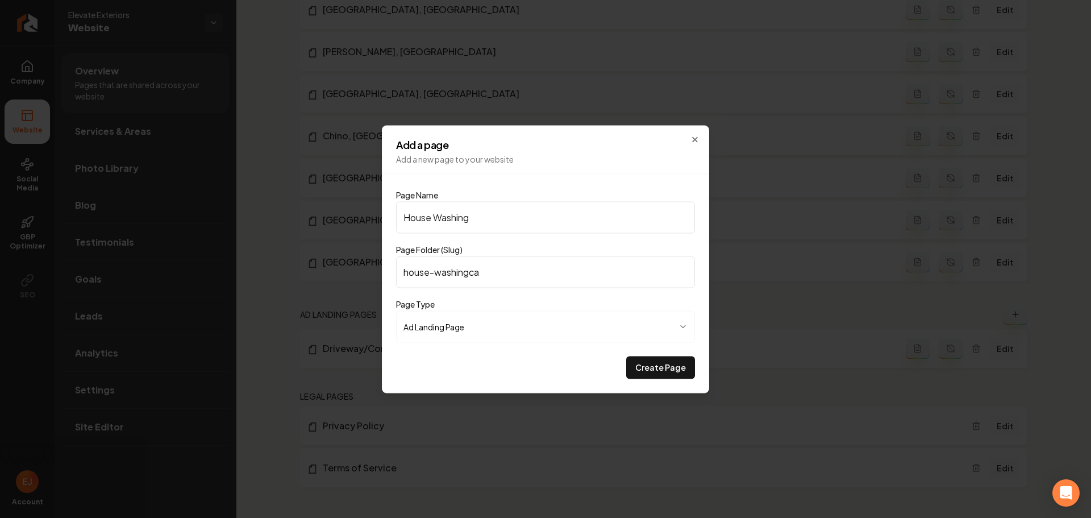
drag, startPoint x: 472, startPoint y: 273, endPoint x: 530, endPoint y: 309, distance: 68.6
click at [472, 273] on input "house-washingca" at bounding box center [545, 272] width 299 height 32
click at [487, 270] on input "house-washing-ca" at bounding box center [545, 272] width 299 height 32
click at [676, 359] on button "Create Page" at bounding box center [660, 367] width 69 height 23
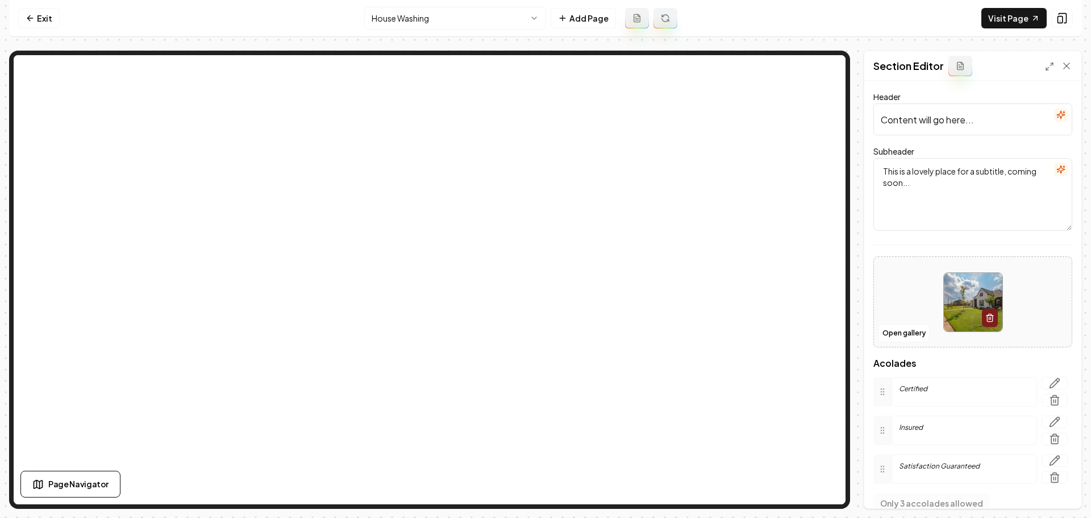
click at [979, 118] on input "Content will go here..." at bounding box center [972, 119] width 199 height 32
paste input "Professional House Washing That Restores Your Home’s Curb Appeal"
click at [955, 217] on textarea "This is a lovely place for a subtitle, coming soon..." at bounding box center [972, 194] width 199 height 73
paste textarea "Eco-friendly cleaning that leaves your home looking fresh and renewed"
click at [1067, 487] on button "Save" at bounding box center [1056, 488] width 34 height 20
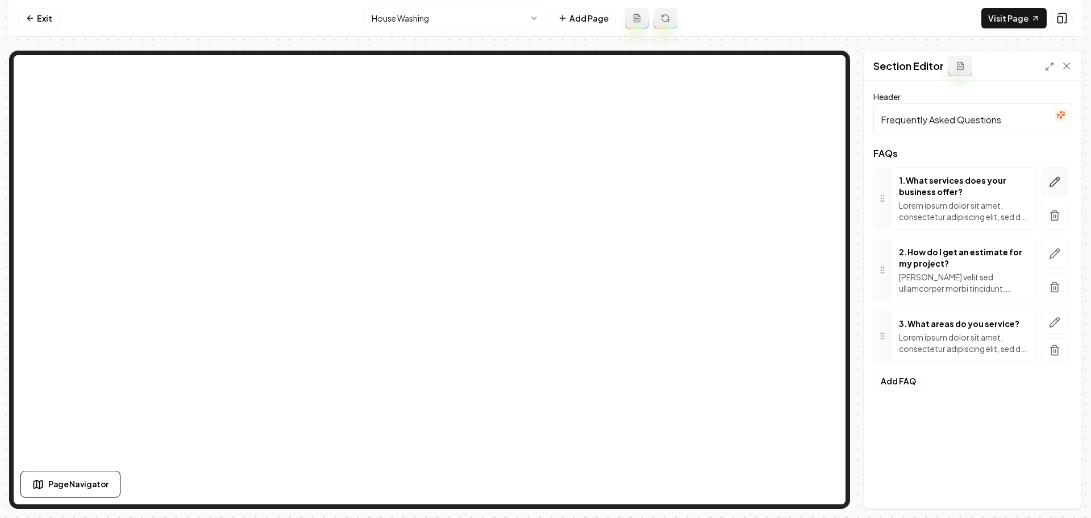
click at [1058, 182] on icon "button" at bounding box center [1054, 181] width 11 height 11
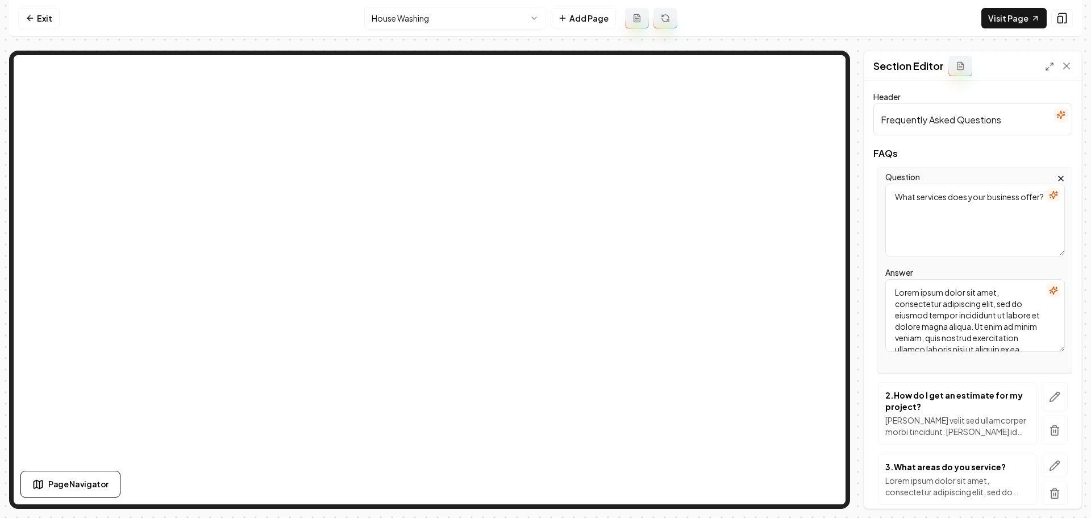
click at [938, 320] on textarea "Lorem ipsum dolor sit amet, consectetur adipiscing elit, sed do eiusmod tempor …" at bounding box center [975, 315] width 180 height 73
paste textarea "We specialize in professional exterior cleaning services designed to make your …"
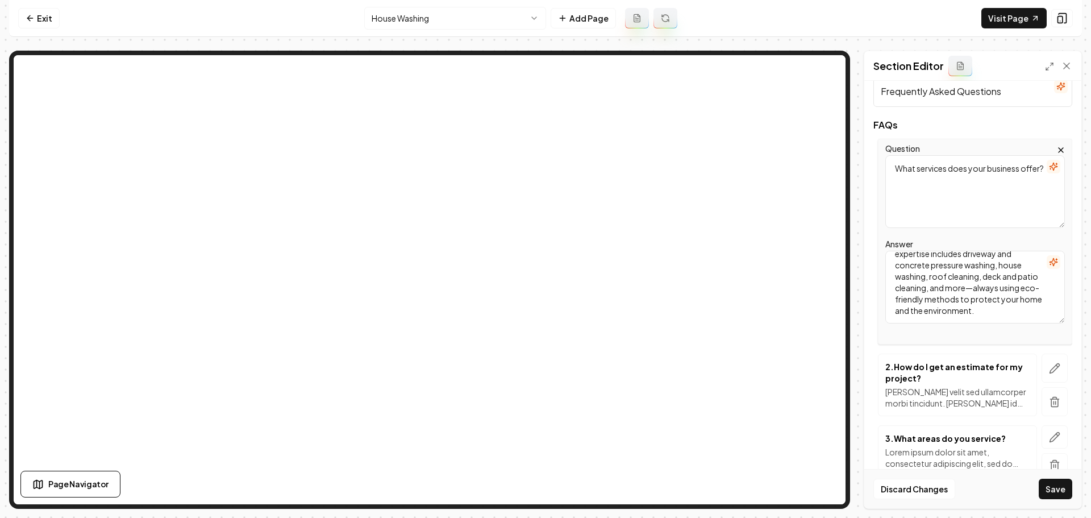
scroll to position [57, 0]
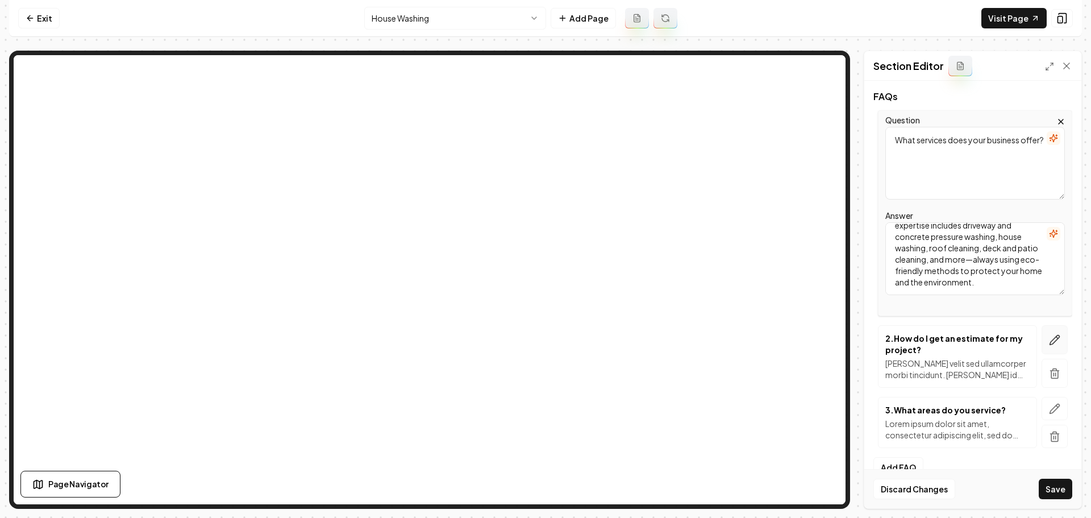
click at [1050, 339] on icon "button" at bounding box center [1055, 340] width 10 height 10
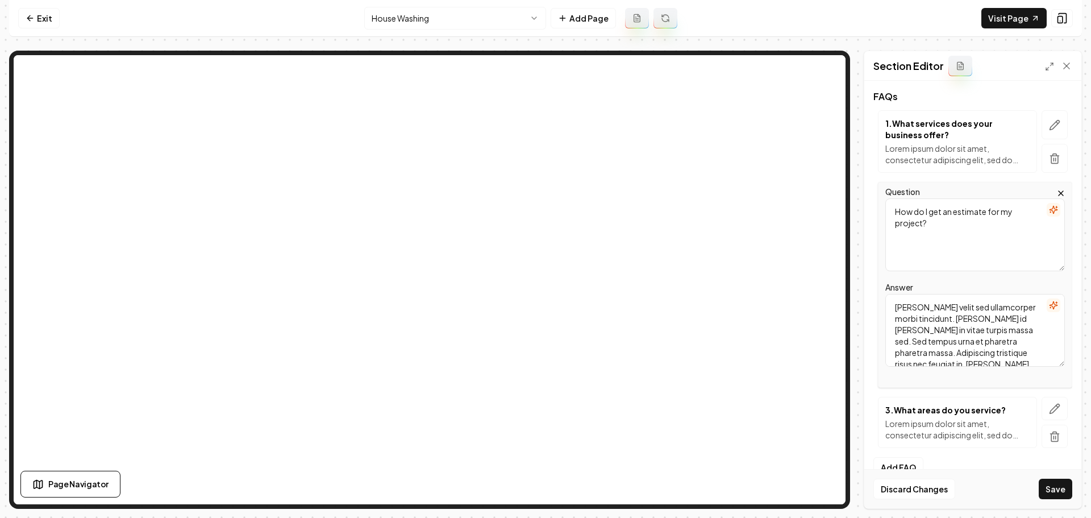
scroll to position [0, 0]
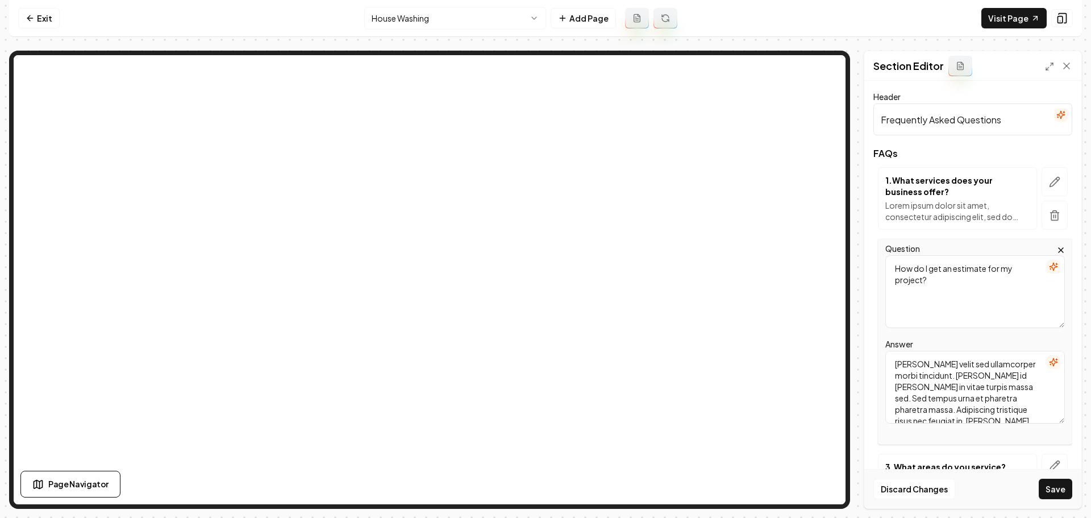
click at [960, 385] on textarea "Mattis ullamcorper velit sed ullamcorper morbi tincidunt. Quam id leo in vitae …" at bounding box center [975, 387] width 180 height 73
paste textarea "Getting your free estimate is quick and easy. Simply contact us through our web…"
click at [1050, 464] on icon "button" at bounding box center [1055, 465] width 10 height 10
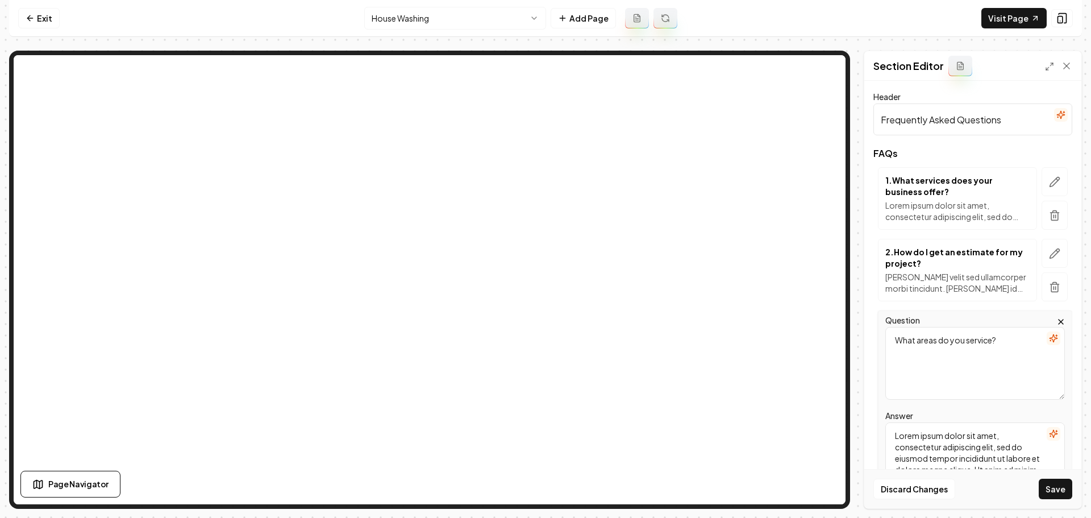
click at [951, 445] on textarea "Lorem ipsum dolor sit amet, consectetur adipiscing elit, sed do eiusmod tempor …" at bounding box center [975, 458] width 180 height 73
paste textarea "We proudly provide exterior cleaning services throughout Southern California, i…"
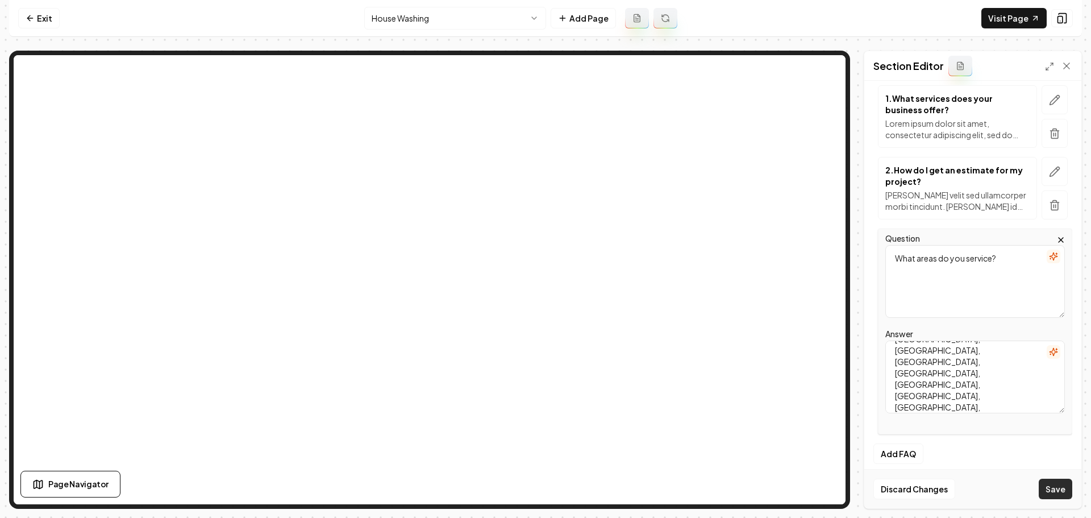
scroll to position [90, 0]
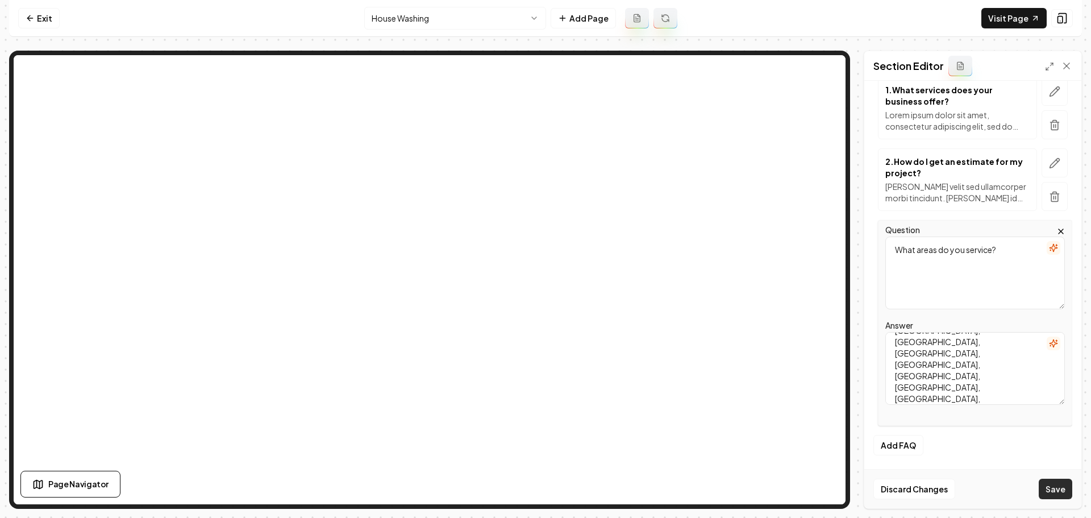
click at [1060, 492] on button "Save" at bounding box center [1056, 488] width 34 height 20
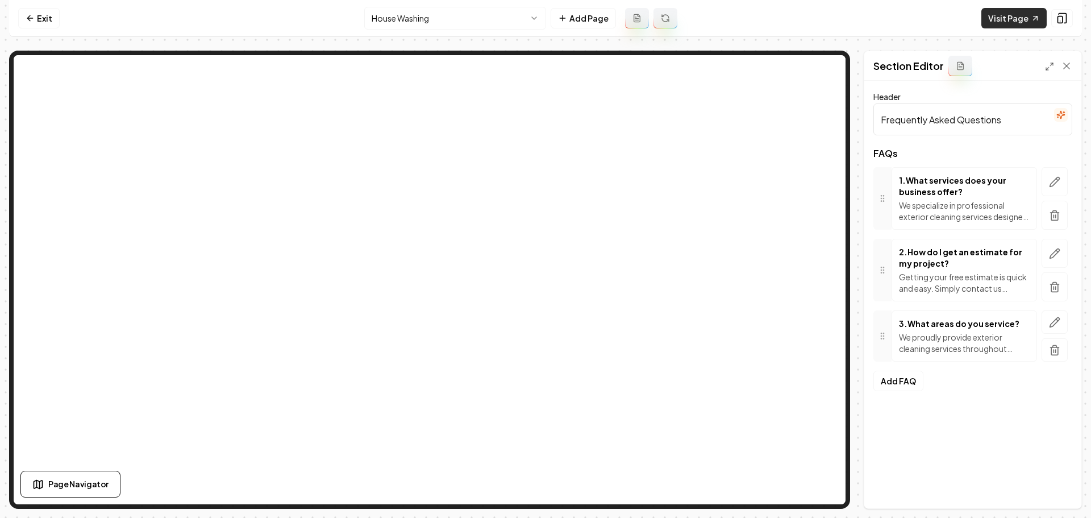
click at [1000, 23] on link "Visit Page" at bounding box center [1013, 18] width 65 height 20
click at [49, 19] on link "Exit" at bounding box center [38, 18] width 41 height 20
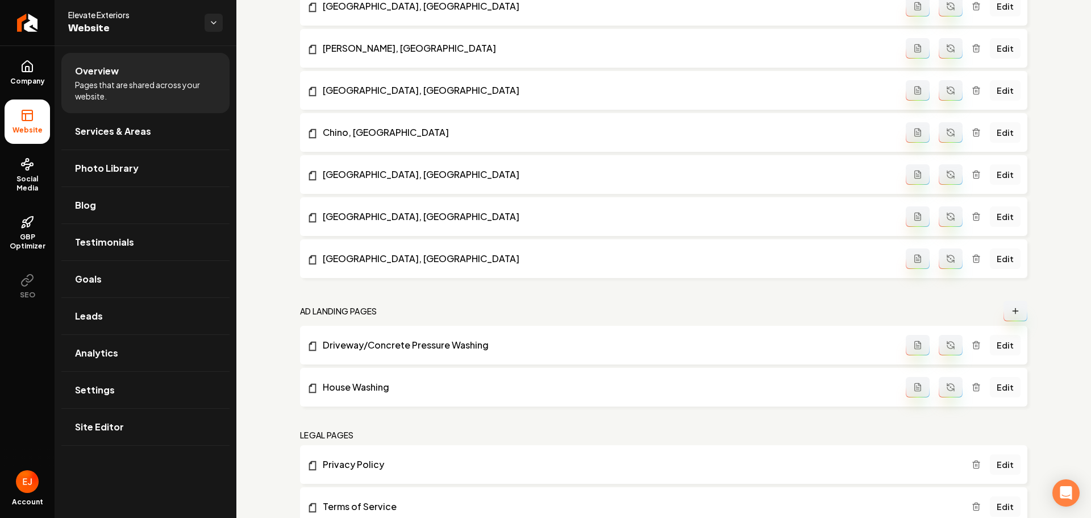
scroll to position [1817, 0]
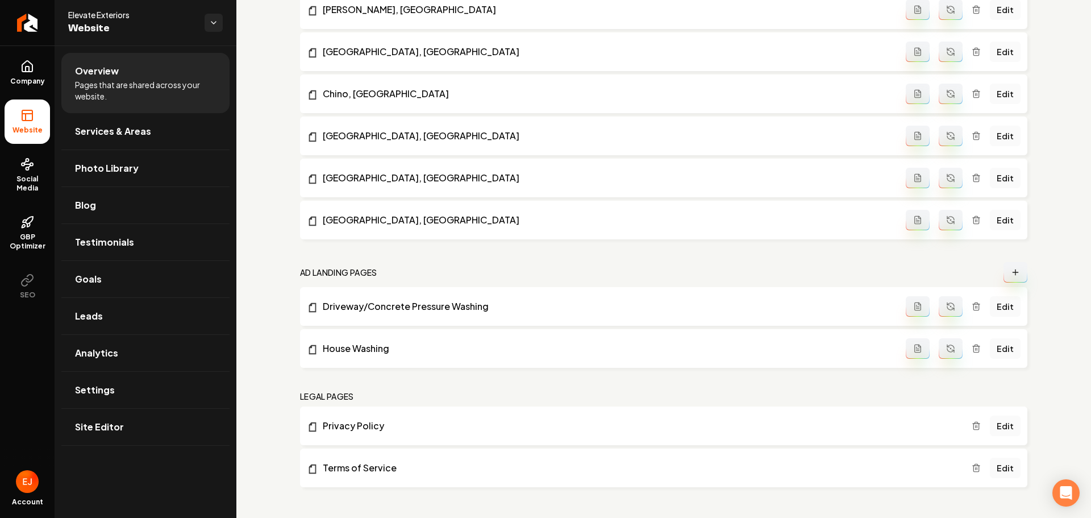
click at [1013, 272] on icon "Main content area" at bounding box center [1015, 272] width 5 height 0
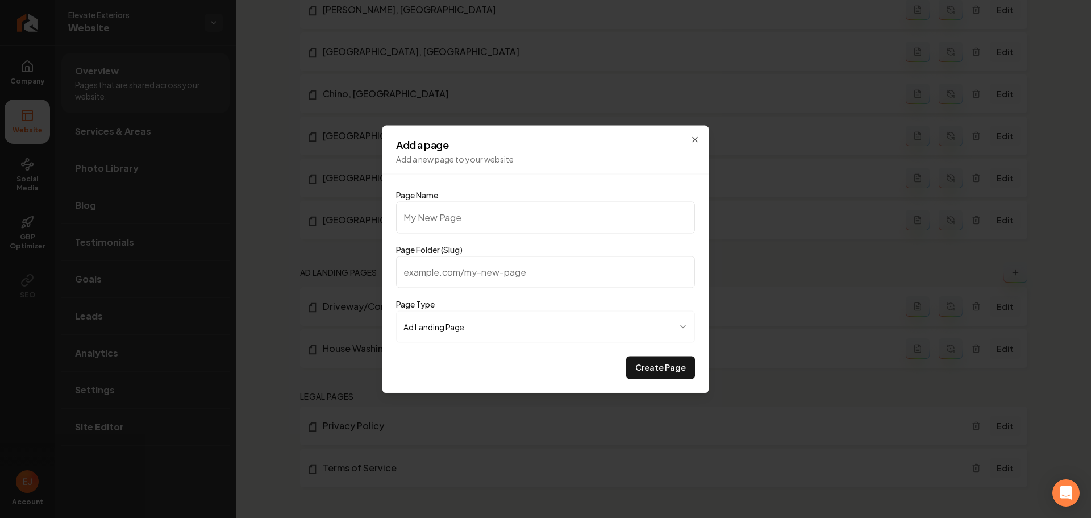
drag, startPoint x: 505, startPoint y: 225, endPoint x: 492, endPoint y: 226, distance: 13.1
click at [505, 225] on input "Page Name" at bounding box center [545, 217] width 299 height 32
click at [665, 371] on button "Create Page" at bounding box center [660, 367] width 69 height 23
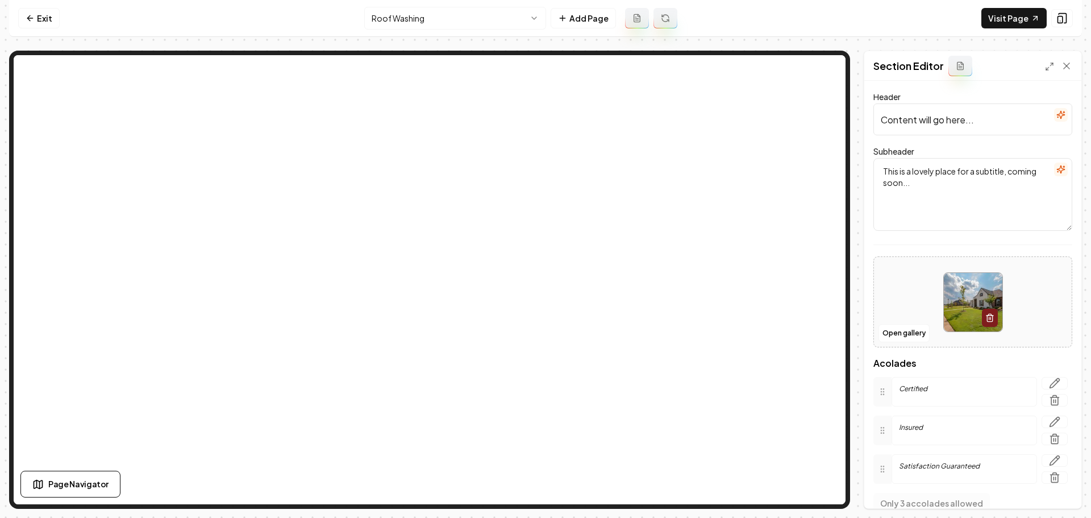
click at [979, 127] on input "Content will go here..." at bounding box center [972, 119] width 199 height 32
paste input "Protect and Refresh Your Roof with Professional Washing"
click at [961, 219] on textarea "This is a lovely place for a subtitle, coming soon..." at bounding box center [972, 194] width 199 height 73
paste textarea "Gentle, eco-friendly cleaning that extends your roof’s life and curb appeal"
click at [1052, 491] on button "Save" at bounding box center [1056, 488] width 34 height 20
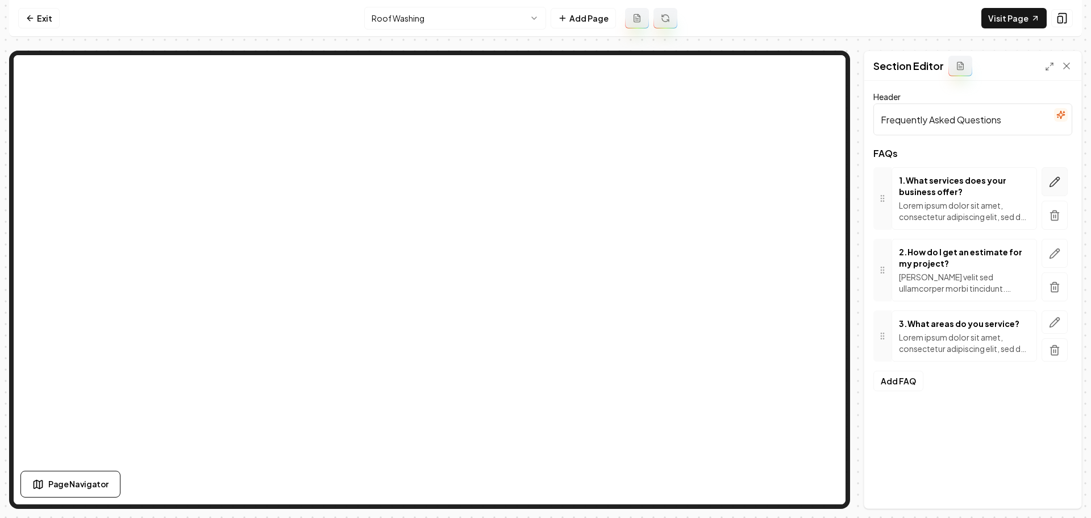
click at [1054, 184] on icon "button" at bounding box center [1054, 181] width 11 height 11
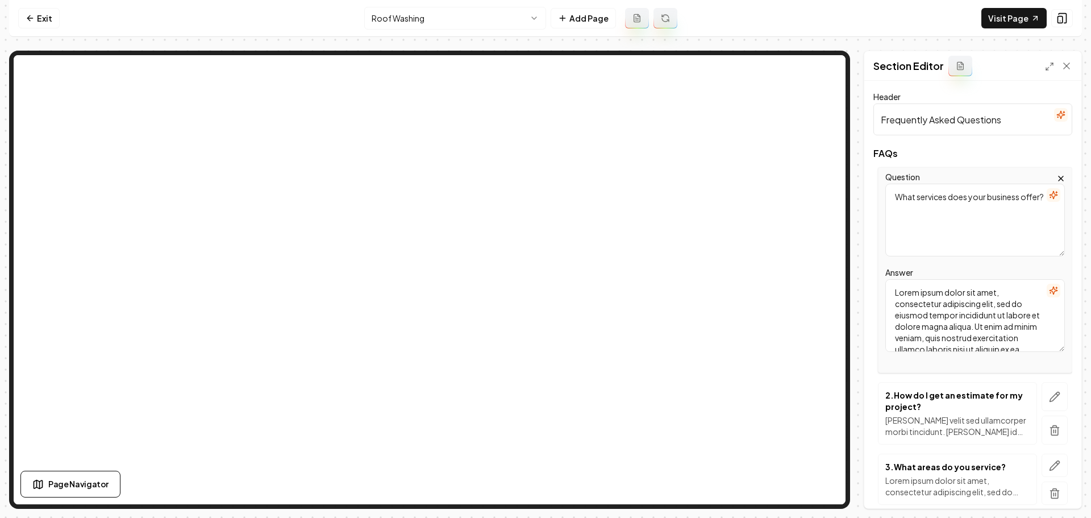
click at [957, 301] on textarea "Lorem ipsum dolor sit amet, consectetur adipiscing elit, sed do eiusmod tempor …" at bounding box center [975, 315] width 180 height 73
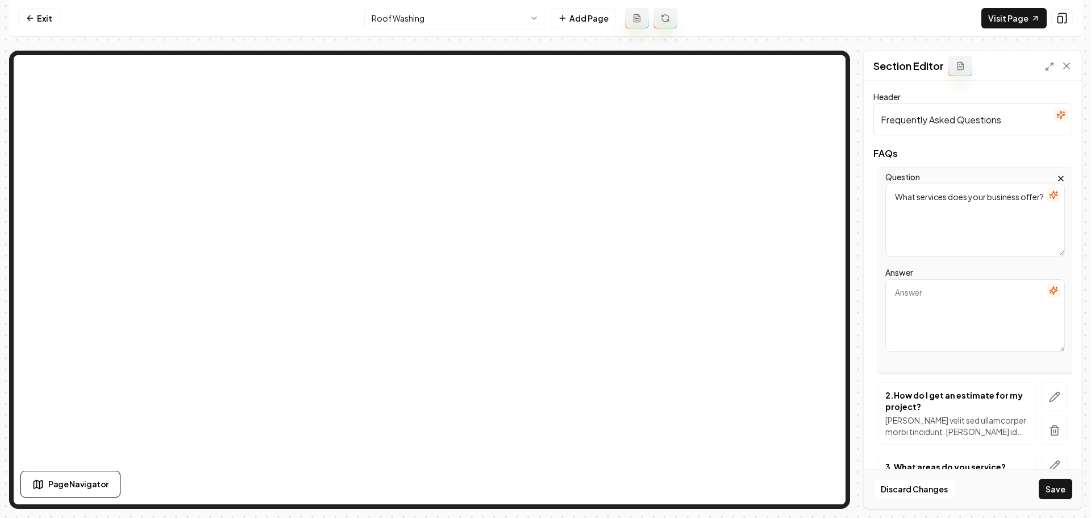
paste textarea "We specialize in professional exterior cleaning services designed to make your …"
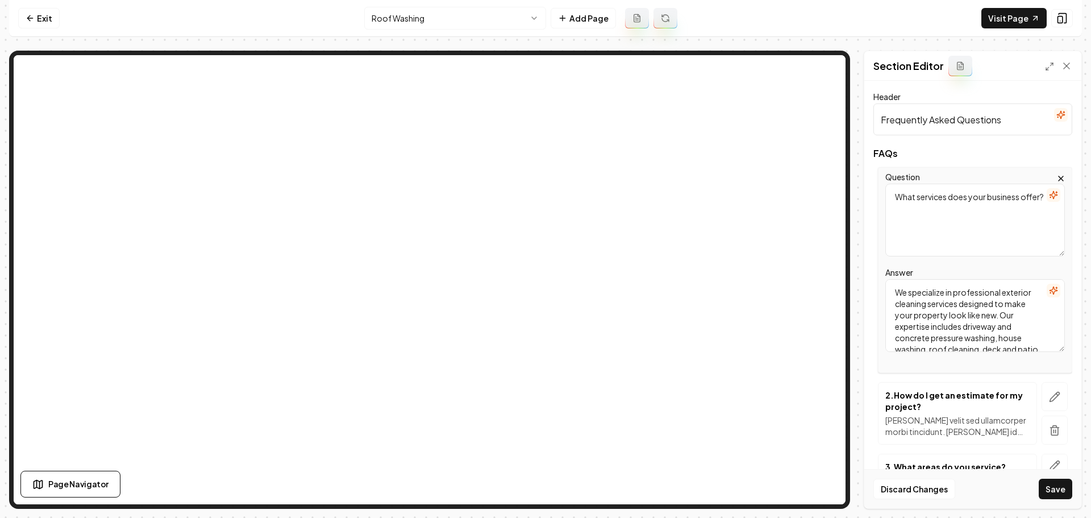
scroll to position [49, 0]
click at [1049, 393] on icon "button" at bounding box center [1054, 396] width 11 height 11
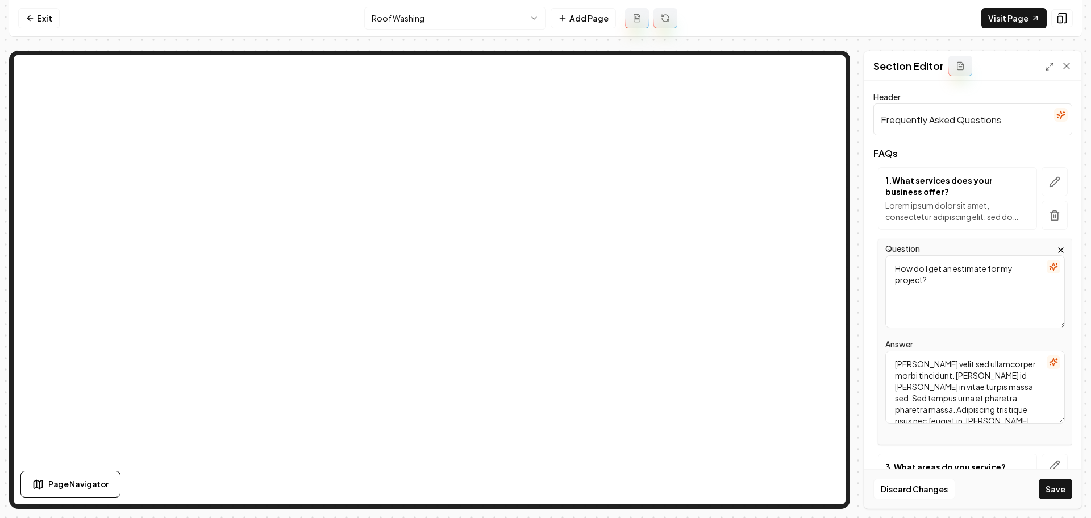
click at [960, 398] on textarea "Mattis ullamcorper velit sed ullamcorper morbi tincidunt. Quam id leo in vitae …" at bounding box center [975, 387] width 180 height 73
paste textarea "Getting your free estimate is quick and easy. Simply contact us through our web…"
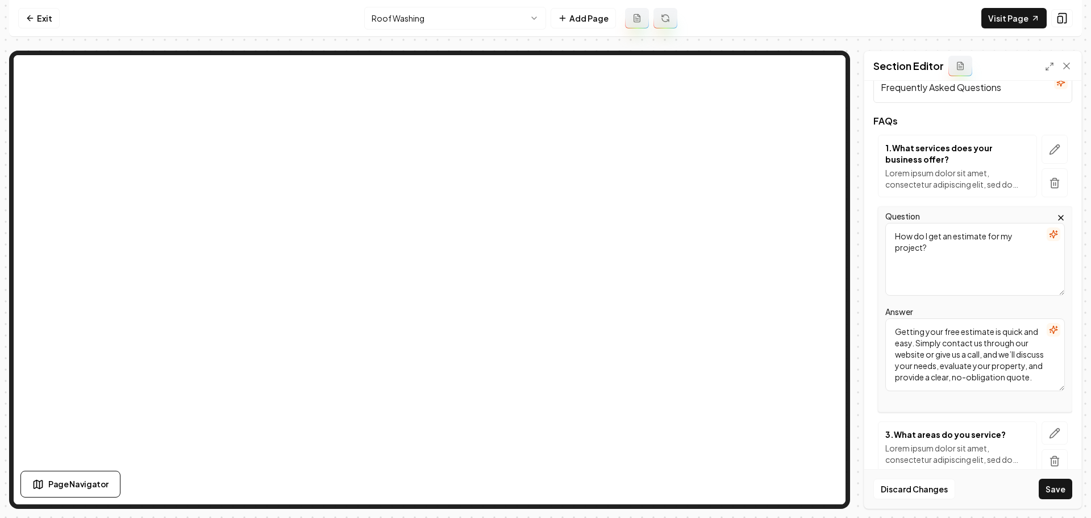
scroll to position [79, 0]
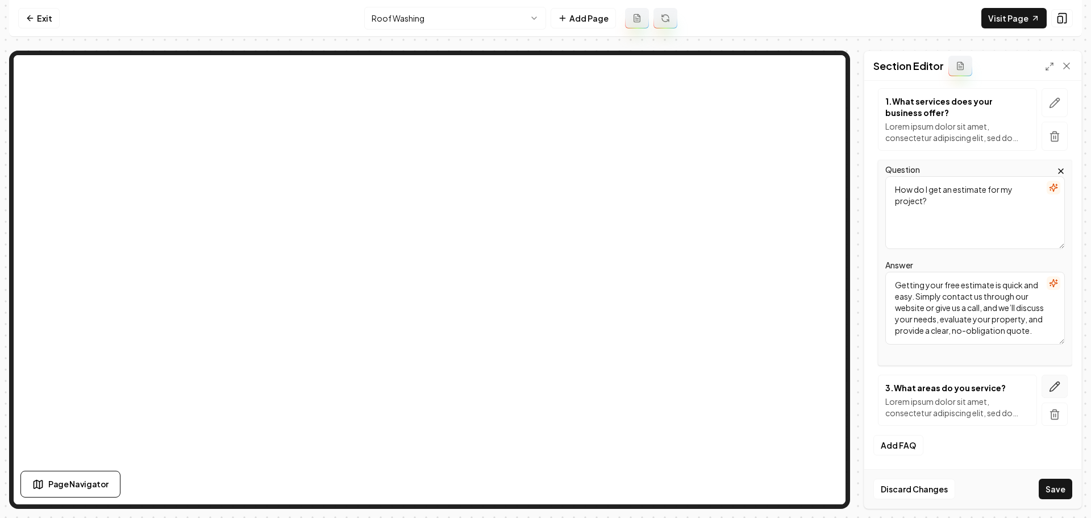
click at [1049, 381] on icon "button" at bounding box center [1054, 386] width 11 height 11
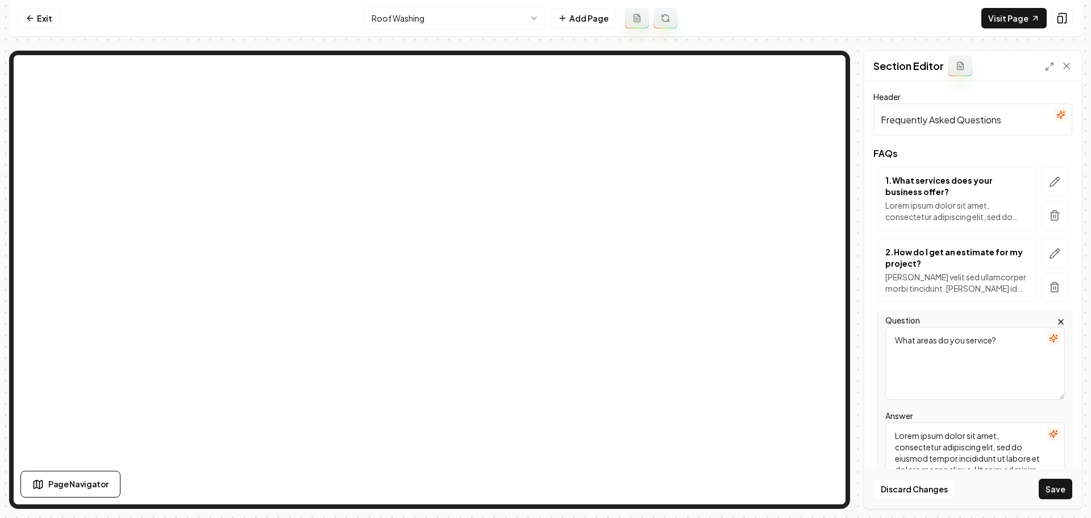
click at [936, 441] on textarea "Lorem ipsum dolor sit amet, consectetur adipiscing elit, sed do eiusmod tempor …" at bounding box center [975, 458] width 180 height 73
paste textarea "We proudly provide exterior cleaning services throughout Southern California, i…"
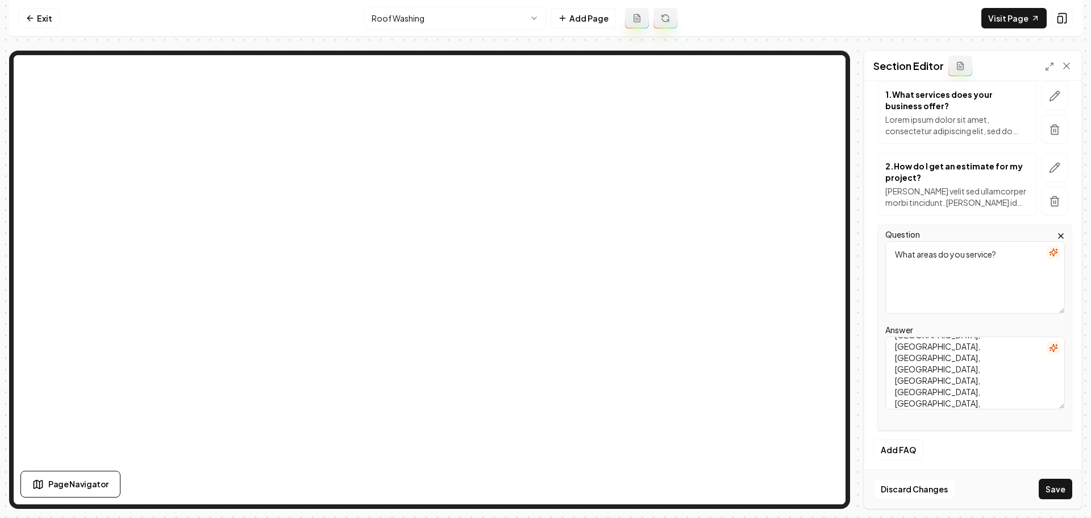
scroll to position [90, 0]
click at [1061, 486] on button "Save" at bounding box center [1056, 488] width 34 height 20
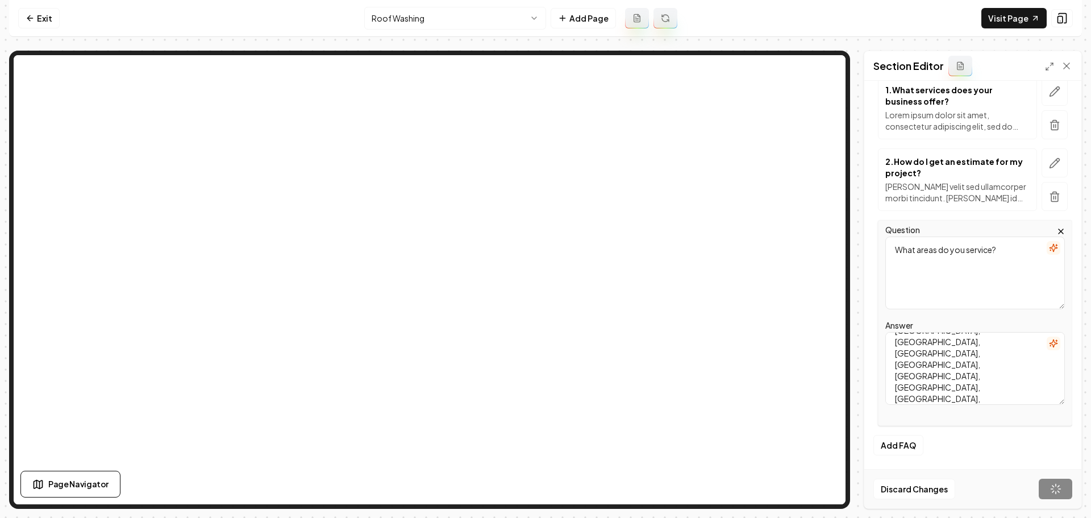
scroll to position [0, 0]
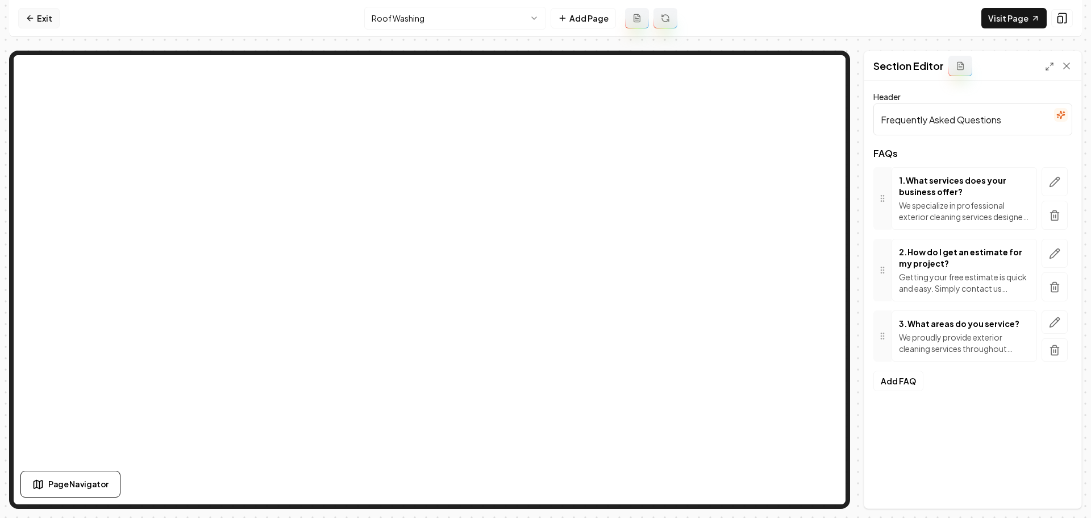
click at [40, 24] on link "Exit" at bounding box center [38, 18] width 41 height 20
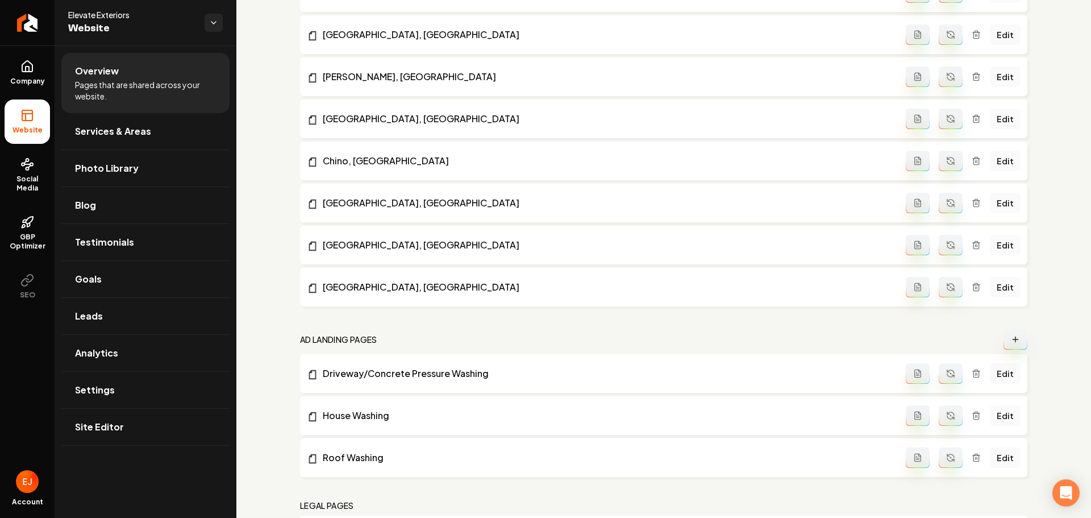
scroll to position [1859, 0]
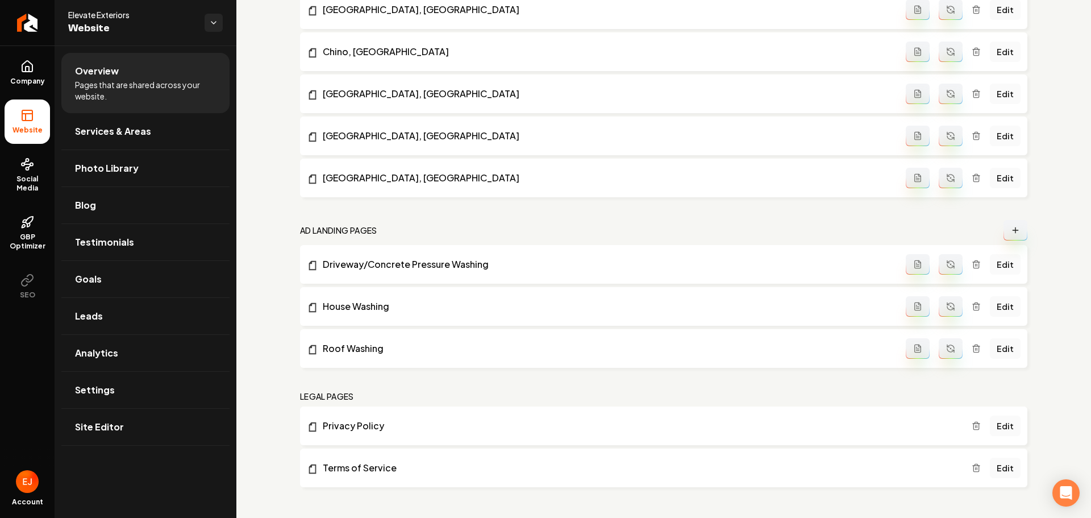
click at [1011, 232] on icon "Main content area" at bounding box center [1015, 230] width 9 height 9
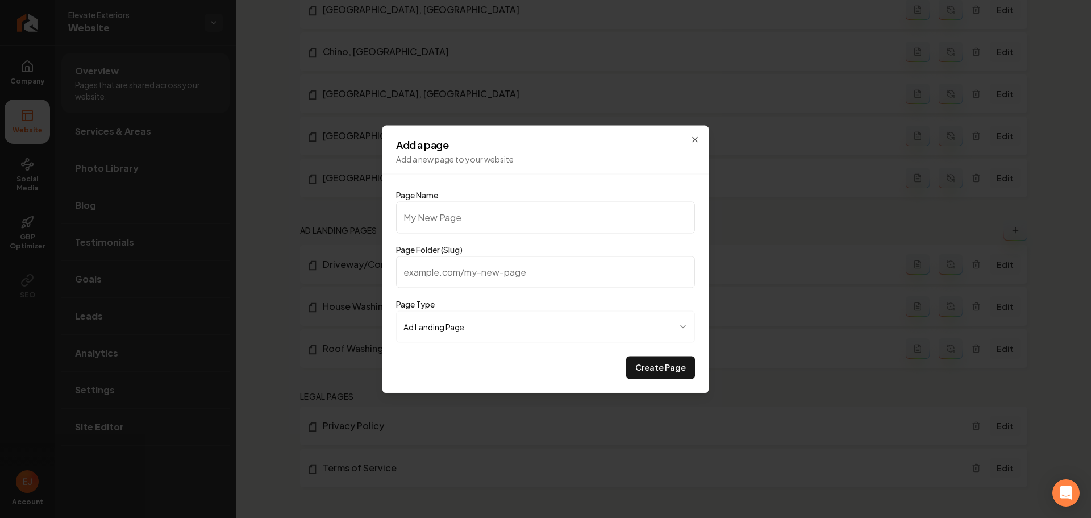
click at [494, 224] on input "Page Name" at bounding box center [545, 217] width 299 height 32
click at [651, 367] on button "Create Page" at bounding box center [660, 367] width 69 height 23
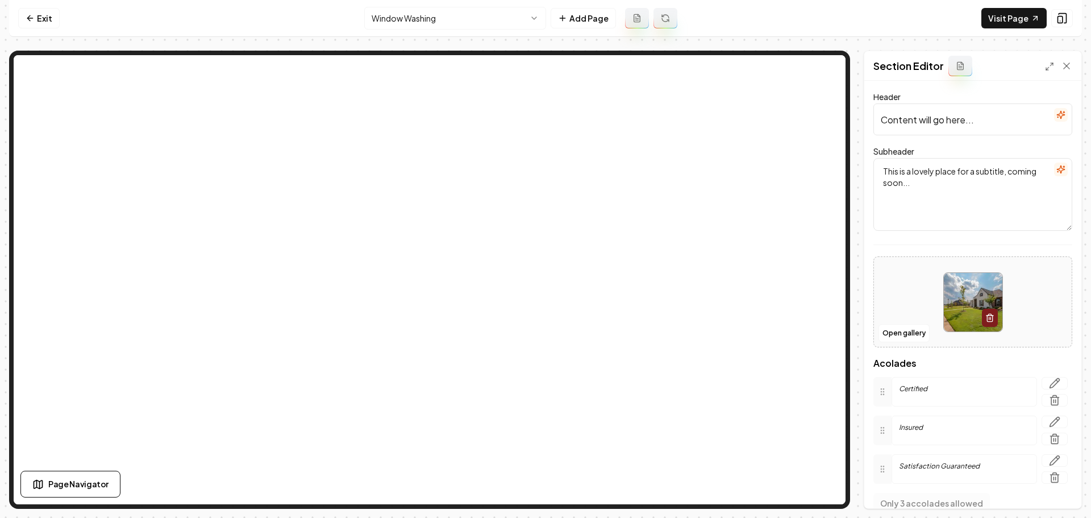
click at [960, 128] on input "Content will go here..." at bounding box center [972, 119] width 199 height 32
paste input "rystal-Clear Window Washing for a Brighter Home"
drag, startPoint x: 991, startPoint y: 161, endPoint x: 1001, endPoint y: 181, distance: 21.9
click at [991, 161] on textarea "This is a lovely place for a subtitle, coming soon..." at bounding box center [972, 194] width 199 height 73
paste textarea "Streak-free, eco-friendly cleaning that makes your windows shine"
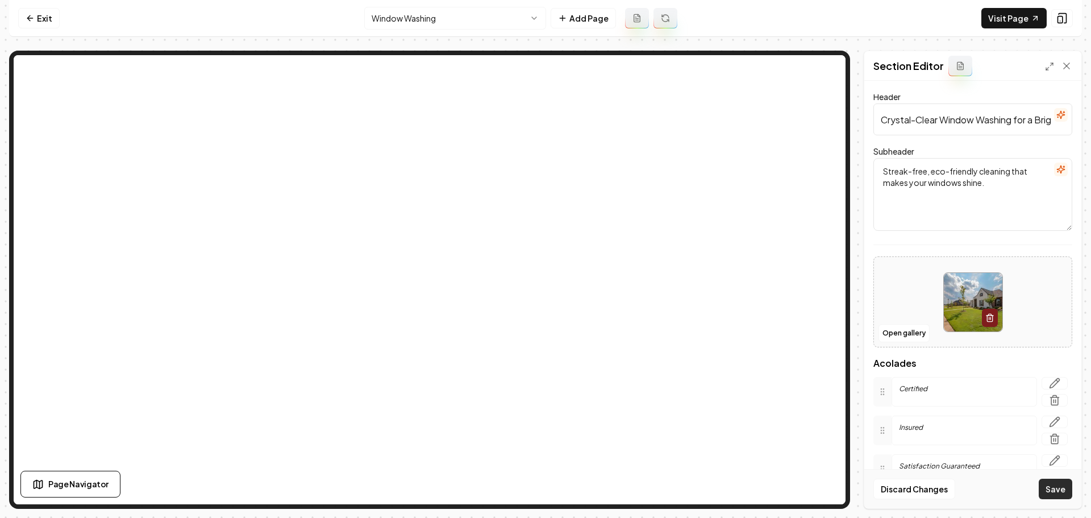
click at [1054, 486] on button "Save" at bounding box center [1056, 488] width 34 height 20
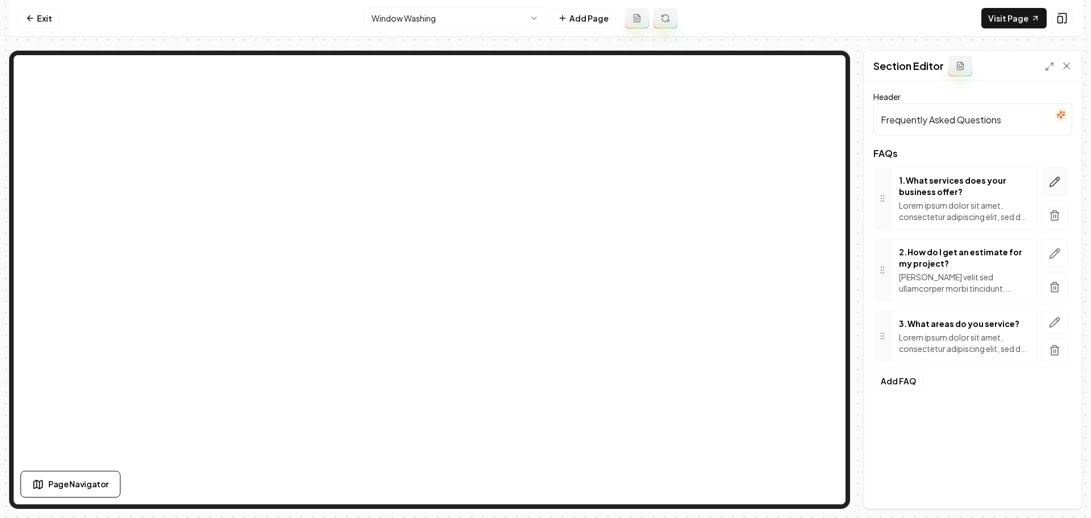
click at [1056, 184] on icon "button" at bounding box center [1054, 181] width 11 height 11
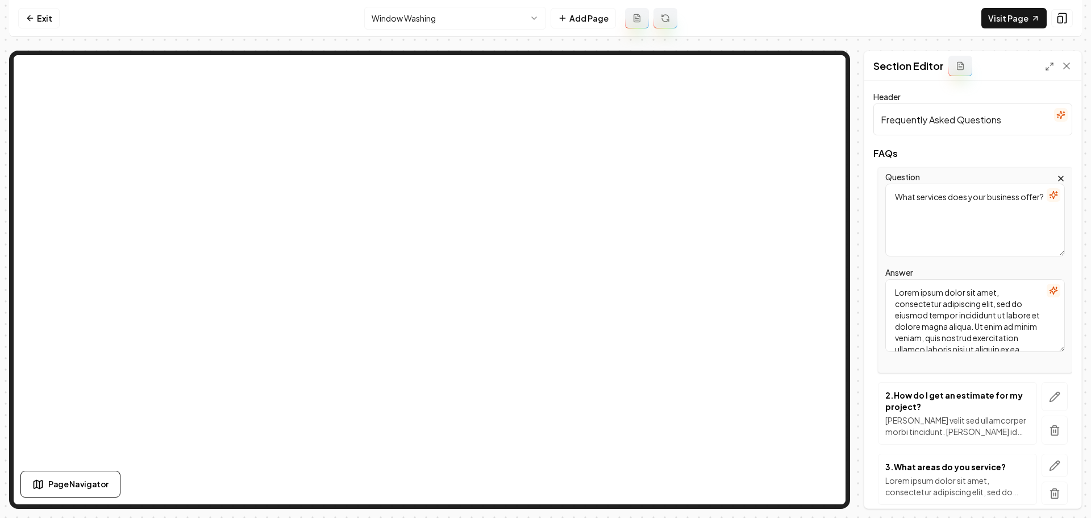
click at [1009, 336] on textarea "Lorem ipsum dolor sit amet, consectetur adipiscing elit, sed do eiusmod tempor …" at bounding box center [975, 315] width 180 height 73
paste textarea "We specialize in professional exterior cleaning services designed to make your …"
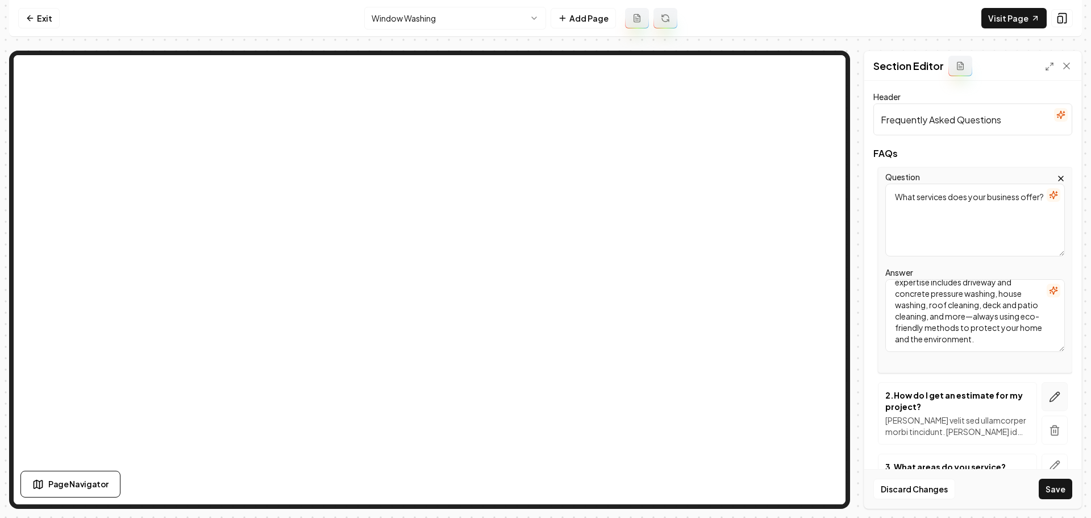
click at [1050, 397] on icon "button" at bounding box center [1055, 397] width 10 height 10
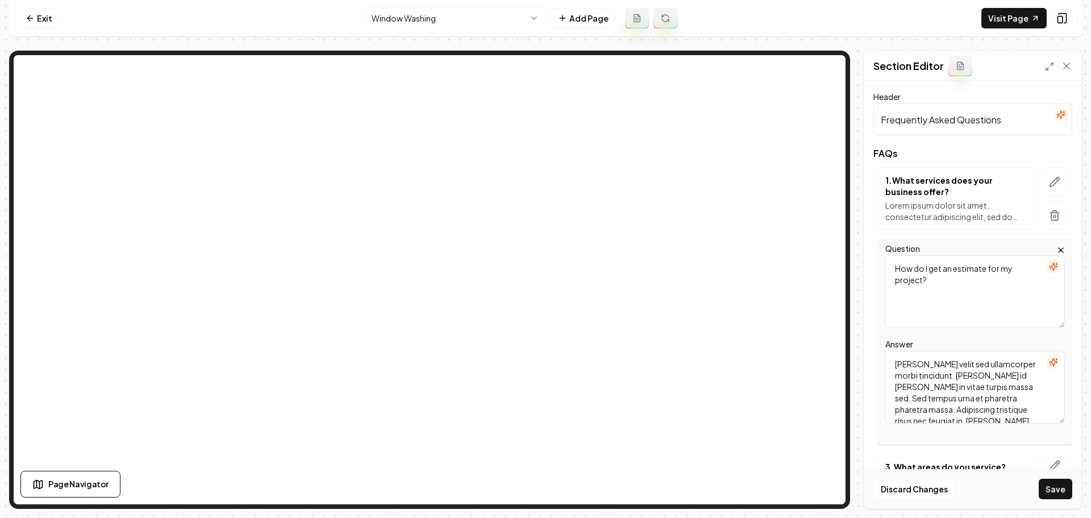
click at [939, 378] on textarea "Mattis ullamcorper velit sed ullamcorper morbi tincidunt. Quam id leo in vitae …" at bounding box center [975, 387] width 180 height 73
paste textarea "Getting your free estimate is quick and easy. Simply contact us through our web…"
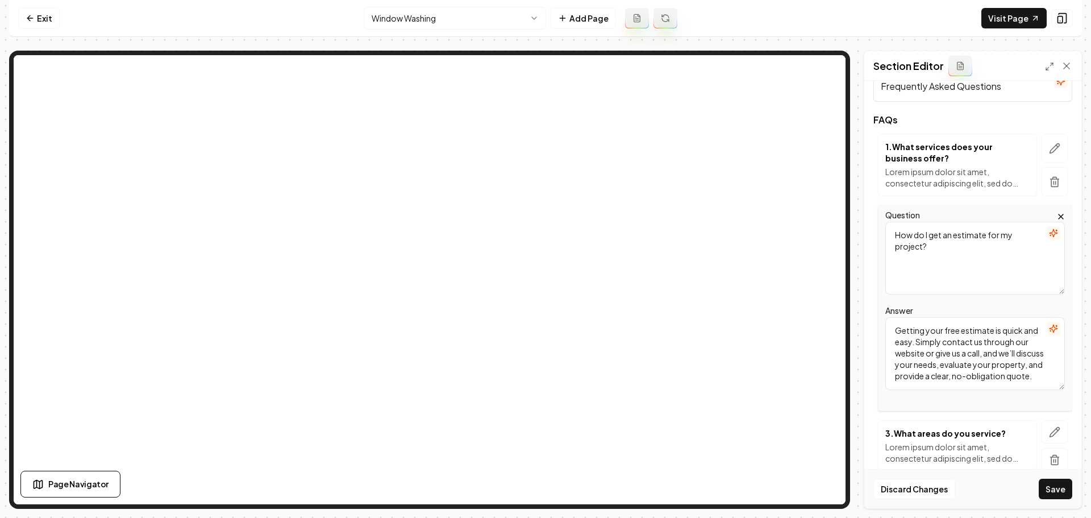
scroll to position [79, 0]
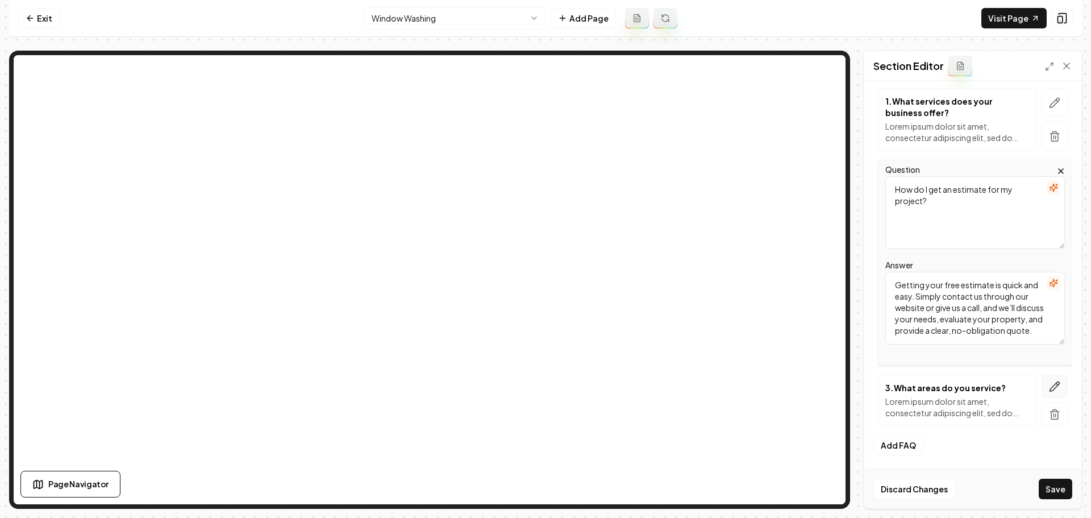
click at [1042, 388] on button "button" at bounding box center [1055, 385] width 26 height 23
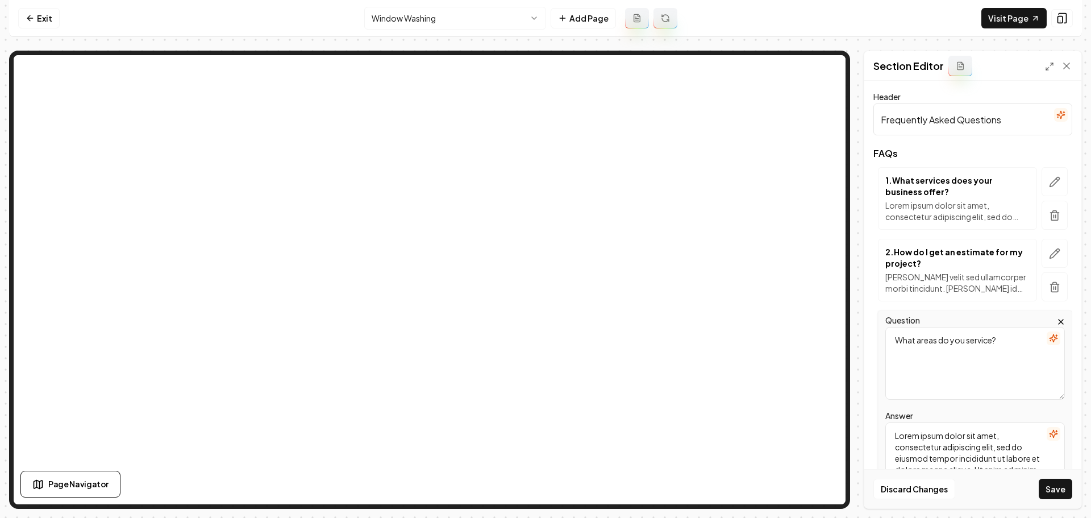
click at [964, 451] on textarea "Lorem ipsum dolor sit amet, consectetur adipiscing elit, sed do eiusmod tempor …" at bounding box center [975, 458] width 180 height 73
paste textarea "We proudly provide exterior cleaning services throughout Southern California, i…"
click at [1052, 491] on button "Save" at bounding box center [1056, 488] width 34 height 20
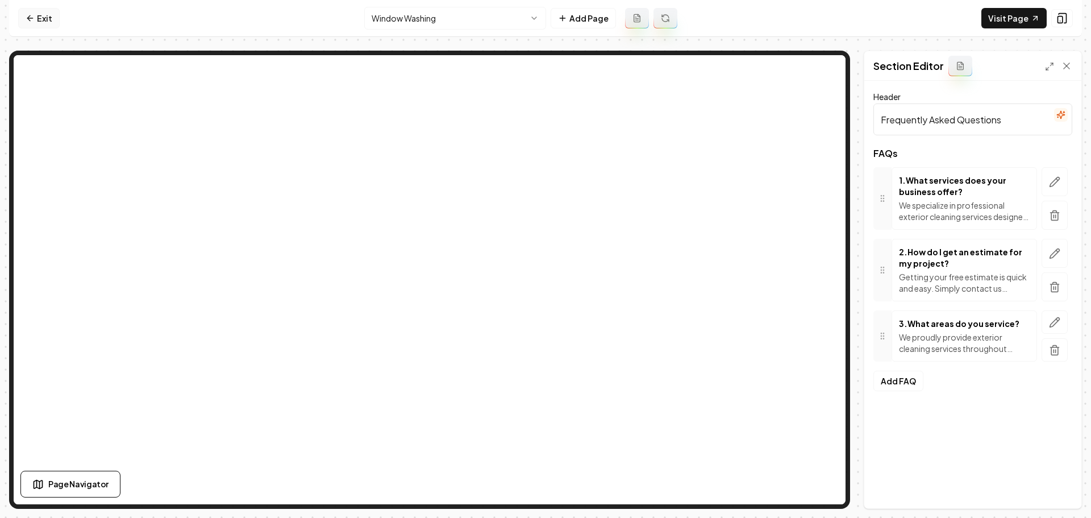
click at [35, 15] on link "Exit" at bounding box center [38, 18] width 41 height 20
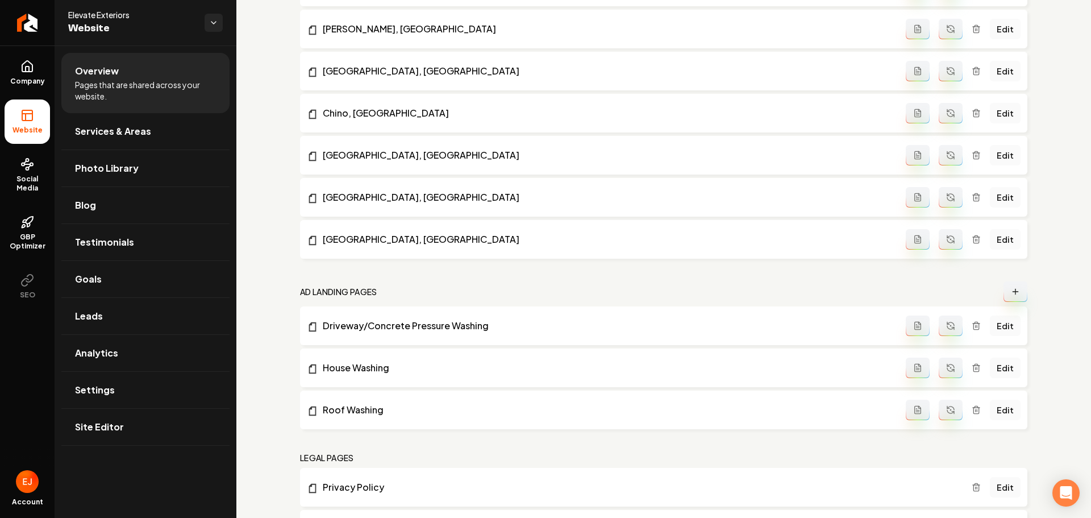
scroll to position [1859, 0]
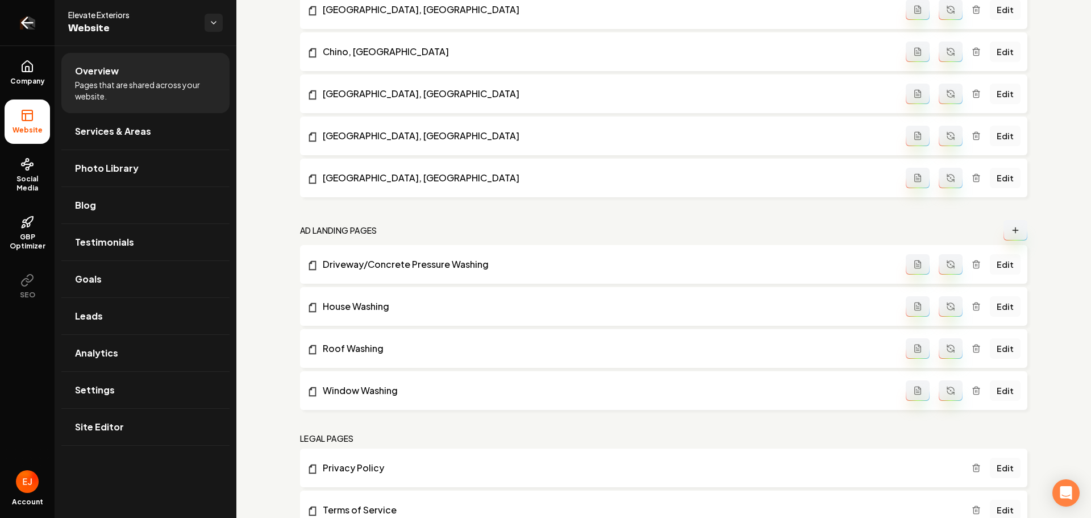
click at [30, 20] on icon "Return to dashboard" at bounding box center [27, 23] width 18 height 18
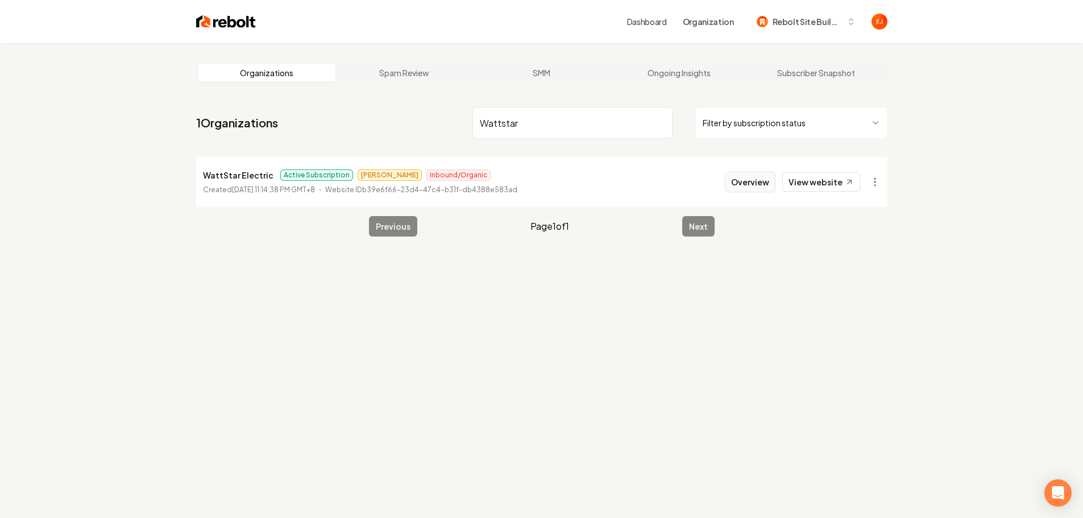
click at [751, 186] on button "Overview" at bounding box center [750, 182] width 51 height 20
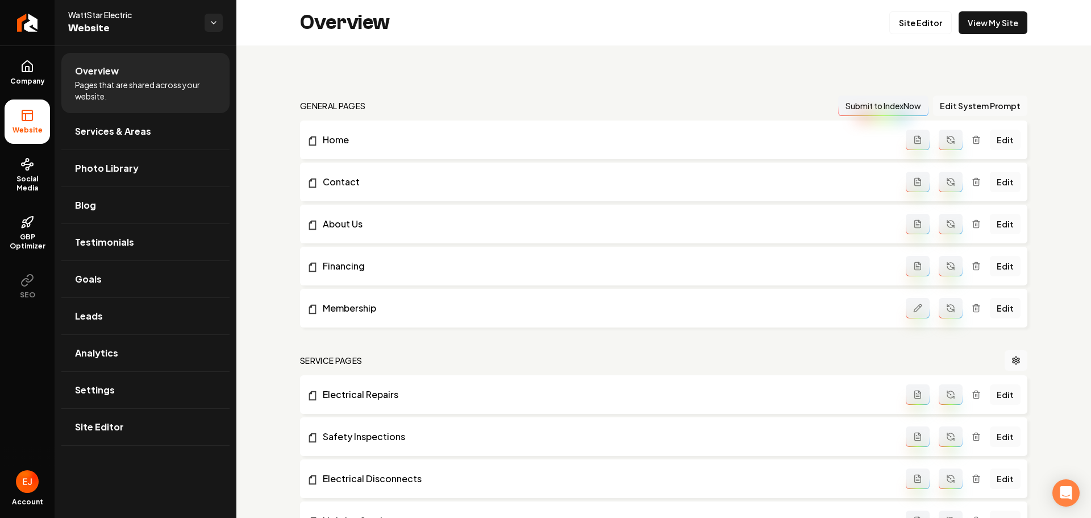
click at [982, 107] on button "Edit System Prompt" at bounding box center [980, 105] width 94 height 20
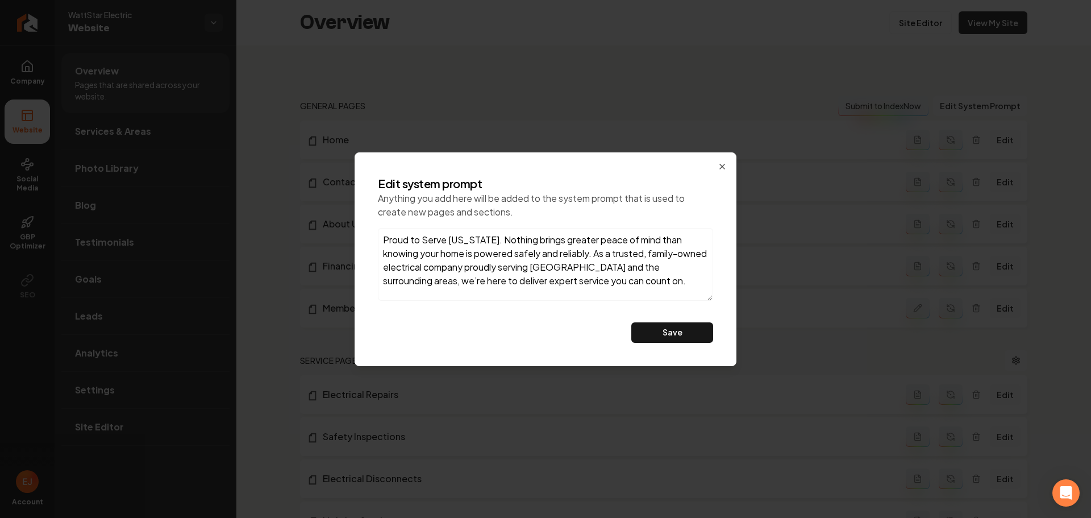
click at [602, 274] on textarea "Proud to Serve North Carolina. Nothing brings greater peace of mind than knowin…" at bounding box center [545, 264] width 335 height 73
click at [719, 165] on icon "button" at bounding box center [722, 166] width 9 height 9
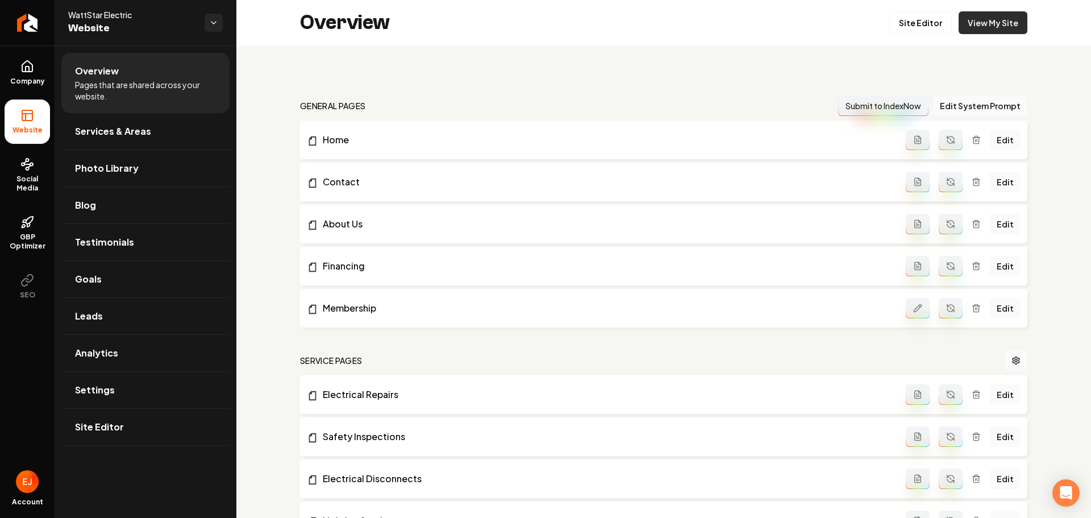
drag, startPoint x: 993, startPoint y: 32, endPoint x: 892, endPoint y: 11, distance: 103.3
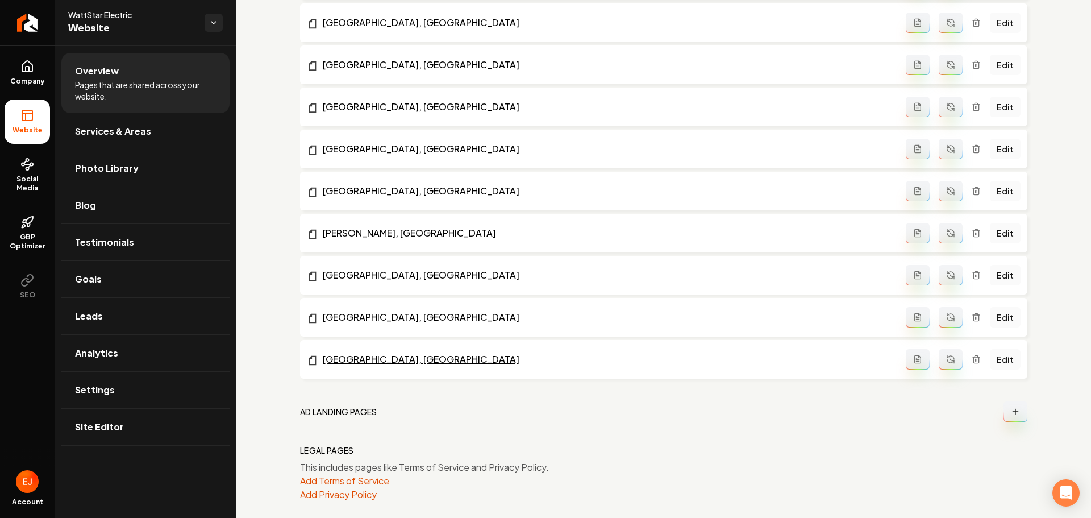
scroll to position [1226, 0]
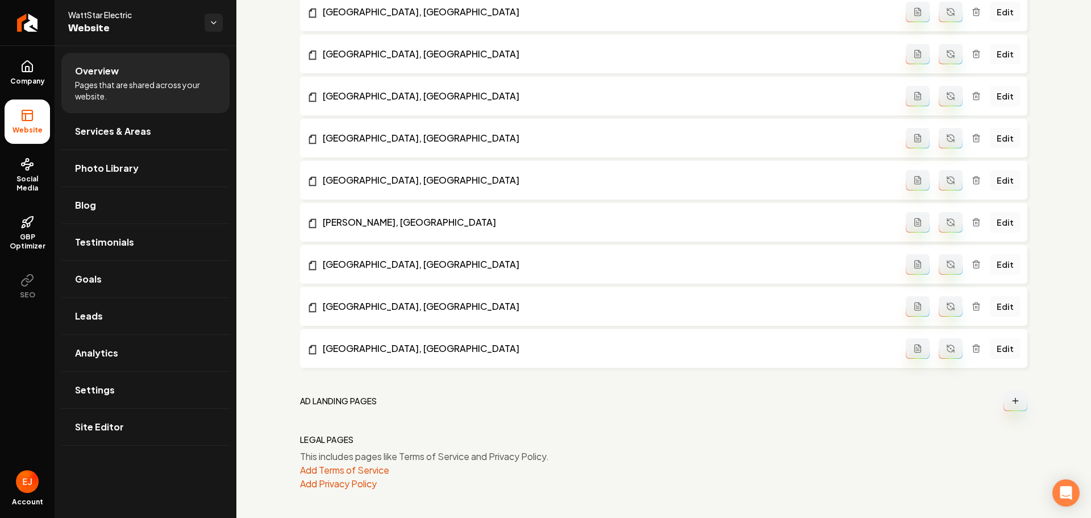
click at [1004, 397] on button "Main content area" at bounding box center [1016, 400] width 24 height 20
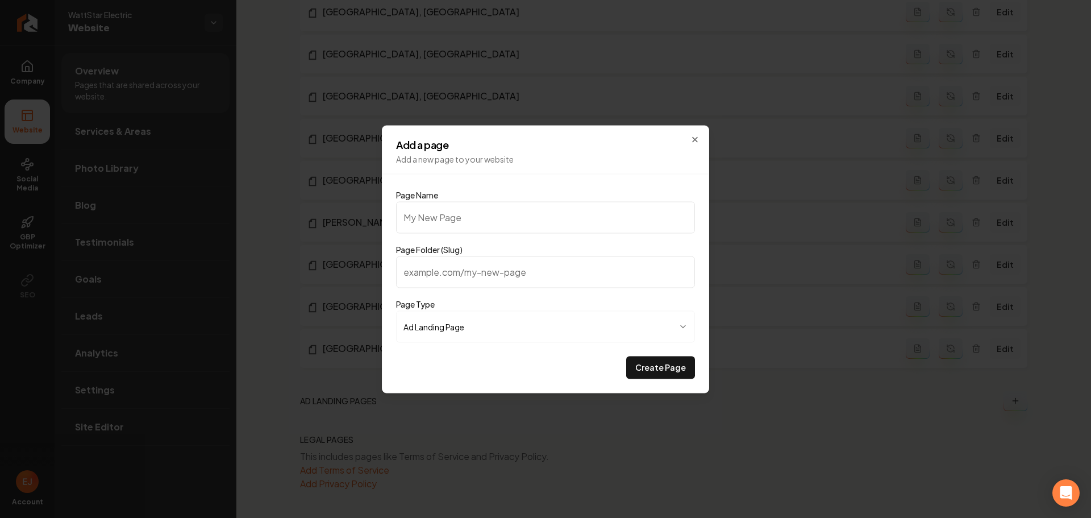
click at [523, 220] on input "Page Name" at bounding box center [545, 217] width 299 height 32
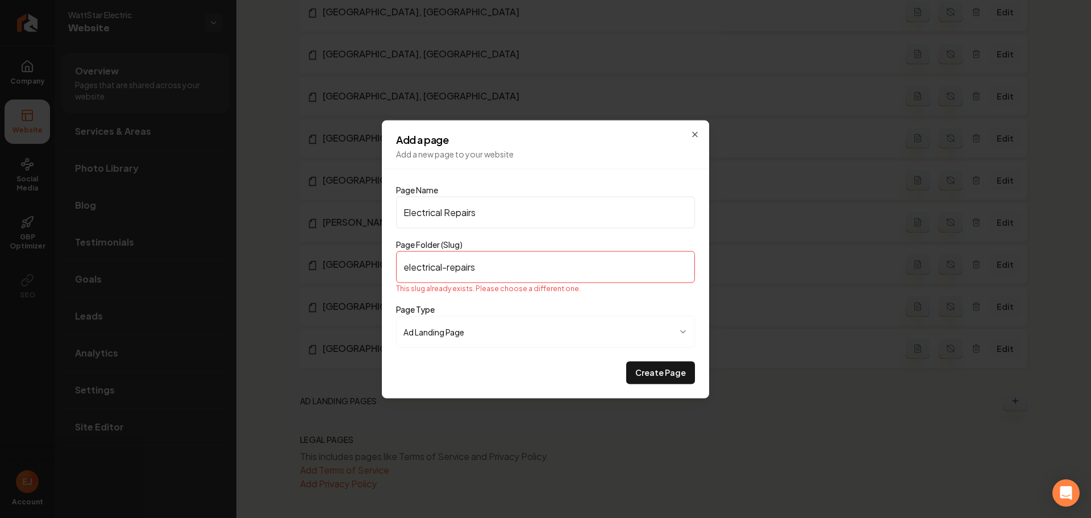
click at [526, 265] on input "electrical-repairs" at bounding box center [545, 267] width 299 height 32
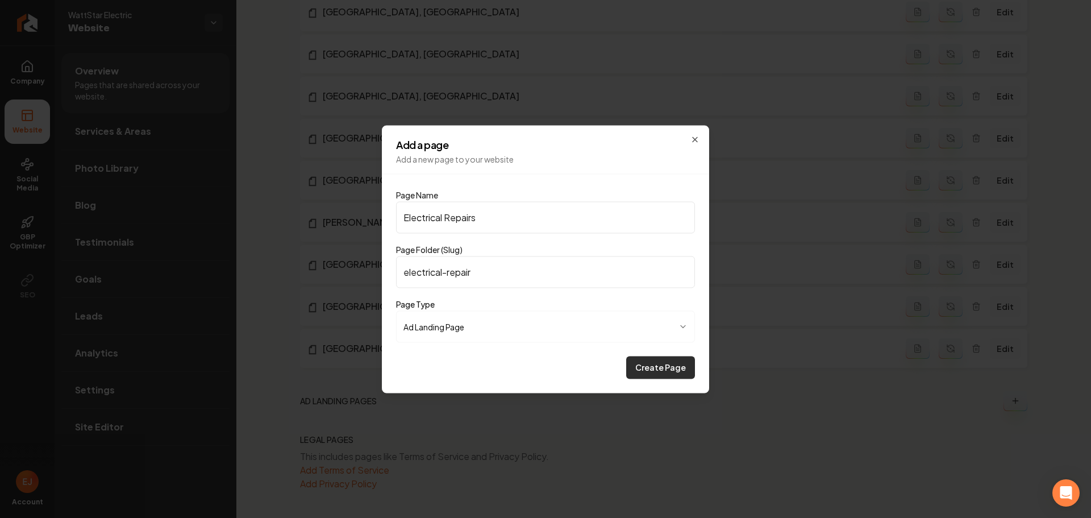
click at [653, 368] on button "Create Page" at bounding box center [660, 367] width 69 height 23
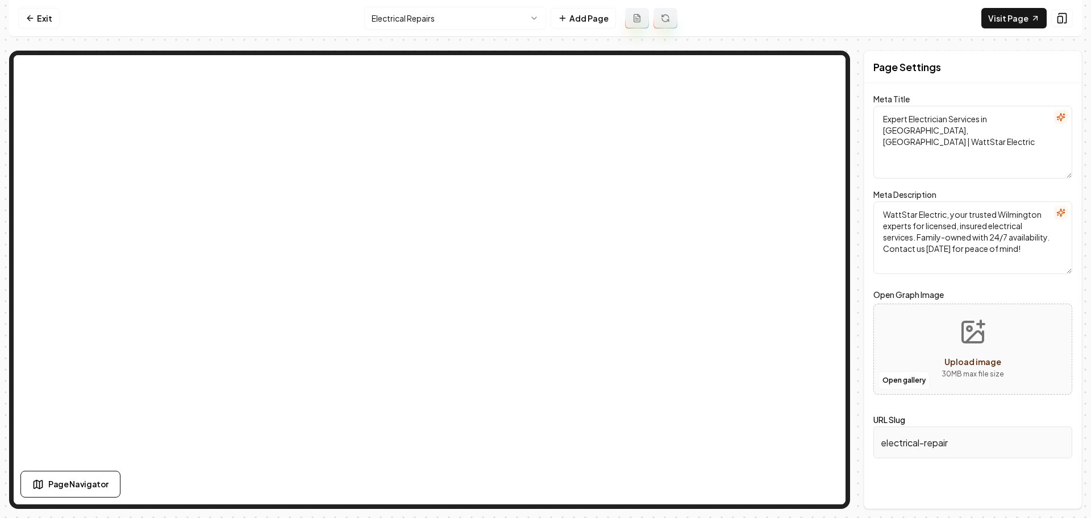
click at [995, 141] on textarea "Expert Electrician Services in Wilmington, NC | WattStar Electric" at bounding box center [972, 142] width 199 height 73
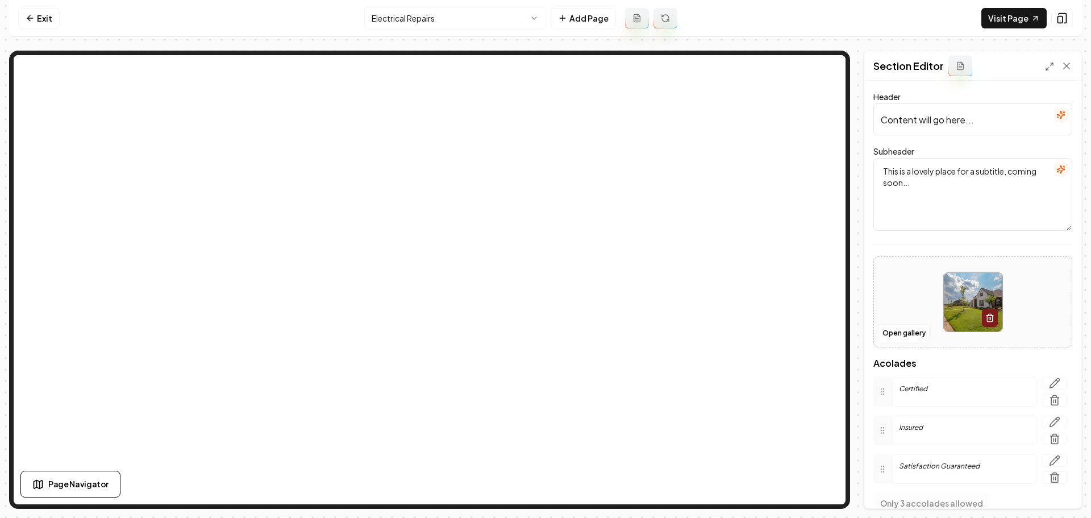
click at [974, 128] on input "Content will go here..." at bounding box center [972, 119] width 199 height 32
paste input "Expert Electrical Repairs to Keep Your Home Safe and Powered"
click at [951, 218] on textarea "This is a lovely place for a subtitle, coming soon..." at bounding box center [972, 194] width 199 height 73
paste textarea "Fast, reliable service from trusted Wilmington electricians"
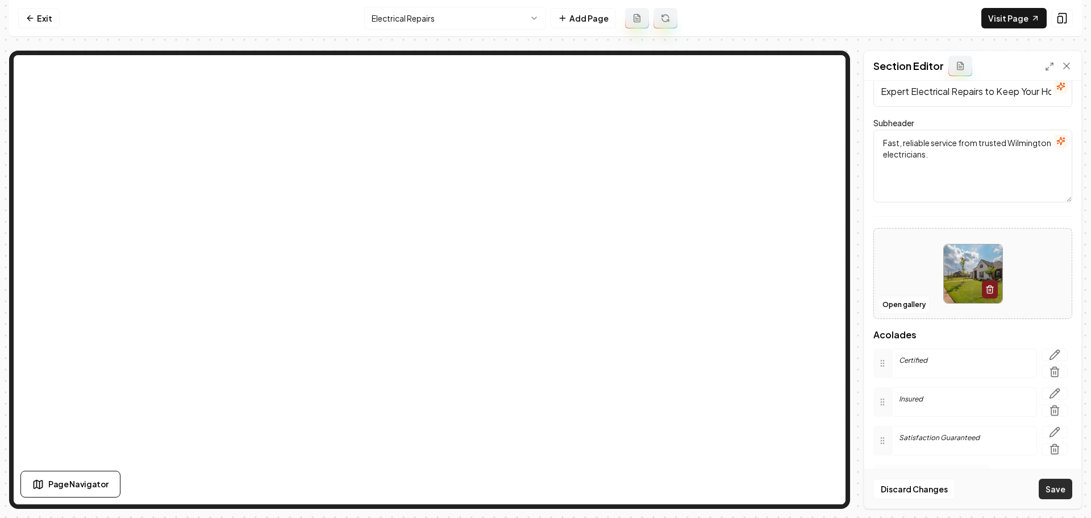
scroll to position [85, 0]
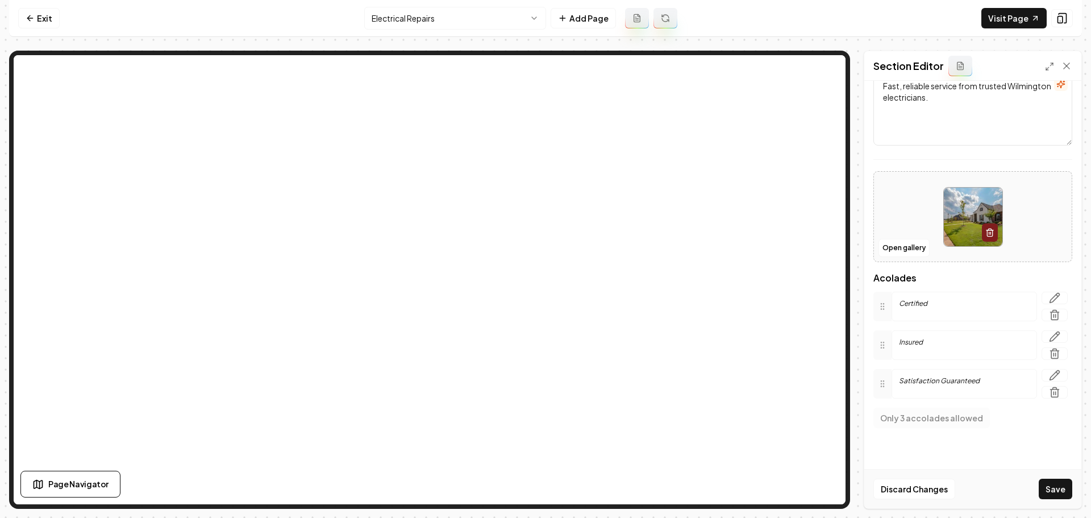
click at [1053, 484] on button "Save" at bounding box center [1056, 488] width 34 height 20
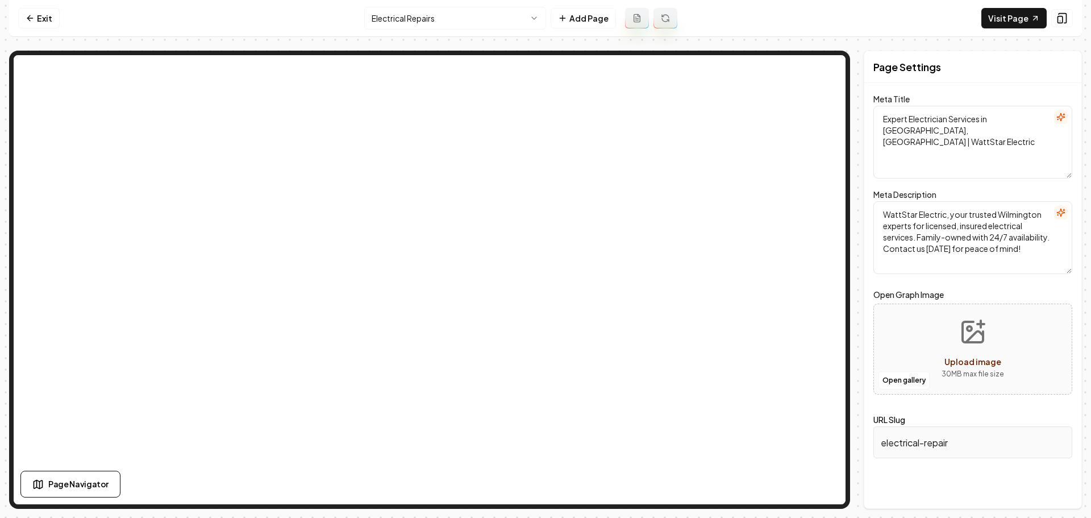
scroll to position [0, 0]
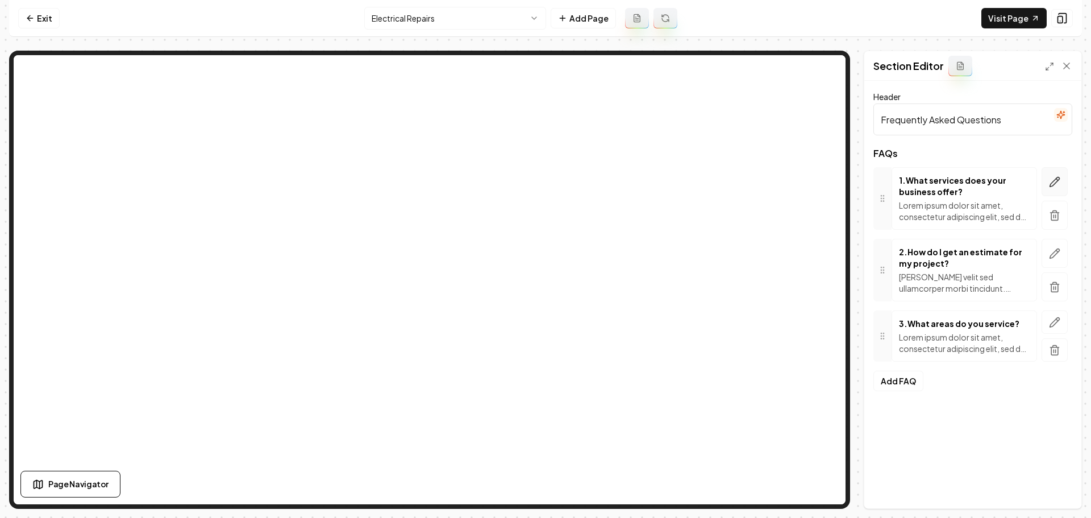
click at [1056, 176] on icon "button" at bounding box center [1054, 181] width 11 height 11
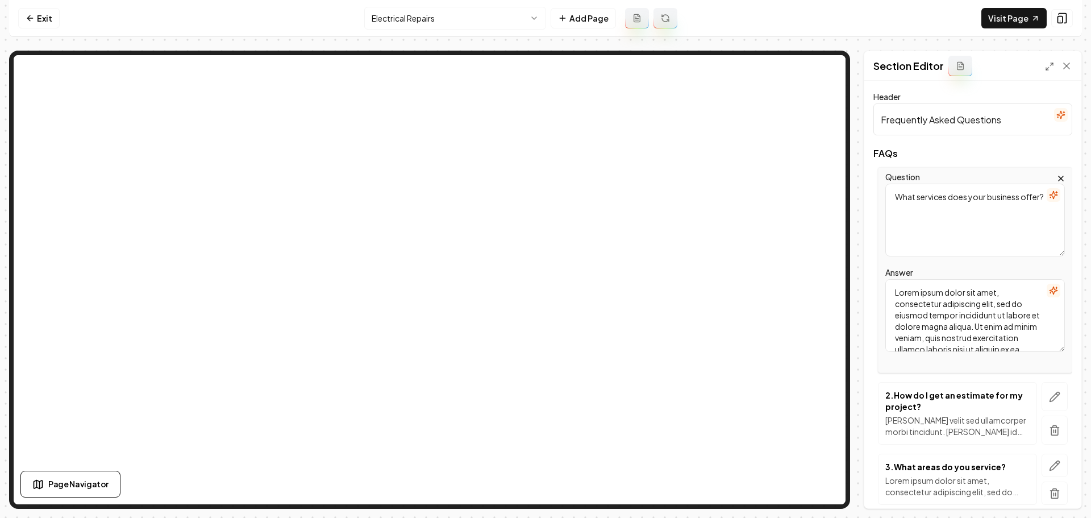
click at [964, 333] on textarea "Lorem ipsum dolor sit amet, consectetur adipiscing elit, sed do eiusmod tempor …" at bounding box center [975, 315] width 180 height 73
paste textarea "Watts Tar Electric provides a full range of residential electrical services, in…"
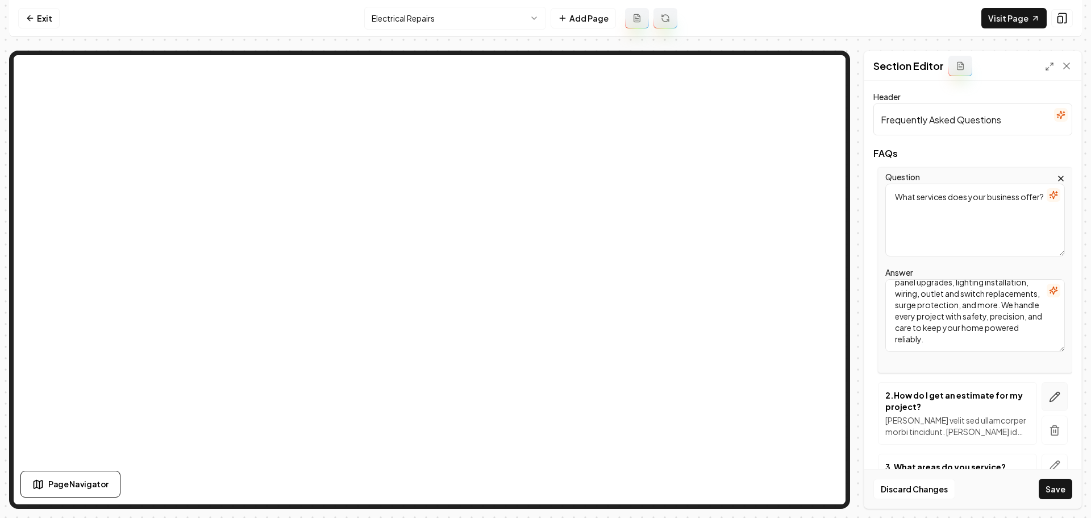
click at [1051, 395] on icon "button" at bounding box center [1054, 396] width 11 height 11
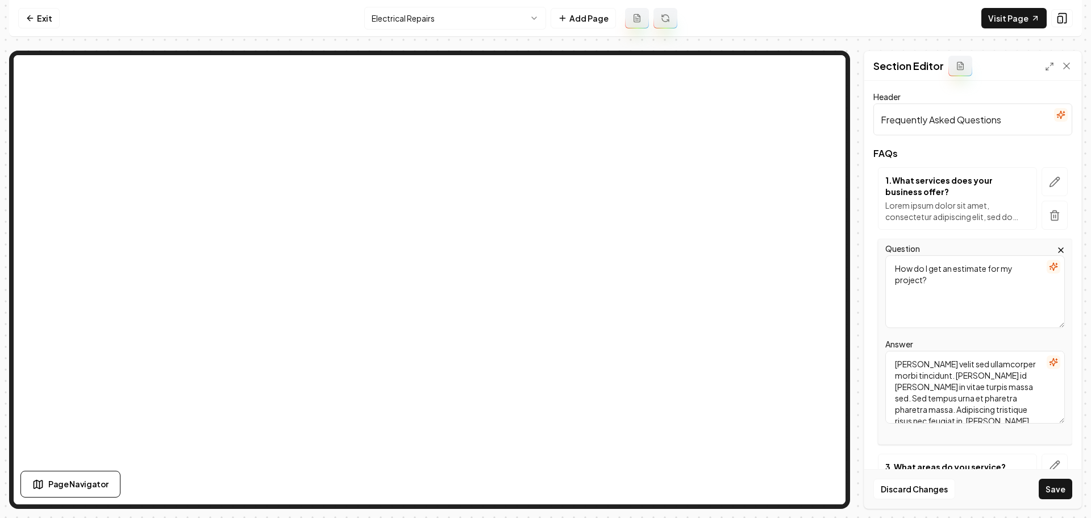
click at [948, 401] on textarea "Mattis ullamcorper velit sed ullamcorper morbi tincidunt. Quam id leo in vitae …" at bounding box center [975, 387] width 180 height 73
paste textarea "Getting your free estimate is simple—just call us or fill out our online contac…"
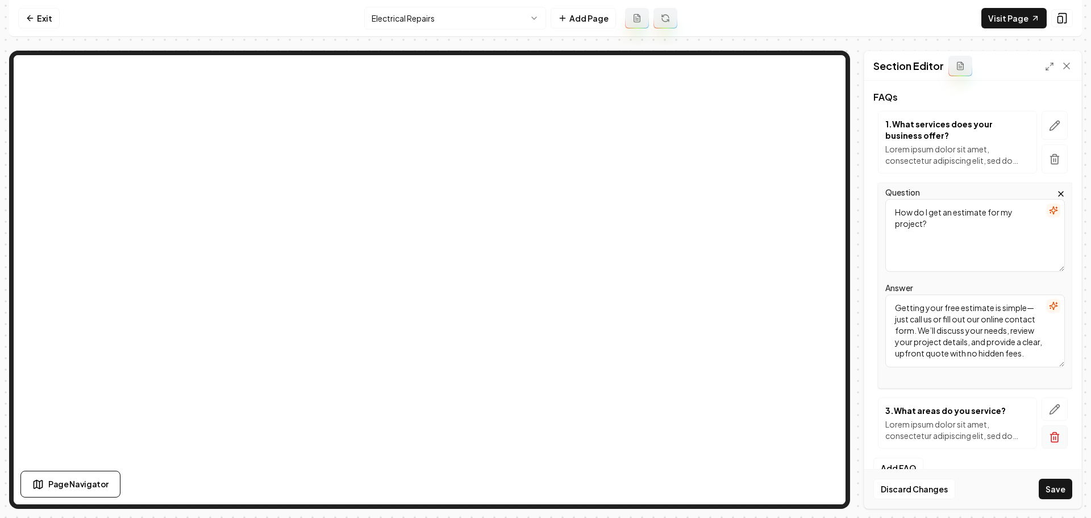
scroll to position [57, 0]
click at [1049, 413] on icon "button" at bounding box center [1054, 408] width 11 height 11
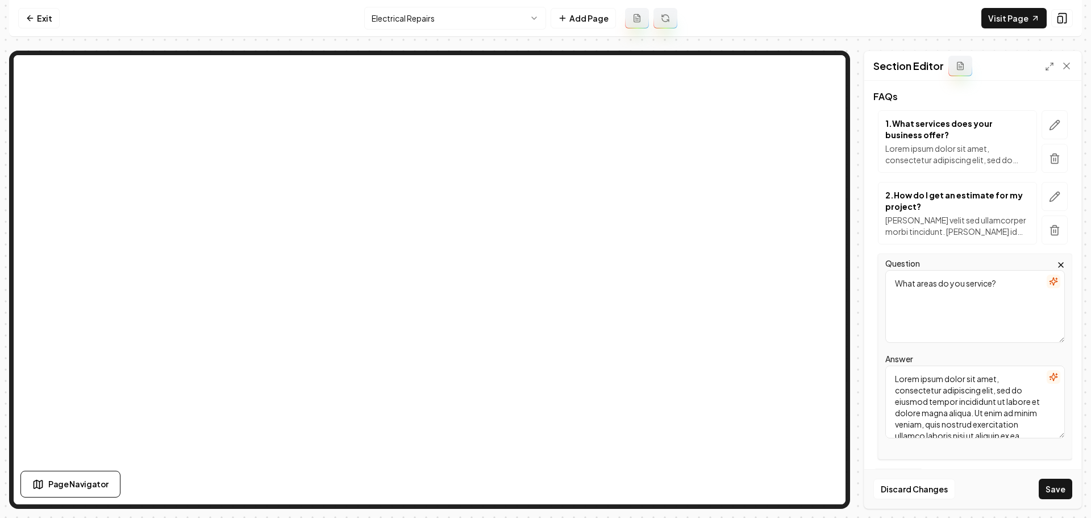
scroll to position [0, 0]
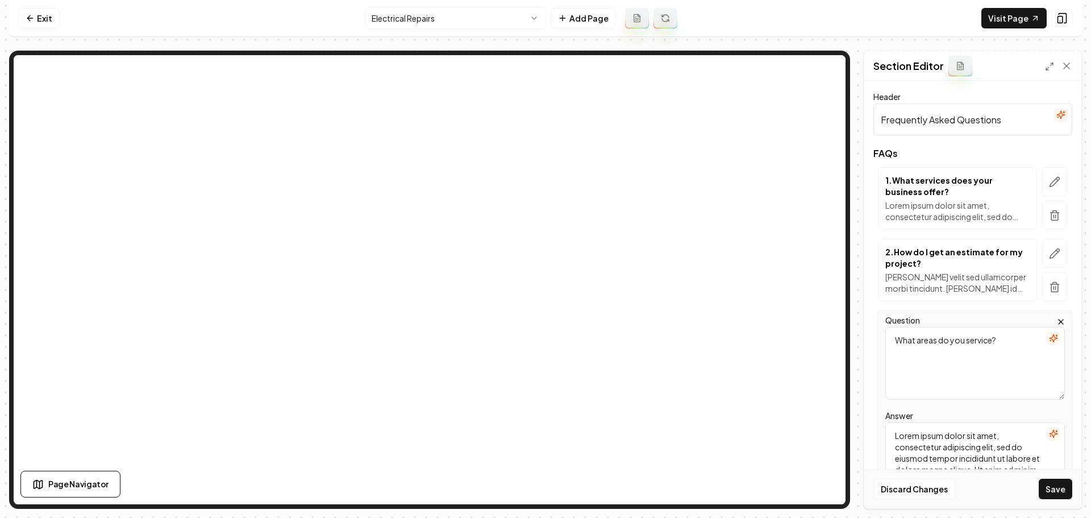
click at [971, 451] on textarea "Lorem ipsum dolor sit amet, consectetur adipiscing elit, sed do eiusmod tempor …" at bounding box center [975, 458] width 180 height 73
paste textarea "We proudly serve Wilmington, NC, and surrounding communities, delivering profes…"
click at [1060, 492] on button "Save" at bounding box center [1056, 488] width 34 height 20
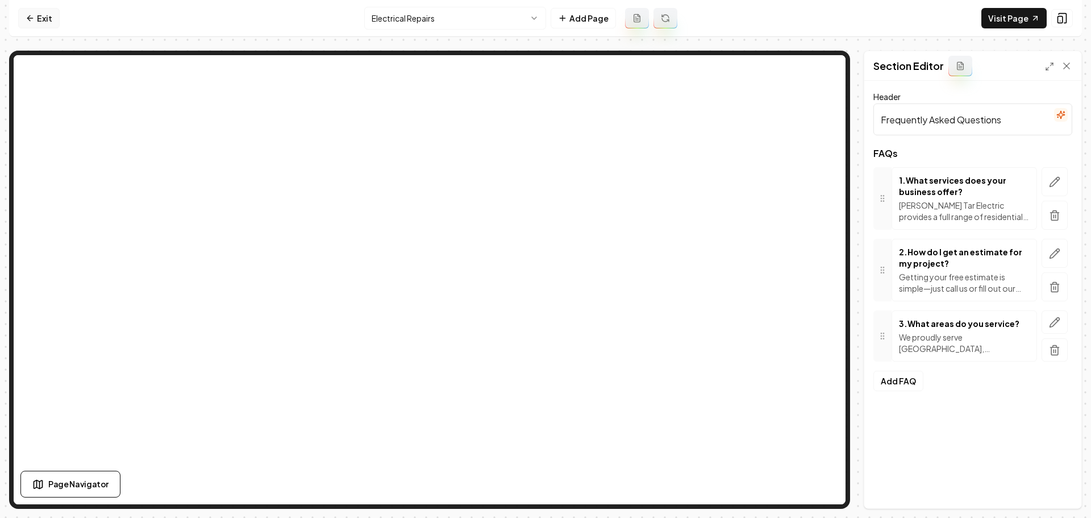
click at [44, 21] on link "Exit" at bounding box center [38, 18] width 41 height 20
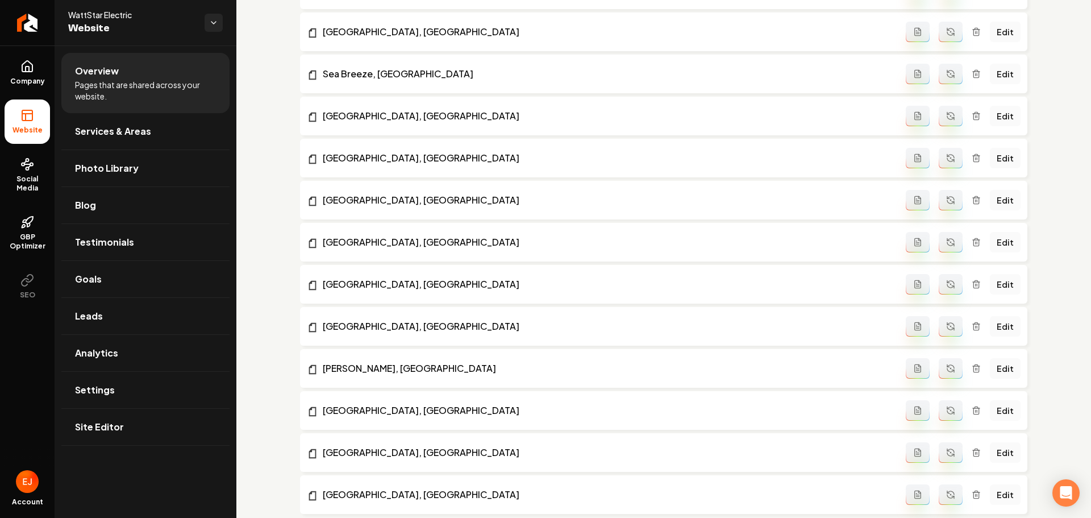
scroll to position [1269, 0]
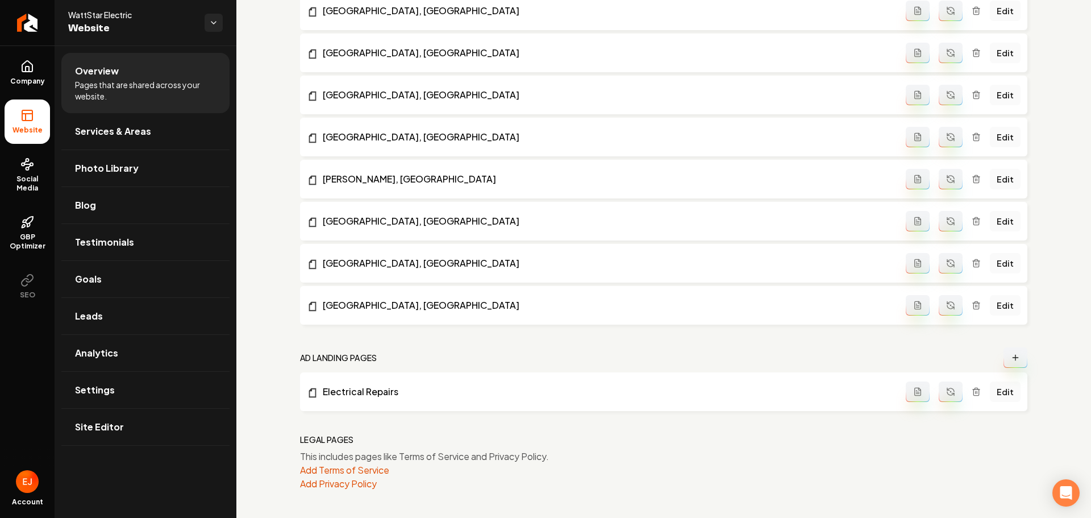
click at [1011, 363] on button "Main content area" at bounding box center [1016, 357] width 24 height 20
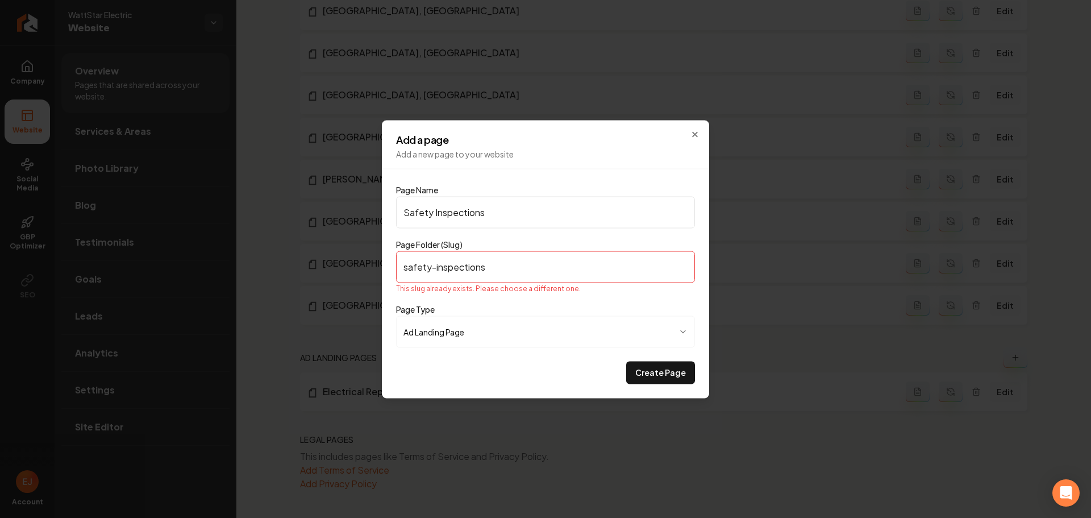
click at [532, 272] on input "safety-inspections" at bounding box center [545, 267] width 299 height 32
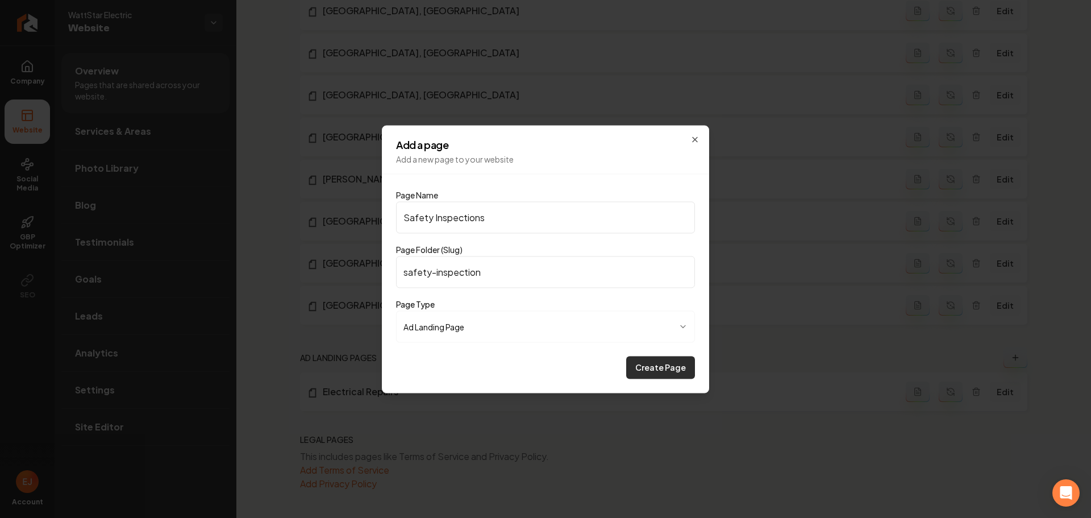
click at [641, 364] on button "Create Page" at bounding box center [660, 367] width 69 height 23
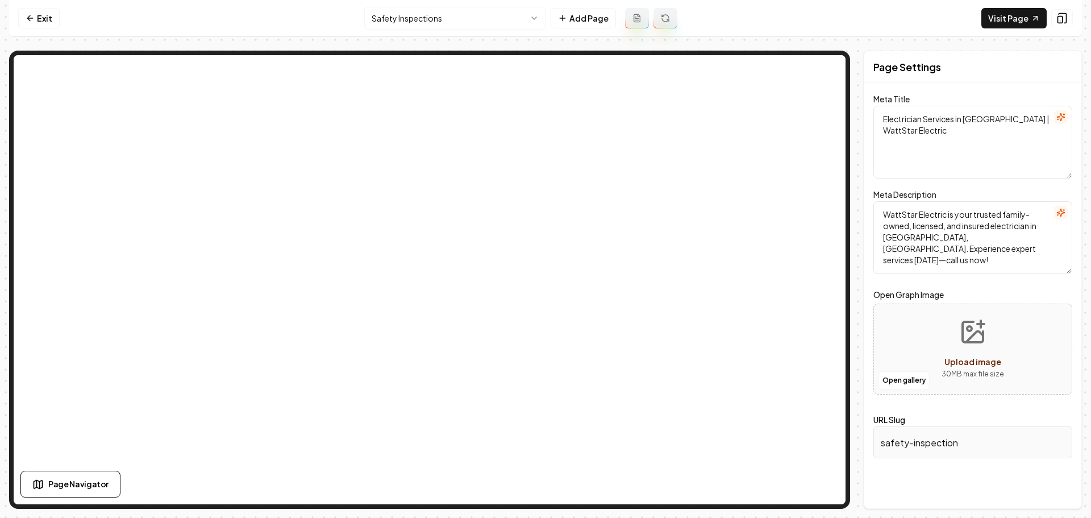
click at [1003, 148] on textarea "Electrician Services in Wilmington | WattStar Electric" at bounding box center [972, 142] width 199 height 73
paste textarea "Comprehensive Electrical Safety Inspections for Your Home"
click at [950, 253] on textarea "WattStar Electric is your trusted family-owned, licensed, and insured electrici…" at bounding box center [972, 237] width 199 height 73
click at [898, 485] on button "Discard Changes" at bounding box center [914, 488] width 82 height 20
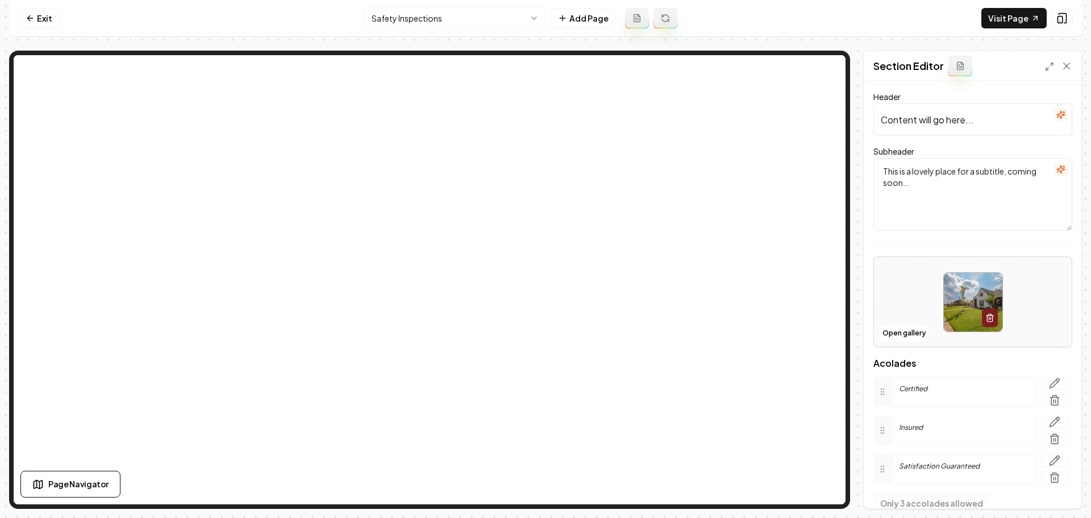
click at [996, 130] on input "Content will go here..." at bounding box center [972, 119] width 199 height 32
paste input "mprehensive Electrical Safety Inspections for Your Home"
drag, startPoint x: 897, startPoint y: 174, endPoint x: 860, endPoint y: 173, distance: 37.0
click at [872, 168] on div "Header Comprehensive Electrical Safety Inspections for Your Home Subheader This…" at bounding box center [972, 294] width 217 height 427
paste textarea "Ensure your wiring and systems are safe, reliable, and up to code"
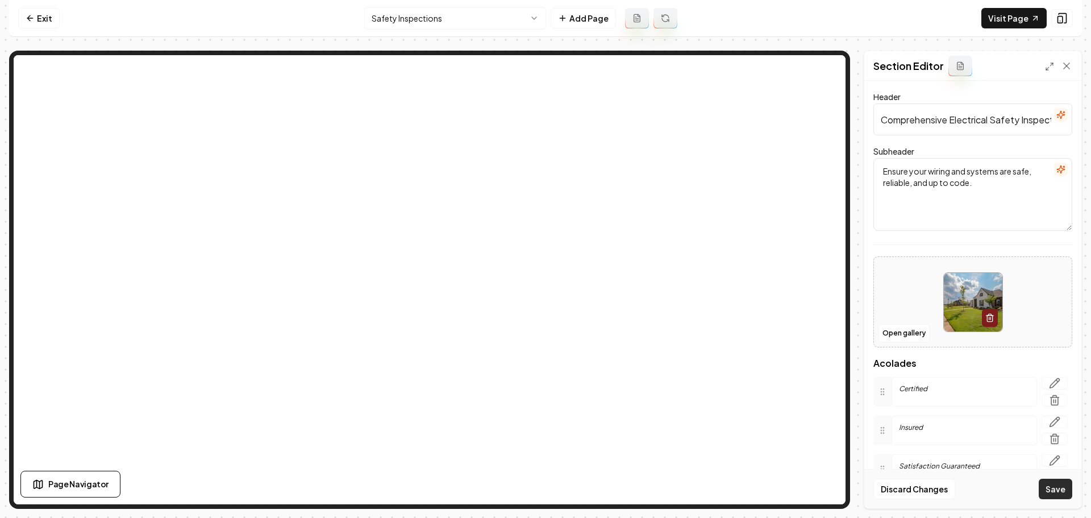
click at [1046, 486] on button "Save" at bounding box center [1056, 488] width 34 height 20
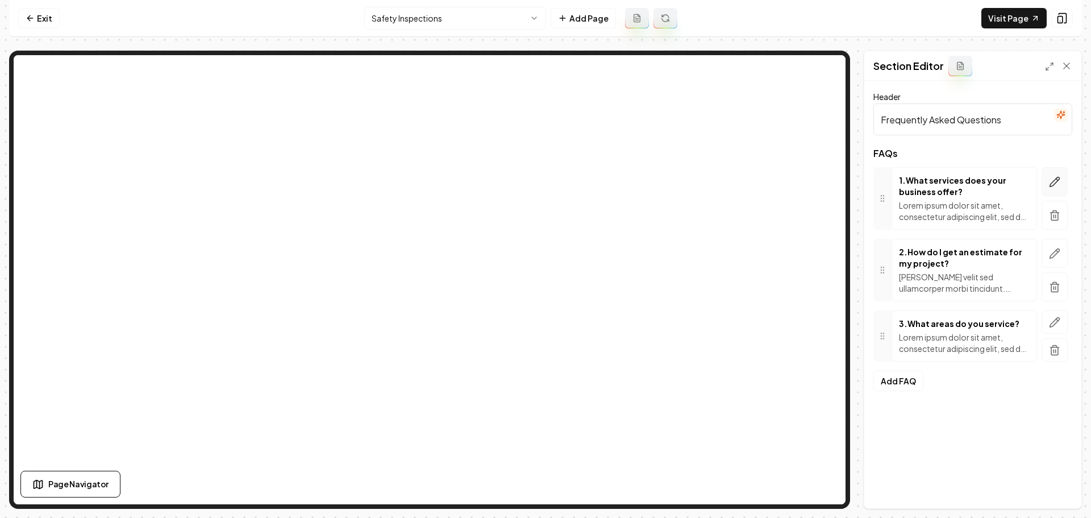
click at [1055, 187] on icon "button" at bounding box center [1054, 181] width 11 height 11
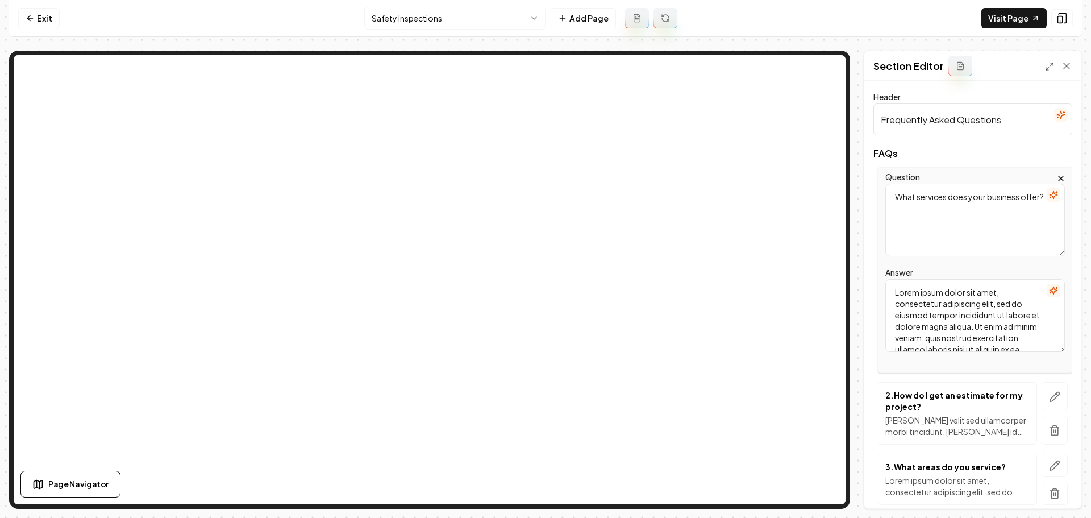
click at [926, 299] on textarea "Lorem ipsum dolor sit amet, consectetur adipiscing elit, sed do eiusmod tempor …" at bounding box center [975, 315] width 180 height 73
paste textarea "Watts Tar Electric provides a full range of residential electrical services, in…"
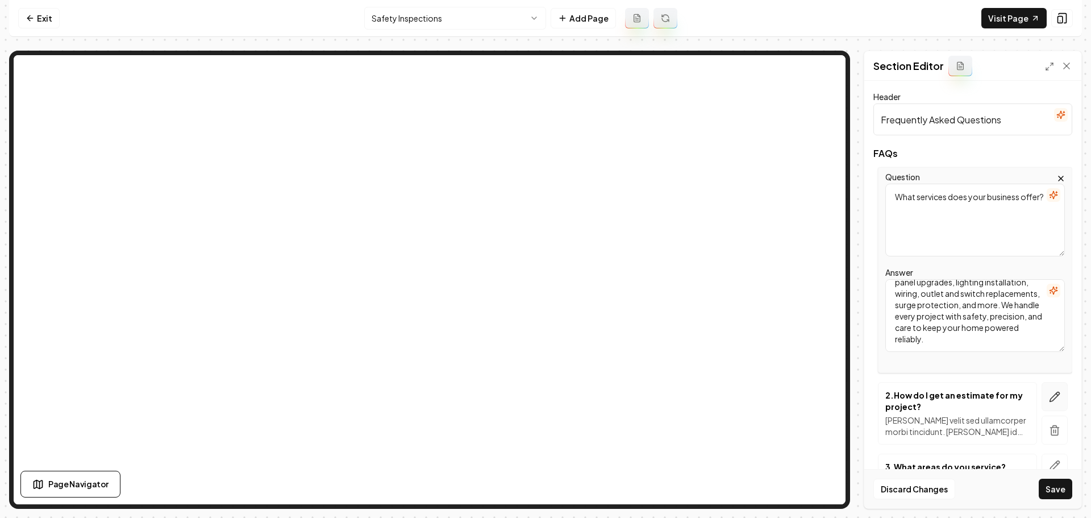
click at [1049, 397] on icon "button" at bounding box center [1054, 396] width 11 height 11
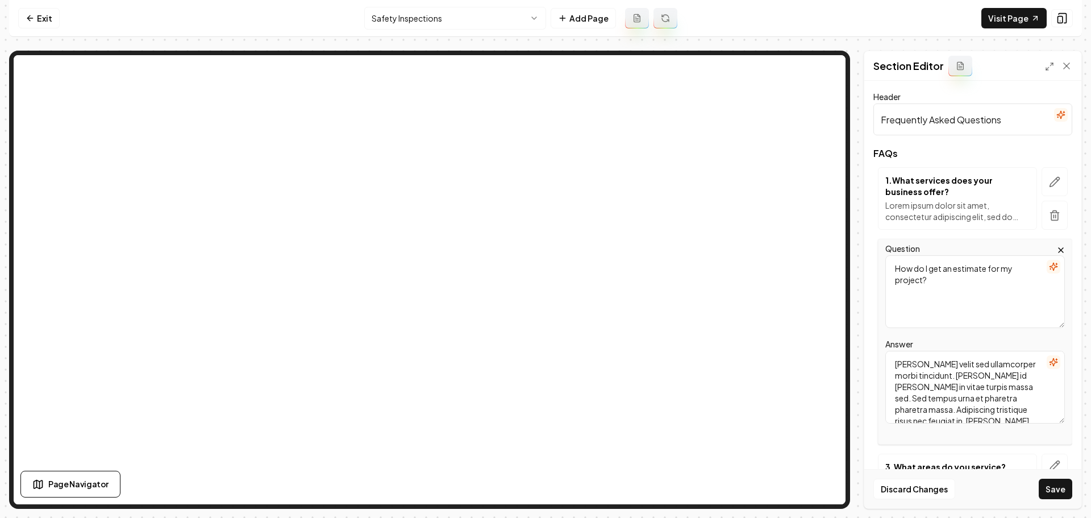
click at [960, 414] on textarea "Mattis ullamcorper velit sed ullamcorper morbi tincidunt. Quam id leo in vitae …" at bounding box center [975, 387] width 180 height 73
paste textarea "Getting your free estimate is simple—just call us or fill out our online contac…"
click at [1049, 460] on icon "button" at bounding box center [1054, 465] width 11 height 11
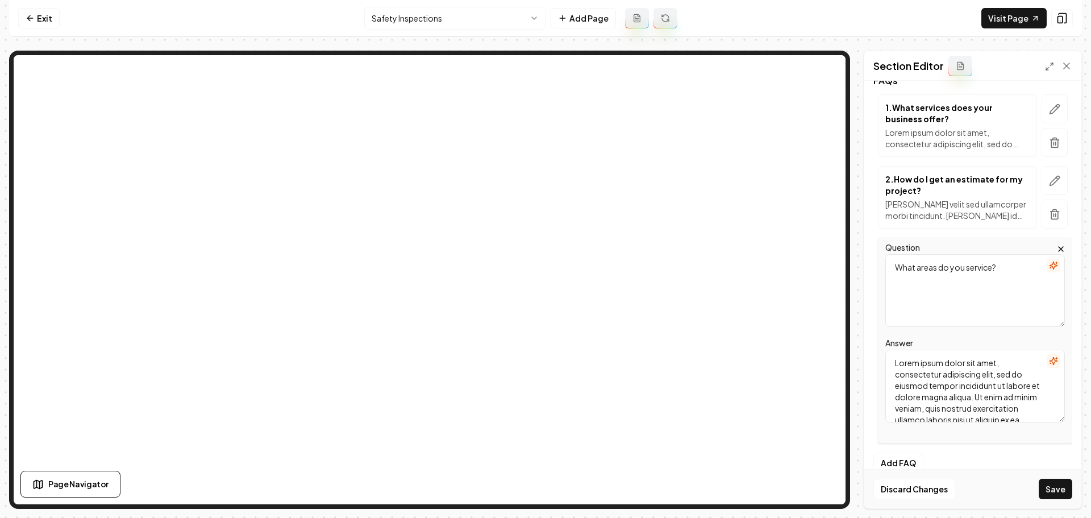
scroll to position [90, 0]
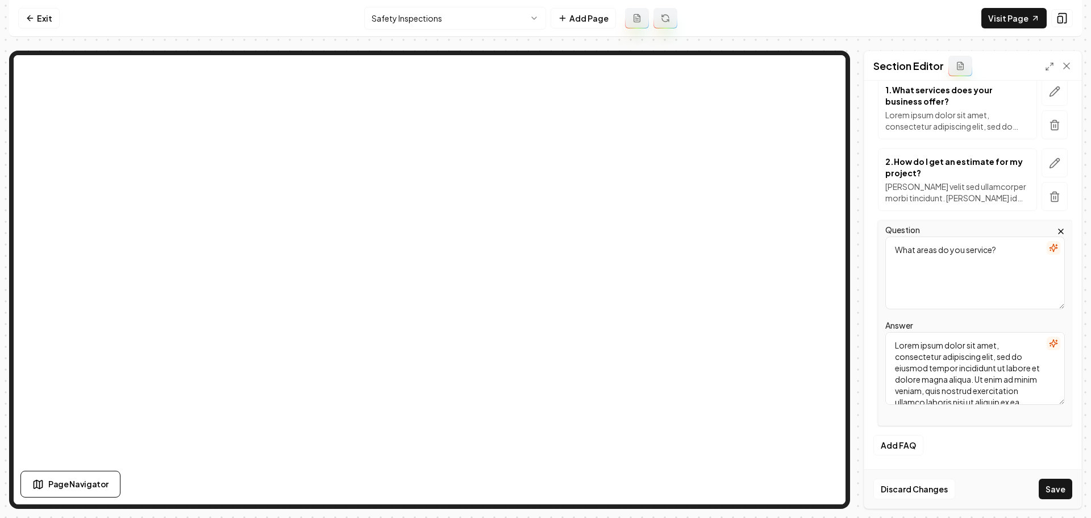
click at [981, 407] on div "Question What areas do you service? Answer Lorem ipsum dolor sit amet, consecte…" at bounding box center [975, 323] width 194 height 206
click at [977, 391] on textarea "Lorem ipsum dolor sit amet, consectetur adipiscing elit, sed do eiusmod tempor …" at bounding box center [975, 368] width 180 height 73
paste textarea "We proudly serve Wilmington, NC, and surrounding communities, delivering profes…"
click at [1051, 488] on button "Save" at bounding box center [1056, 488] width 34 height 20
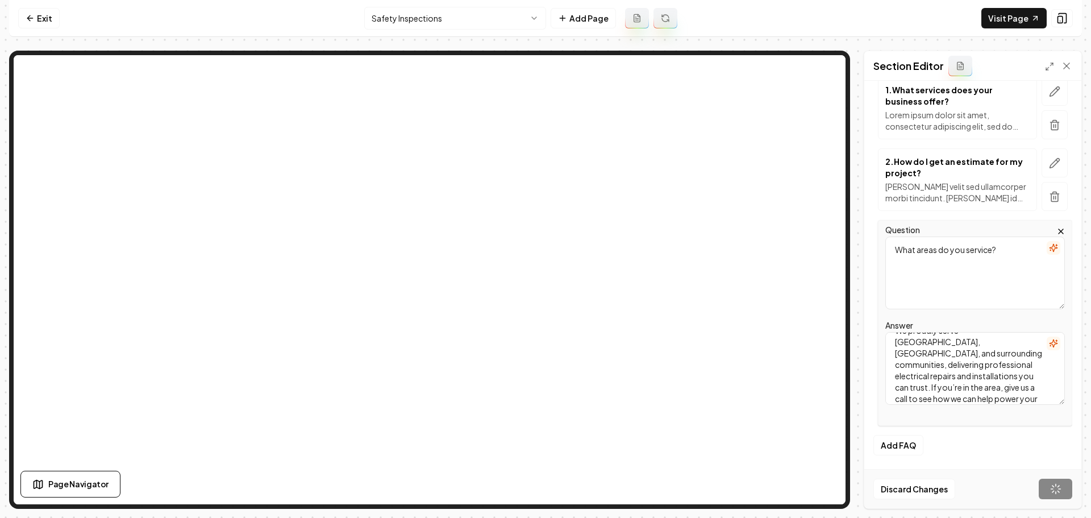
scroll to position [0, 0]
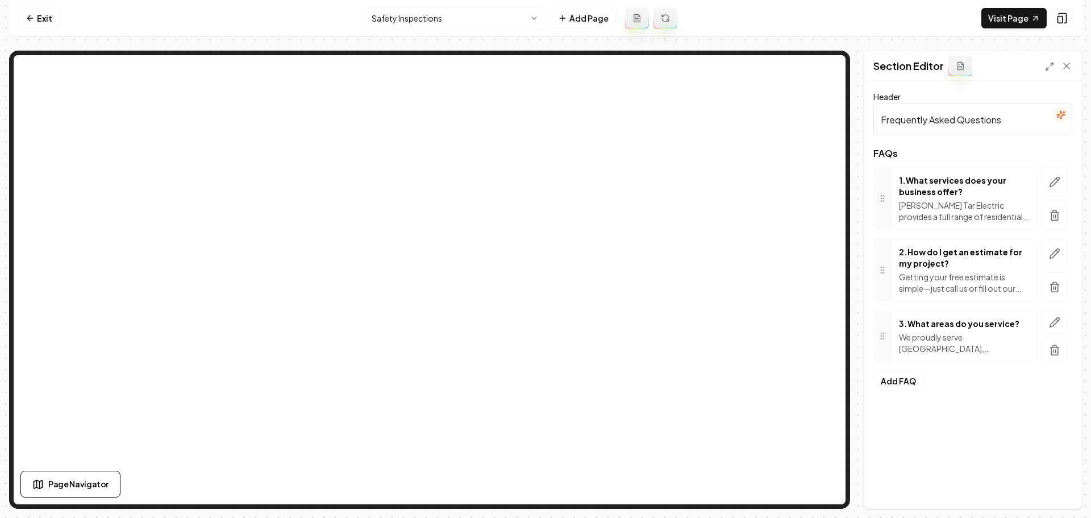
click at [1004, 28] on nav "Exit Safety Inspections Add Page Visit Page" at bounding box center [545, 18] width 1073 height 37
click at [1012, 23] on link "Visit Page" at bounding box center [1013, 18] width 65 height 20
click at [32, 17] on icon at bounding box center [30, 18] width 9 height 9
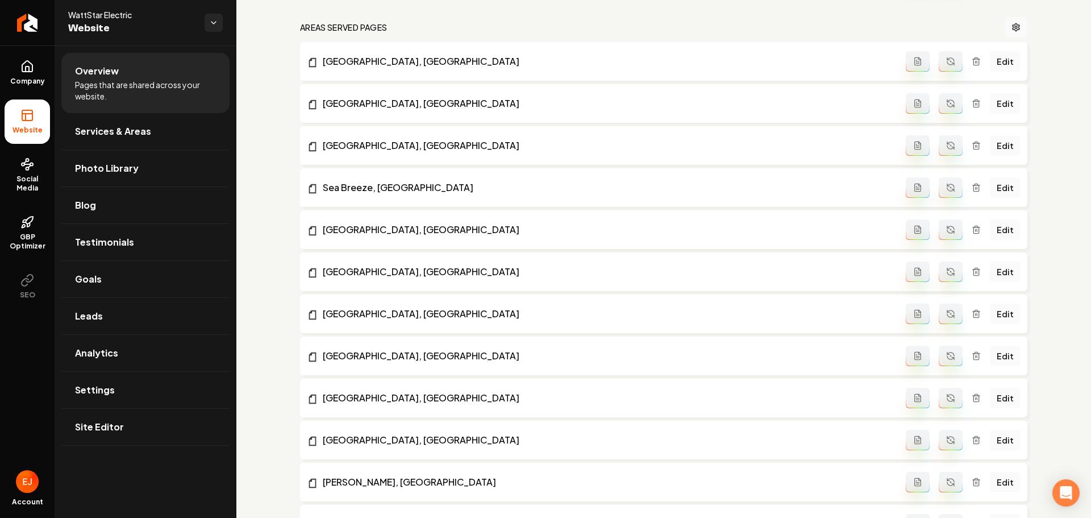
scroll to position [1250, 0]
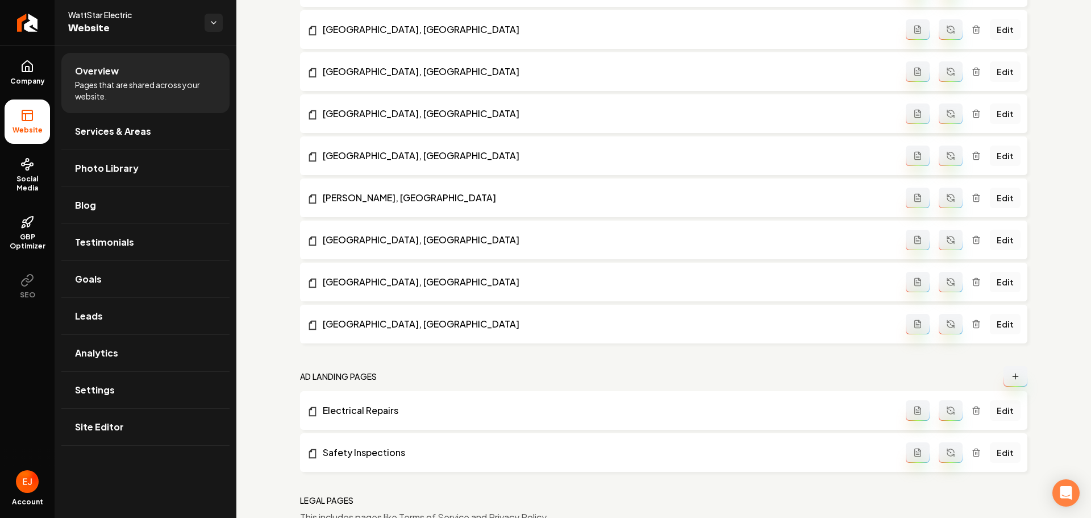
click at [1004, 377] on button "Main content area" at bounding box center [1016, 376] width 24 height 20
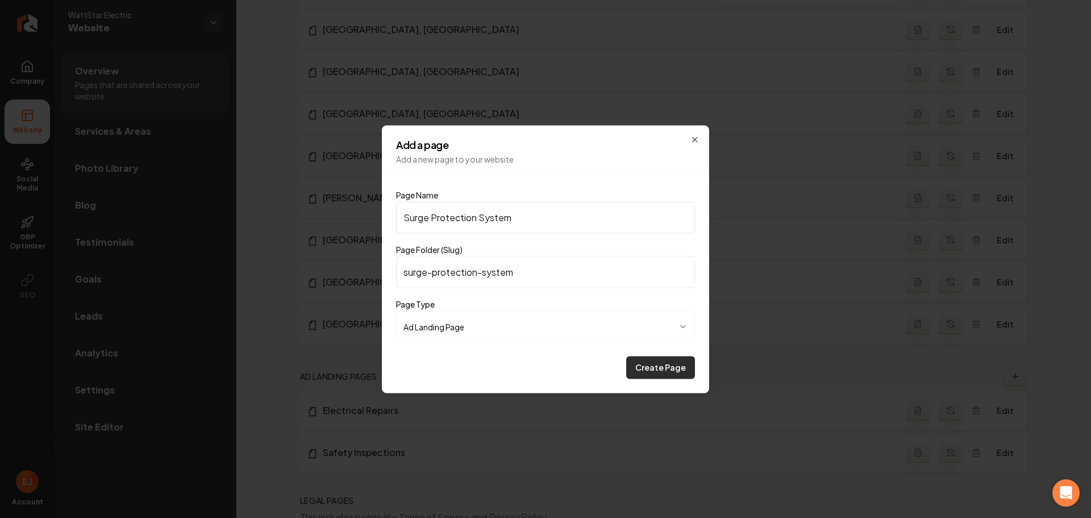
click at [667, 357] on button "Create Page" at bounding box center [660, 367] width 69 height 23
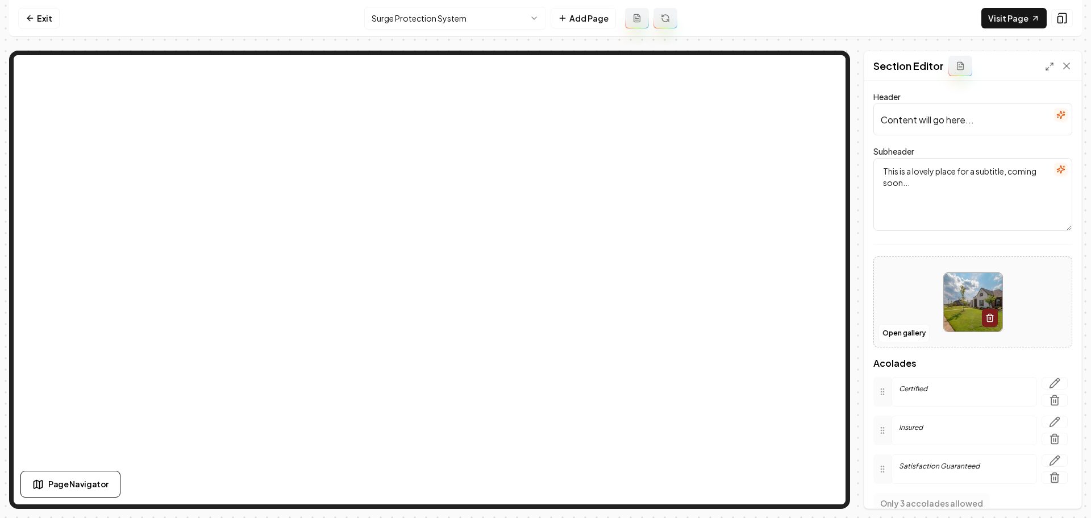
click at [967, 125] on input "Content will go here..." at bounding box center [972, 119] width 199 height 32
paste input "Protect Your Home with a Reliable Surge Protection System"
click at [874, 246] on div "Header Protect Your Home with a Reliable Surge Protection System Subheader This…" at bounding box center [972, 294] width 217 height 427
click at [907, 227] on textarea "This is a lovely place for a subtitle, coming soon..." at bounding box center [972, 194] width 199 height 73
paste textarea "Prevent costly damage from power surges with expert installation"
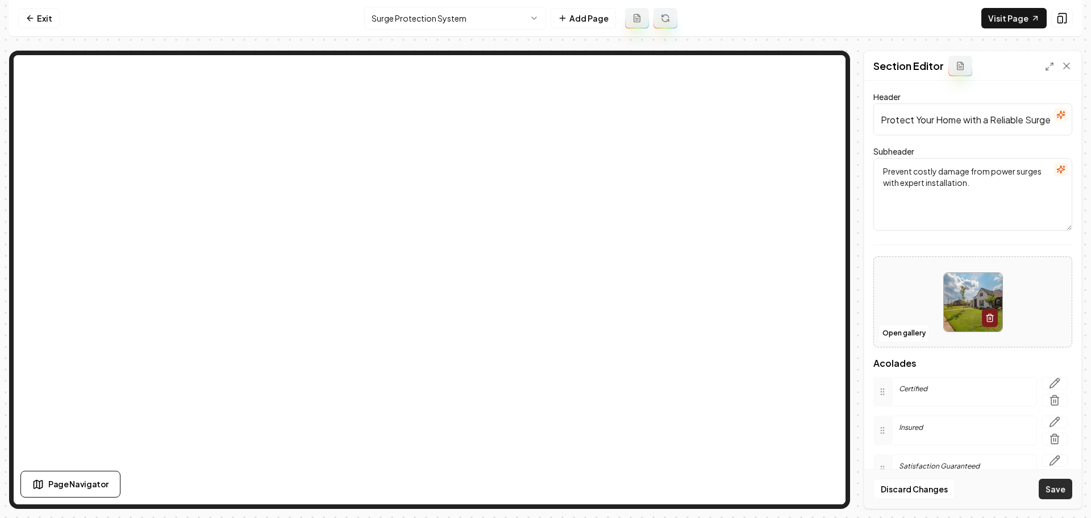
click at [1060, 494] on button "Save" at bounding box center [1056, 488] width 34 height 20
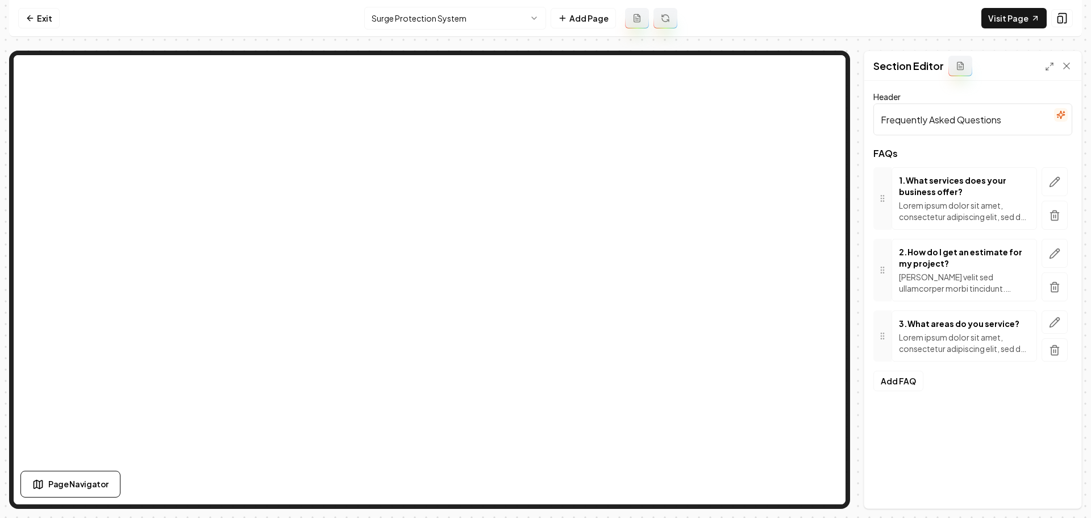
click at [981, 216] on p "Lorem ipsum dolor sit amet, consectetur adipiscing elit, sed do eiusmod tempor …" at bounding box center [964, 210] width 131 height 23
click at [1057, 184] on icon "button" at bounding box center [1054, 181] width 11 height 11
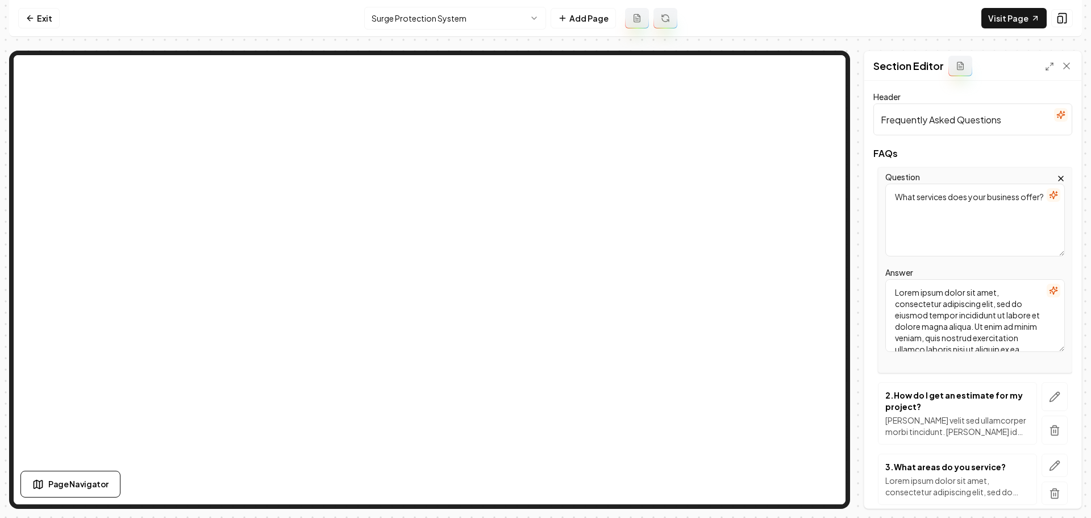
click at [975, 301] on textarea "Lorem ipsum dolor sit amet, consectetur adipiscing elit, sed do eiusmod tempor …" at bounding box center [975, 315] width 180 height 73
paste textarea "Watts Tar Electric provides a full range of residential electrical services, in…"
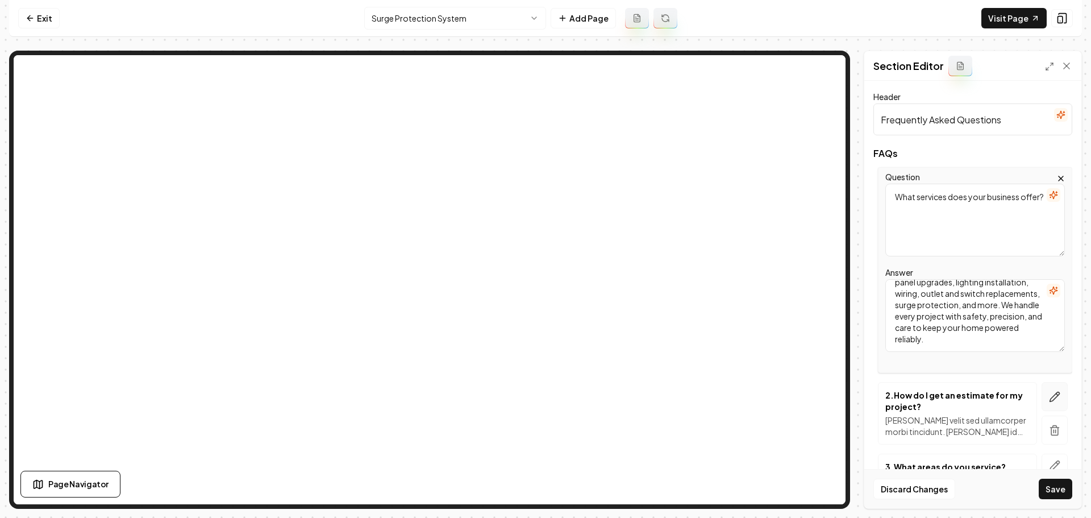
click at [1049, 395] on icon "button" at bounding box center [1054, 396] width 11 height 11
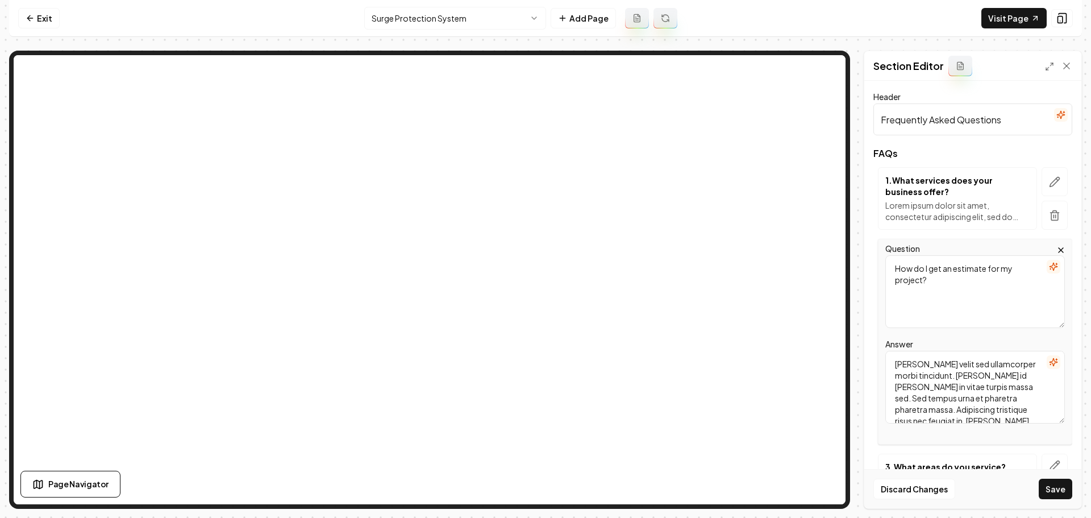
click at [964, 393] on textarea "Mattis ullamcorper velit sed ullamcorper morbi tincidunt. Quam id leo in vitae …" at bounding box center [975, 387] width 180 height 73
paste textarea "Getting your free estimate is simple—just call us or fill out our online contac…"
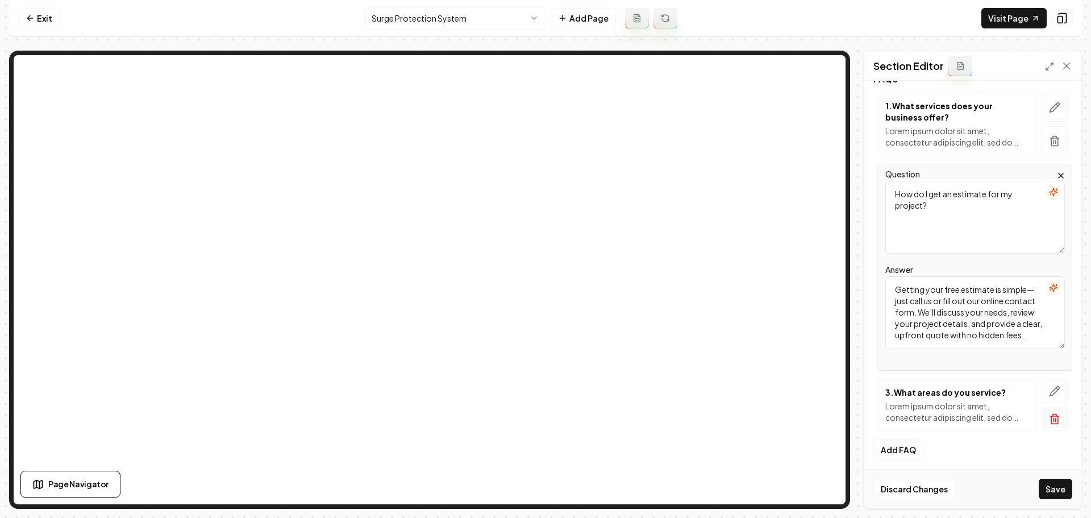
scroll to position [79, 0]
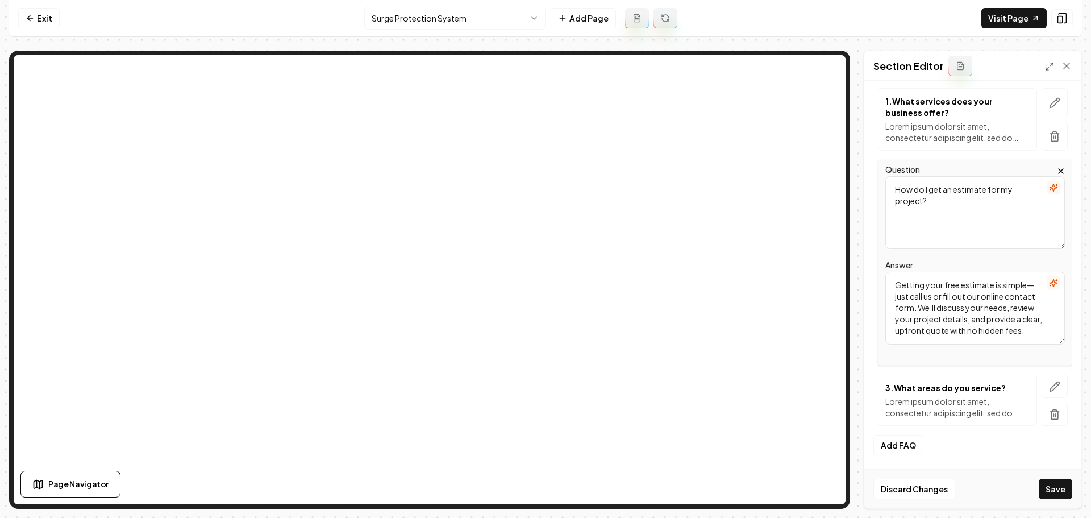
drag, startPoint x: 1056, startPoint y: 389, endPoint x: 896, endPoint y: 400, distance: 161.2
click at [1054, 389] on button "button" at bounding box center [1055, 385] width 26 height 23
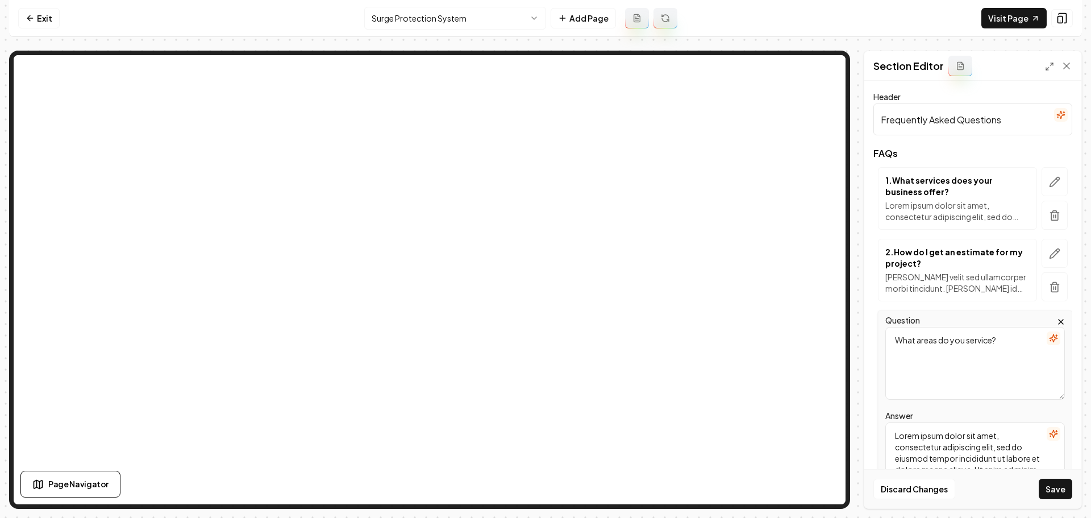
click at [955, 452] on textarea "Lorem ipsum dolor sit amet, consectetur adipiscing elit, sed do eiusmod tempor …" at bounding box center [975, 458] width 180 height 73
paste textarea "We proudly serve Wilmington, NC, and surrounding communities, delivering profes…"
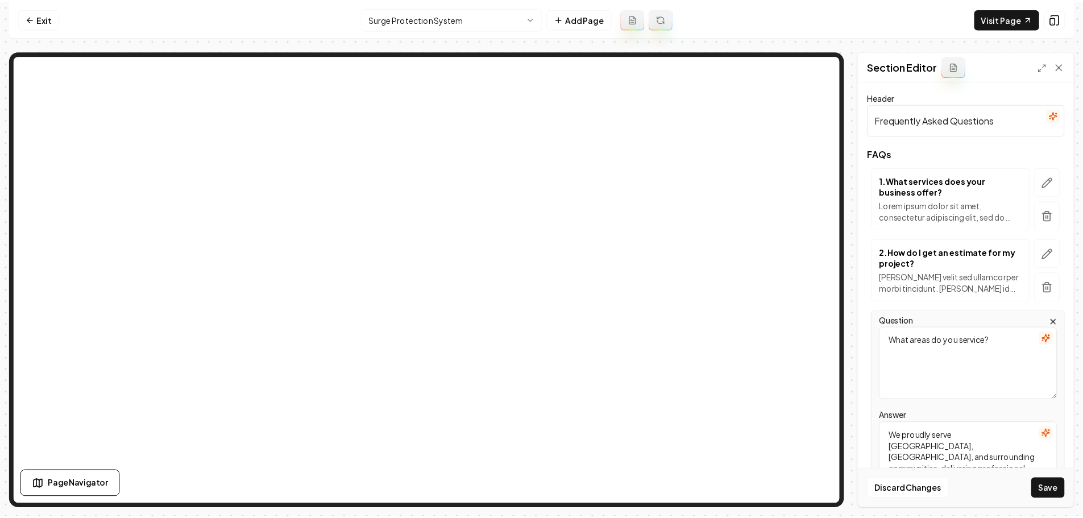
scroll to position [15, 0]
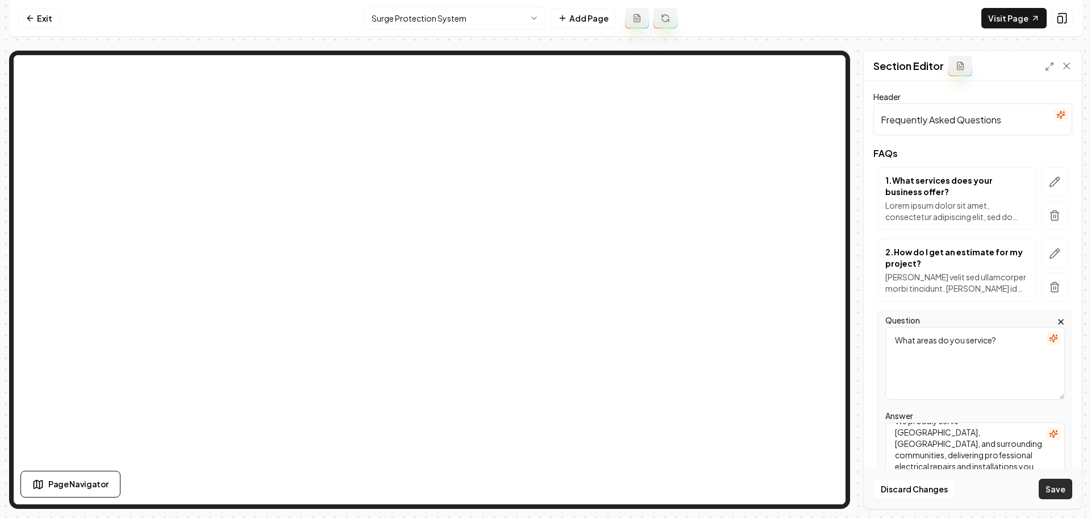
click at [1066, 493] on button "Save" at bounding box center [1056, 488] width 34 height 20
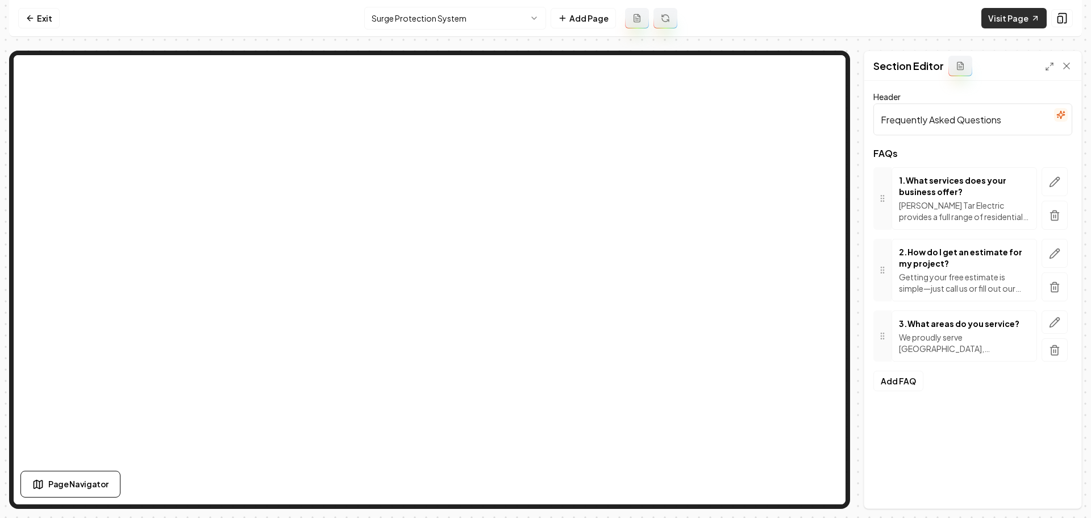
click at [1004, 25] on link "Visit Page" at bounding box center [1013, 18] width 65 height 20
click at [40, 14] on link "Exit" at bounding box center [38, 18] width 41 height 20
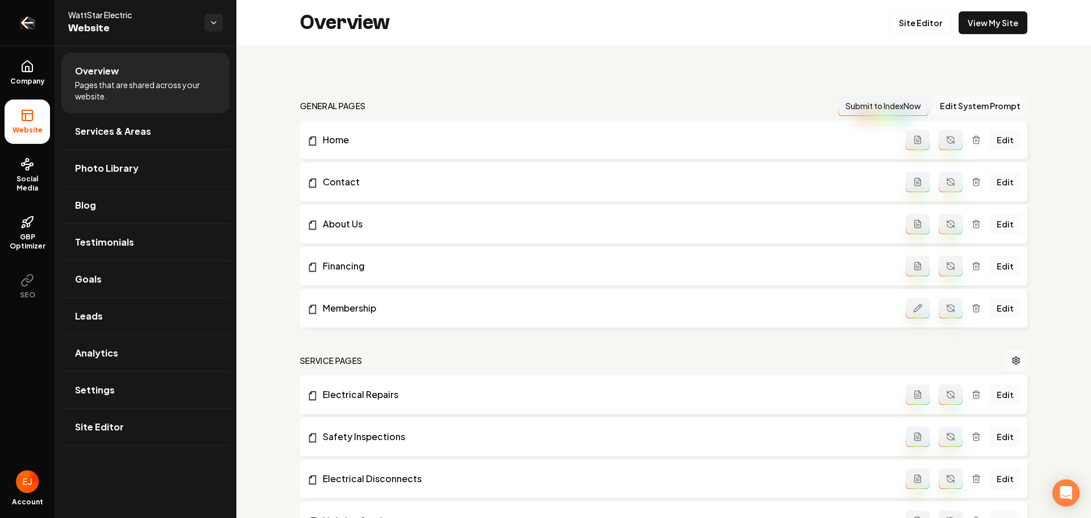
click at [32, 16] on icon "Return to dashboard" at bounding box center [27, 23] width 18 height 18
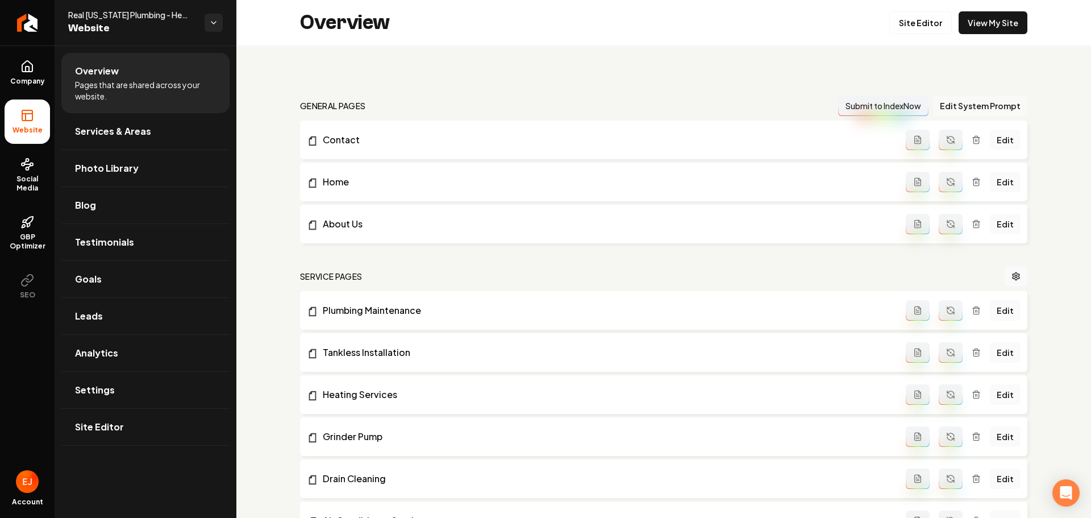
click at [991, 110] on button "Edit System Prompt" at bounding box center [980, 105] width 94 height 20
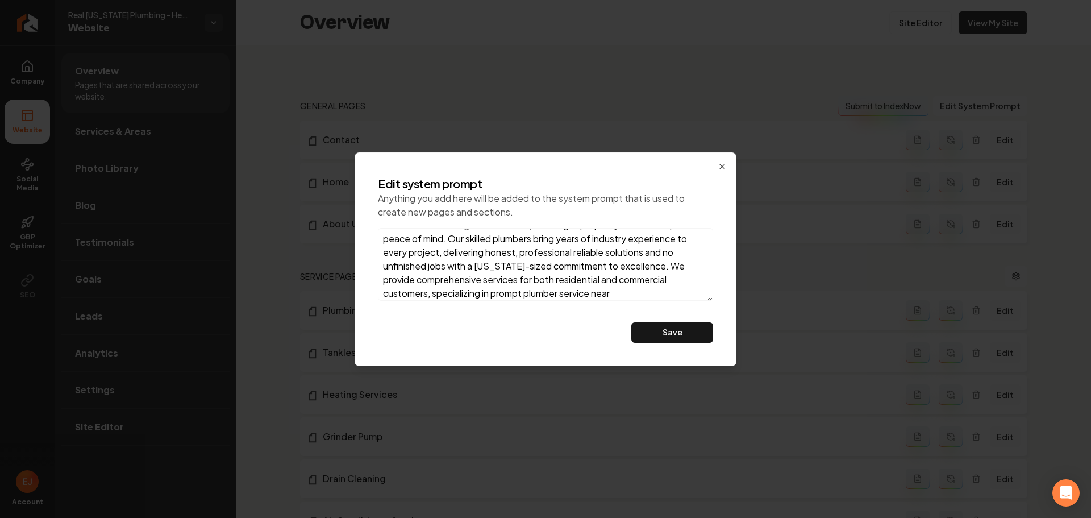
scroll to position [88, 0]
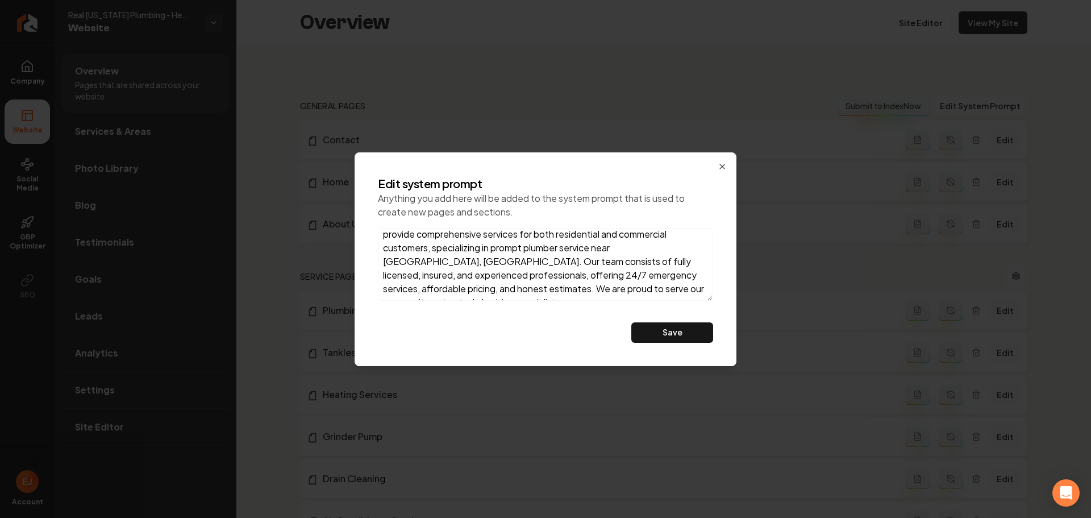
click at [585, 288] on textarea "Real Texas Plumbing is your trusted choice for plumber service near Lago Vista …" at bounding box center [545, 264] width 335 height 73
